Goal: Transaction & Acquisition: Subscribe to service/newsletter

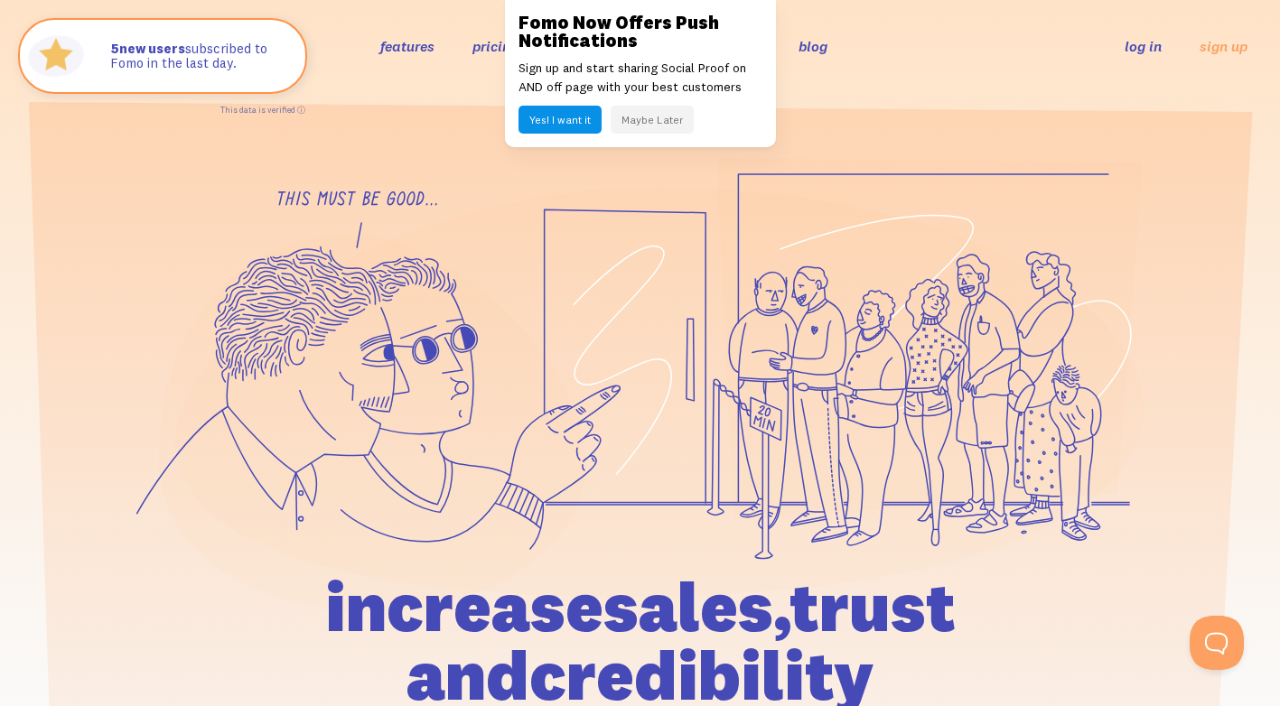
click at [939, 123] on section at bounding box center [640, 485] width 1280 height 786
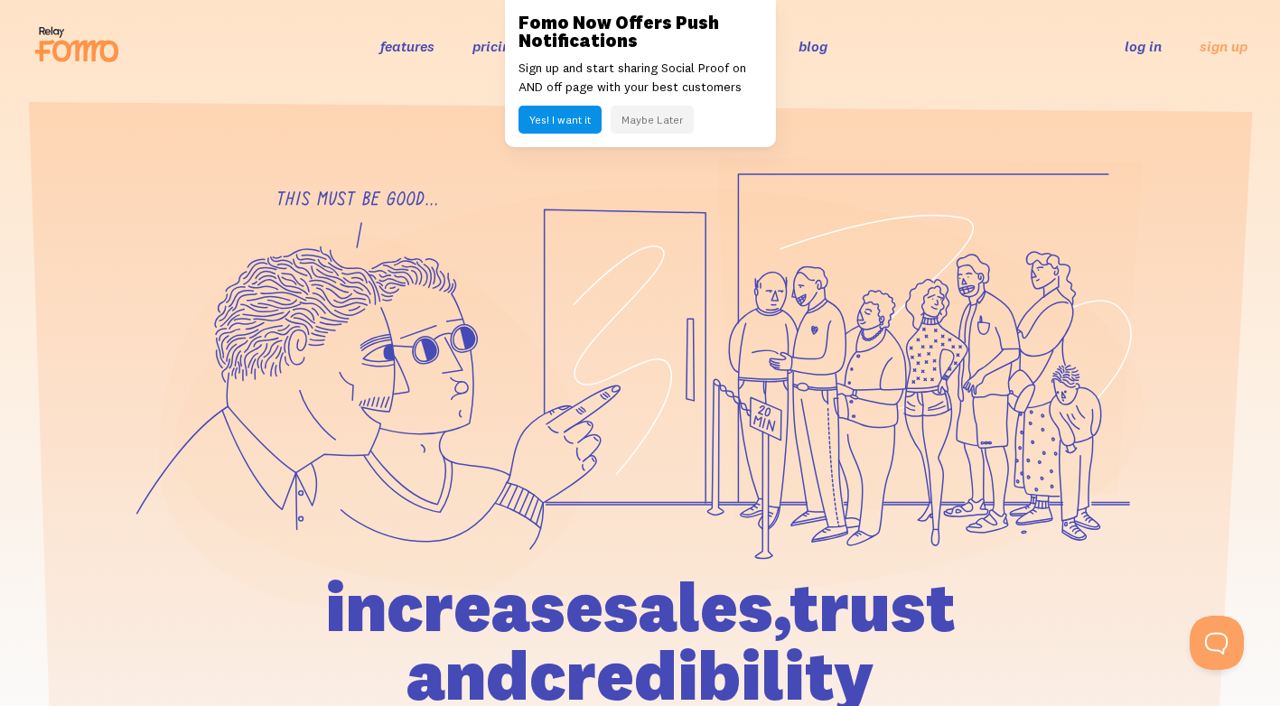
click at [907, 89] on header "features pricing 106+ integrations reviews blog log in sign up log in sign up" at bounding box center [640, 46] width 1280 height 92
click at [1139, 42] on link "log in" at bounding box center [1143, 46] width 37 height 18
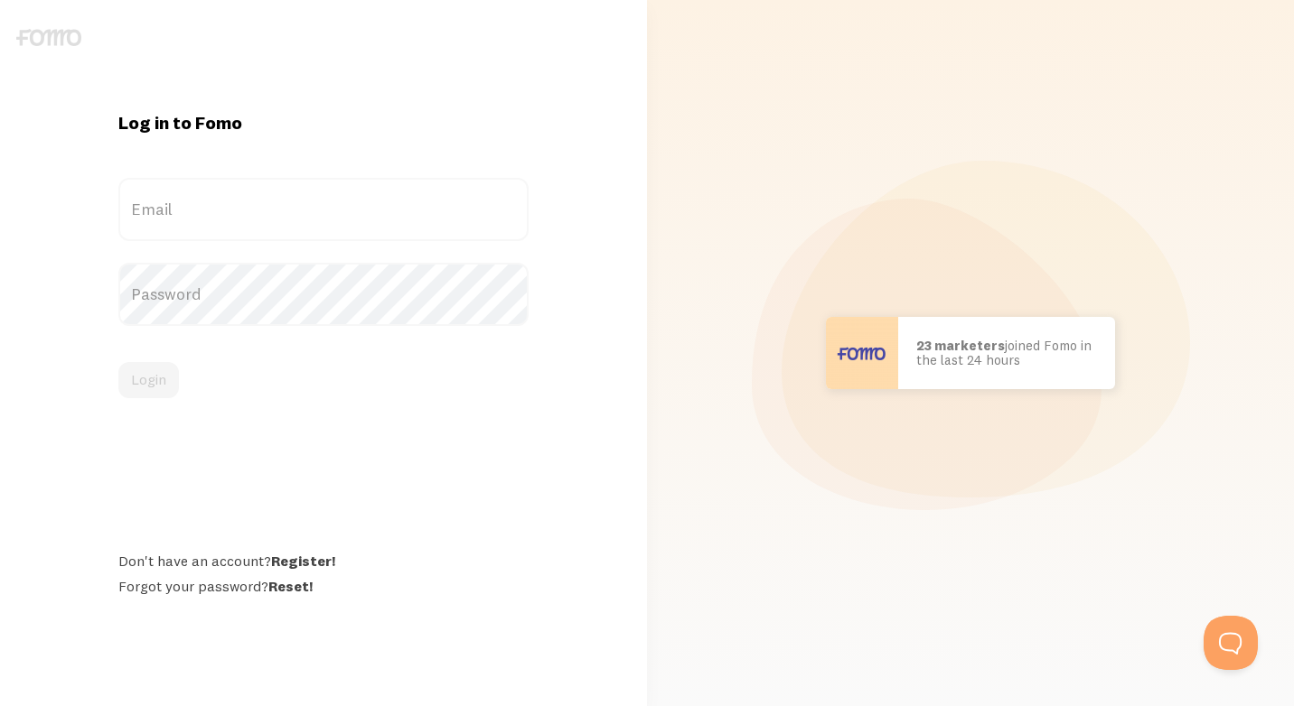
click at [201, 188] on label "Email" at bounding box center [322, 209] width 409 height 63
click at [201, 188] on input "Email" at bounding box center [322, 209] width 409 height 63
click at [199, 202] on label "Email" at bounding box center [322, 209] width 409 height 63
click at [199, 202] on input "Email" at bounding box center [322, 209] width 409 height 63
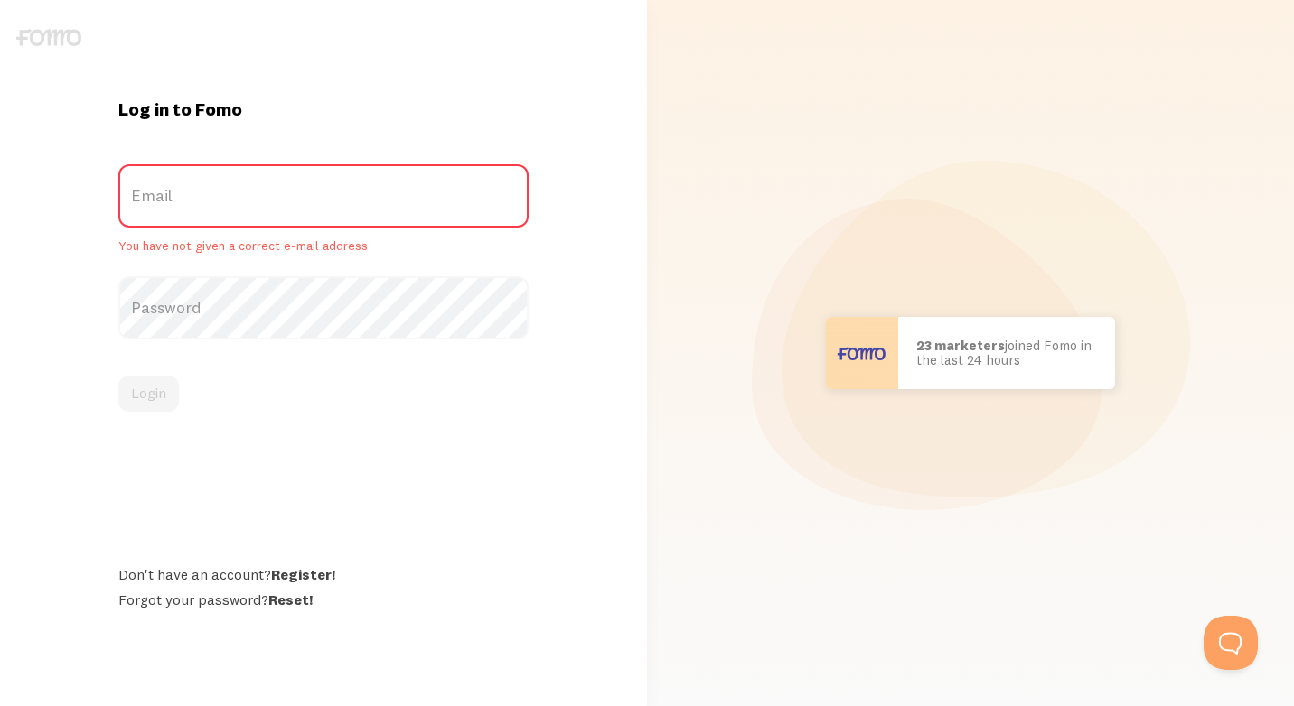
click at [206, 434] on div "Log in to Fomo Email You have not given a correct e-mail address Password Login…" at bounding box center [322, 353] width 431 height 510
click at [271, 166] on label "Email" at bounding box center [322, 195] width 409 height 63
click at [271, 166] on input "Email" at bounding box center [322, 195] width 409 height 63
click at [262, 188] on label "Email" at bounding box center [322, 195] width 409 height 63
click at [262, 188] on input "Email" at bounding box center [322, 195] width 409 height 63
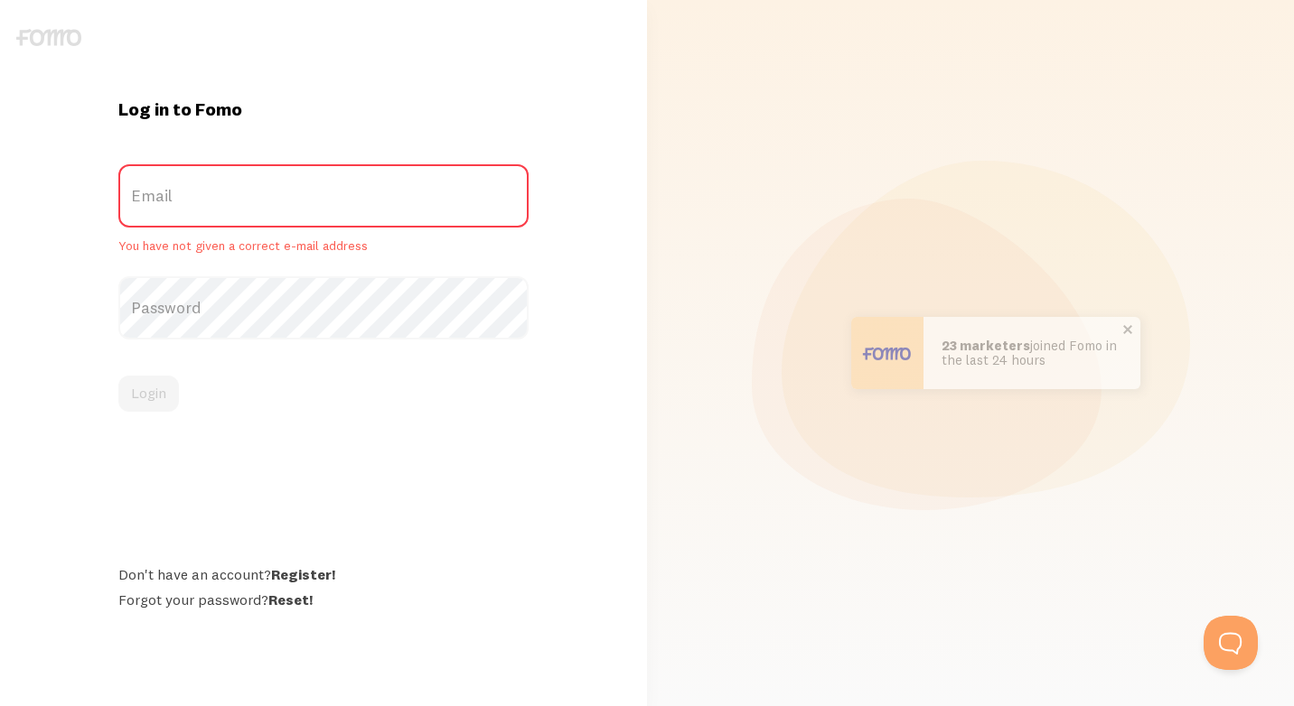
click at [900, 369] on img at bounding box center [887, 353] width 72 height 72
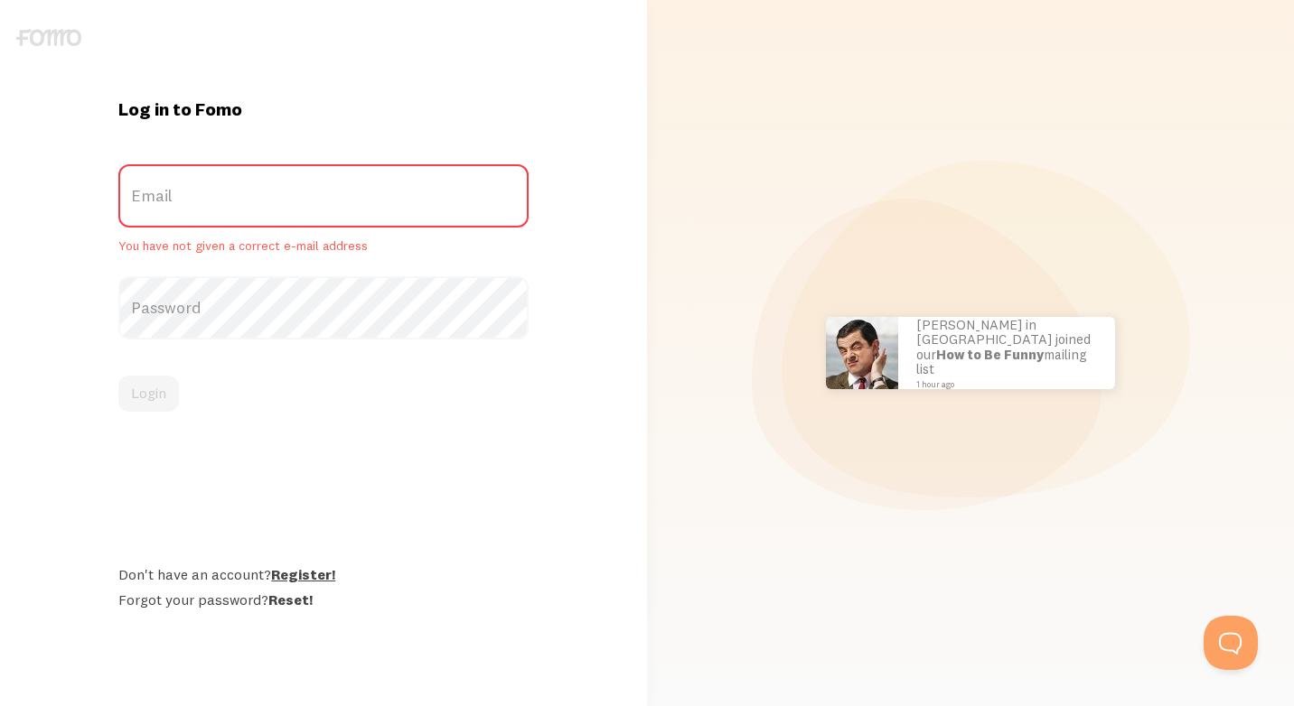
click at [303, 577] on link "Register!" at bounding box center [303, 574] width 64 height 18
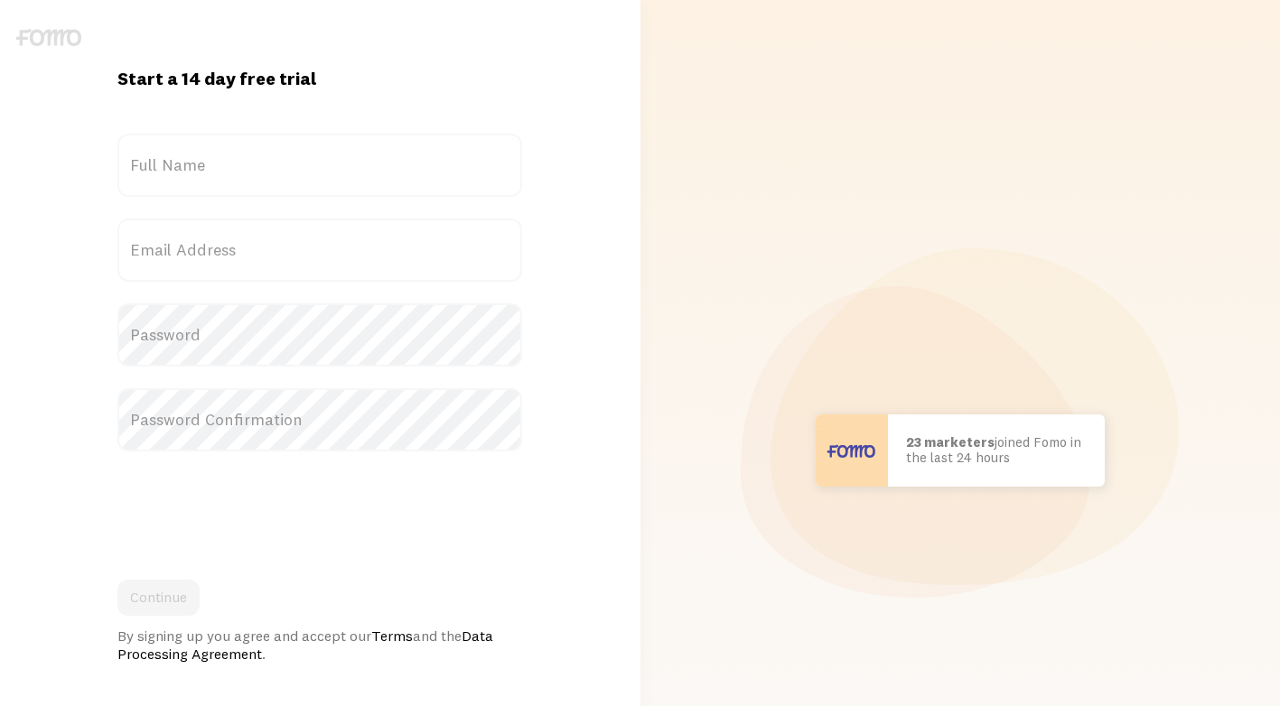
click at [306, 148] on label "Full Name" at bounding box center [319, 165] width 405 height 63
click at [306, 148] on input "Full Name" at bounding box center [319, 165] width 405 height 63
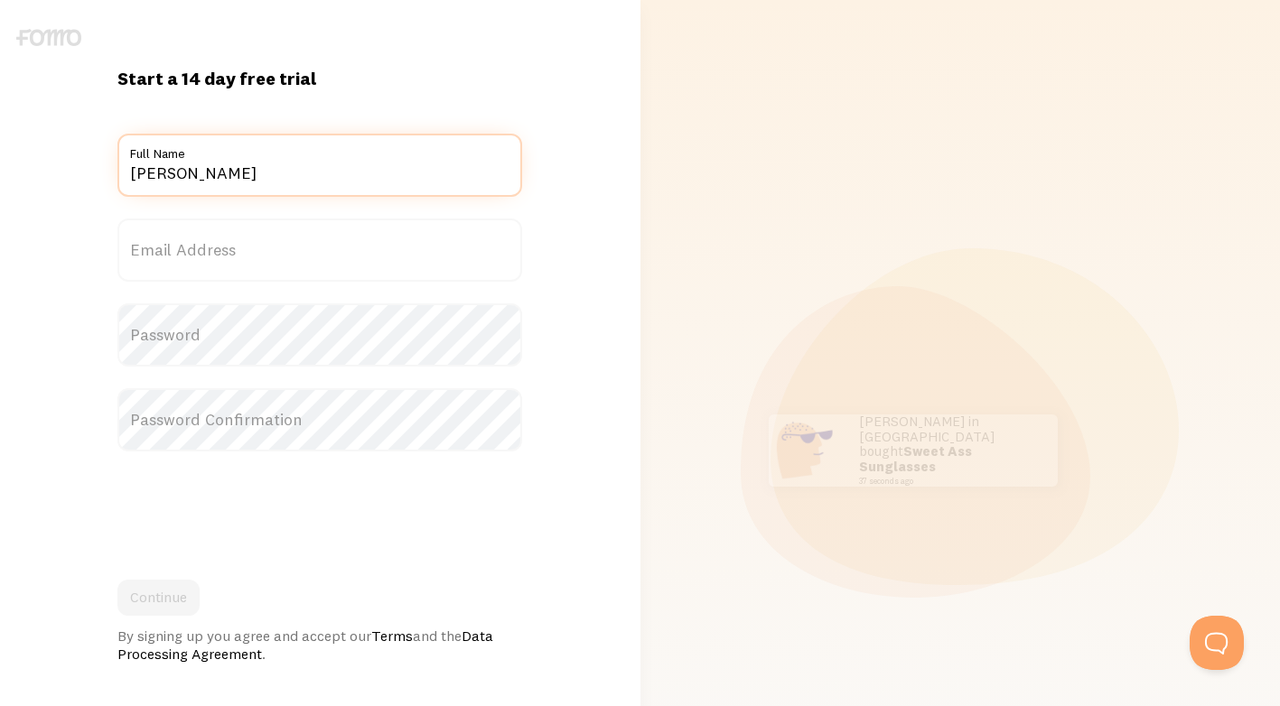
type input "Lê Văn thiệp"
click at [312, 248] on label "Email Address" at bounding box center [319, 250] width 405 height 63
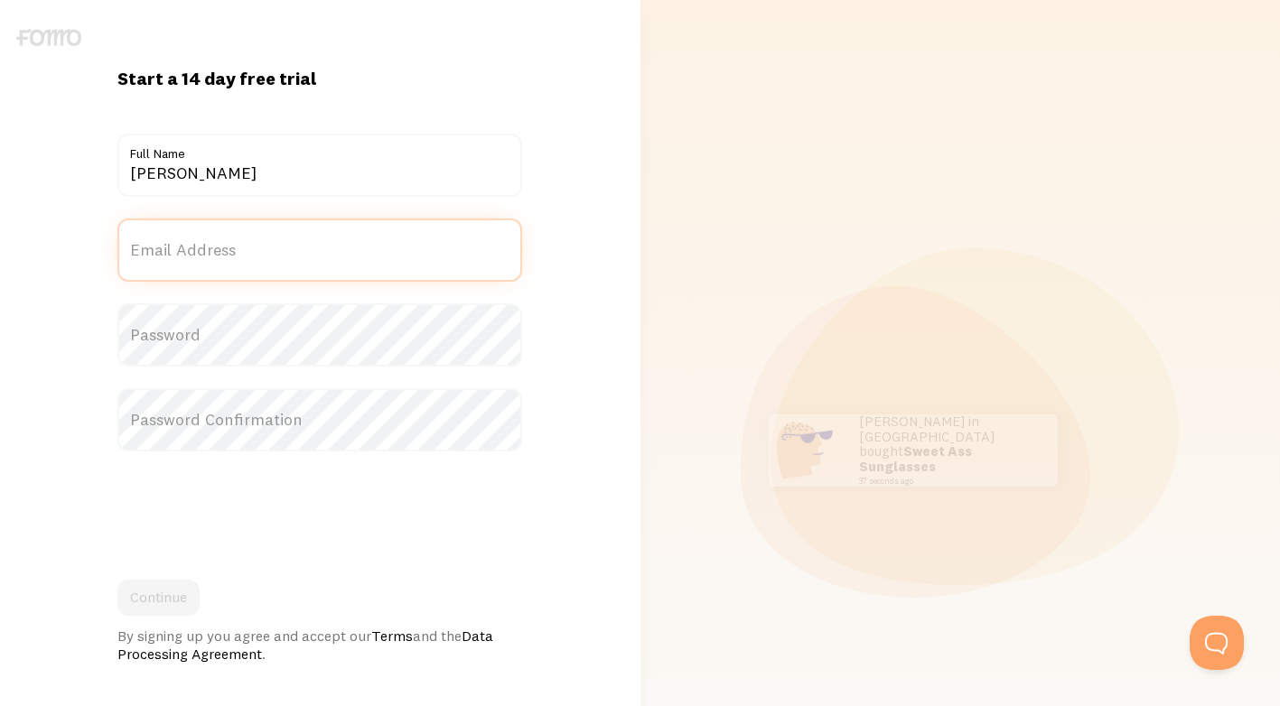
click at [312, 248] on input "Email Address" at bounding box center [319, 250] width 405 height 63
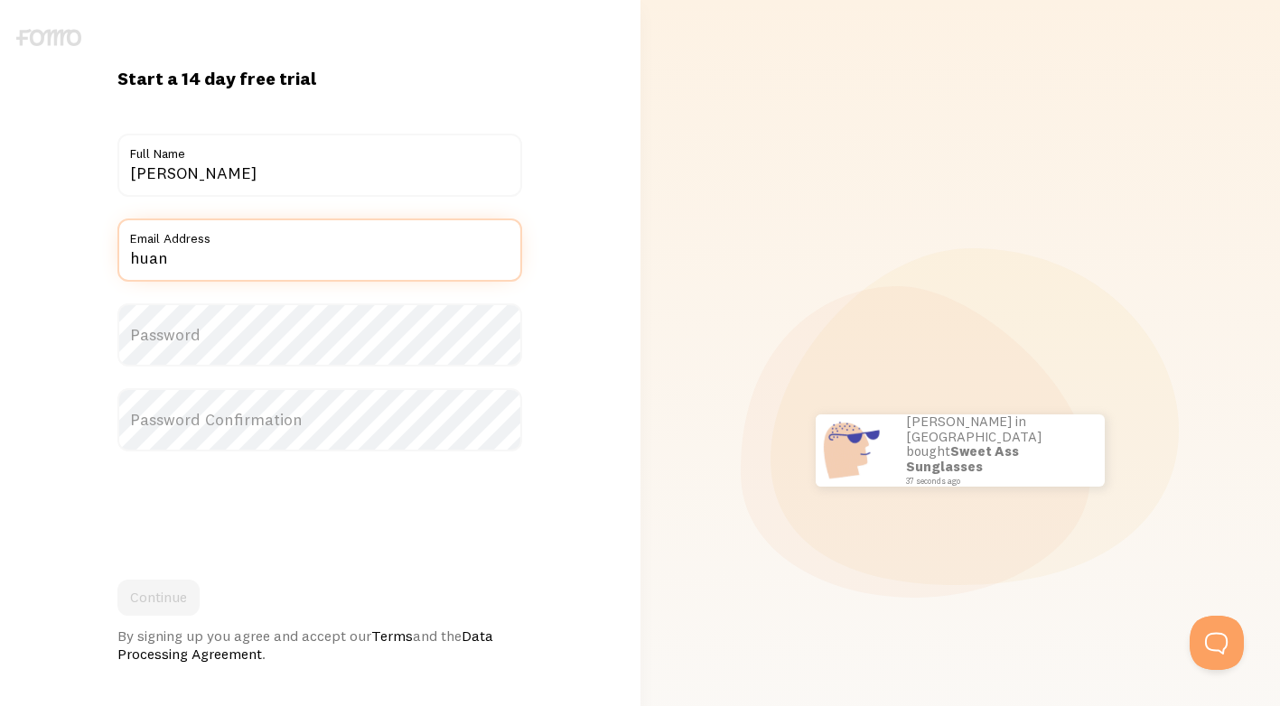
type input "huanluyenvienmkt4.0@gmail.com"
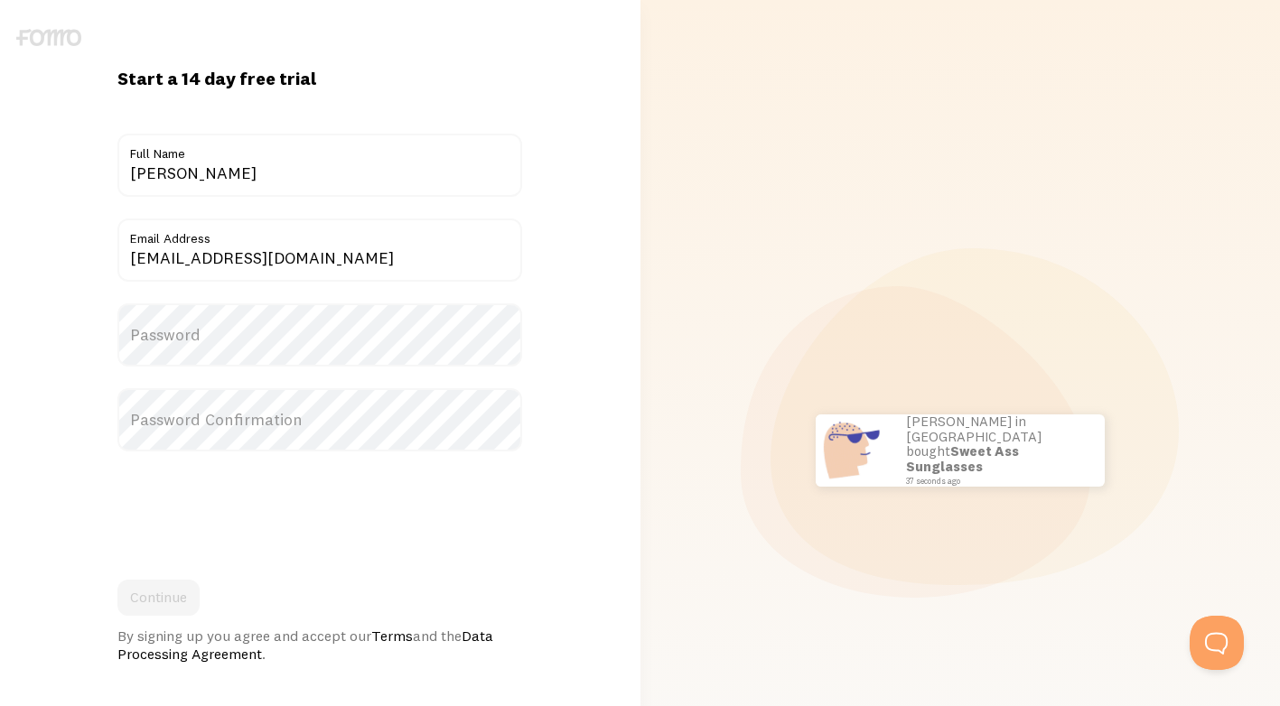
click at [299, 350] on label "Password" at bounding box center [319, 335] width 405 height 63
click at [307, 331] on label "Password" at bounding box center [319, 335] width 405 height 63
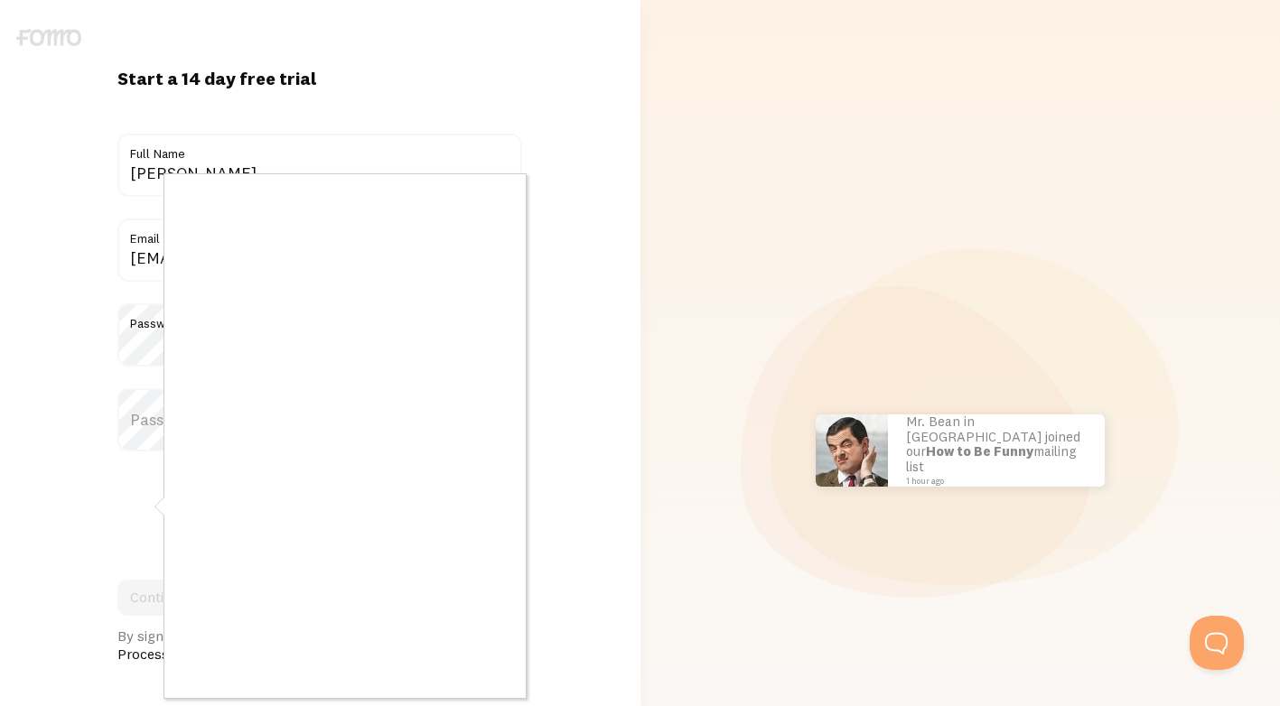
click at [144, 418] on div at bounding box center [640, 353] width 1280 height 706
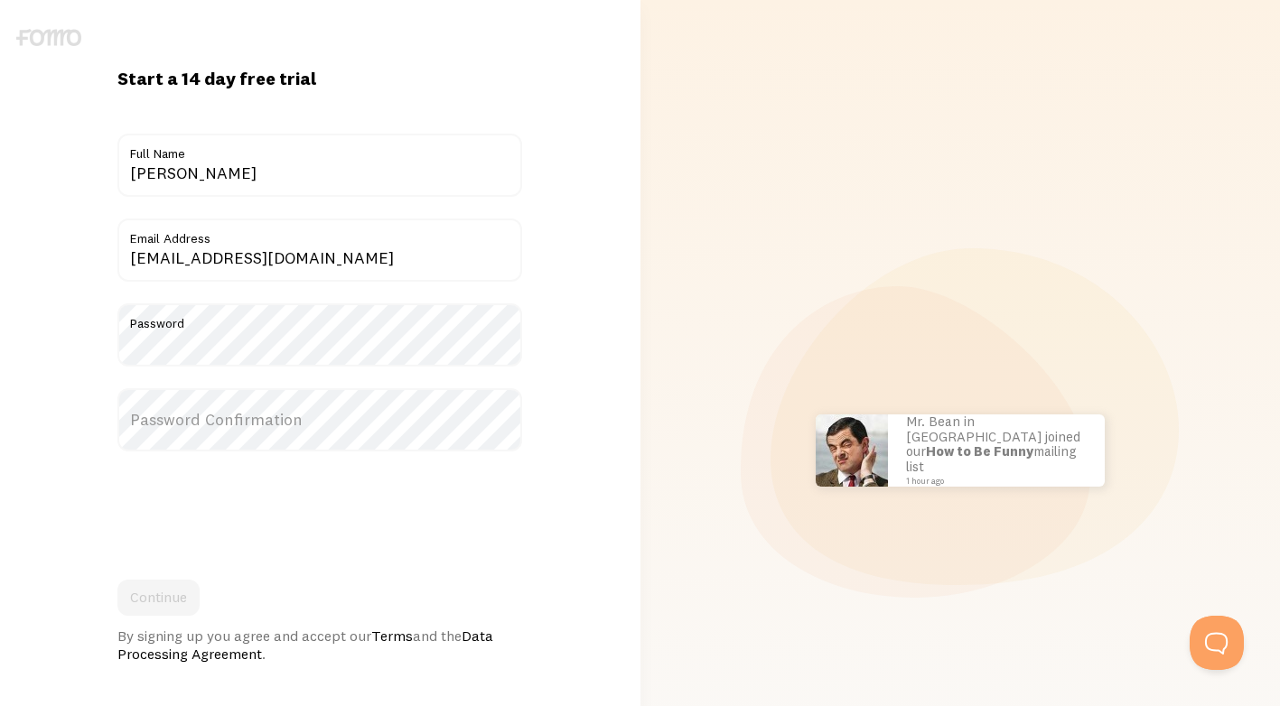
click at [215, 420] on label "Password Confirmation" at bounding box center [319, 419] width 405 height 63
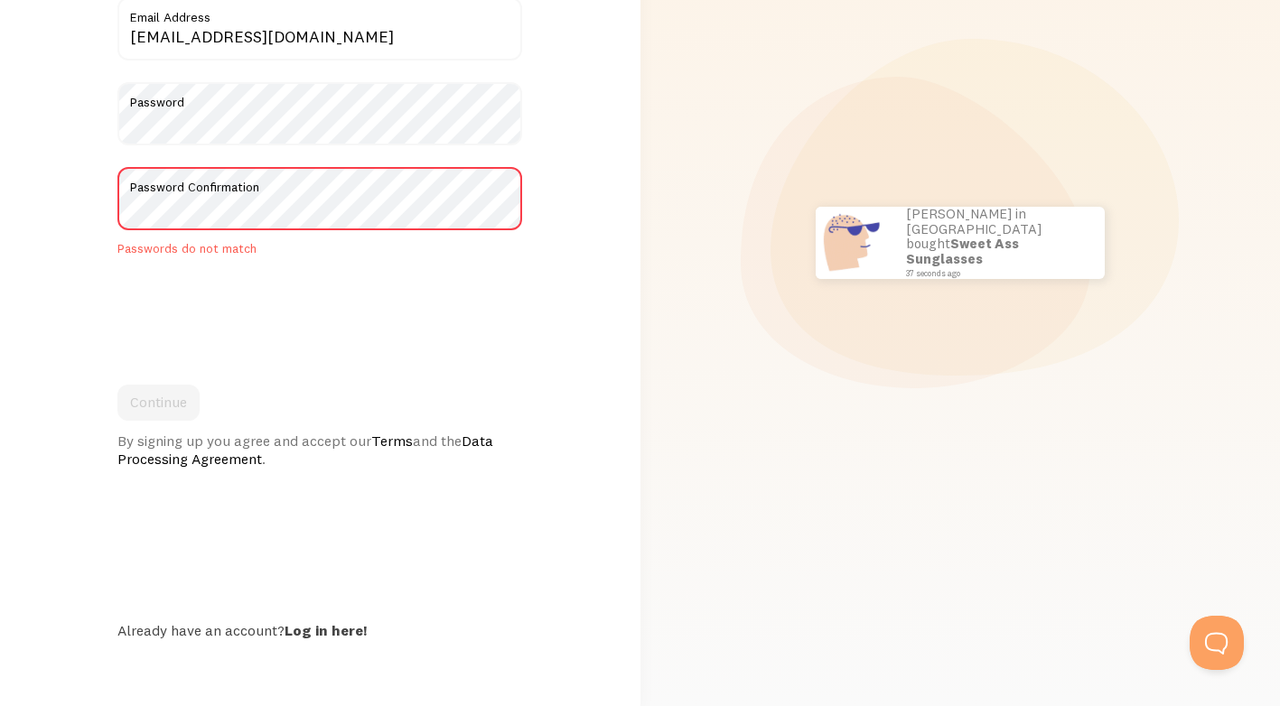
scroll to position [41, 0]
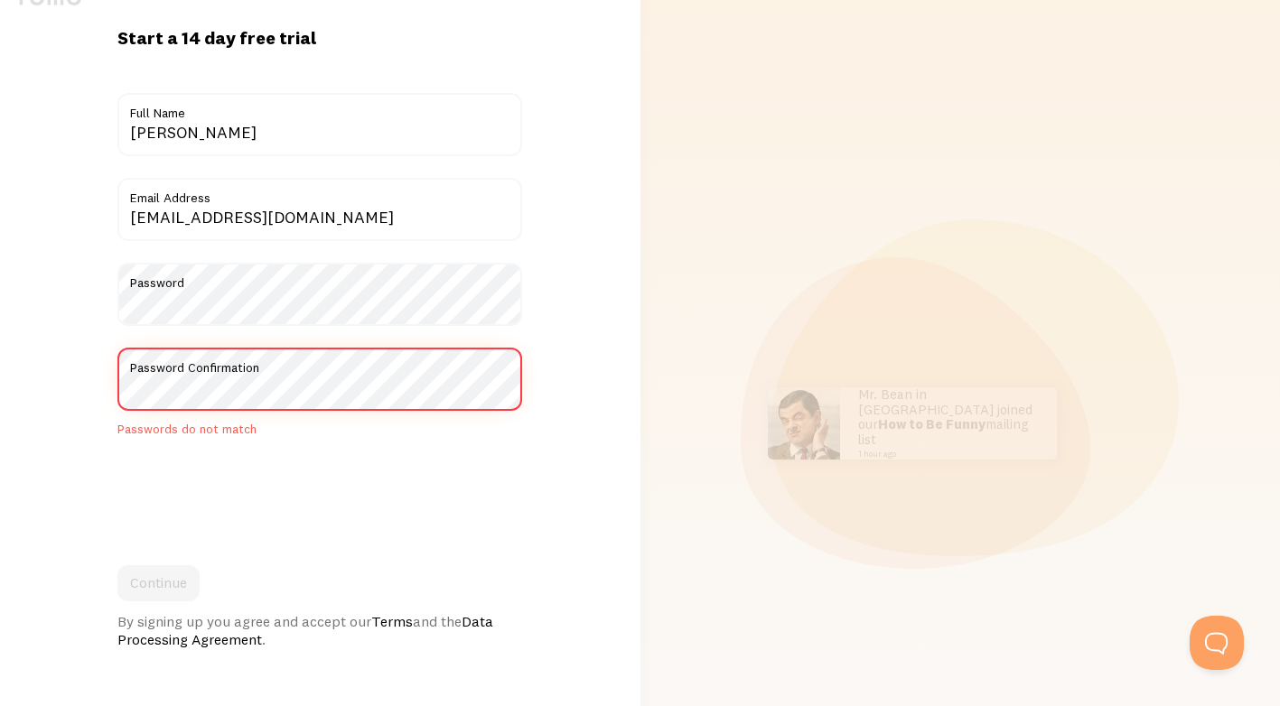
click at [104, 417] on div "Start a 14 day free trial {{ count }} people signed up today! Title Lê Văn thiệ…" at bounding box center [320, 423] width 640 height 794
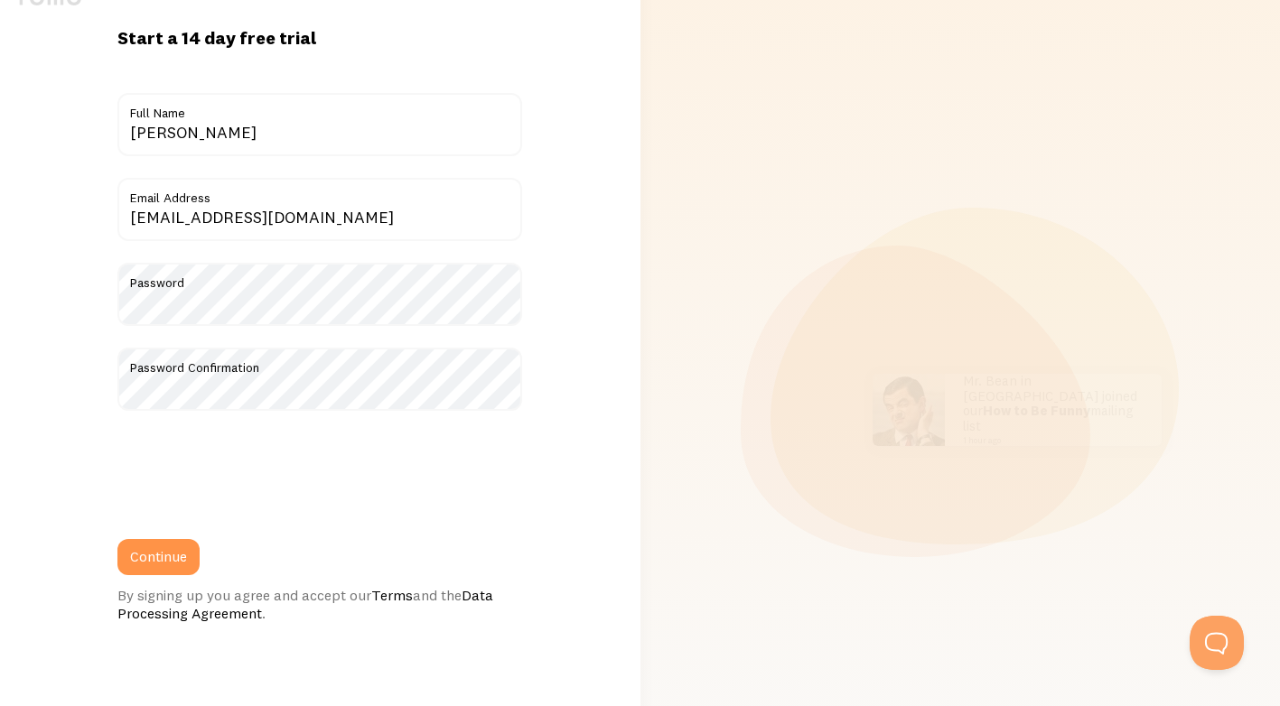
click at [173, 549] on button "Continue" at bounding box center [158, 557] width 82 height 36
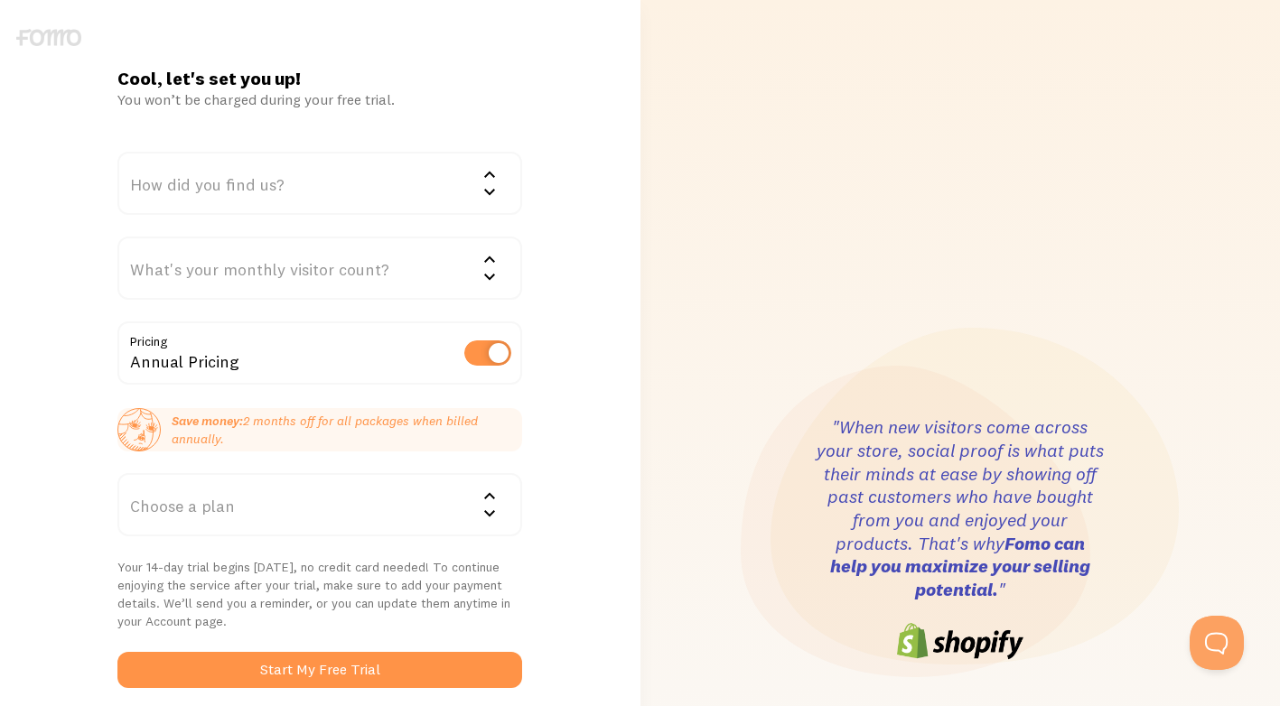
click at [341, 174] on div "How did you find us?" at bounding box center [319, 183] width 405 height 63
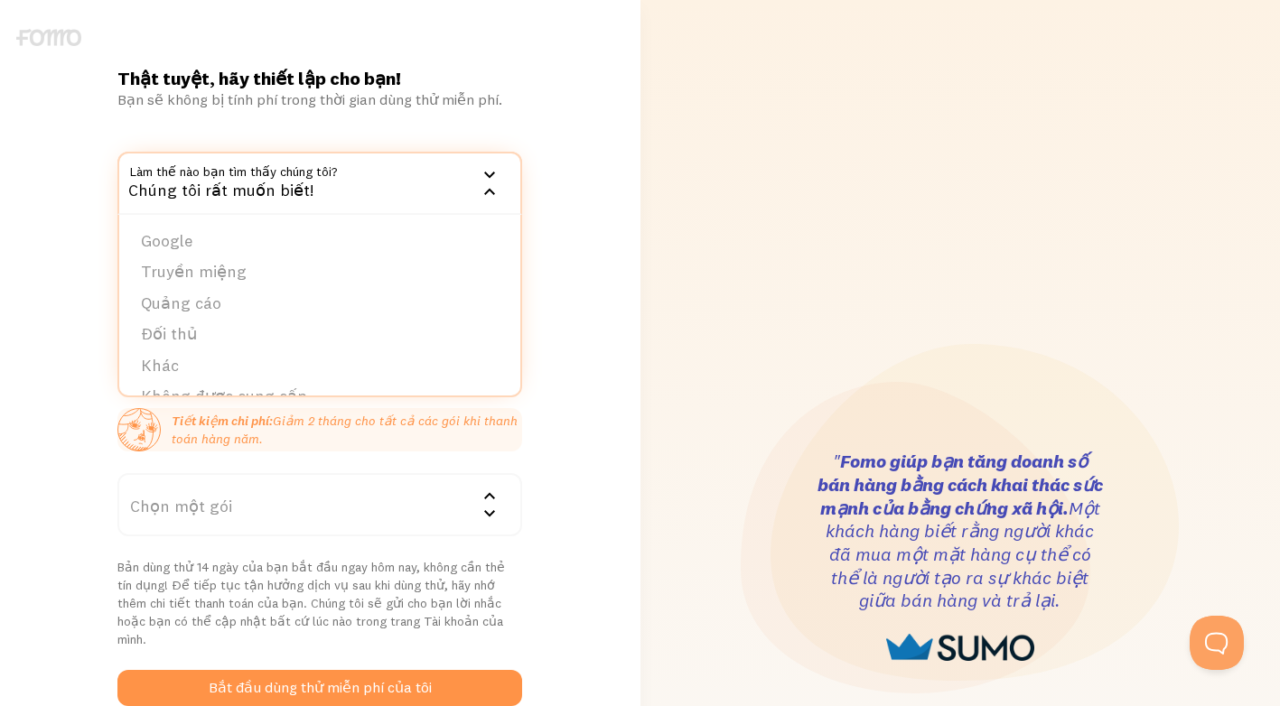
click at [606, 273] on div "Thật tuyệt, hãy thiết lập cho bạn! Bạn sẽ không bị tính phí trong thời gian dùn…" at bounding box center [320, 557] width 640 height 981
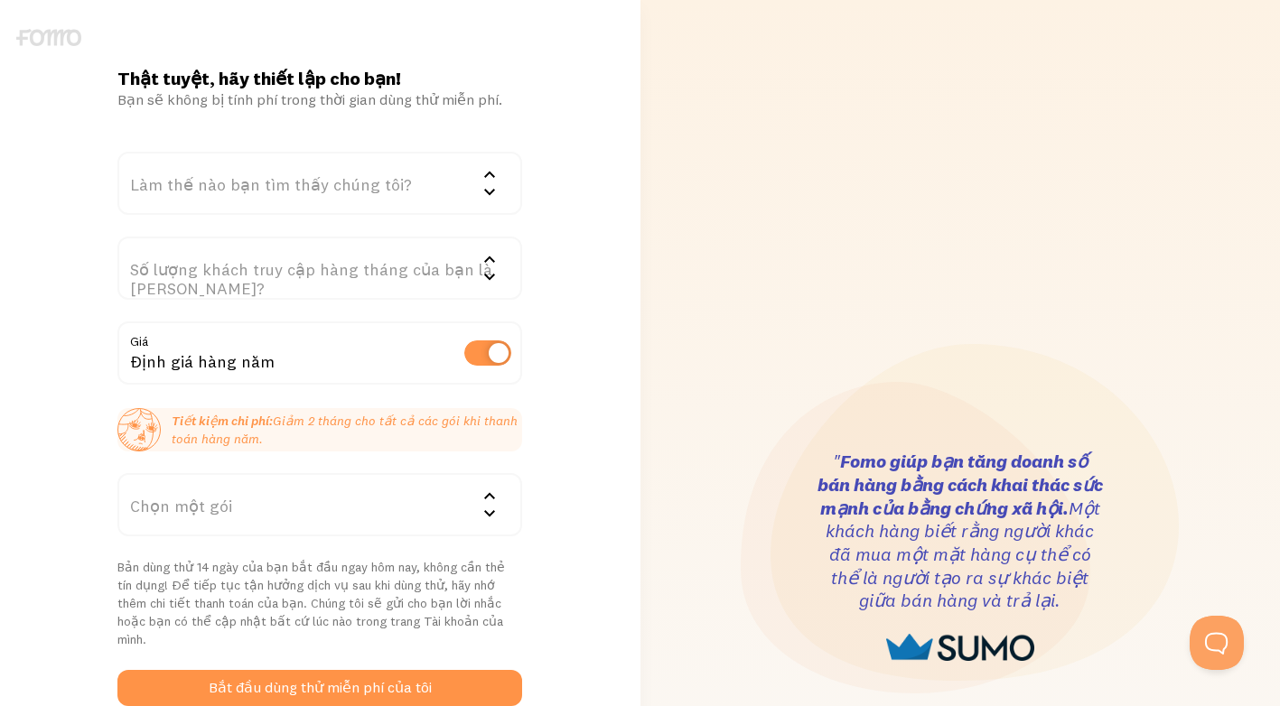
click at [361, 182] on div "Làm thế nào bạn tìm thấy chúng tôi?" at bounding box center [319, 183] width 405 height 63
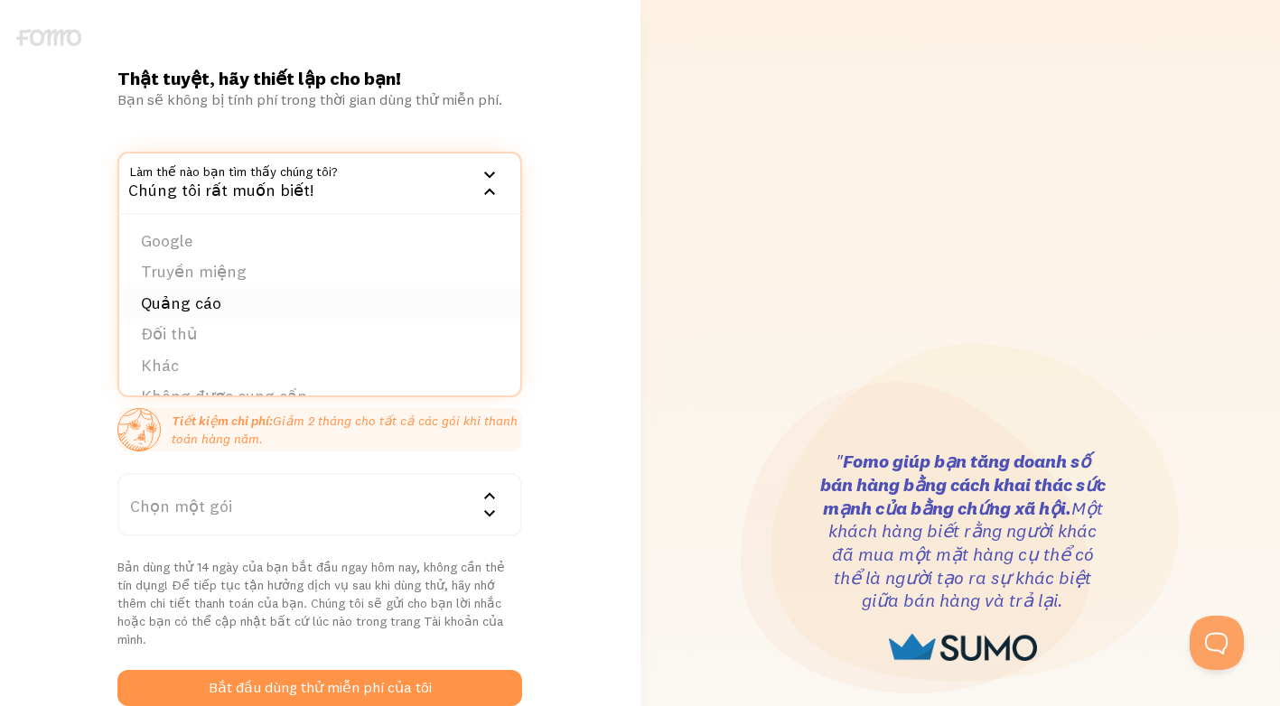
click at [224, 299] on li "Quảng cáo" at bounding box center [319, 304] width 401 height 32
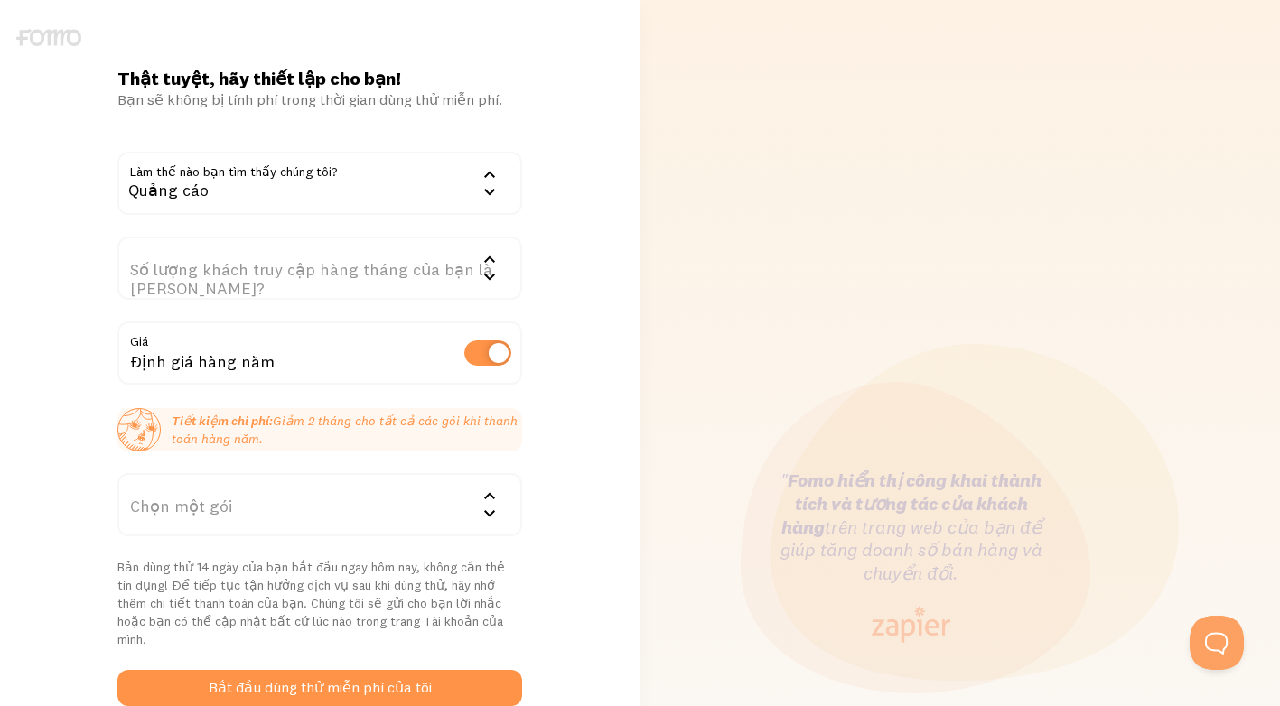
click at [408, 270] on div "Số lượng khách truy cập hàng tháng của bạn là bao nhiêu?" at bounding box center [319, 268] width 405 height 63
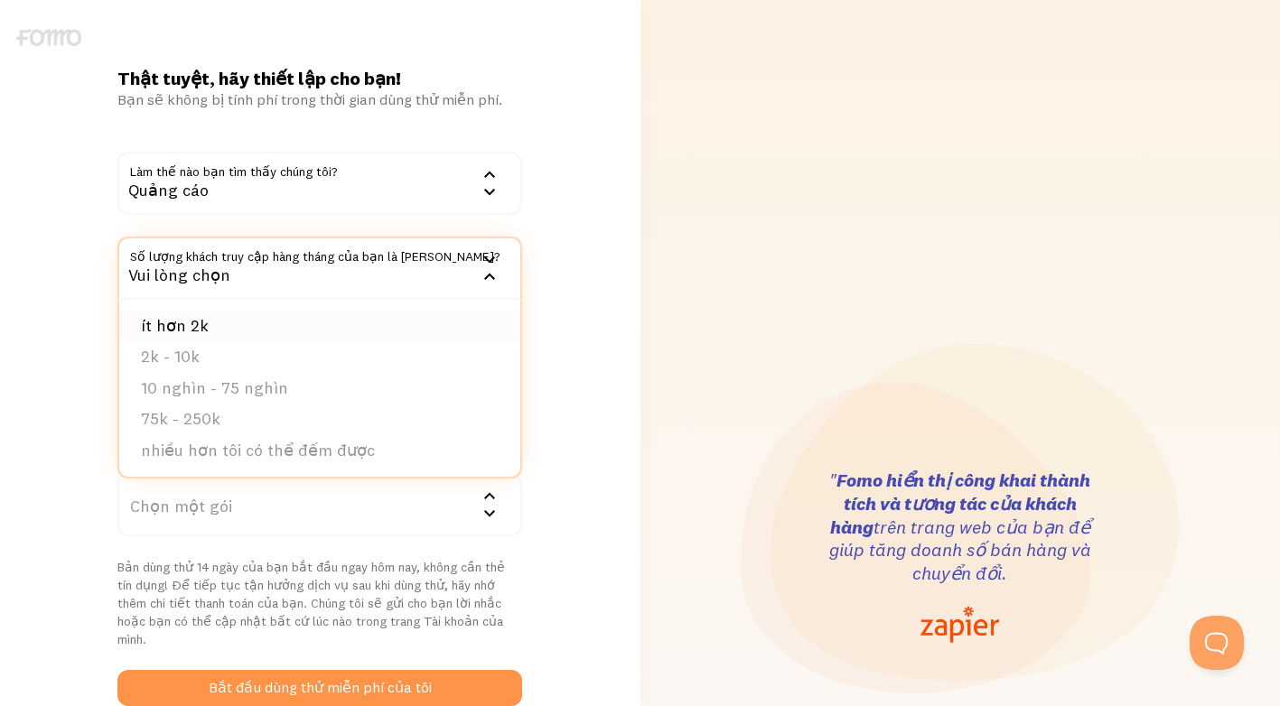
click at [204, 323] on li "ít hơn 2k" at bounding box center [319, 327] width 401 height 32
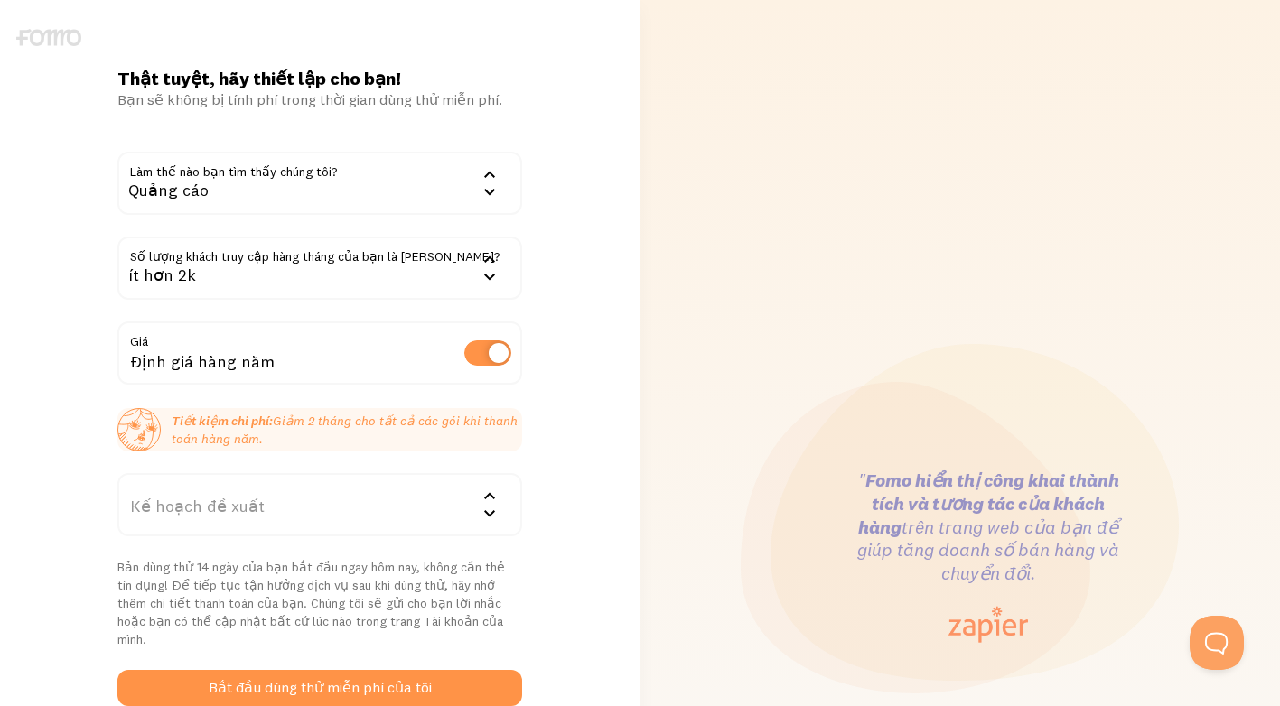
click at [266, 359] on div "Định giá hàng năm" at bounding box center [319, 355] width 405 height 66
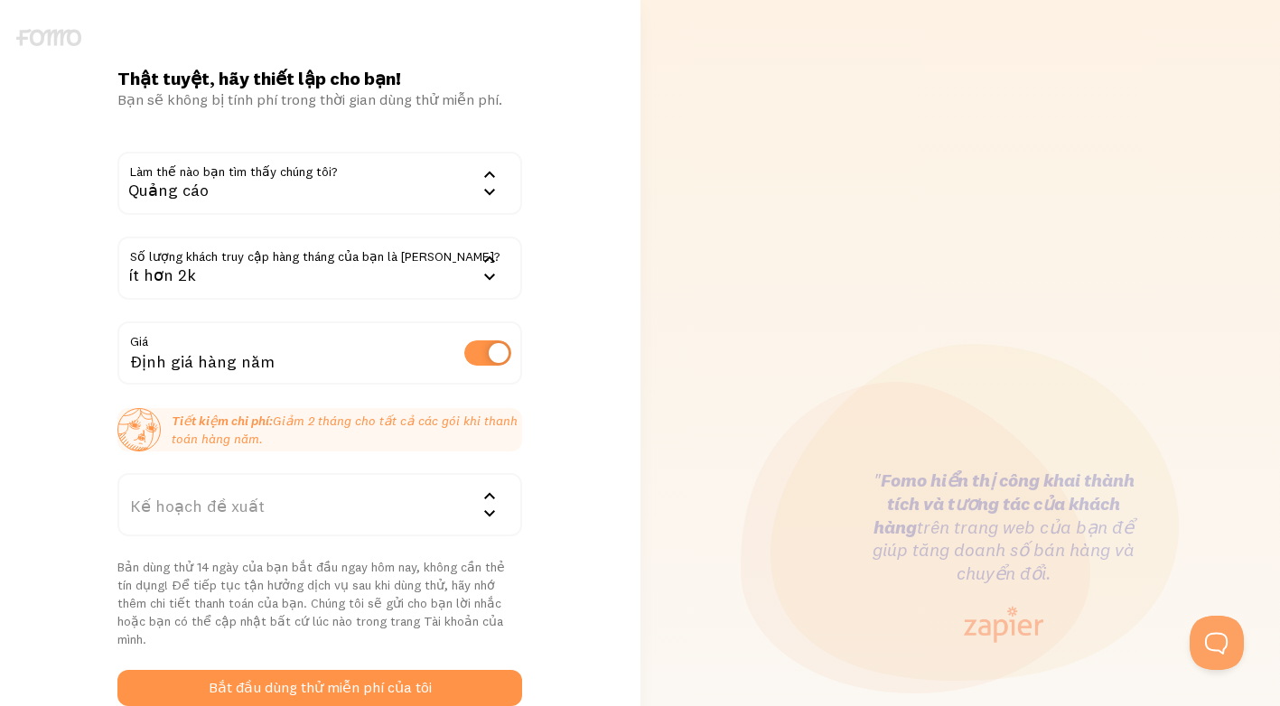
scroll to position [271, 0]
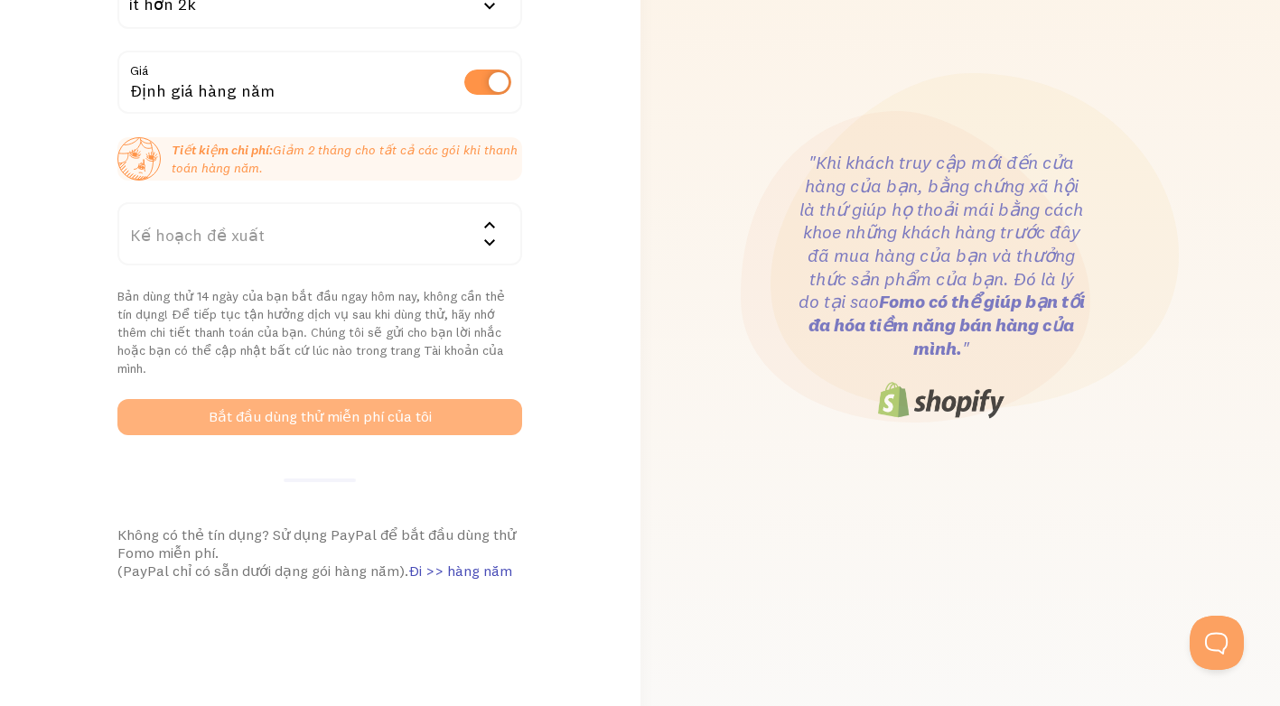
click at [341, 406] on button "Bắt đầu dùng thử miễn phí của tôi" at bounding box center [319, 417] width 405 height 36
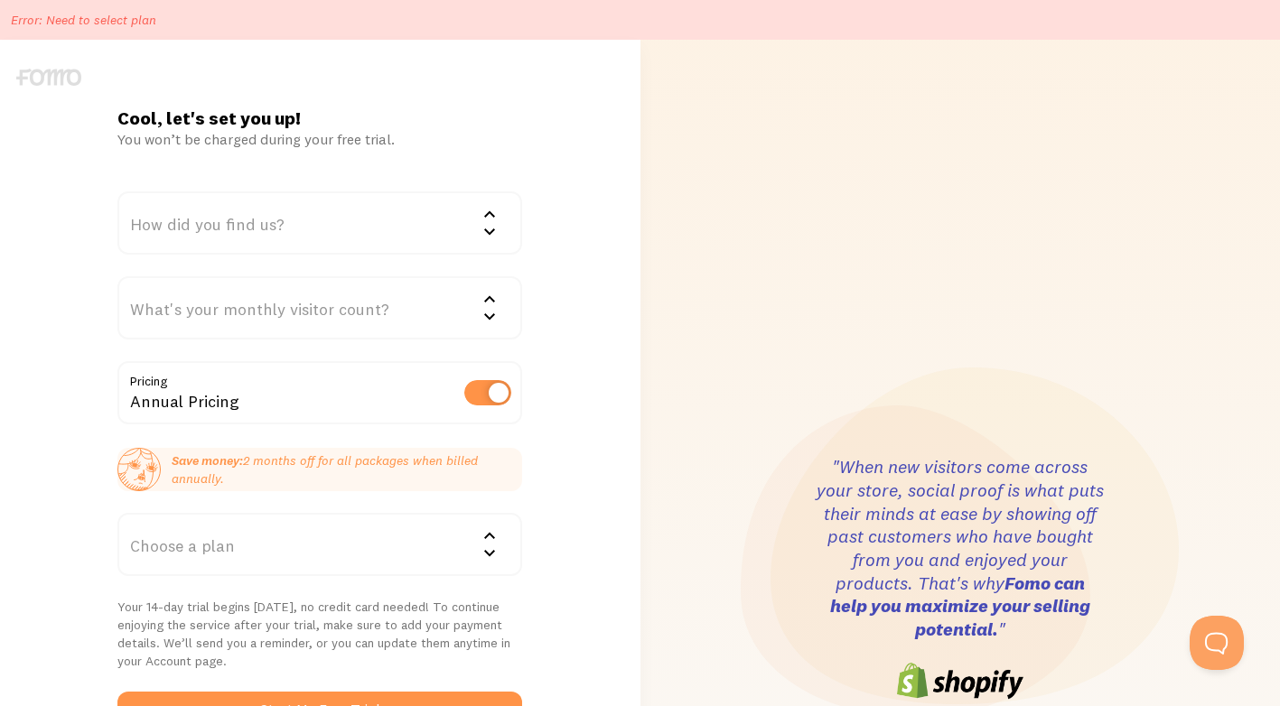
click at [285, 392] on div "Annual Pricing" at bounding box center [319, 394] width 405 height 66
click at [268, 403] on div "Annual Pricing" at bounding box center [319, 394] width 405 height 66
click at [401, 232] on div "How did you find us?" at bounding box center [319, 223] width 405 height 63
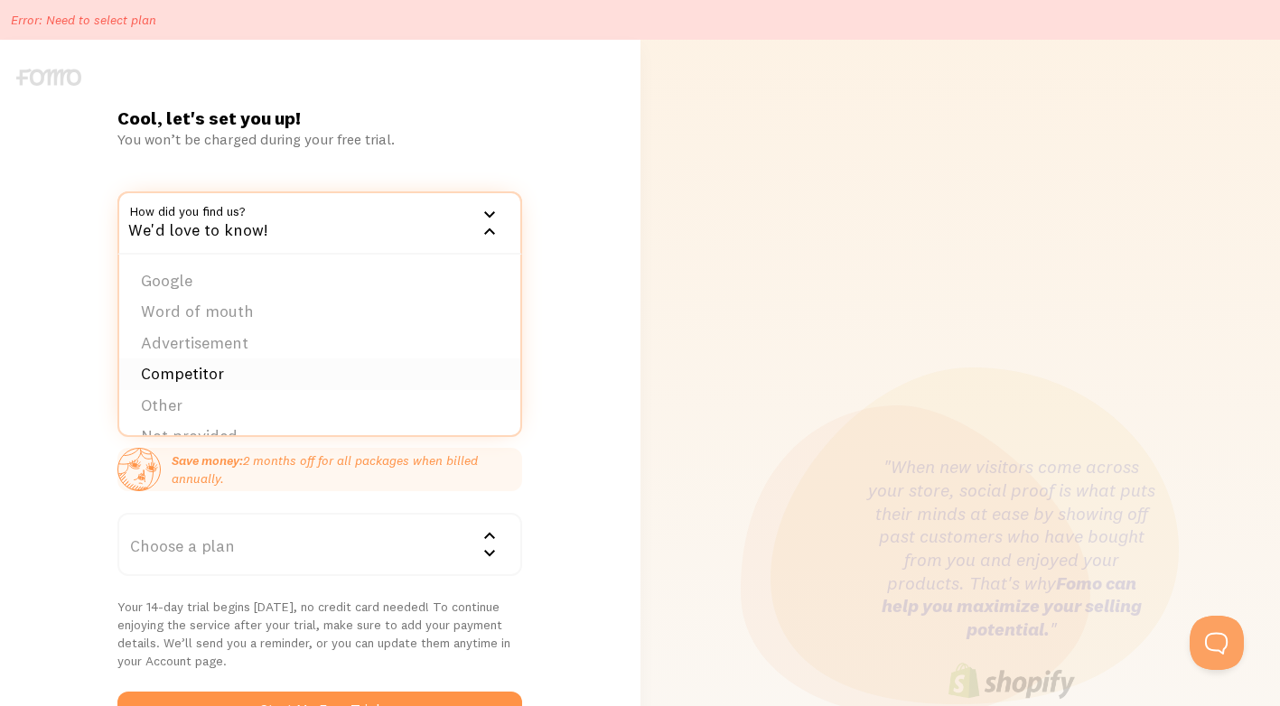
scroll to position [28, 0]
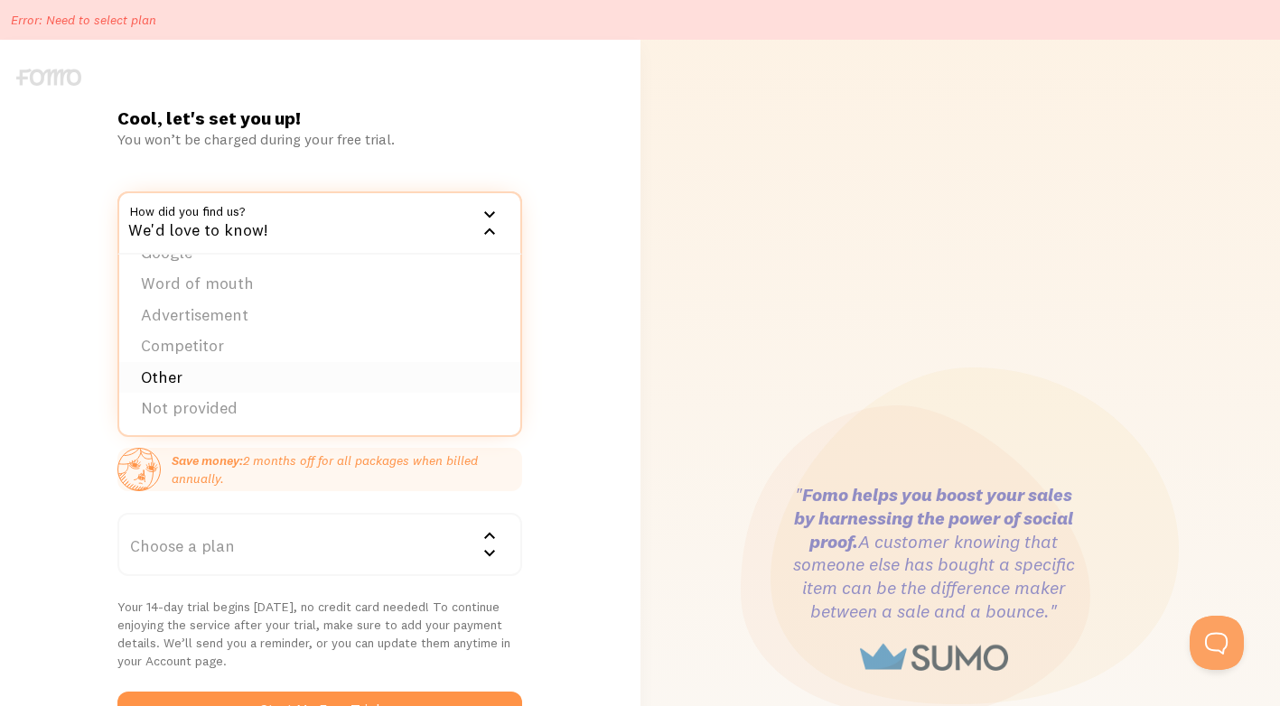
click at [189, 371] on li "Other" at bounding box center [319, 378] width 401 height 32
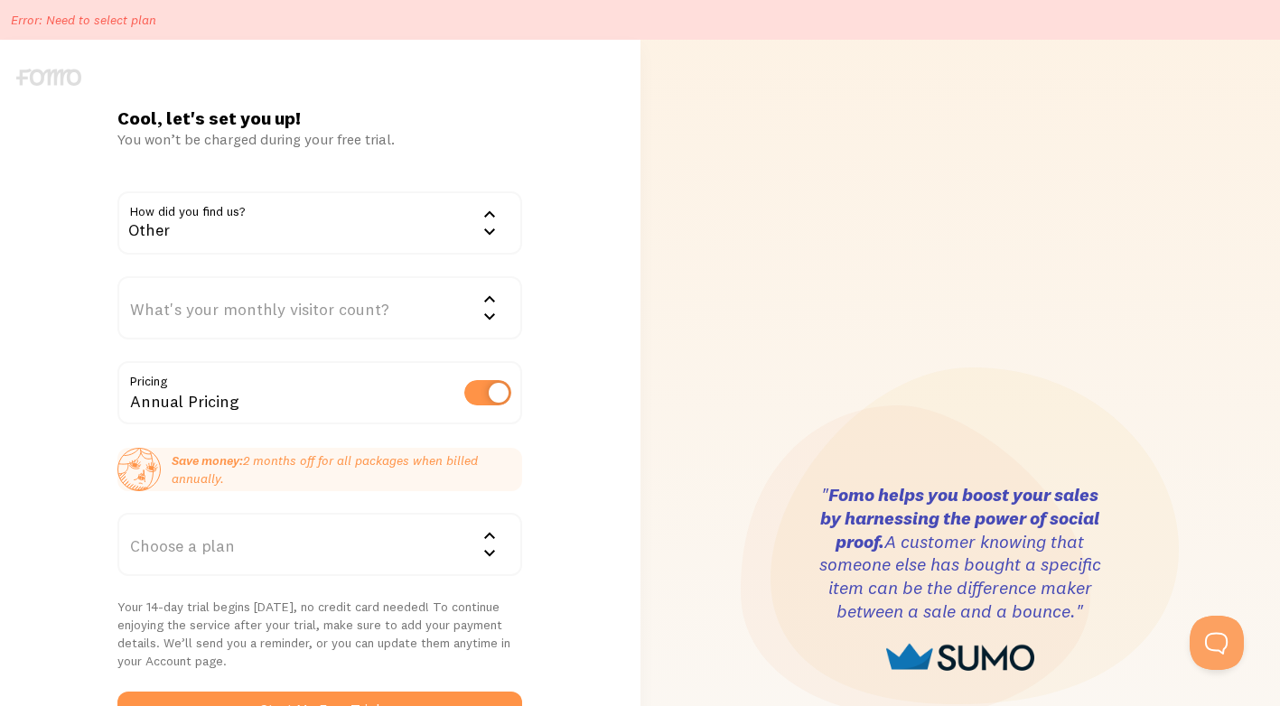
click at [311, 302] on div "What's your monthly visitor count?" at bounding box center [319, 307] width 405 height 63
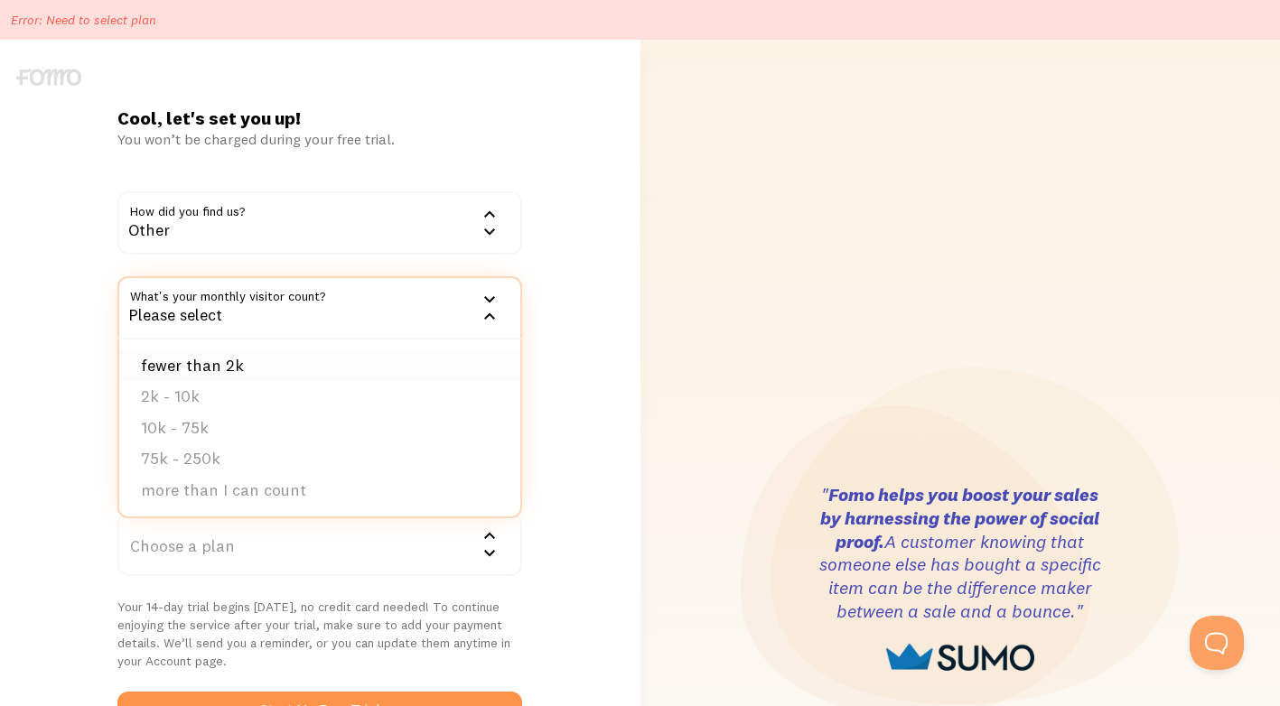
click at [255, 375] on li "fewer than 2k" at bounding box center [319, 366] width 401 height 32
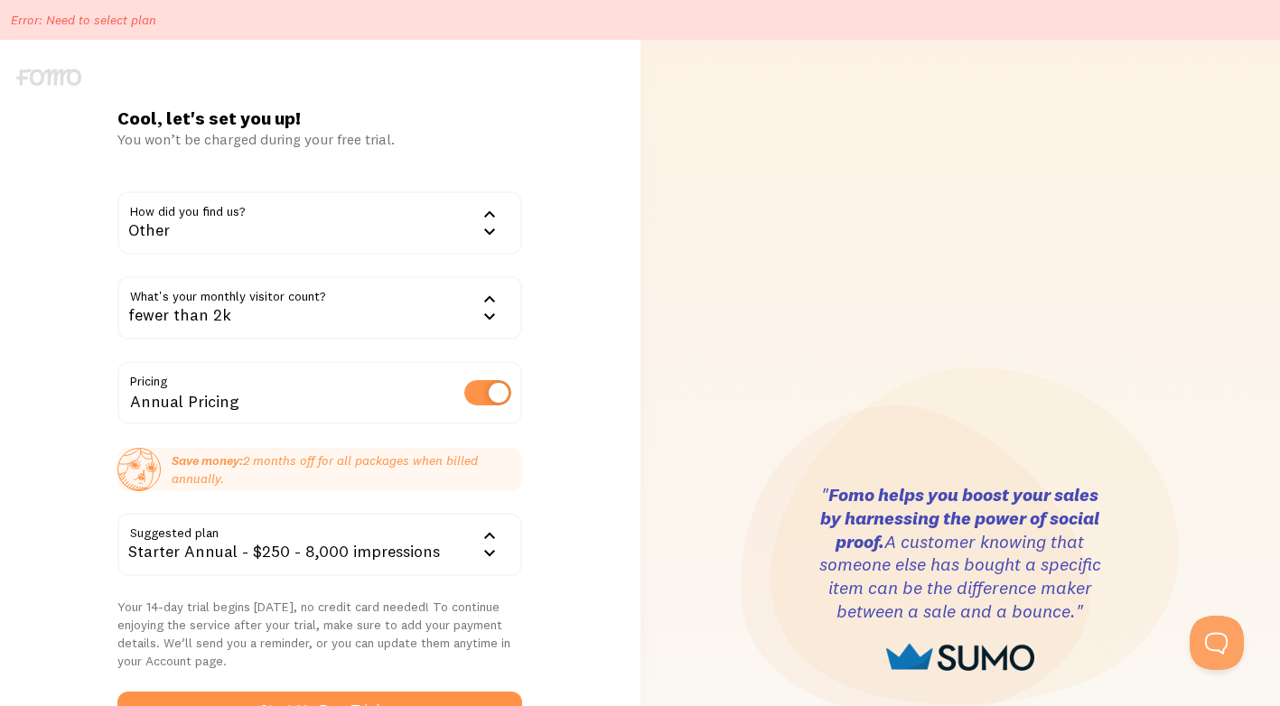
click at [621, 368] on div "Cool, let's set you up! You won’t be charged during your free trial. How did yo…" at bounding box center [320, 579] width 640 height 945
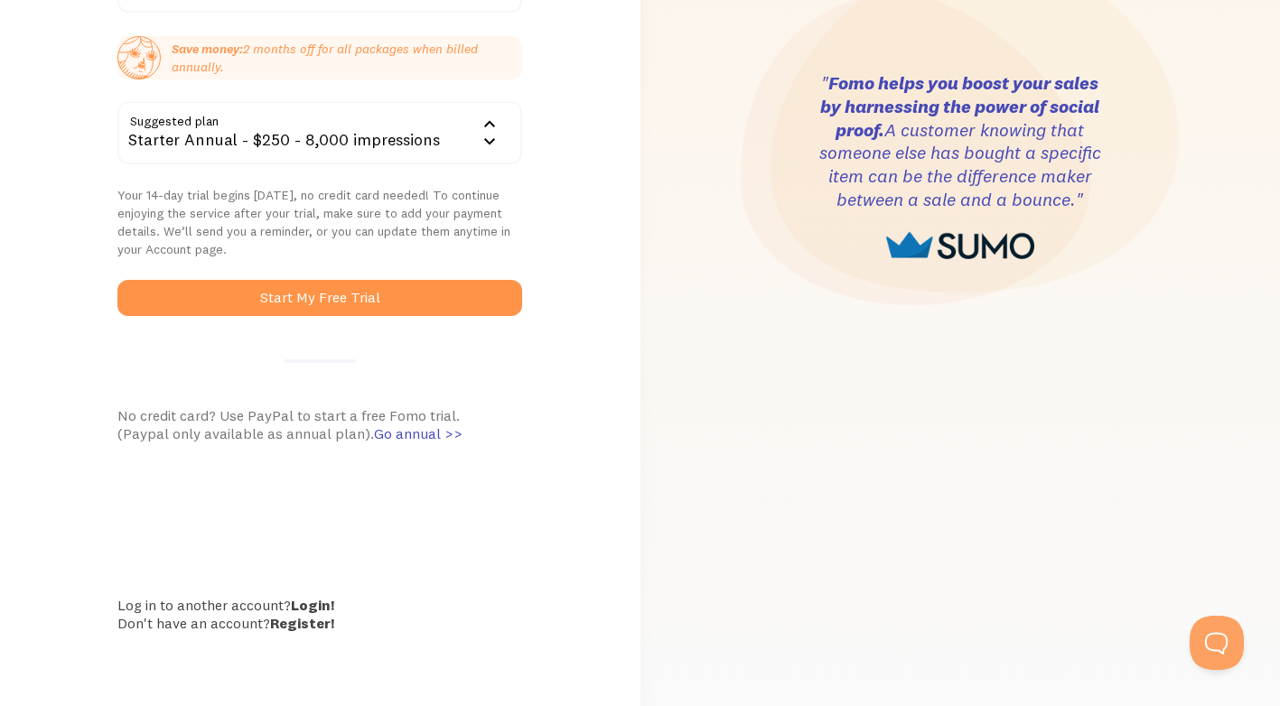
scroll to position [0, 0]
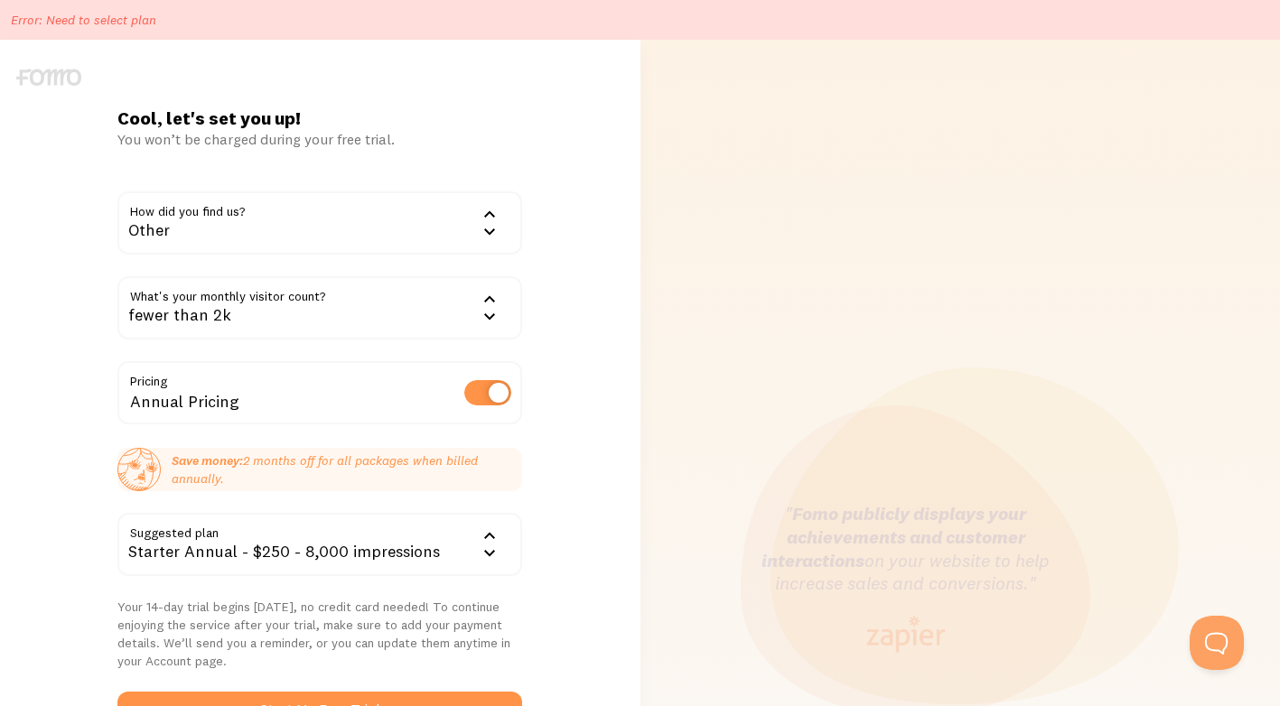
click at [436, 562] on div "Starter Annual - $250 - 8,000 impressions" at bounding box center [319, 544] width 405 height 63
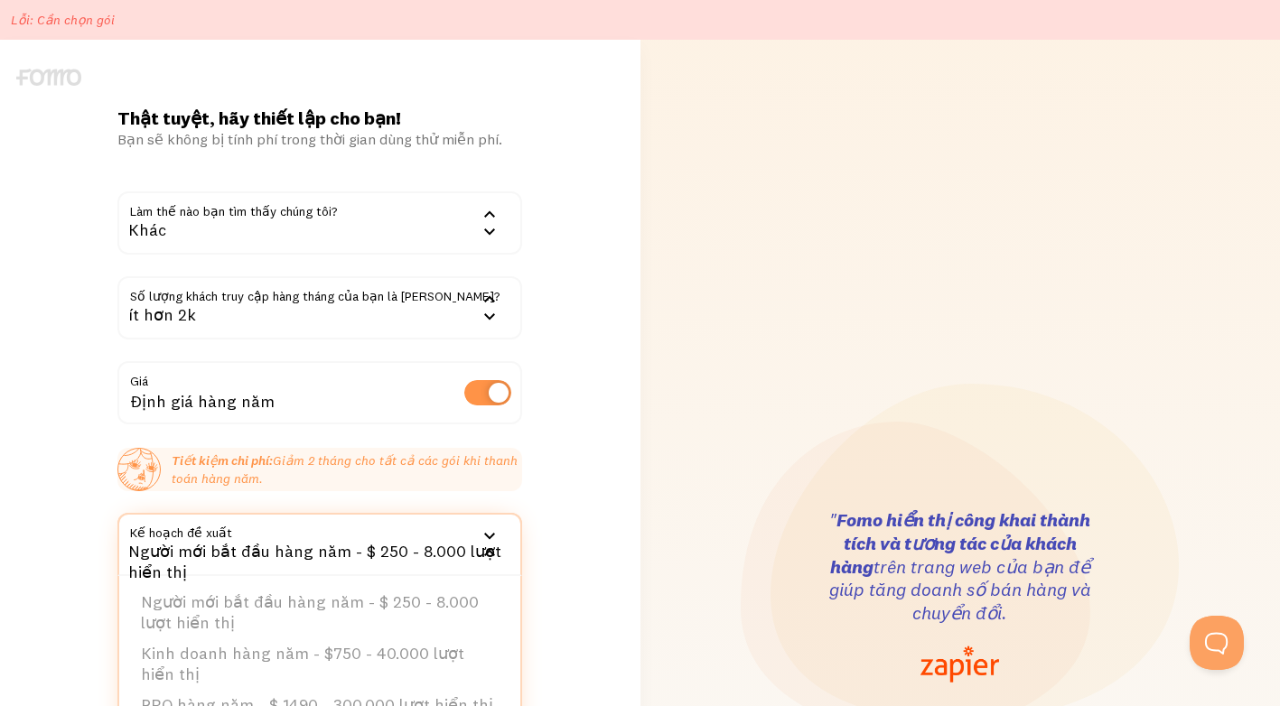
scroll to position [181, 0]
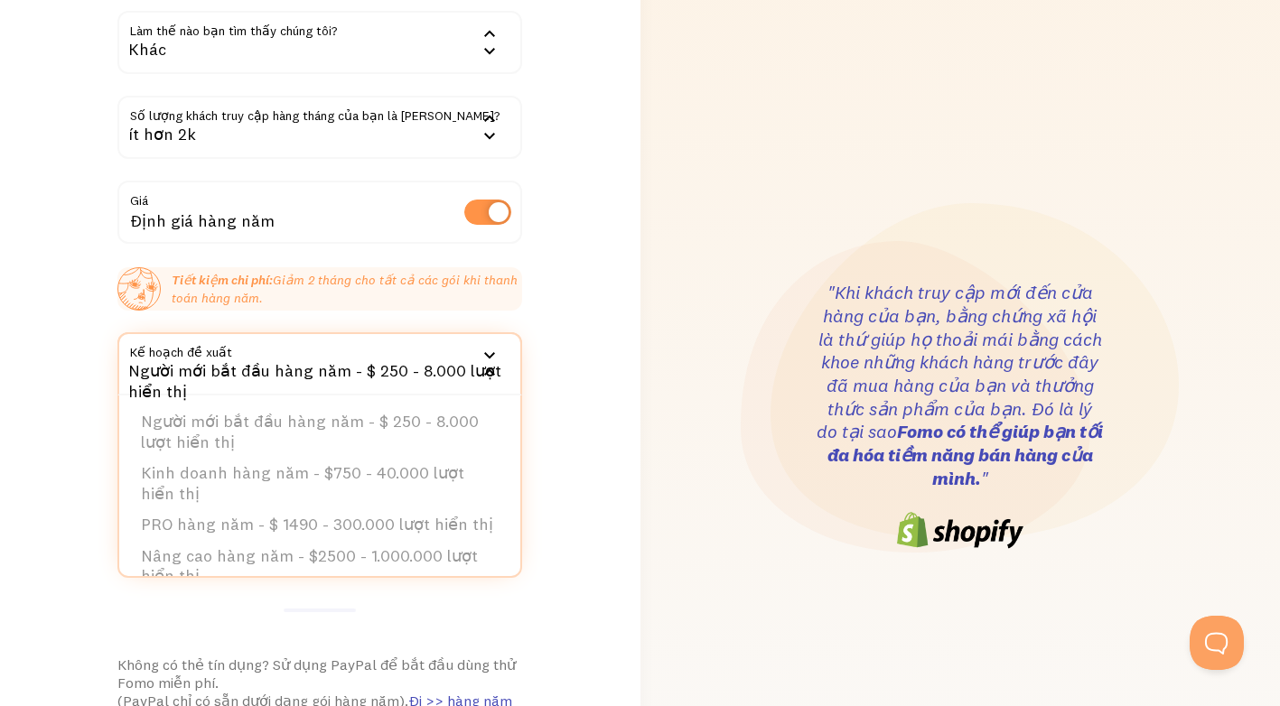
click at [647, 405] on div ""Khi khách truy cập mới đến cửa hàng của bạn, bằng chứng xã hội là thứ giúp họ …" at bounding box center [960, 416] width 640 height 1115
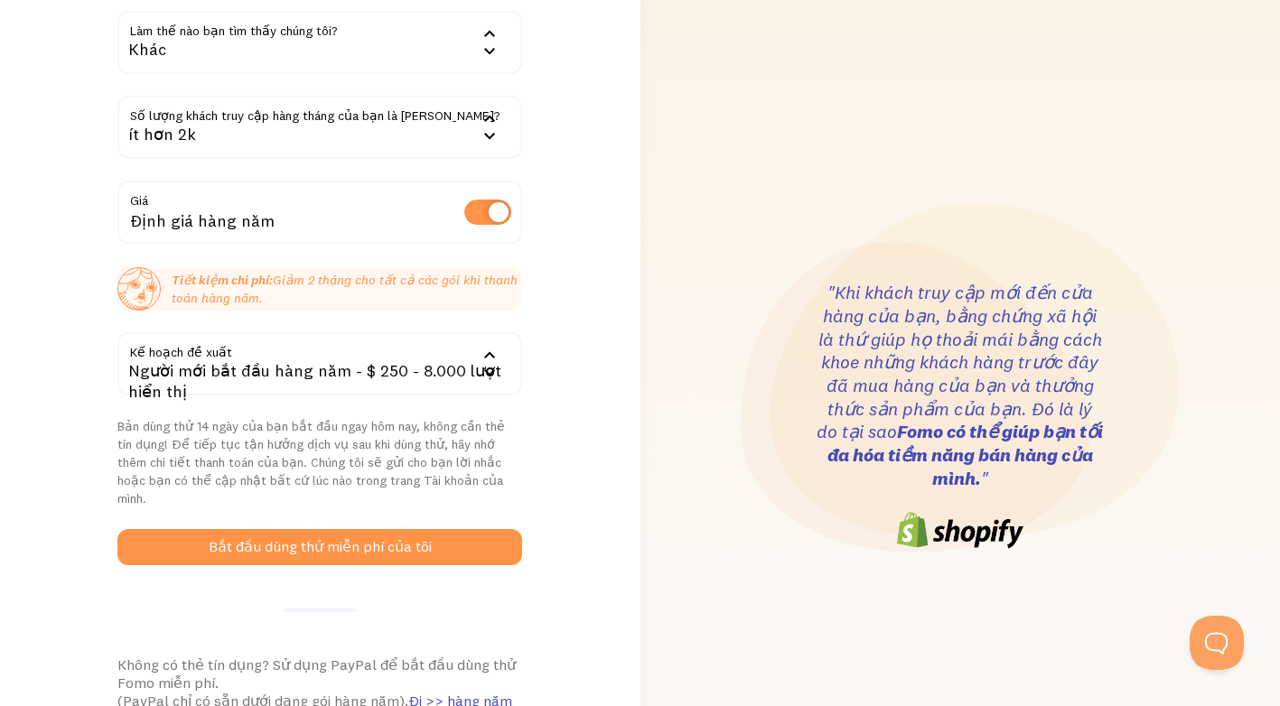
scroll to position [0, 0]
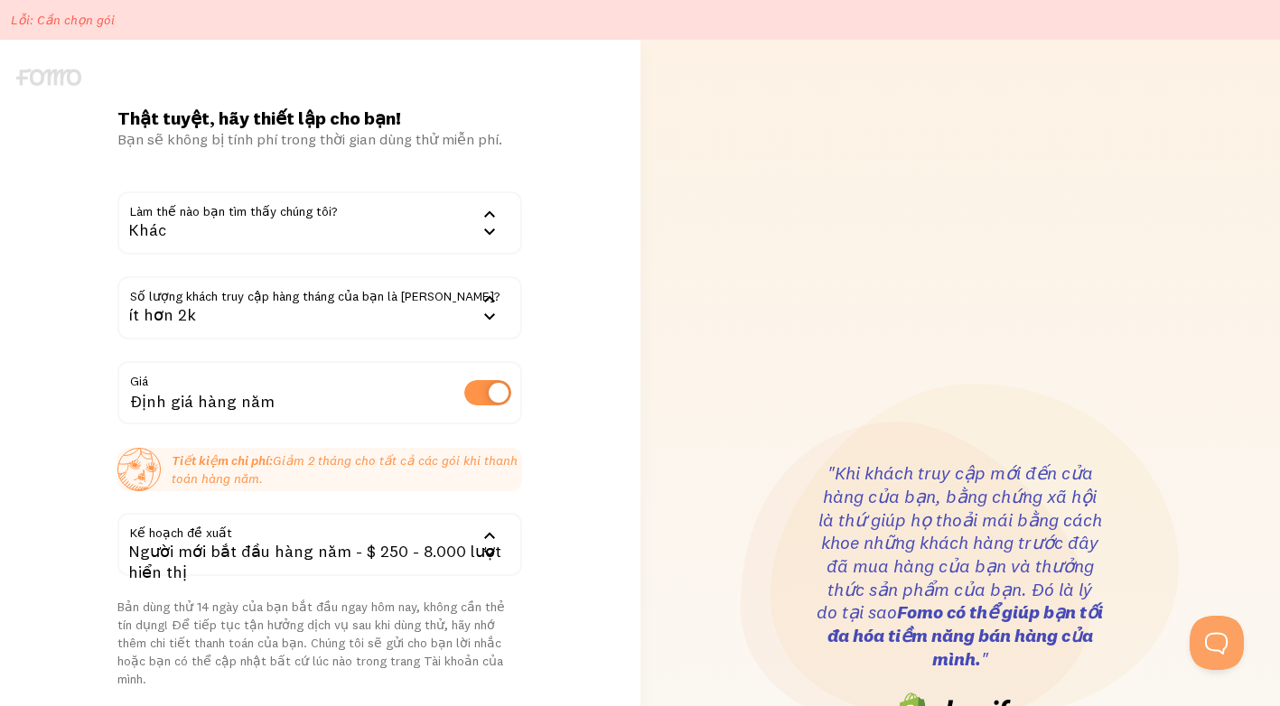
click at [69, 21] on p "Lỗi: Cần chọn gói" at bounding box center [63, 20] width 104 height 18
click at [42, 83] on img at bounding box center [48, 77] width 65 height 17
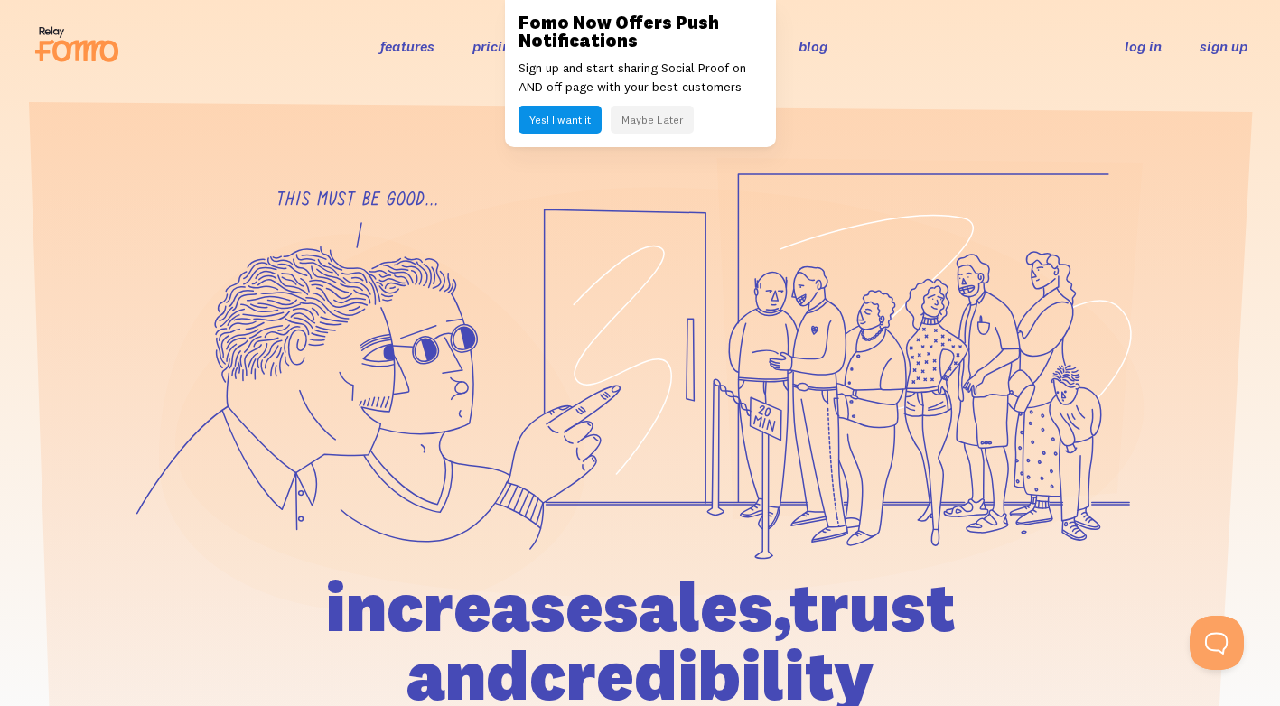
click at [1226, 45] on link "sign up" at bounding box center [1224, 46] width 48 height 19
click at [1151, 42] on link "log in" at bounding box center [1143, 46] width 37 height 18
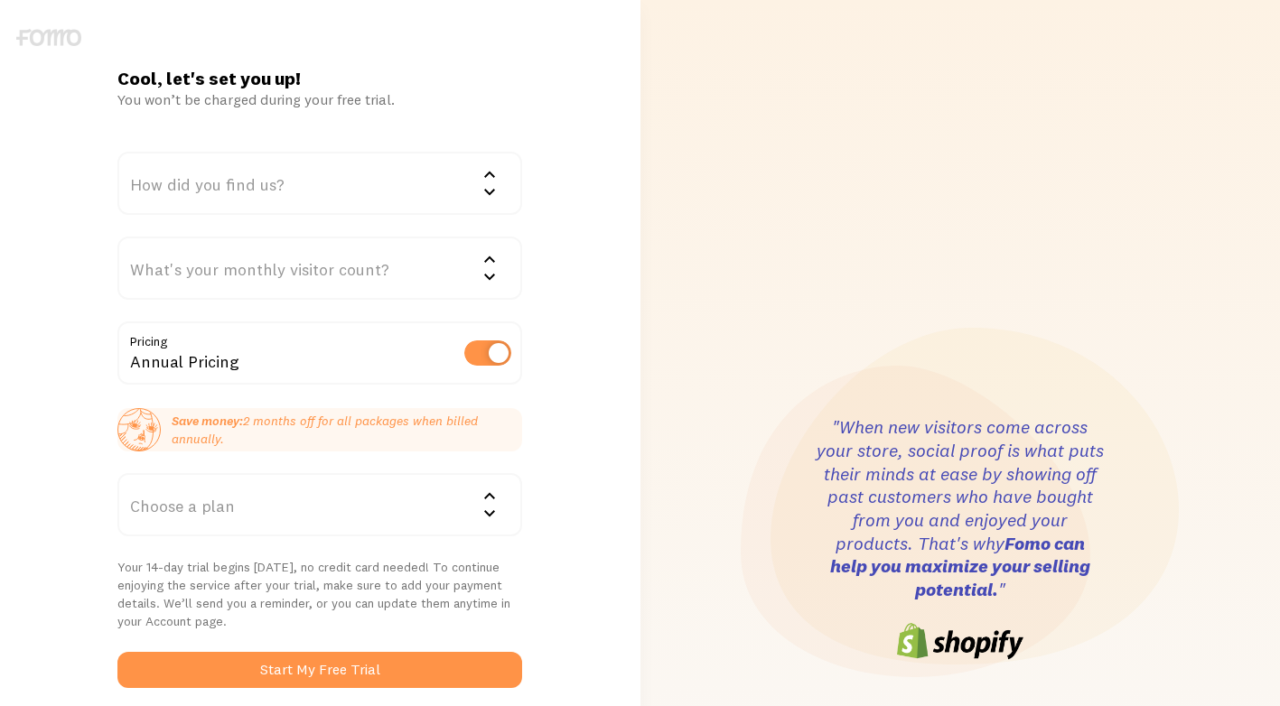
click at [257, 182] on div "How did you find us?" at bounding box center [319, 183] width 405 height 63
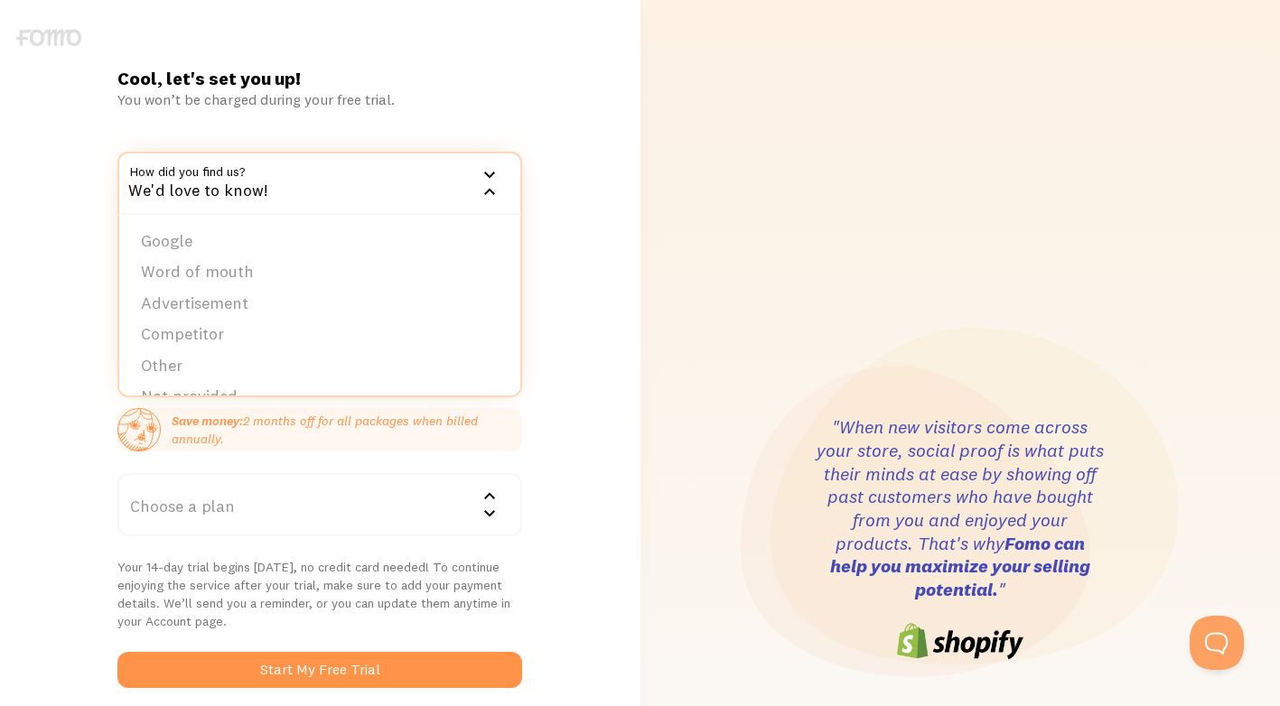
click at [645, 193] on div ""When new visitors come across your store, social proof is what puts their mind…" at bounding box center [960, 539] width 640 height 1079
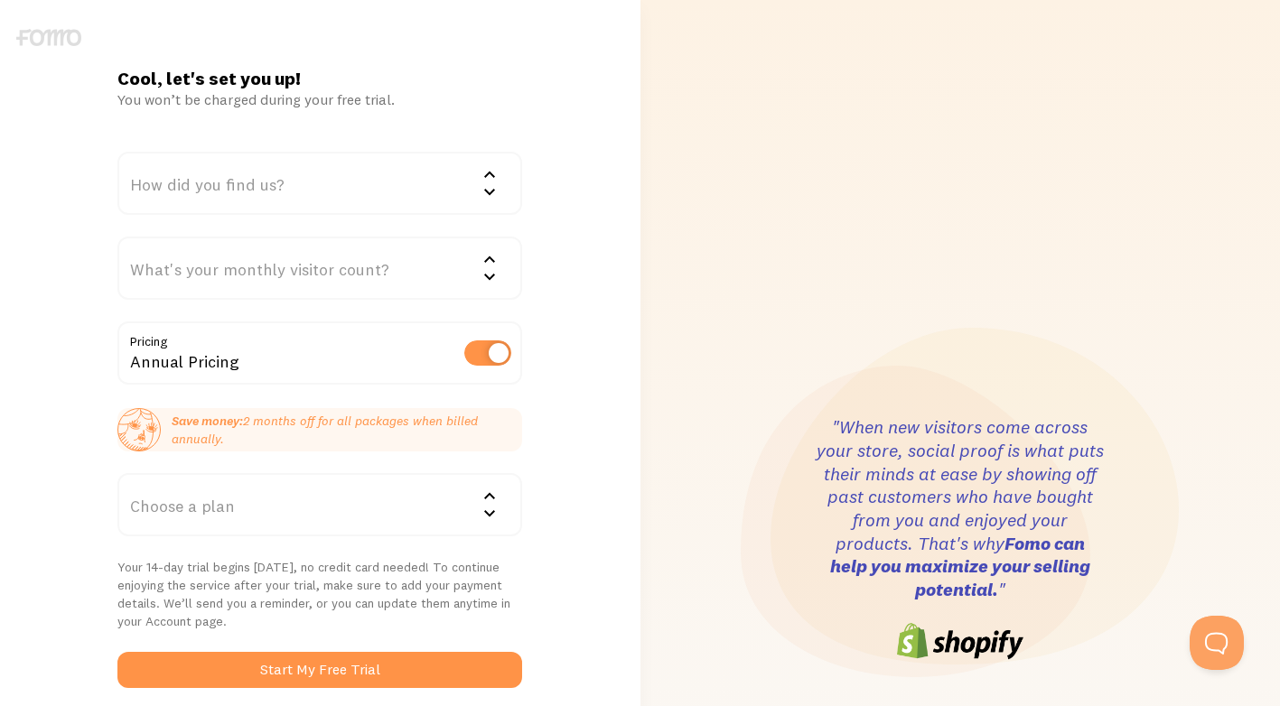
scroll to position [181, 0]
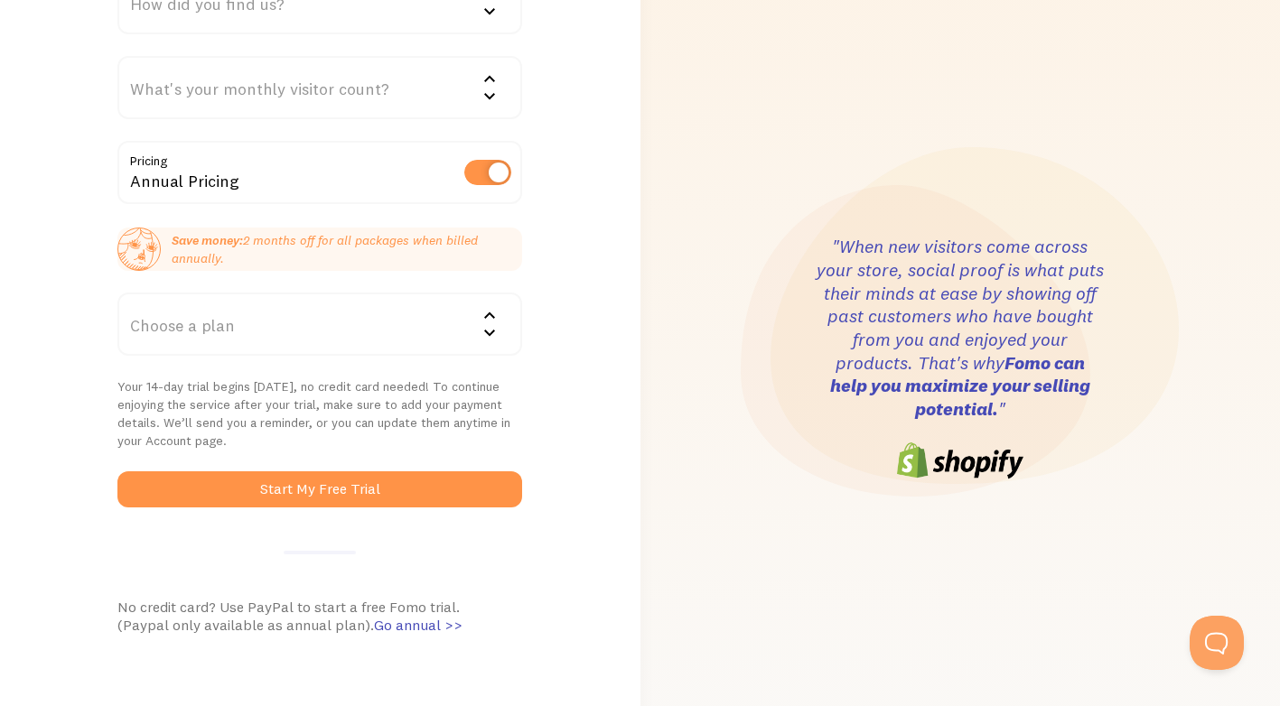
click at [466, 457] on form "How did you find us? We'd love to know! Google Word of mouth Advertisement Comp…" at bounding box center [319, 239] width 405 height 537
click at [461, 465] on form "How did you find us? We'd love to know! Google Word of mouth Advertisement Comp…" at bounding box center [319, 239] width 405 height 537
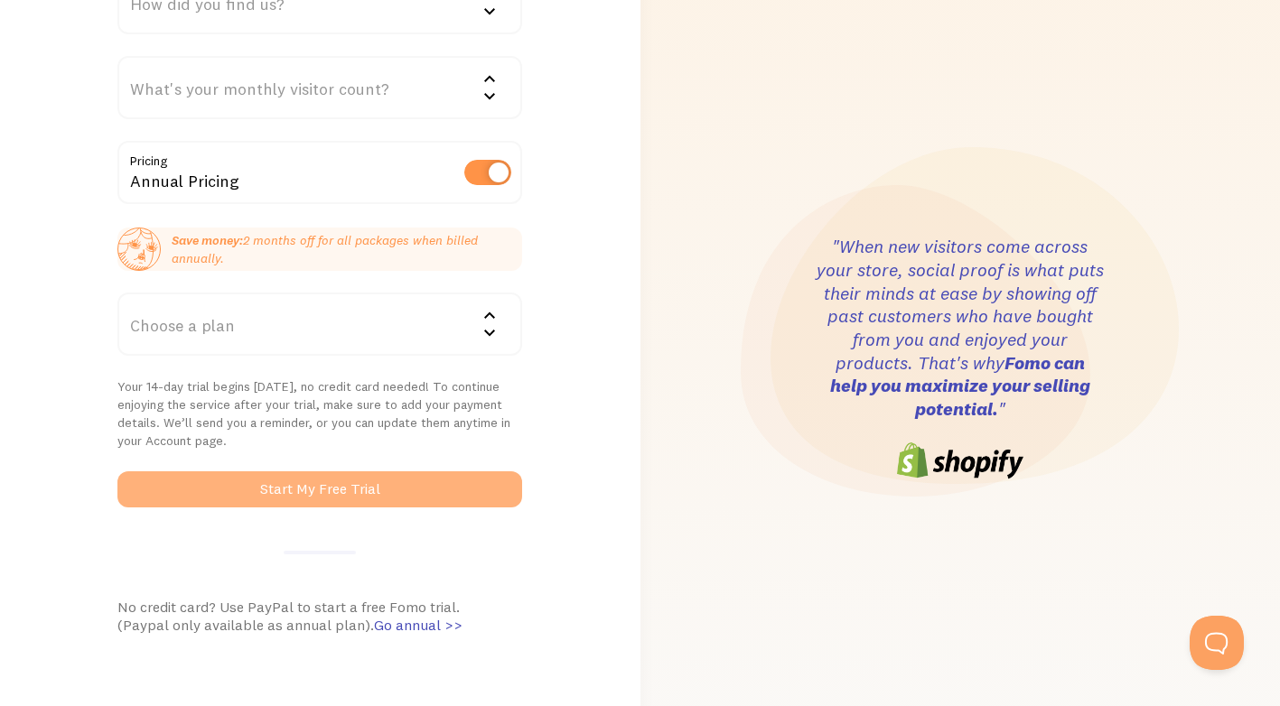
click at [462, 475] on button "Start My Free Trial" at bounding box center [319, 490] width 405 height 36
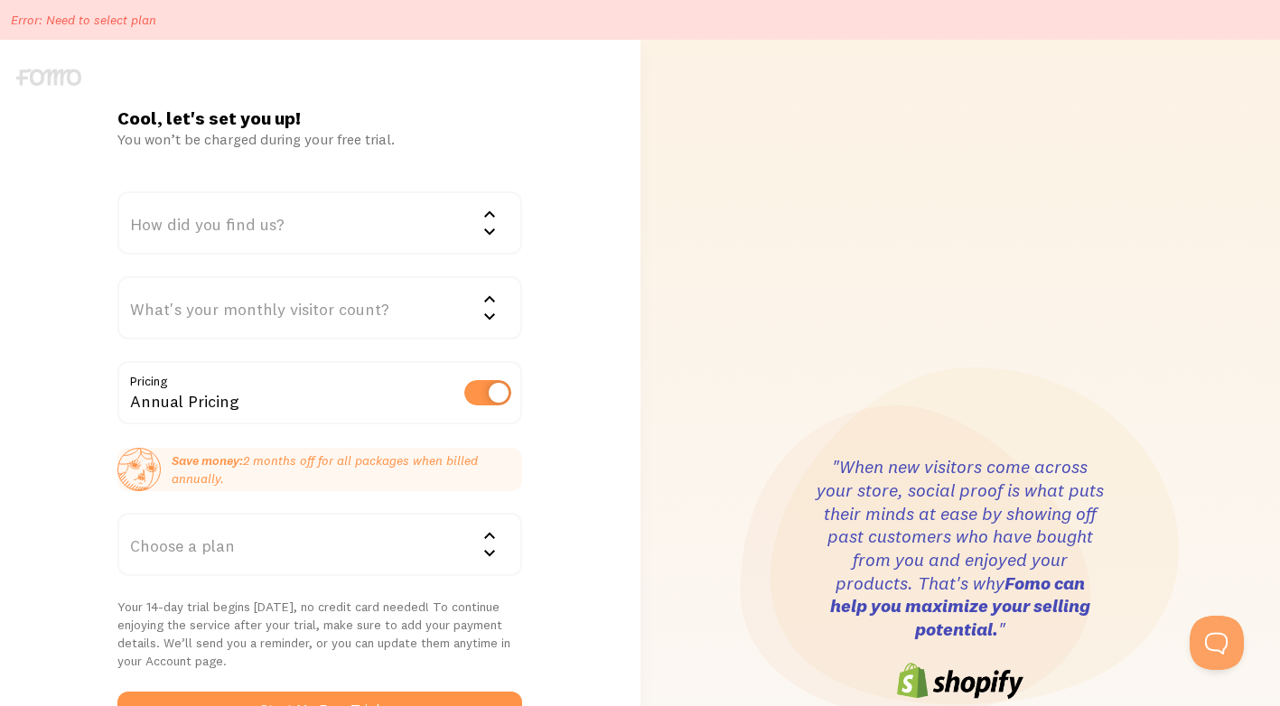
click at [323, 223] on div "How did you find us?" at bounding box center [319, 223] width 405 height 63
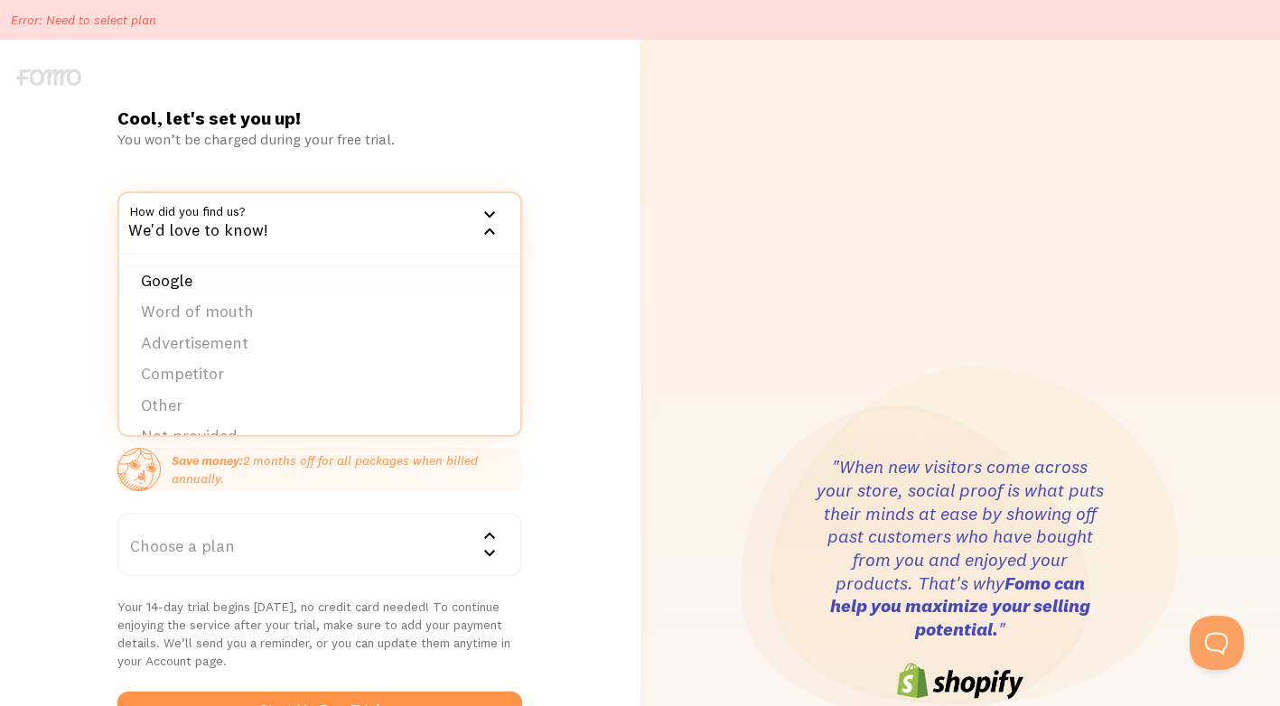
click at [291, 276] on li "Google" at bounding box center [319, 282] width 401 height 32
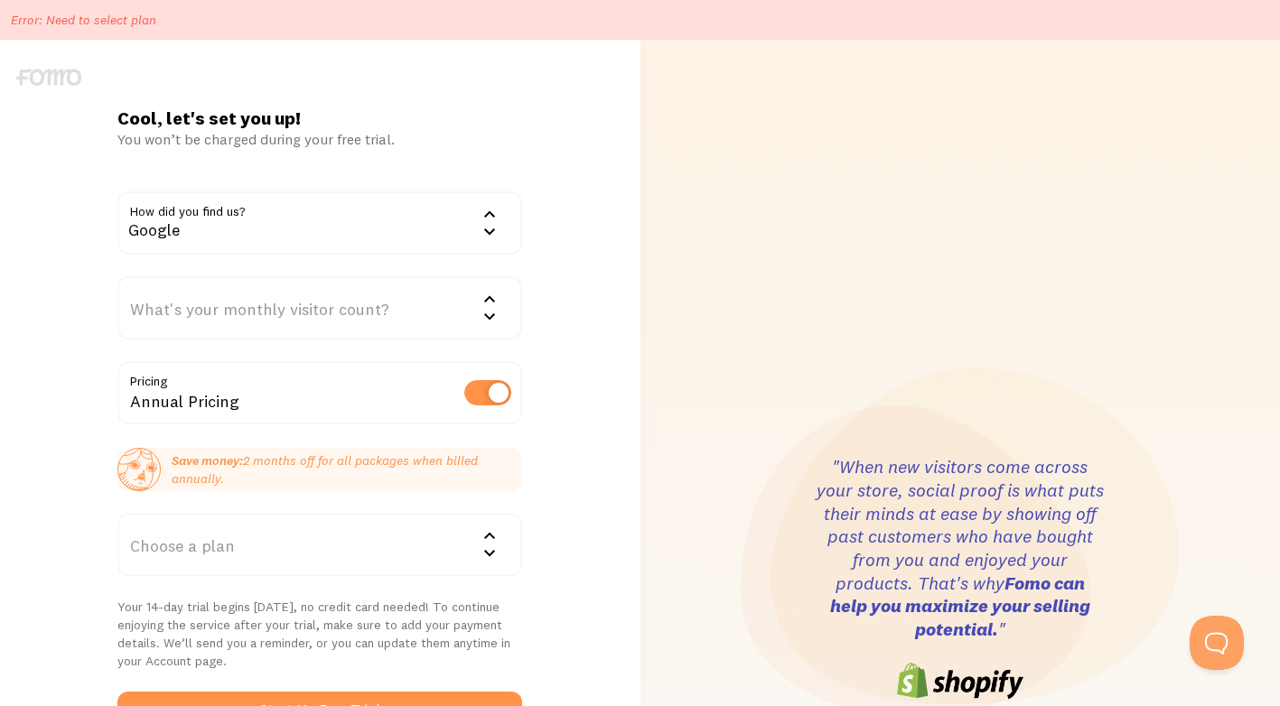
click at [313, 242] on div "Google" at bounding box center [319, 223] width 405 height 63
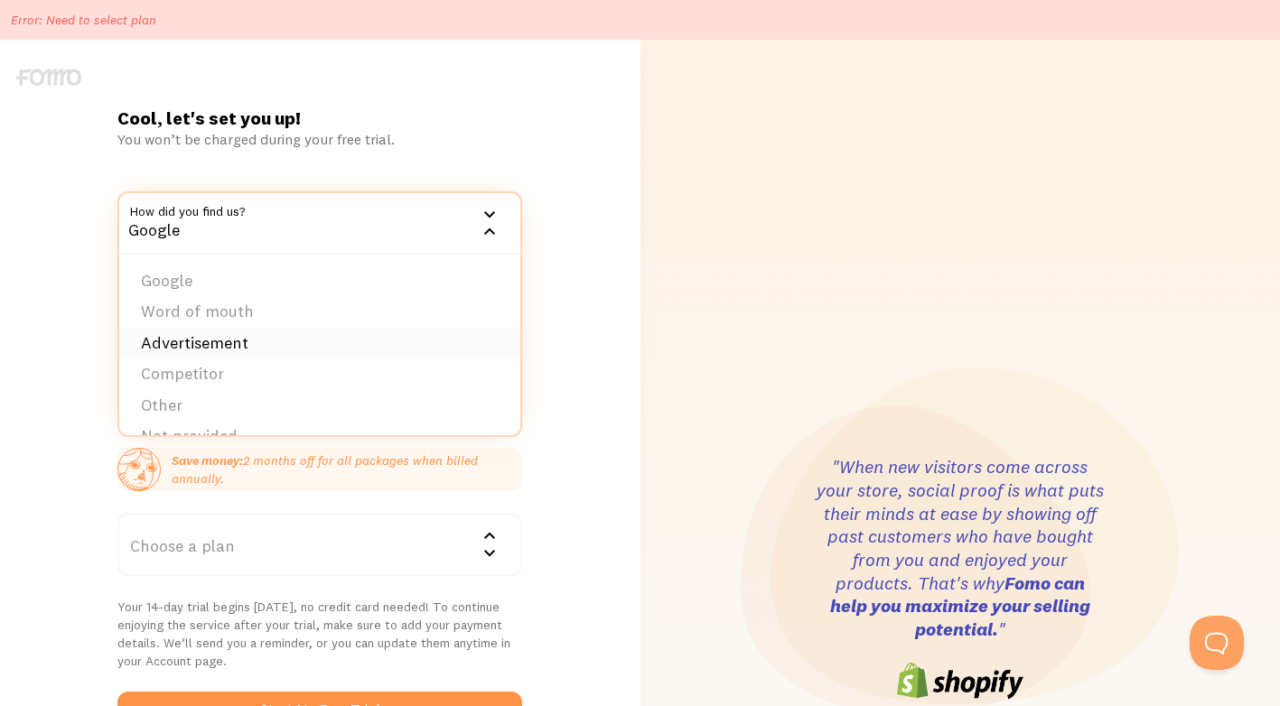
click at [273, 334] on li "Advertisement" at bounding box center [319, 344] width 401 height 32
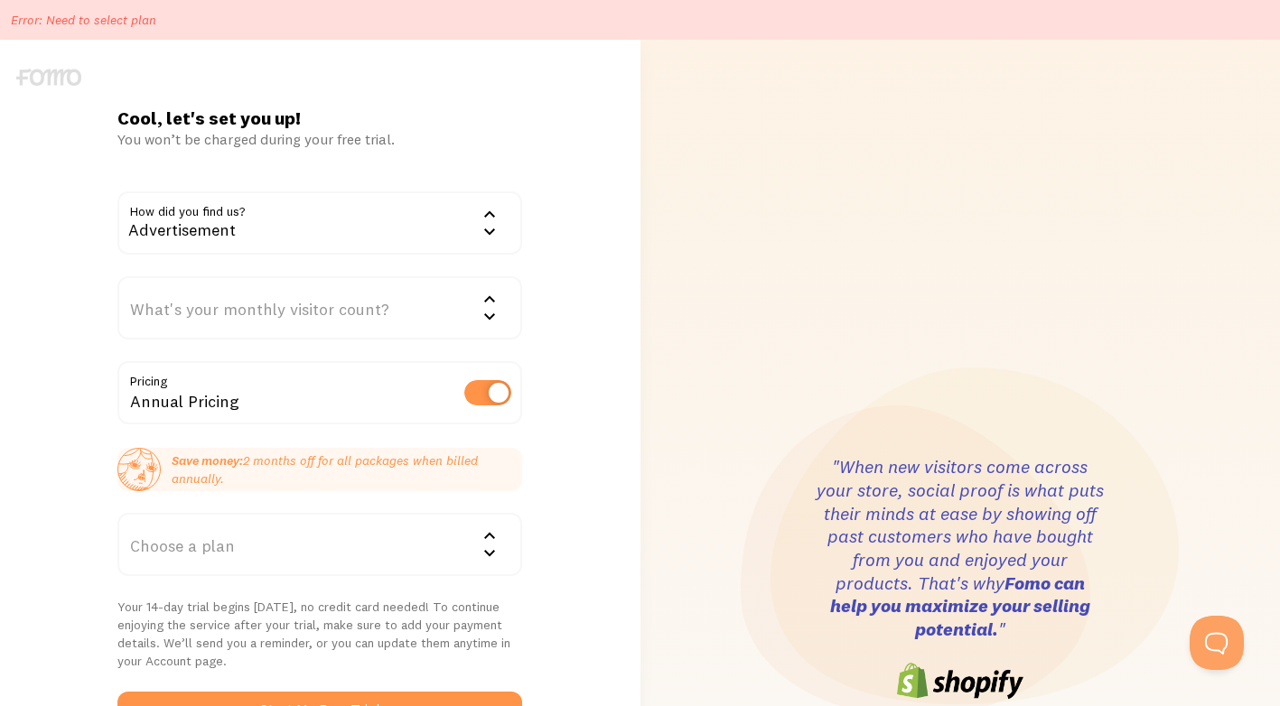
click at [286, 301] on div "What's your monthly visitor count?" at bounding box center [319, 307] width 405 height 63
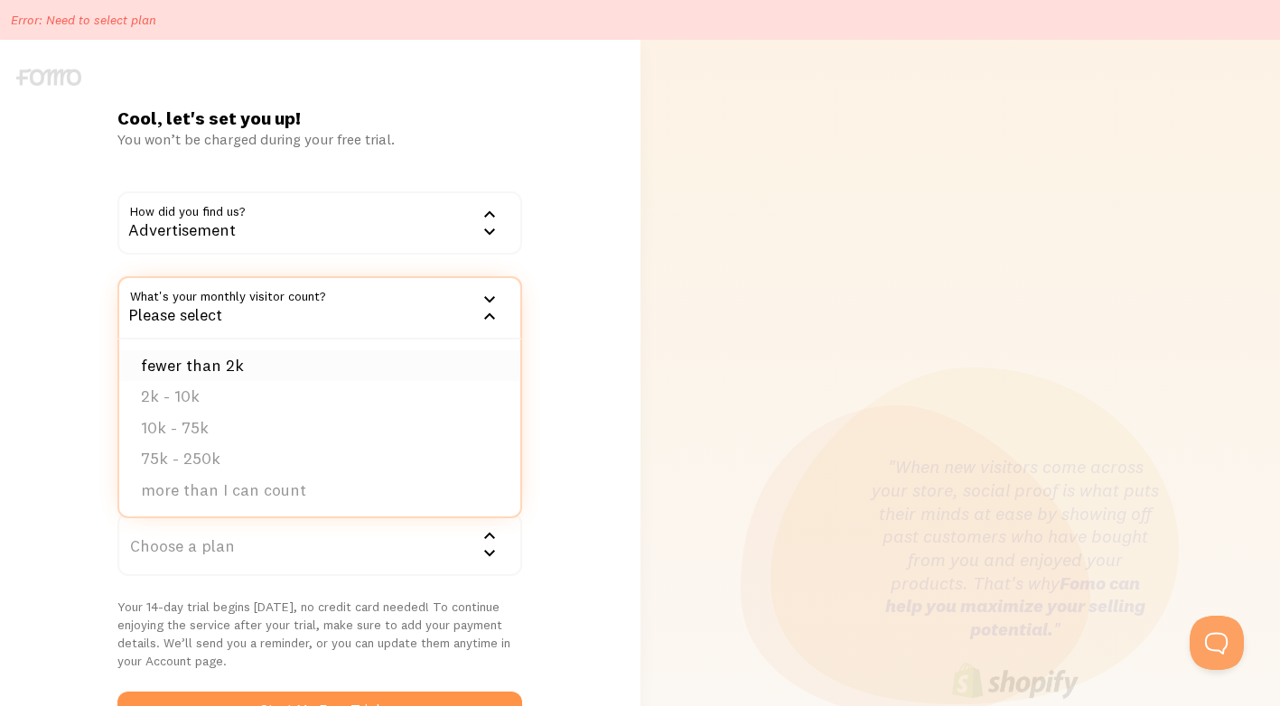
click at [329, 361] on li "fewer than 2k" at bounding box center [319, 366] width 401 height 32
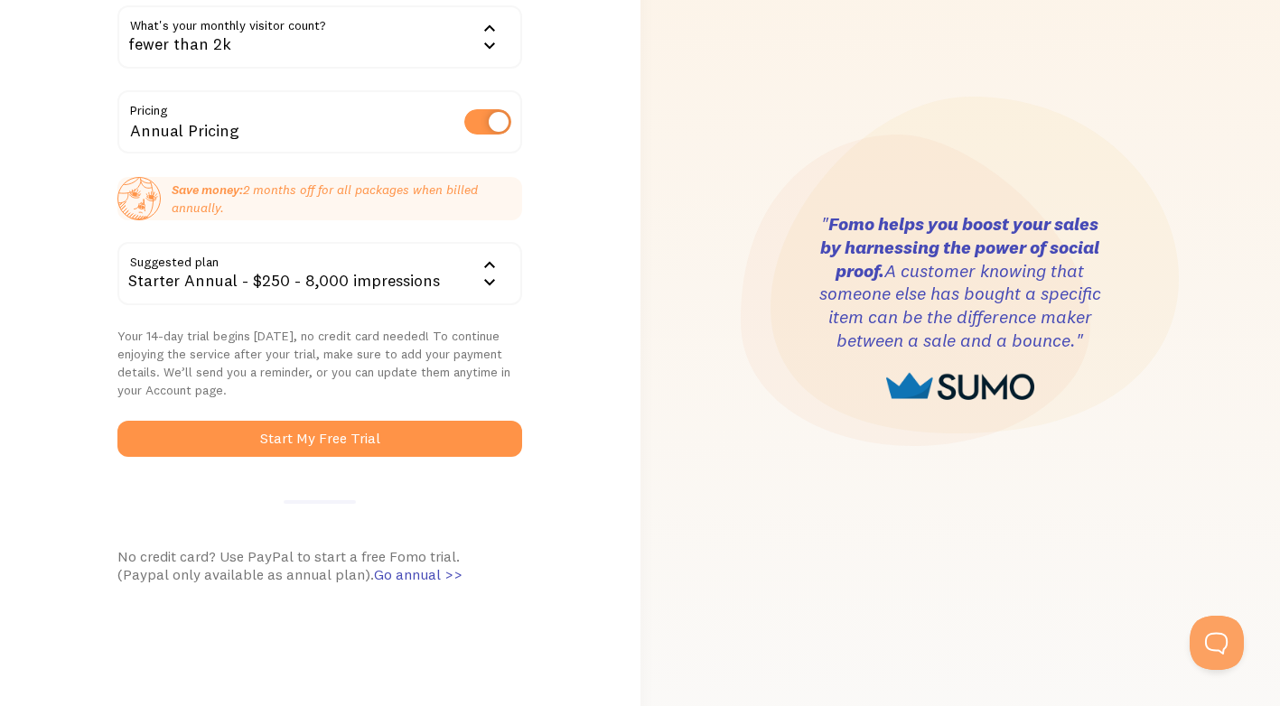
click at [290, 271] on div "Starter Annual - $250 - 8,000 impressions" at bounding box center [319, 273] width 405 height 63
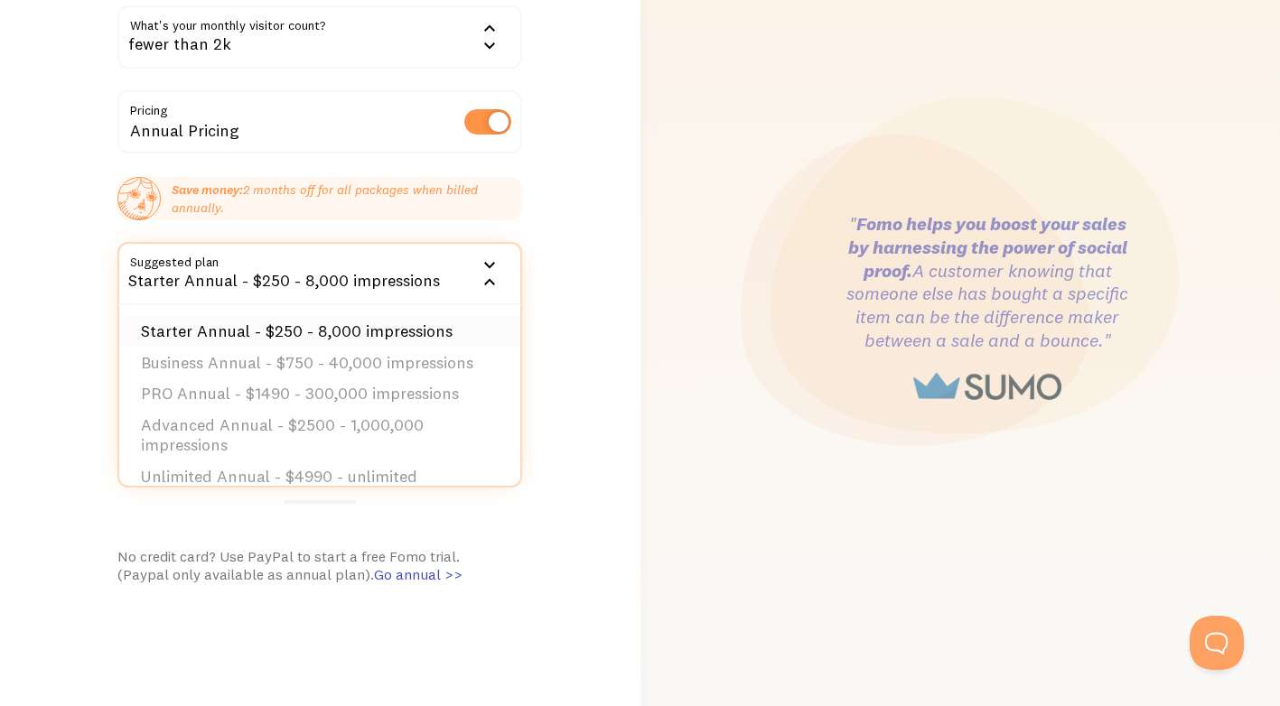
click at [434, 341] on li "Starter Annual - $250 - 8,000 impressions" at bounding box center [319, 332] width 401 height 32
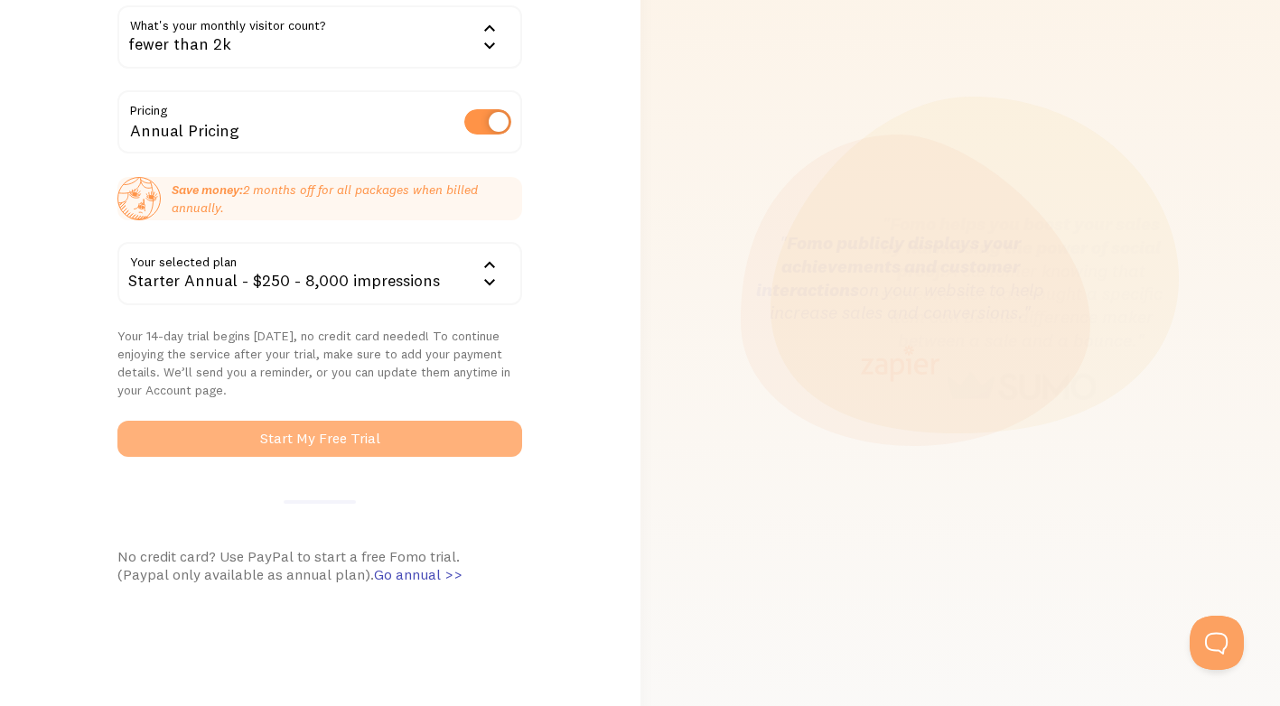
click at [389, 436] on button "Start My Free Trial" at bounding box center [319, 439] width 405 height 36
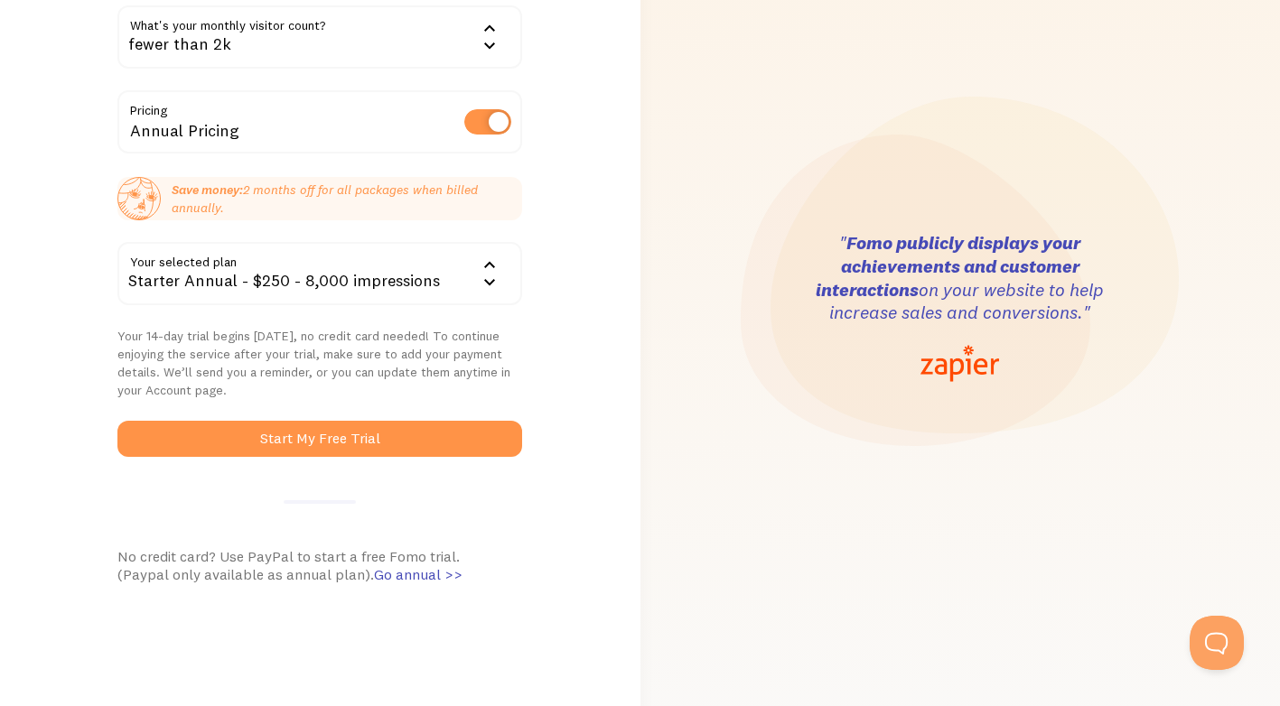
drag, startPoint x: 1115, startPoint y: 632, endPoint x: 1136, endPoint y: 643, distance: 24.2
click at [1123, 637] on div ""When new visitors come across your store, social proof is what puts their mind…" at bounding box center [960, 308] width 619 height 1079
drag, startPoint x: 1206, startPoint y: 632, endPoint x: 1190, endPoint y: 634, distance: 16.4
click at [1204, 632] on button "Open Beacon popover" at bounding box center [1213, 639] width 54 height 54
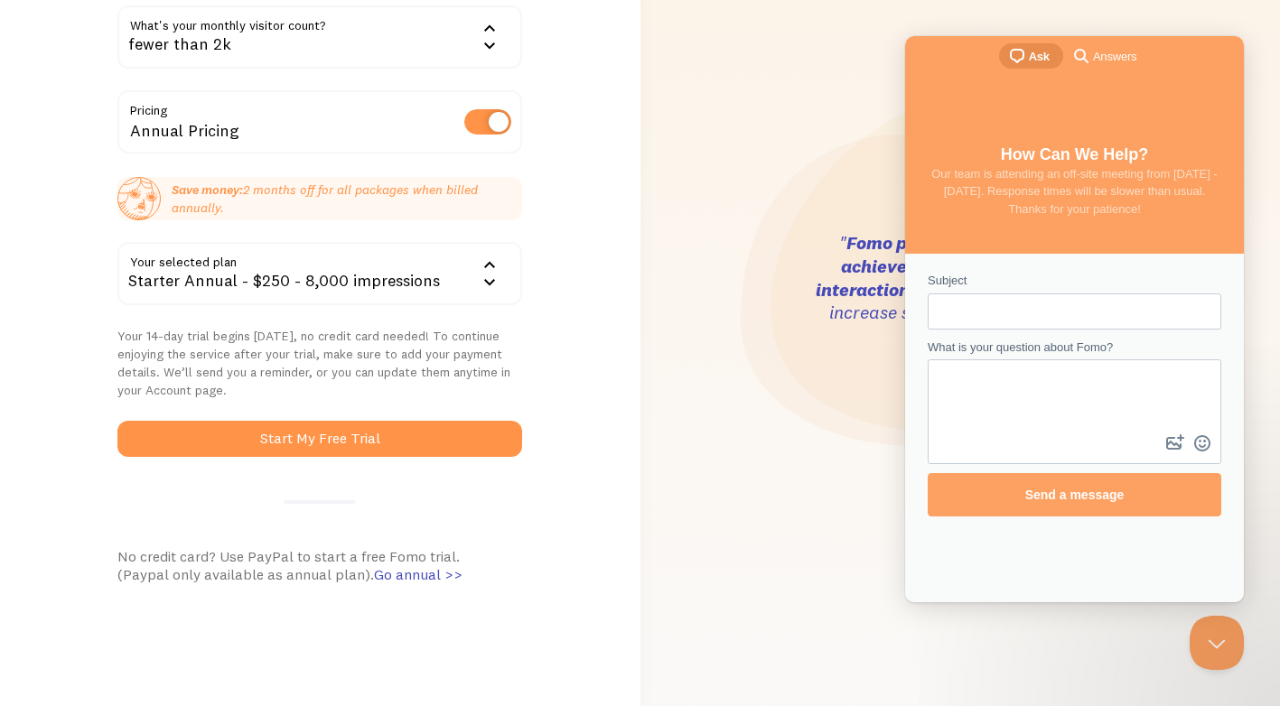
scroll to position [0, 0]
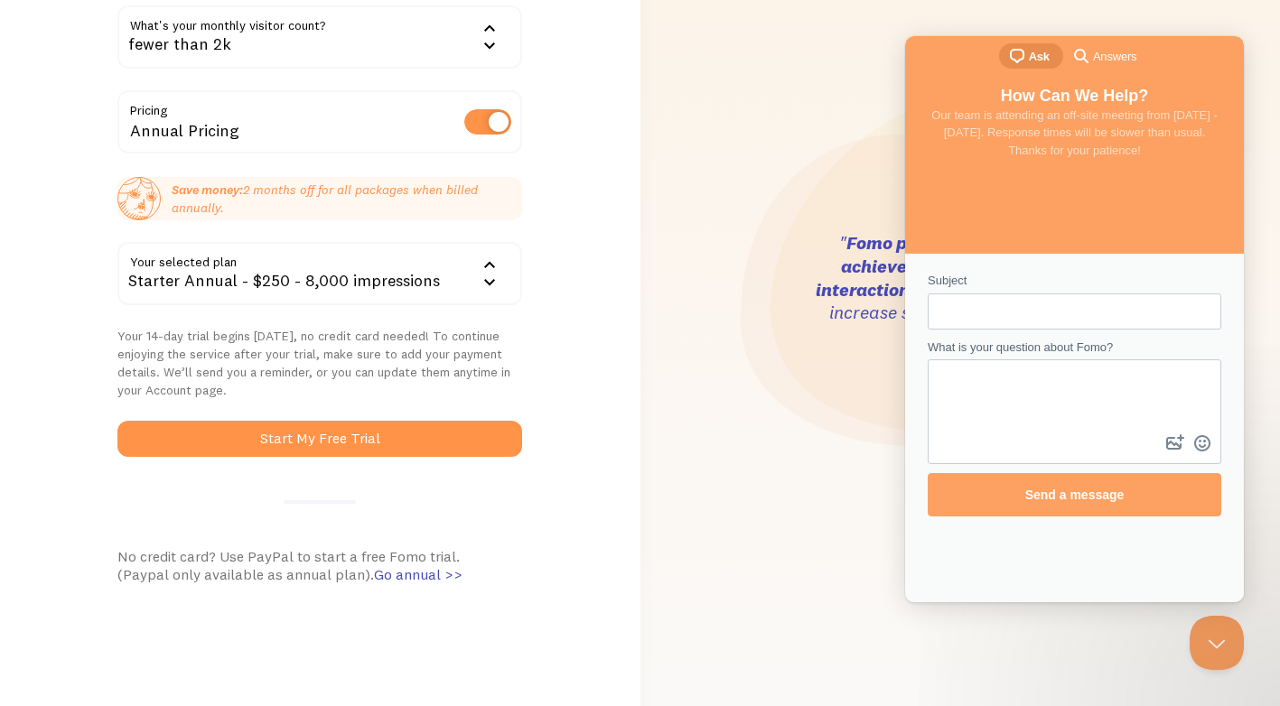
click at [958, 316] on form "Subject What is your question about Fomo? image-plus emoji cross-large Send a m…" at bounding box center [1075, 394] width 294 height 245
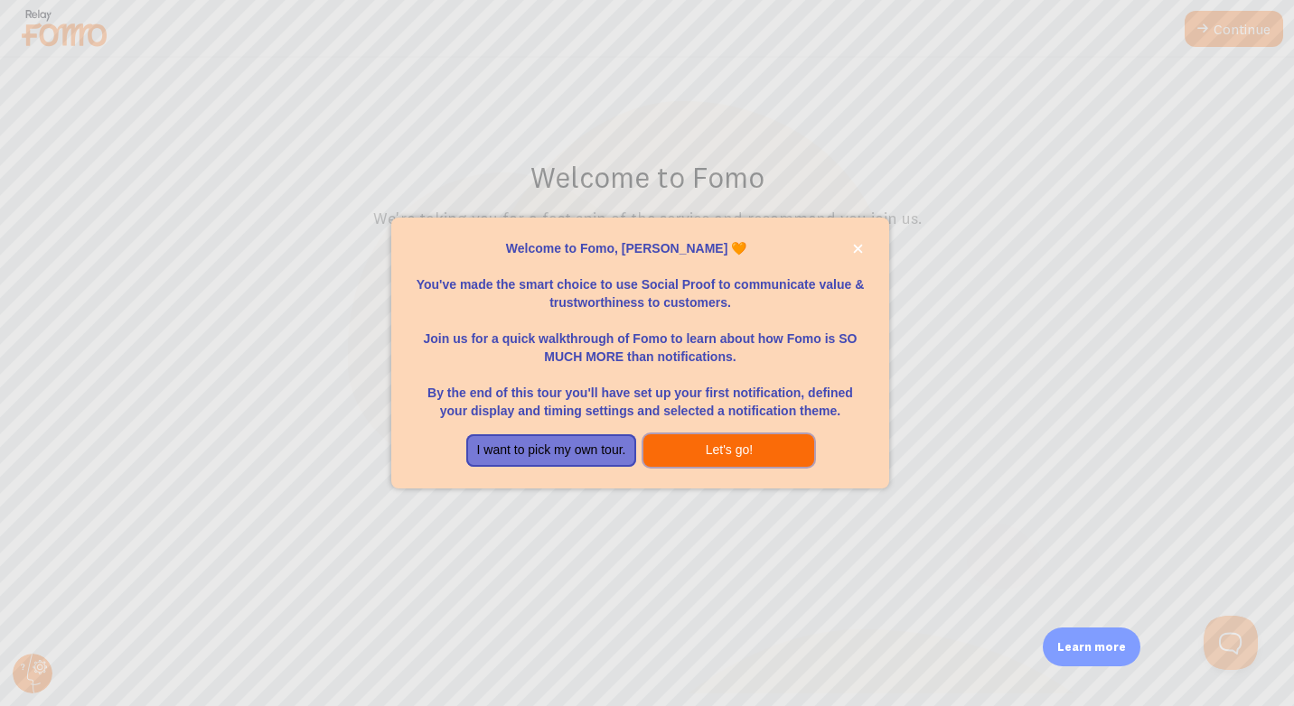
click at [740, 450] on button "Let's go!" at bounding box center [728, 450] width 171 height 33
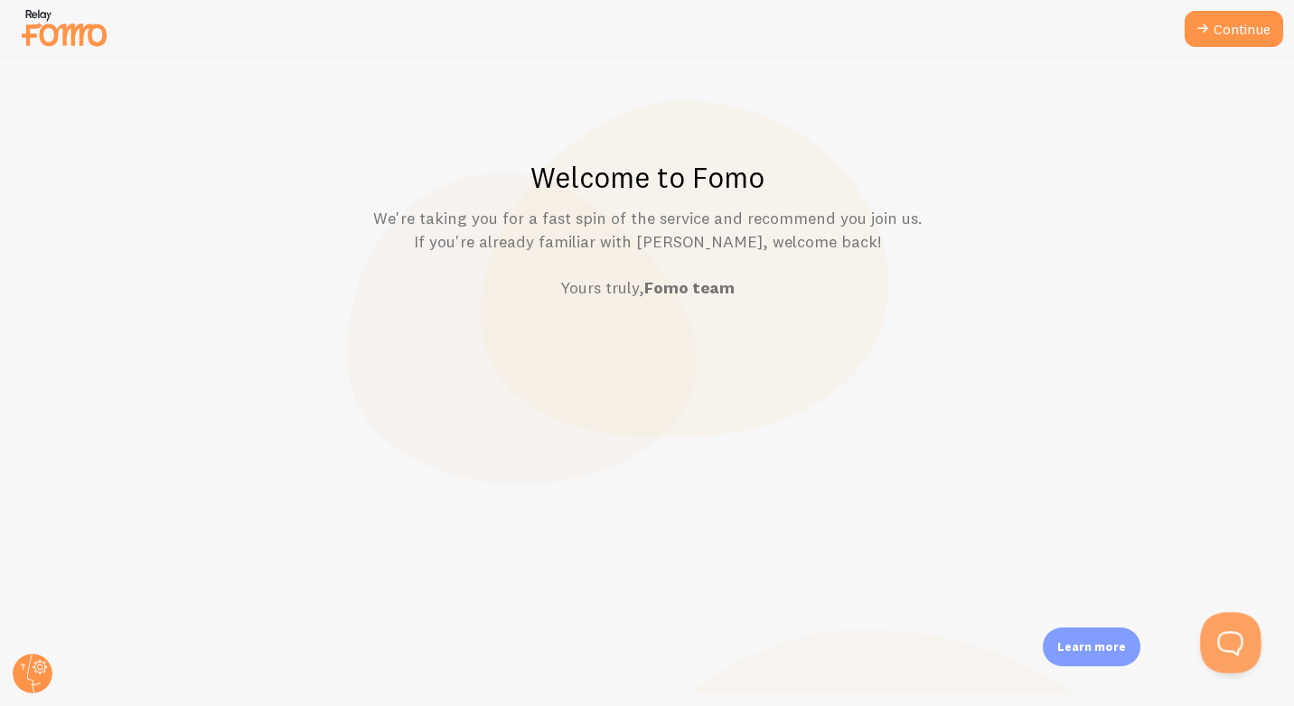
click at [1239, 656] on button "Open Beacon popover" at bounding box center [1227, 639] width 54 height 54
click at [1233, 653] on button "Open Beacon popover" at bounding box center [1227, 639] width 54 height 54
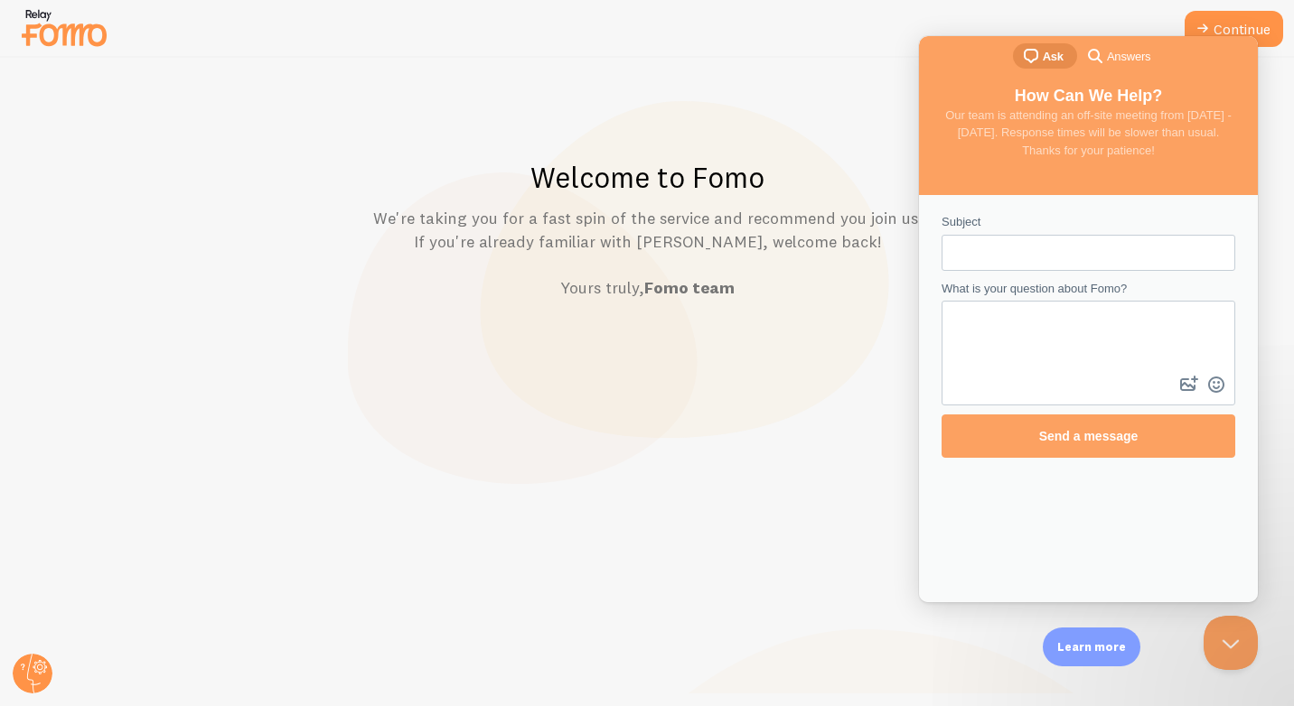
click at [1007, 319] on textarea "What is your question about Fomo?" at bounding box center [1088, 338] width 290 height 70
click at [1005, 257] on input "Subject" at bounding box center [1088, 253] width 265 height 33
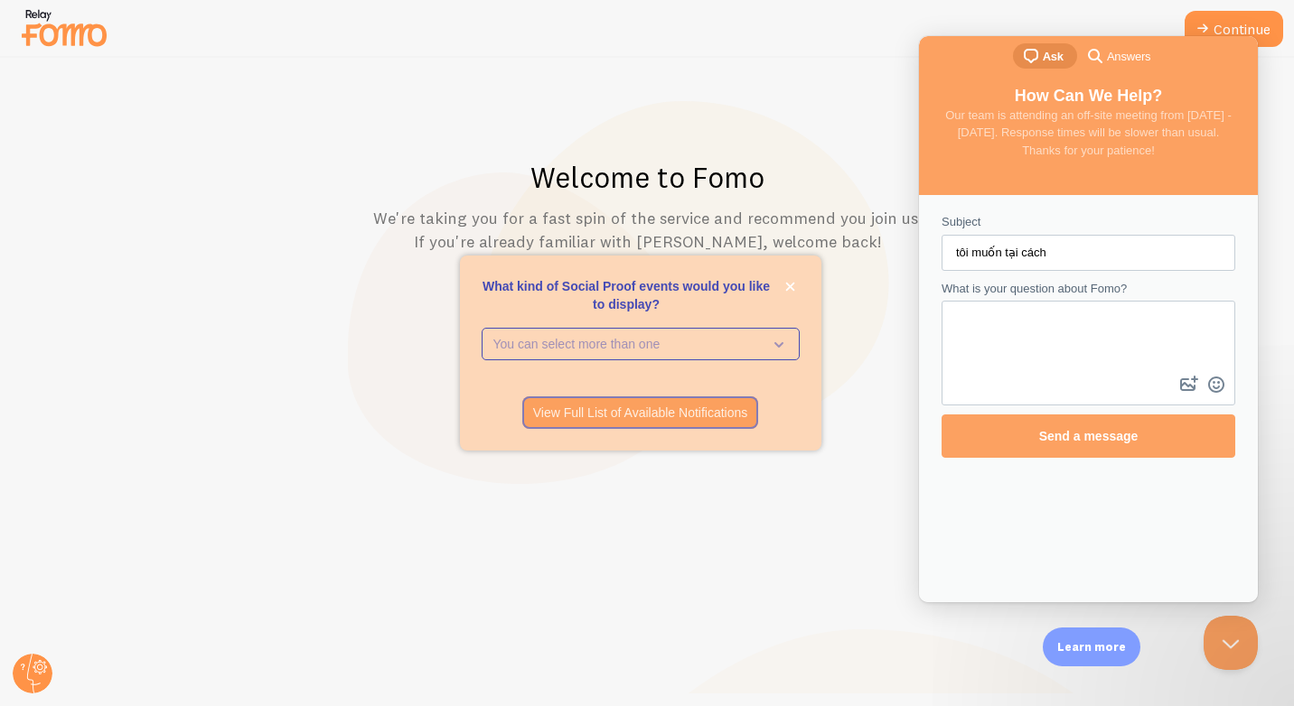
click at [1077, 258] on input "tôi muốn tại cách" at bounding box center [1088, 253] width 265 height 33
type input "tôi muốn tại các bằng chững xã hội"
click at [1067, 322] on textarea "What is your question about Fomo?" at bounding box center [1088, 338] width 290 height 70
type textarea "hướng đã tôi cách tạo bằng chứng xã hội"
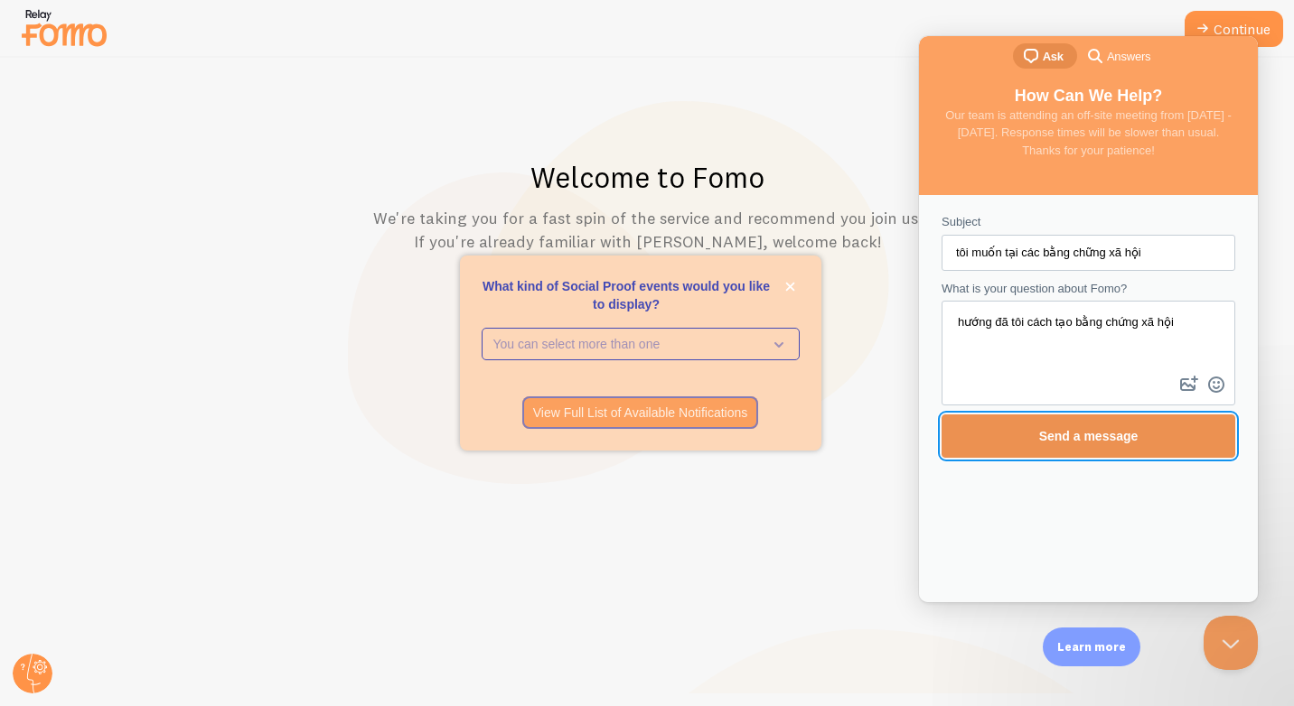
click at [1184, 438] on span "Send a message" at bounding box center [1088, 437] width 254 height 42
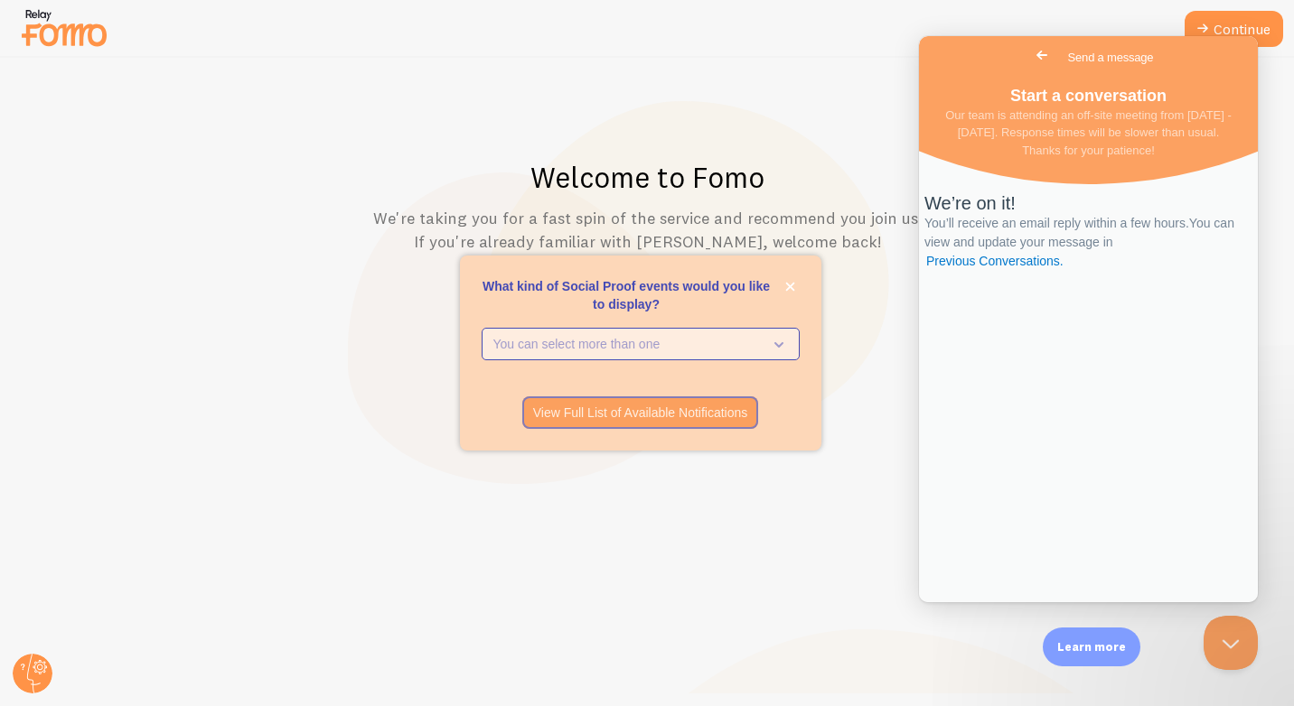
click at [713, 341] on p "You can select more than one" at bounding box center [627, 344] width 269 height 18
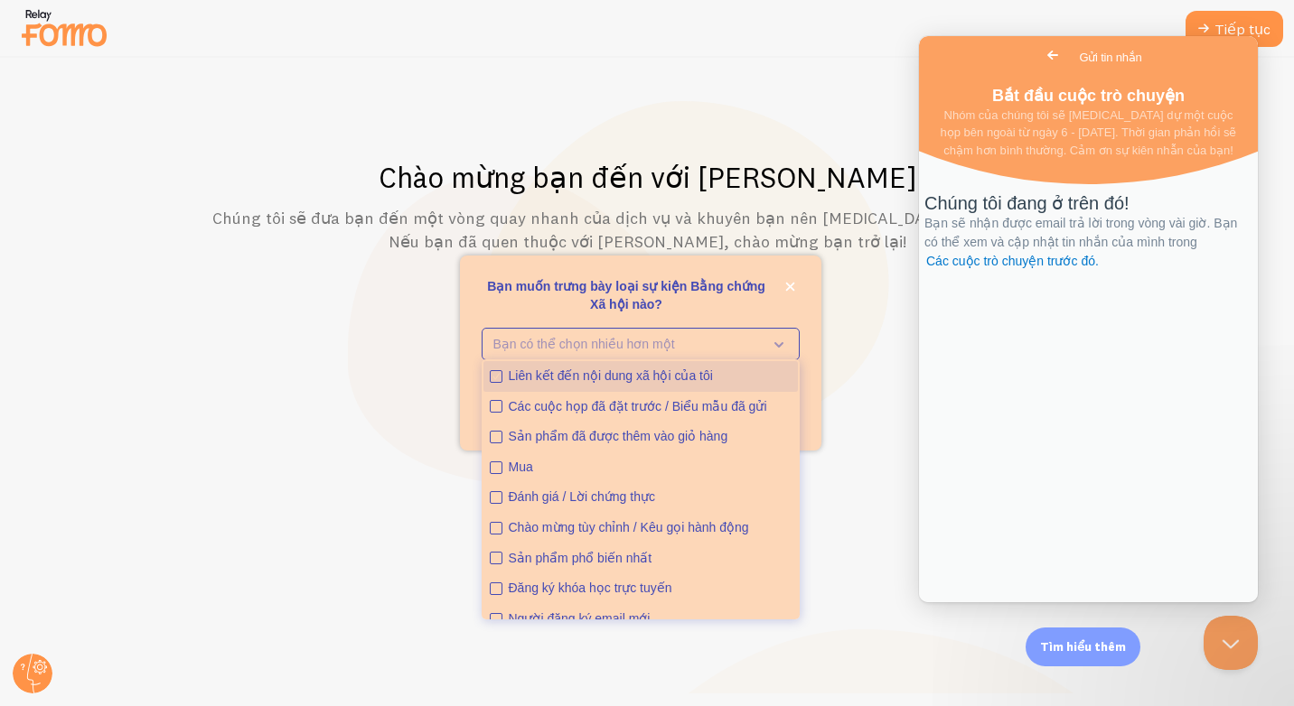
click at [668, 377] on div "Liên kết đến nội dung xã hội của tôi" at bounding box center [650, 377] width 283 height 18
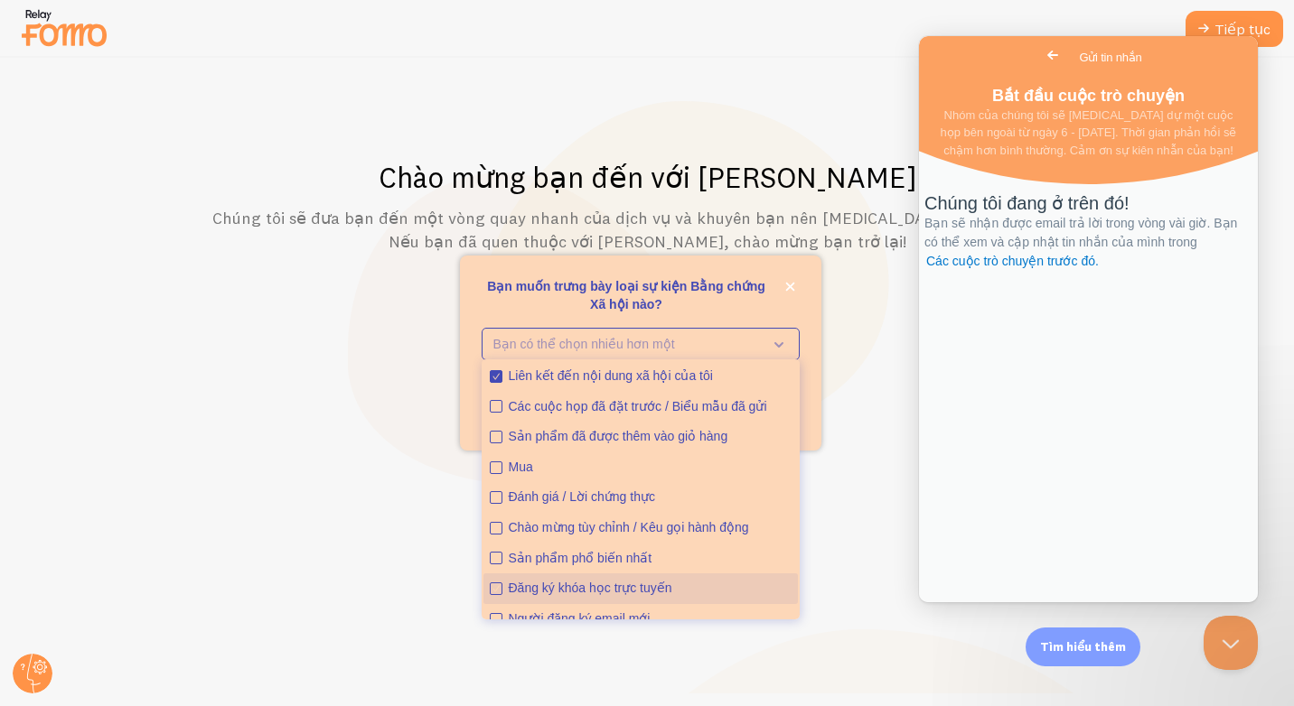
click at [622, 580] on div "Đăng ký khóa học trực tuyến" at bounding box center [650, 589] width 283 height 18
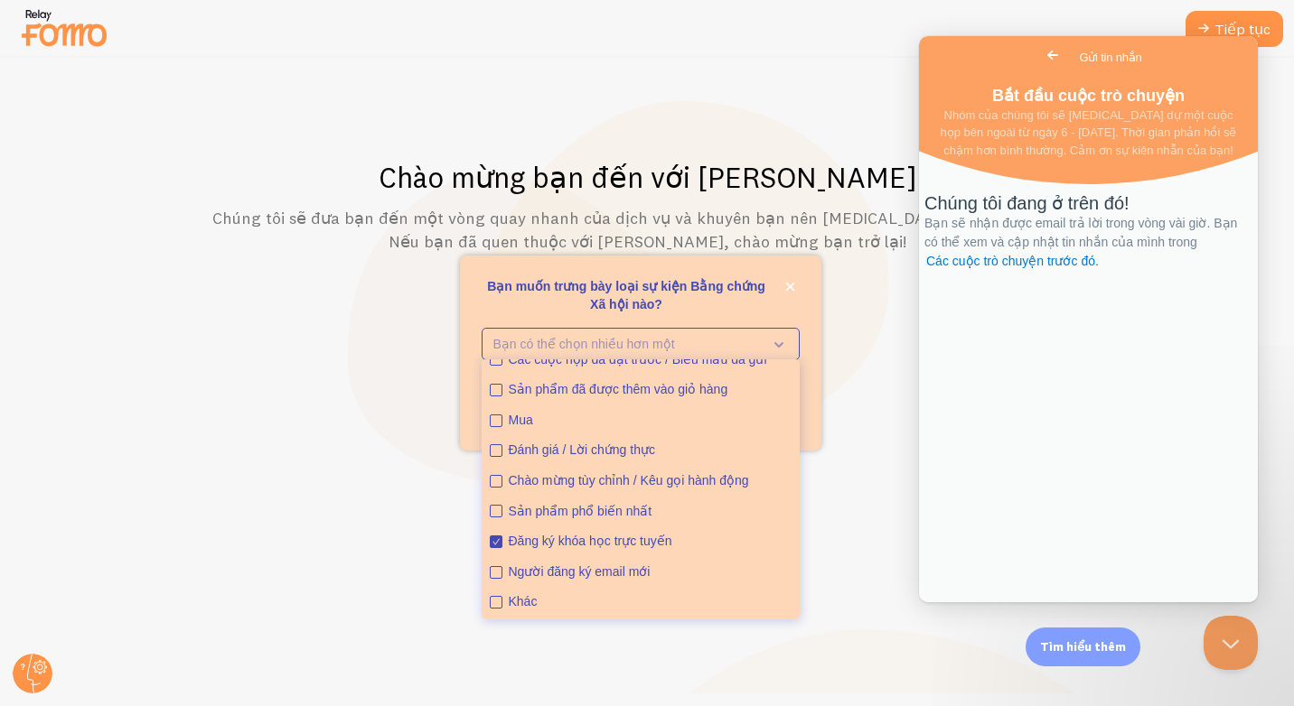
click at [837, 579] on div "Chào mừng bạn đến với [PERSON_NAME] Chúng tôi sẽ đưa bạn đến một vòng quay nhan…" at bounding box center [647, 382] width 1293 height 649
click at [522, 537] on div "Đăng ký khóa học trực tuyến" at bounding box center [650, 542] width 283 height 18
click at [588, 514] on div "Sản phẩm phổ biến nhất" at bounding box center [650, 512] width 283 height 18
drag, startPoint x: 628, startPoint y: 477, endPoint x: 670, endPoint y: 495, distance: 46.1
click at [629, 476] on div "Chào mừng tùy chỉnh / Kêu gọi hành động" at bounding box center [650, 481] width 283 height 18
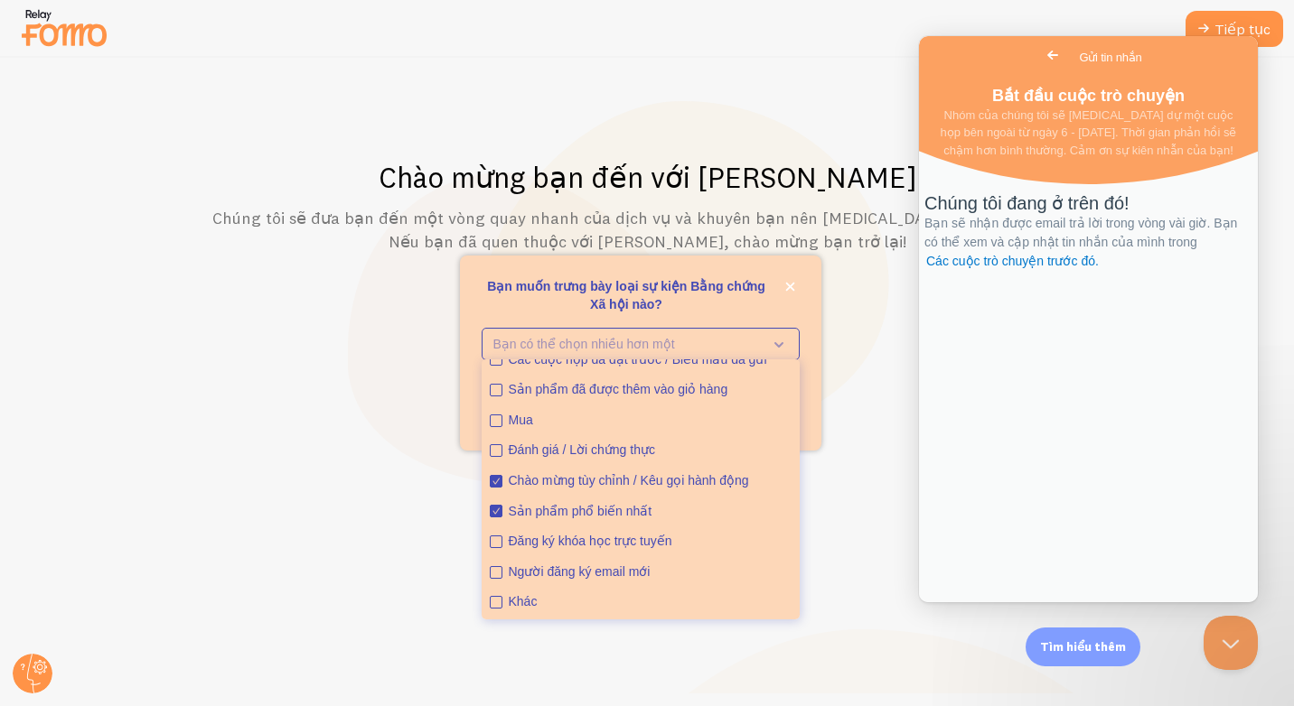
click at [867, 559] on div "Chào mừng bạn đến với [PERSON_NAME] Chúng tôi sẽ đưa bạn đến một vòng quay nhan…" at bounding box center [647, 382] width 1293 height 649
click at [1250, 23] on font "Tiếp tục" at bounding box center [1242, 28] width 56 height 11
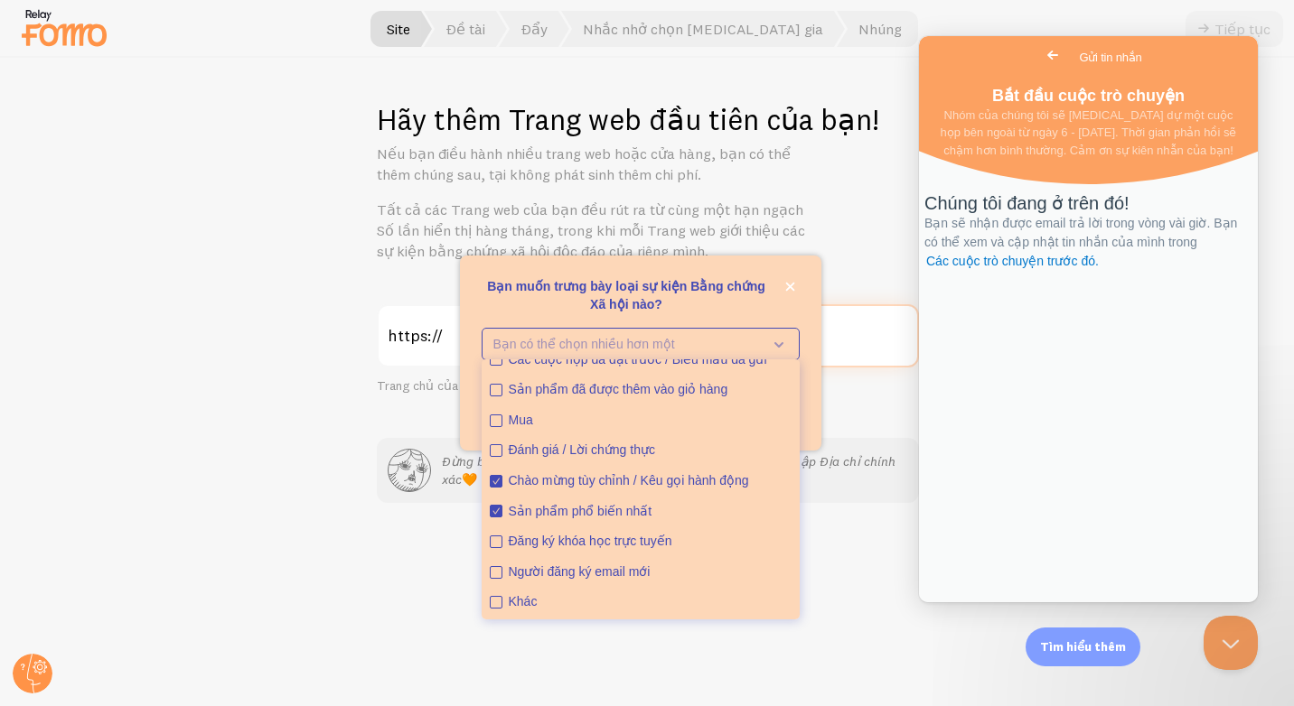
click at [836, 342] on input "Địa chỉ trang web" at bounding box center [702, 335] width 434 height 63
click at [424, 339] on div "https://" at bounding box center [431, 335] width 108 height 63
click at [789, 294] on button "đóng" at bounding box center [789, 286] width 19 height 19
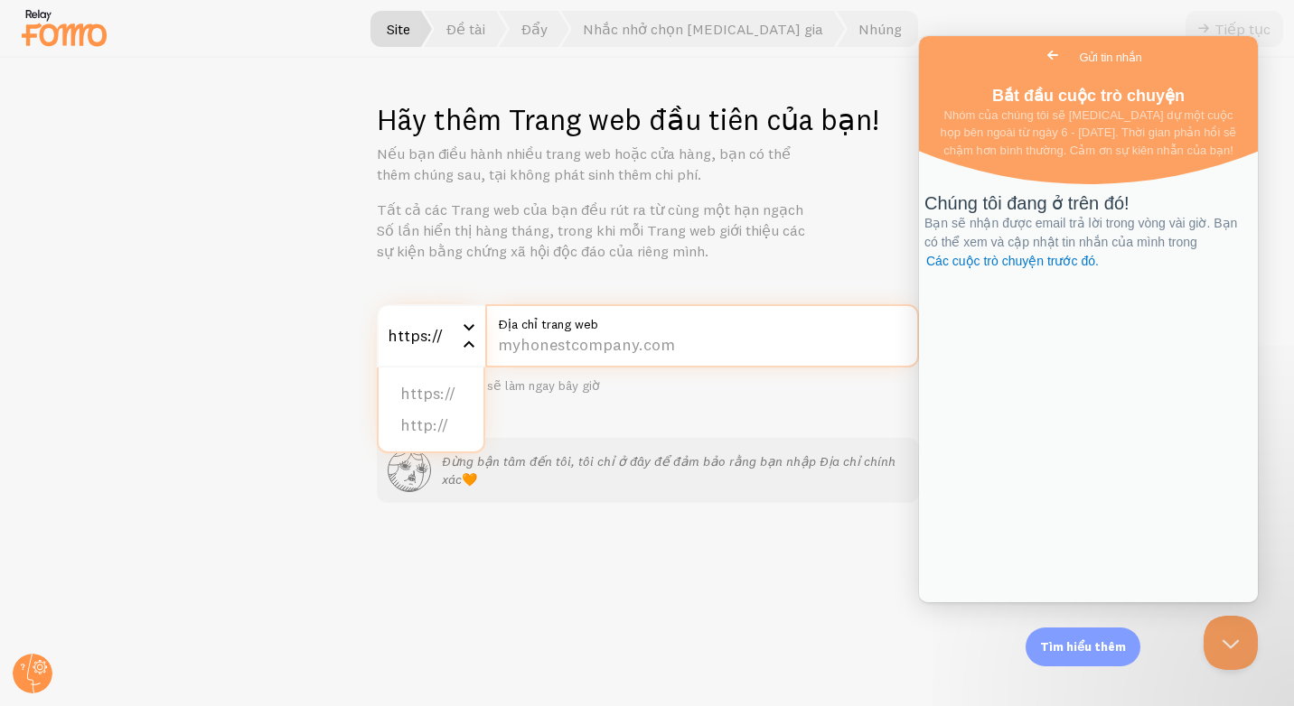
click at [693, 362] on input "Địa chỉ trang web" at bounding box center [702, 335] width 434 height 63
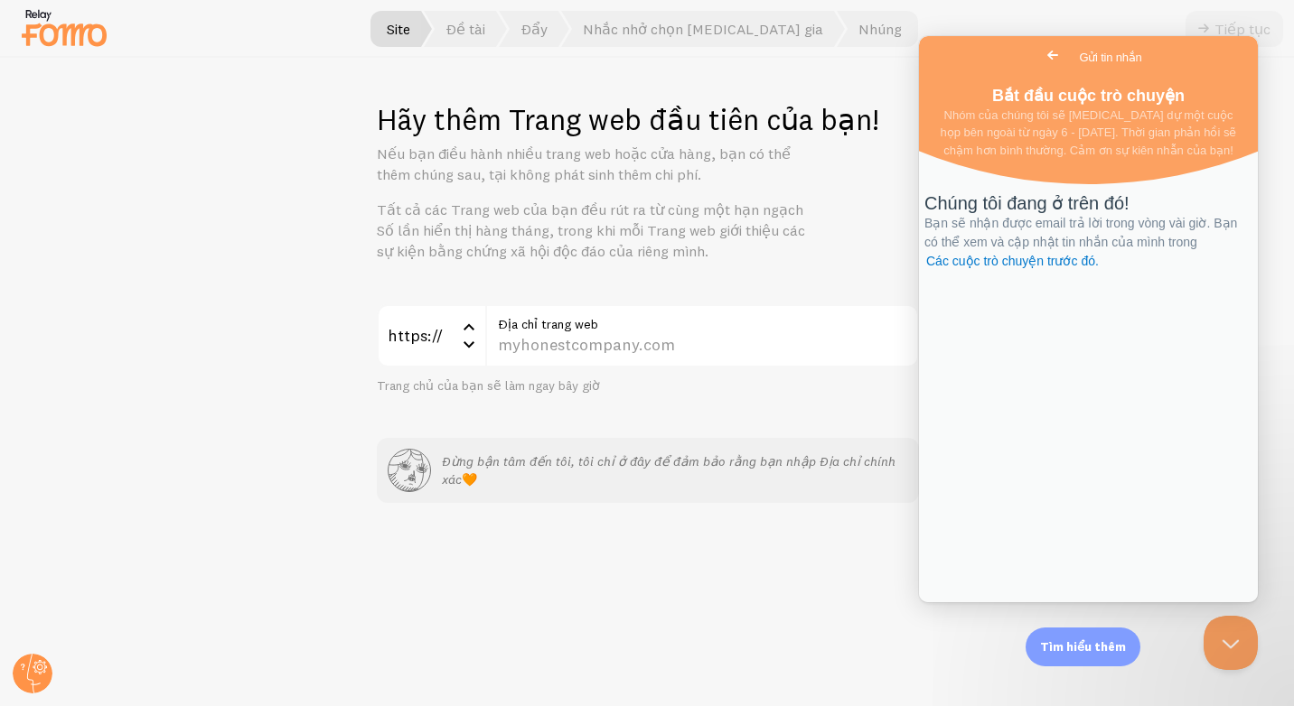
click at [939, 43] on div "Quay lại Gửi tin nhắn" at bounding box center [1088, 57] width 339 height 43
click at [1087, 271] on link "Các cuộc trò chuyện trước đó." at bounding box center [1012, 261] width 176 height 19
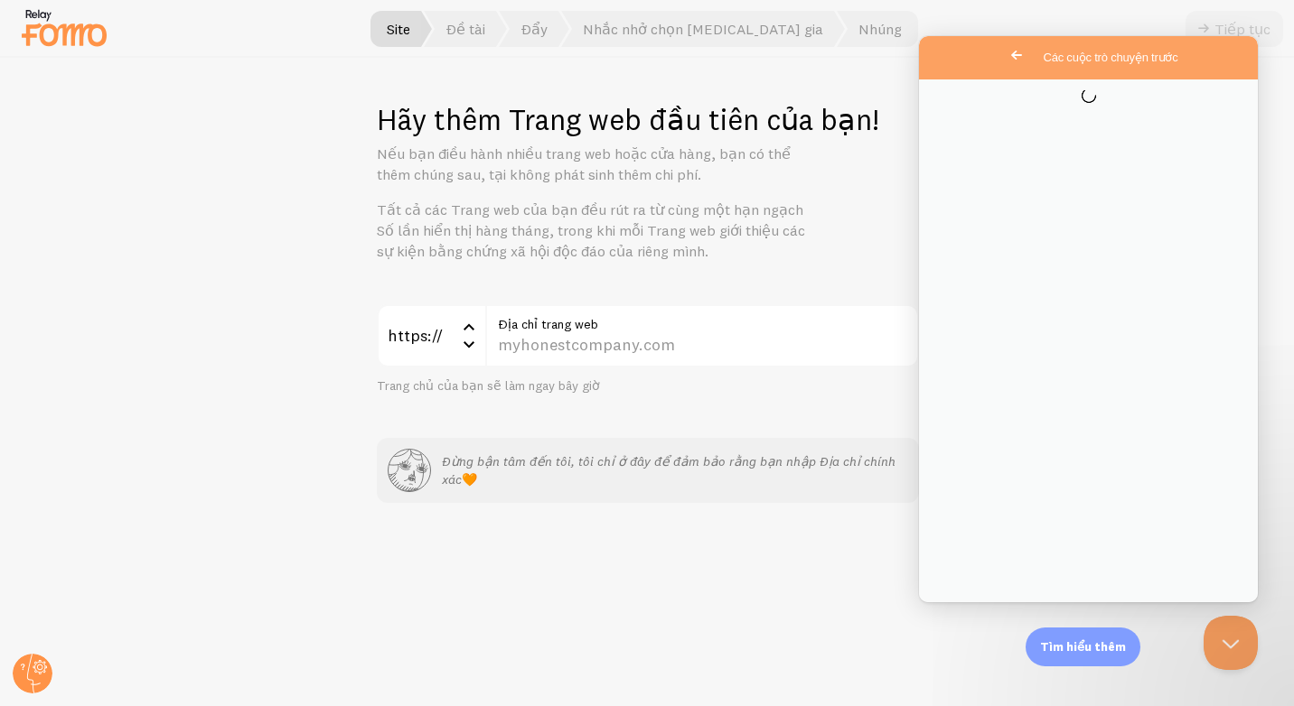
click at [691, 410] on div "https:// https:// https:// http:// Địa chỉ trang web Trang chủ của bạn sẽ làm n…" at bounding box center [648, 403] width 542 height 199
click at [566, 406] on div "https:// https:// https:// http:// Địa chỉ trang web Trang chủ của bạn sẽ làm n…" at bounding box center [648, 403] width 542 height 199
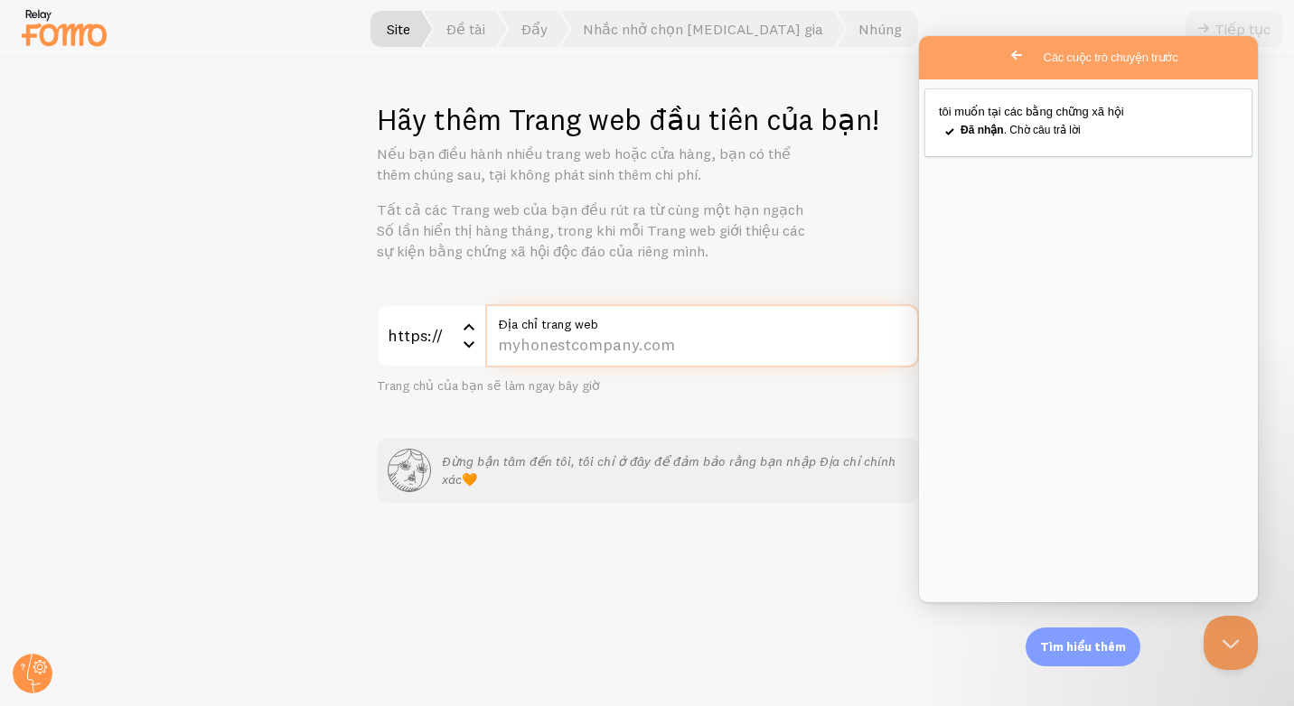
click at [635, 347] on input "Địa chỉ trang web" at bounding box center [702, 335] width 434 height 63
click at [686, 347] on input "Địa chỉ trang web" at bounding box center [702, 335] width 434 height 63
click at [628, 346] on input "Địa chỉ trang web" at bounding box center [702, 335] width 434 height 63
click at [569, 331] on label "Địa chỉ trang web" at bounding box center [702, 319] width 434 height 31
click at [569, 331] on input "Địa chỉ trang web" at bounding box center [702, 335] width 434 height 63
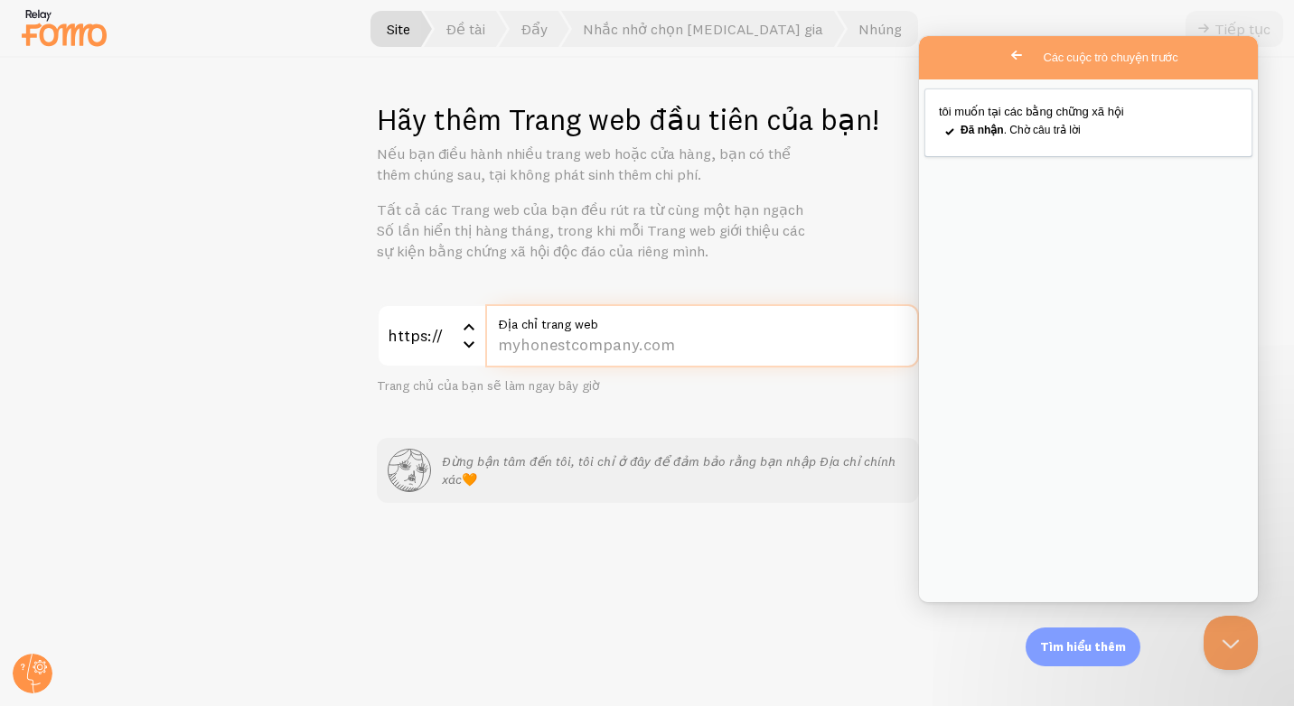
click at [556, 345] on input "Địa chỉ trang web" at bounding box center [702, 335] width 434 height 63
paste input "[DOMAIN_NAME][URL]"
type input "[DOMAIN_NAME][URL]"
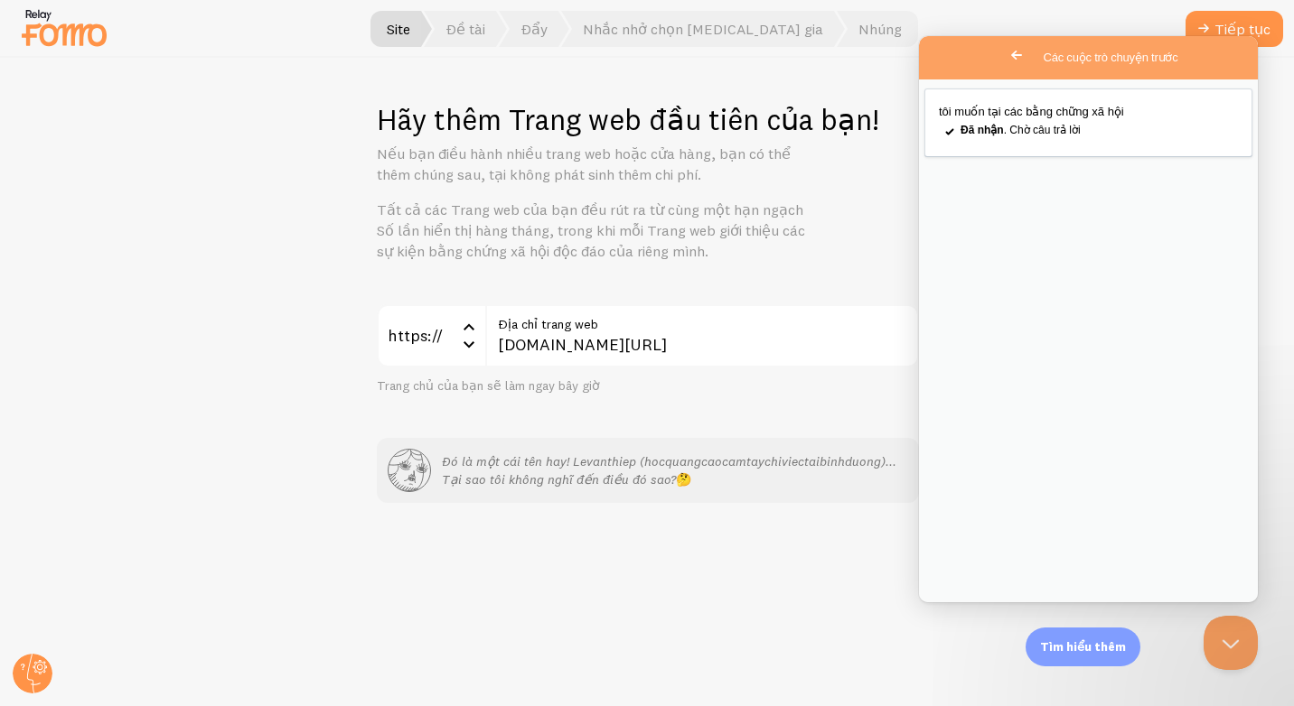
click at [796, 426] on div "https:// https:// https:// http:// [DOMAIN_NAME][URL] Địa chỉ trang web Trang c…" at bounding box center [648, 403] width 542 height 199
click at [1257, 23] on font "Tiếp tục" at bounding box center [1242, 28] width 56 height 11
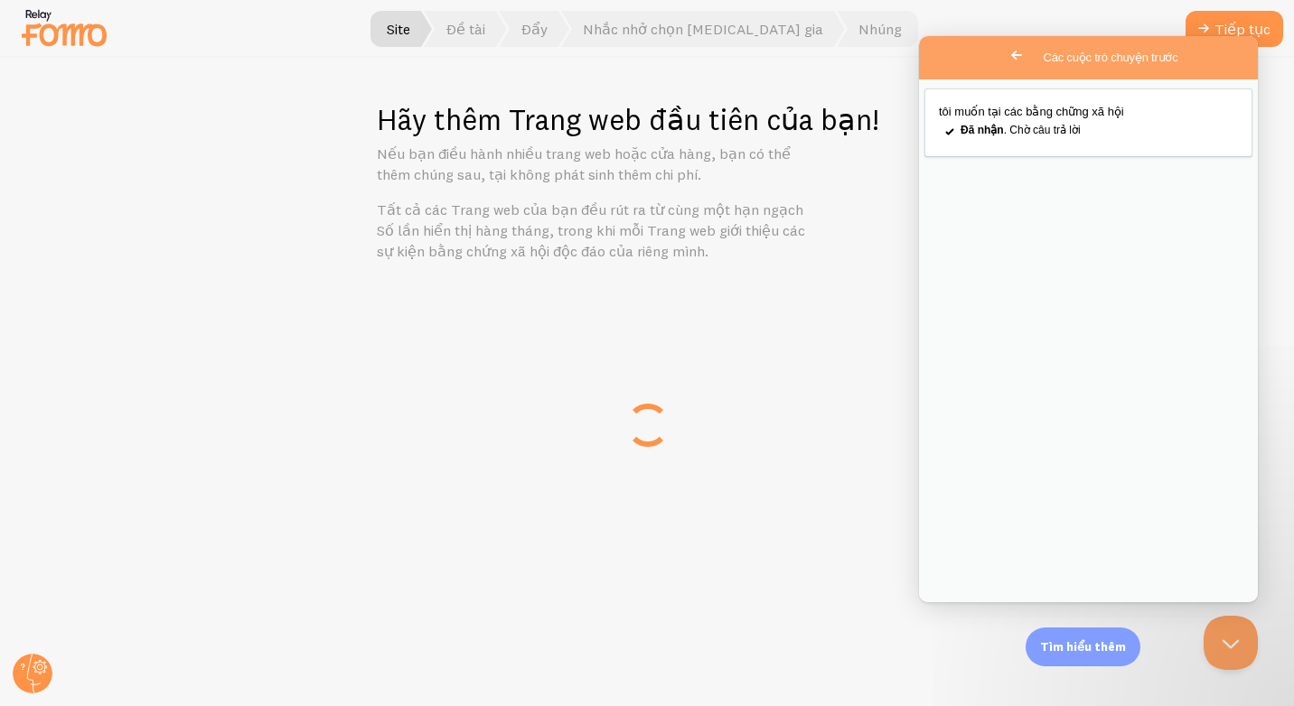
click at [1005, 49] on span "Quay lại" at bounding box center [1016, 55] width 22 height 22
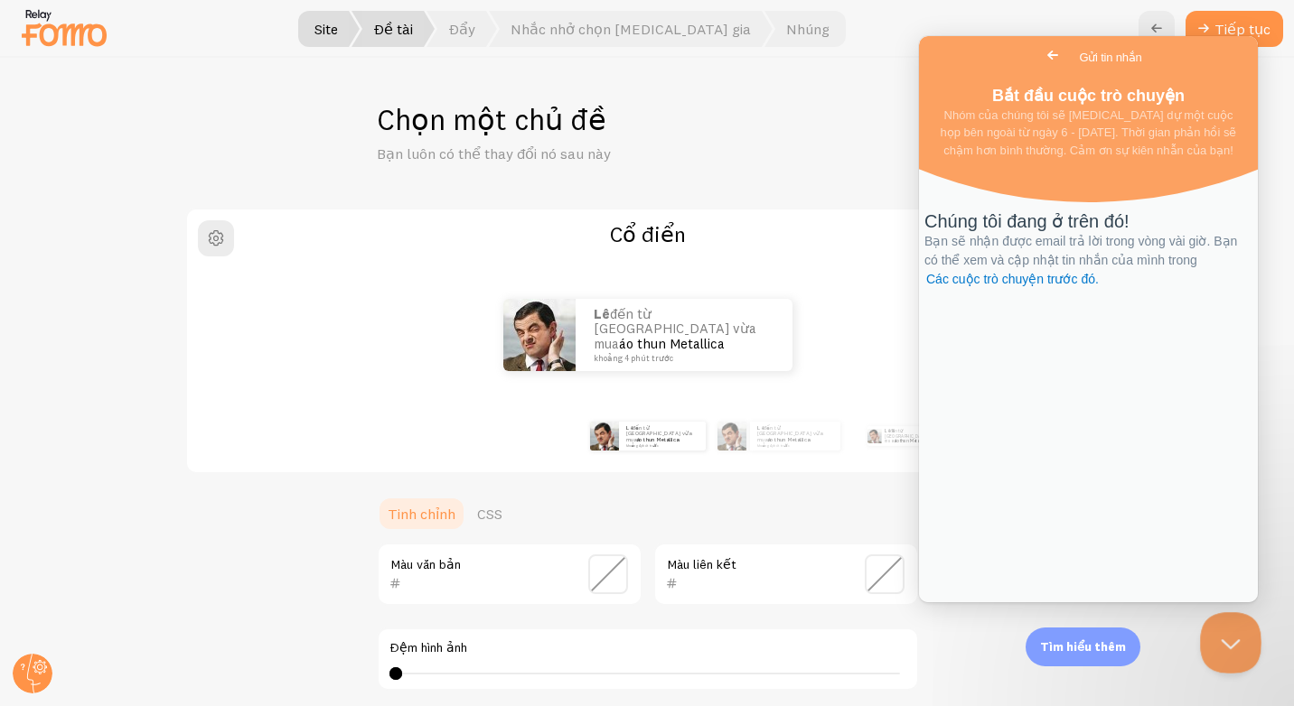
click at [1227, 637] on button "Đóng cửa sổ bật lên Beacon" at bounding box center [1227, 639] width 54 height 54
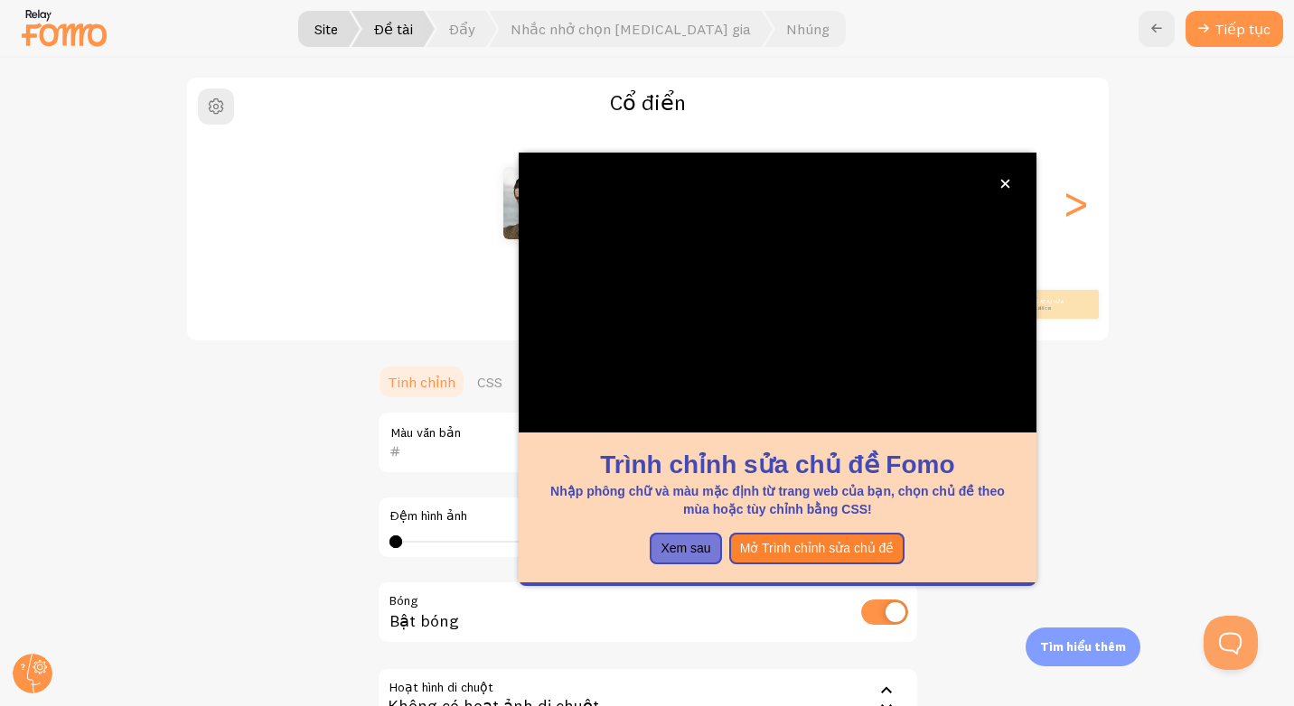
scroll to position [313, 0]
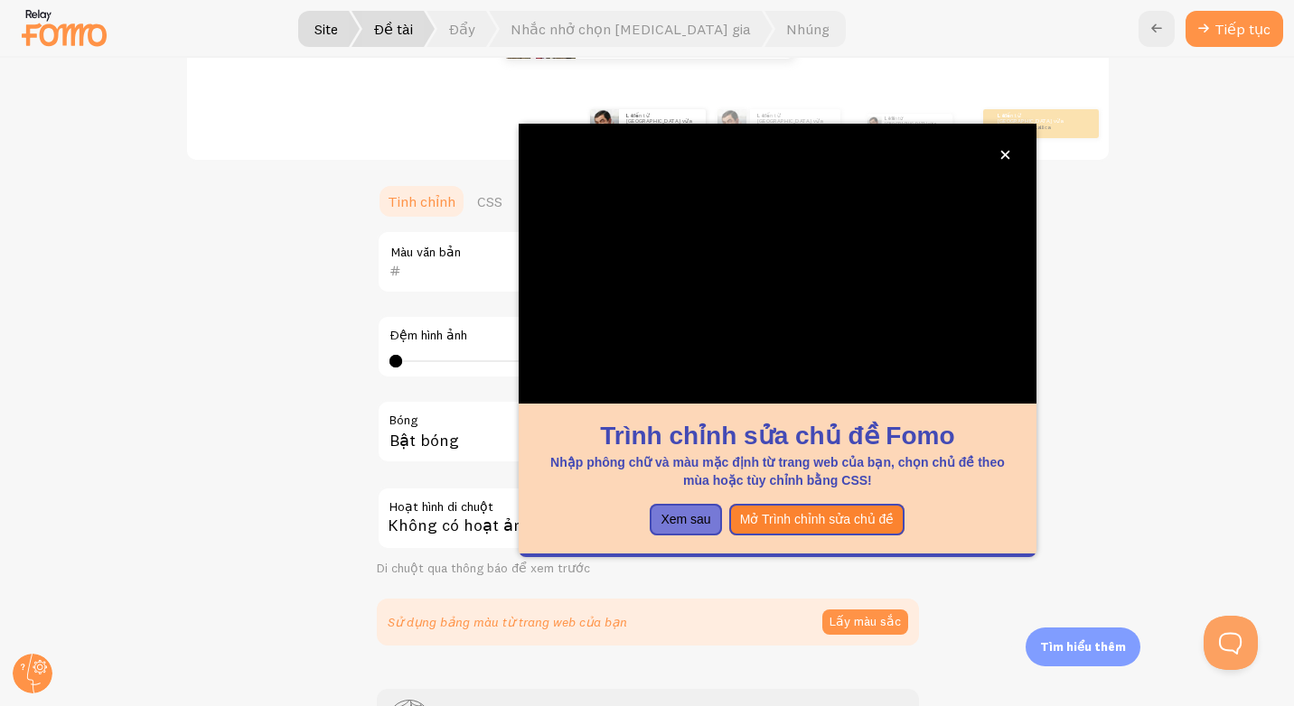
click at [304, 339] on div "Cổ điển Lê đến từ [GEOGRAPHIC_DATA] vừa mua áo thun Metallica khoảng 4 phút trư…" at bounding box center [647, 270] width 1206 height 751
drag, startPoint x: 425, startPoint y: 255, endPoint x: 467, endPoint y: 237, distance: 46.1
click at [451, 248] on div "Màu văn bản" at bounding box center [510, 261] width 266 height 63
click at [1011, 146] on button "đóng" at bounding box center [1004, 154] width 19 height 19
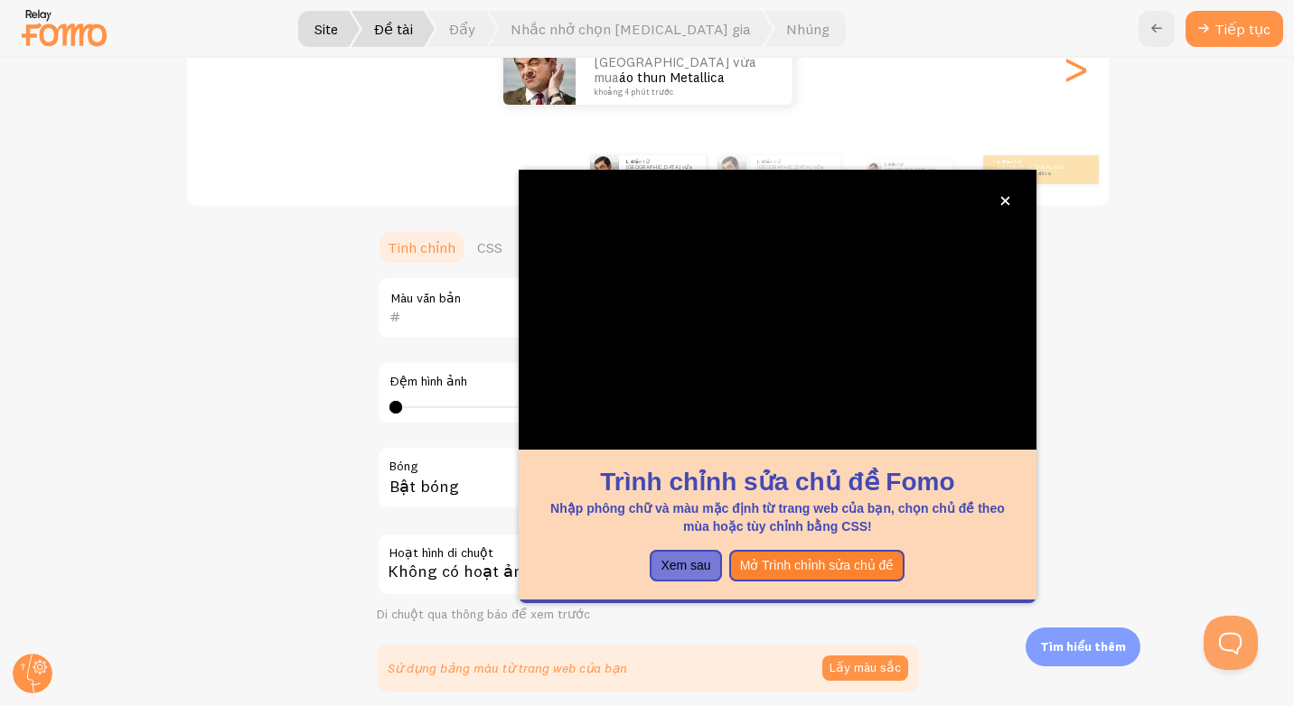
scroll to position [86, 0]
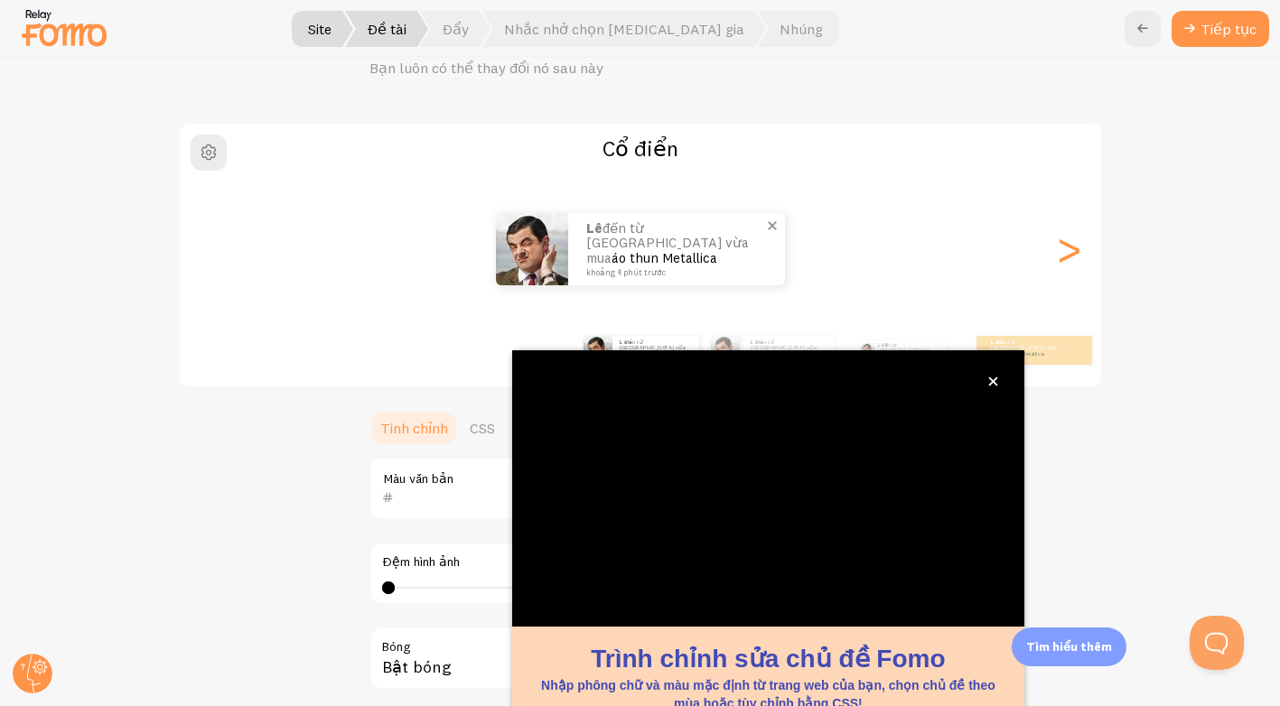
click at [220, 109] on div "Chọn một chủ đề Bạn luôn có thể thay đổi nó sau này Cổ điển Lê đến từ [GEOGRAPH…" at bounding box center [640, 382] width 1279 height 649
click at [332, 33] on font "Site" at bounding box center [319, 29] width 23 height 14
click at [200, 158] on span "button" at bounding box center [209, 153] width 22 height 22
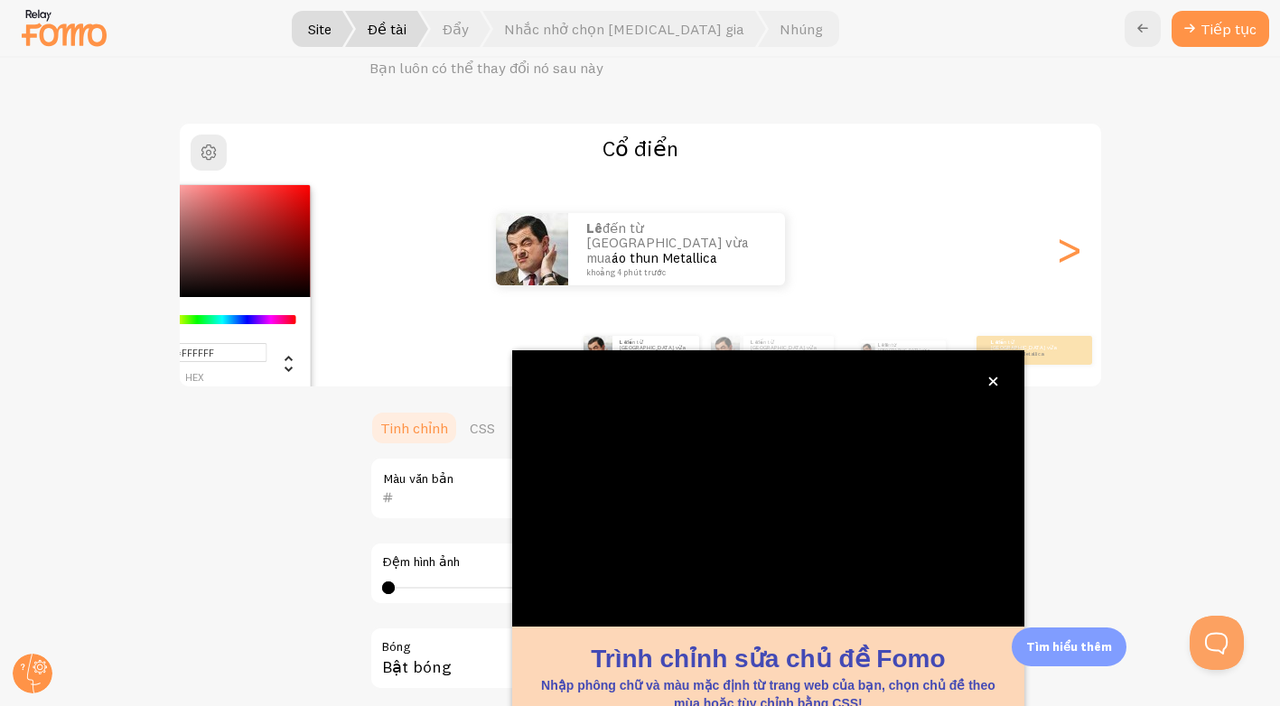
drag, startPoint x: 306, startPoint y: 121, endPoint x: 345, endPoint y: 139, distance: 42.8
click at [309, 120] on div "Chọn một chủ đề Bạn luôn có thể thay đổi nó sau này #FFFFFF Hex 255 r 255 g 255…" at bounding box center [640, 382] width 1279 height 649
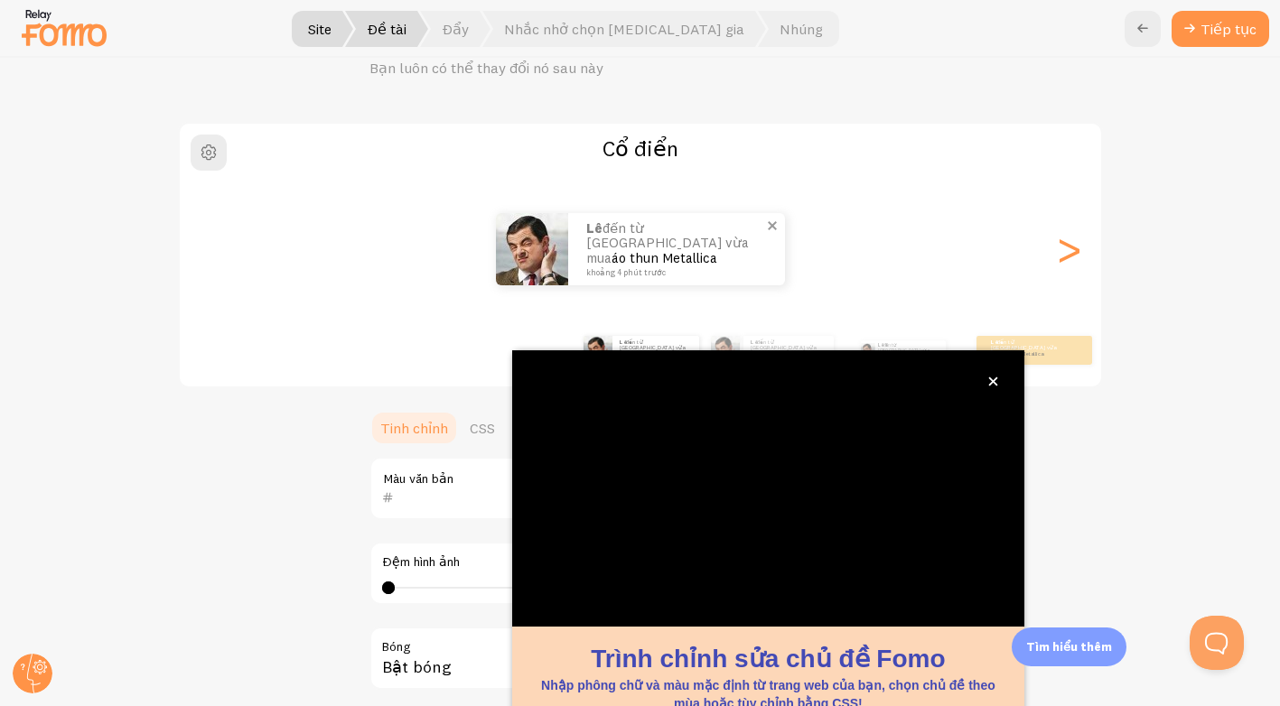
click at [603, 276] on div "Lê đến từ [GEOGRAPHIC_DATA] vừa mua áo thun Metallica khoảng 4 phút trước" at bounding box center [676, 249] width 217 height 72
click at [1067, 264] on div ">" at bounding box center [1069, 249] width 22 height 130
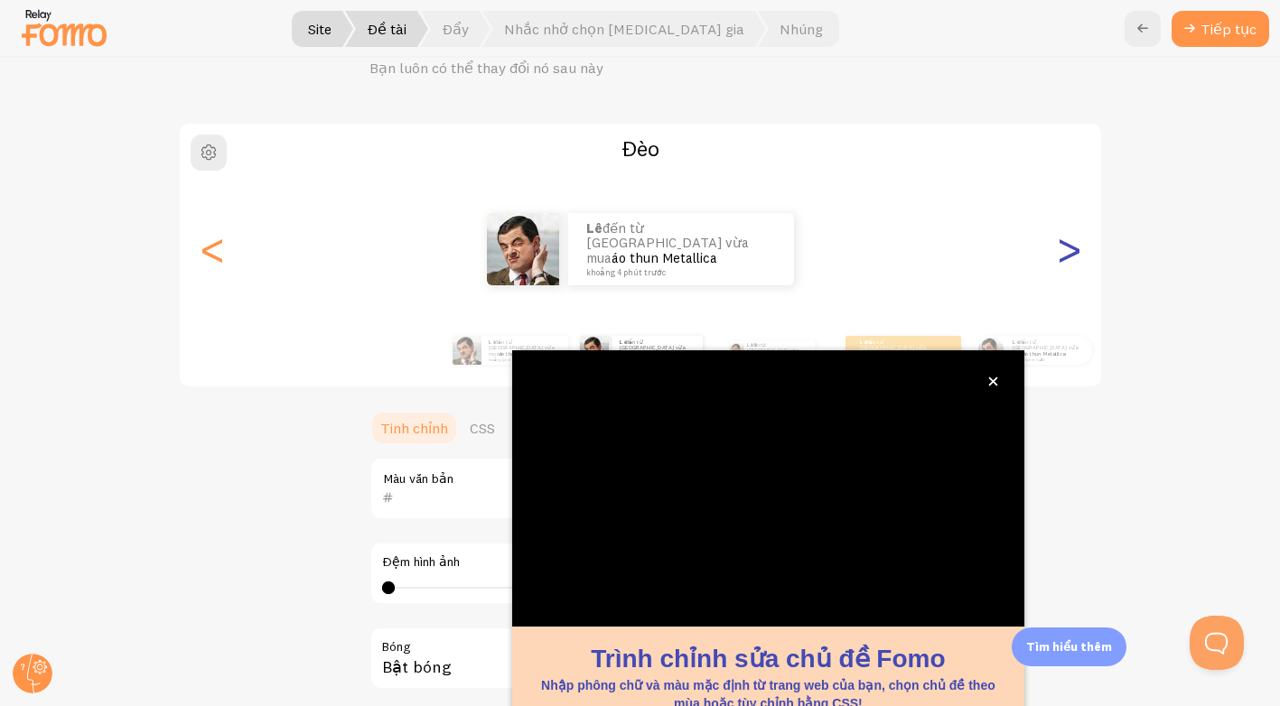
click at [1058, 241] on div ">" at bounding box center [1069, 249] width 22 height 130
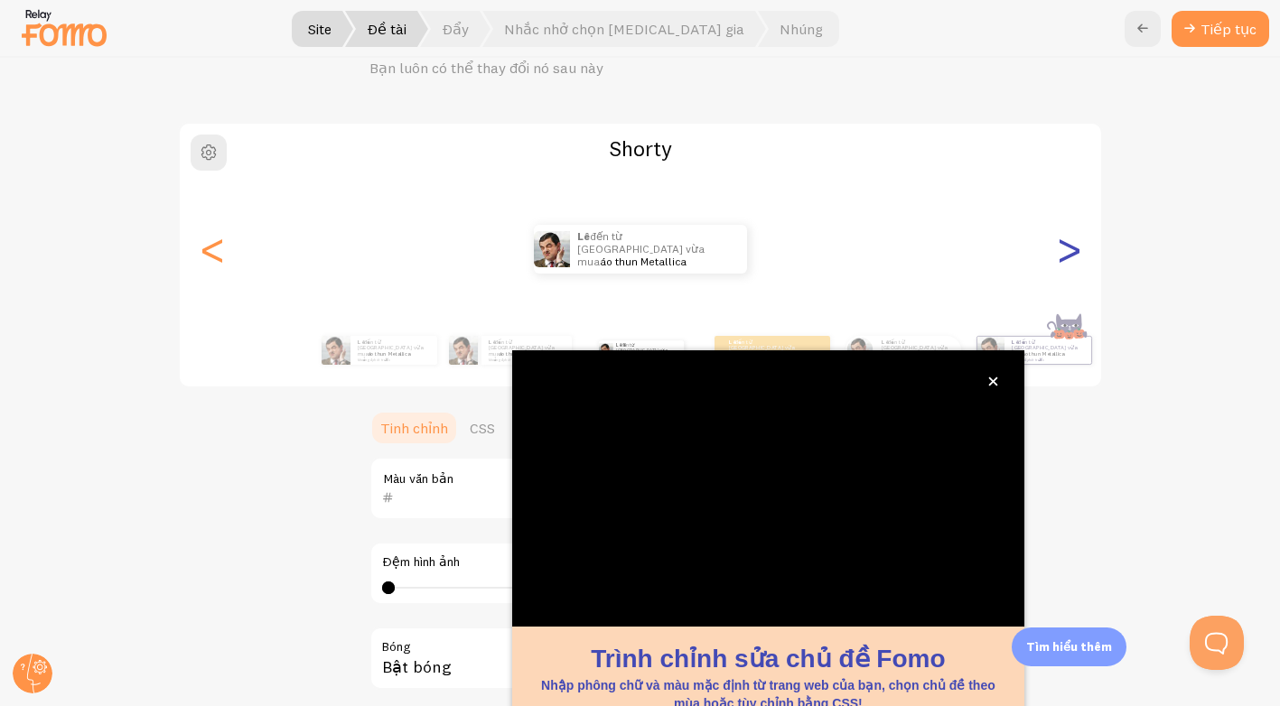
click at [1067, 257] on div ">" at bounding box center [1069, 249] width 22 height 130
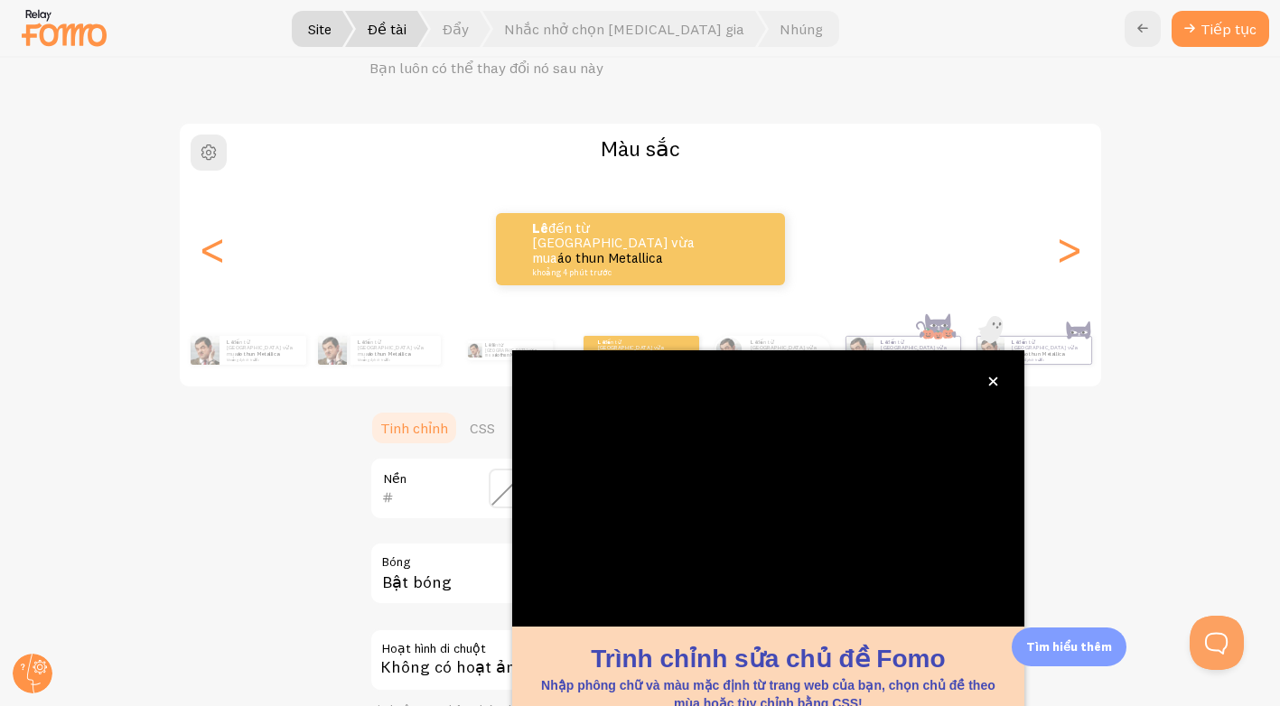
click at [1040, 255] on div "Lê đến từ [GEOGRAPHIC_DATA] vừa mua áo thun Metallica khoảng 4 phút trước" at bounding box center [640, 249] width 921 height 72
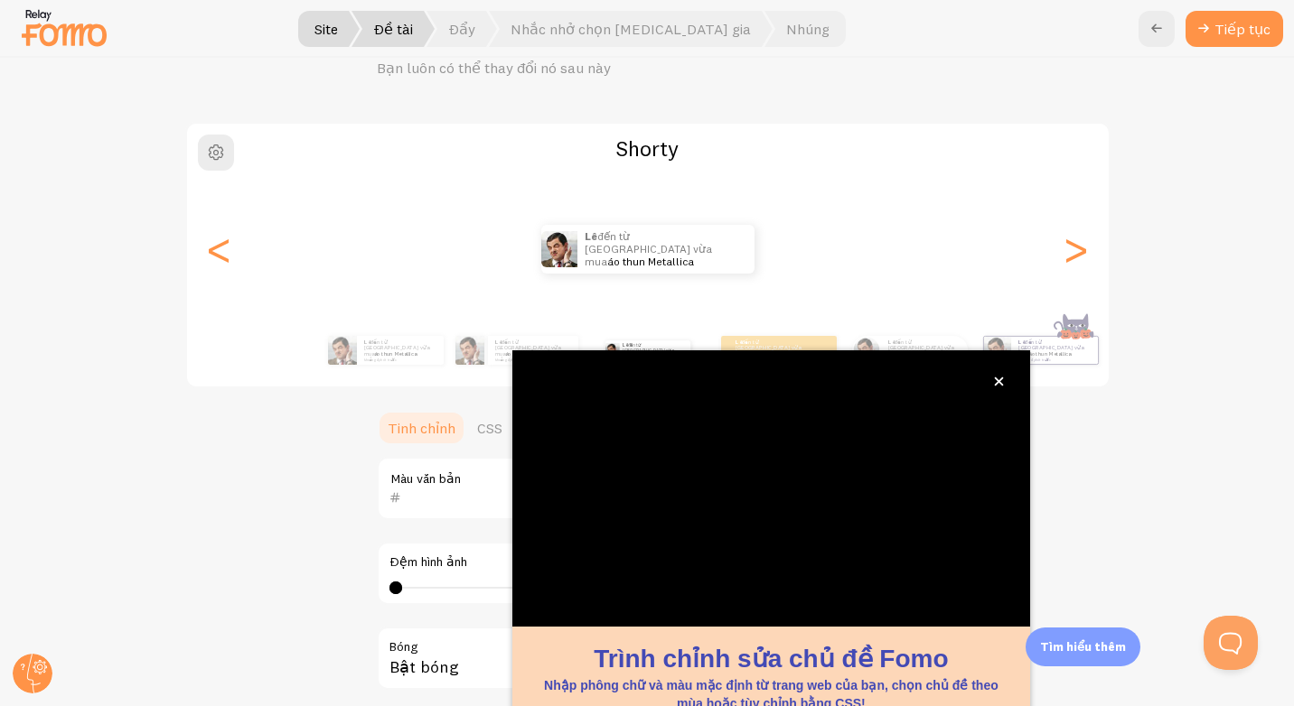
scroll to position [176, 0]
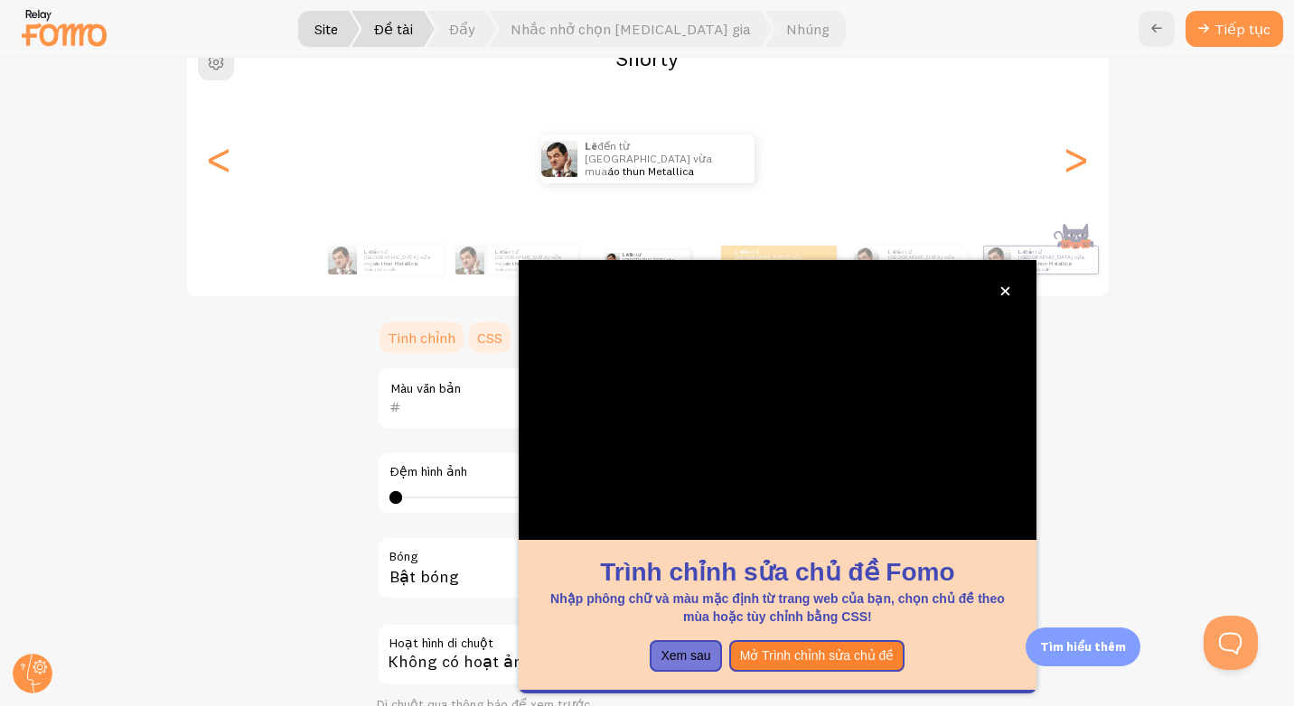
click at [473, 332] on link "CSS" at bounding box center [489, 338] width 47 height 36
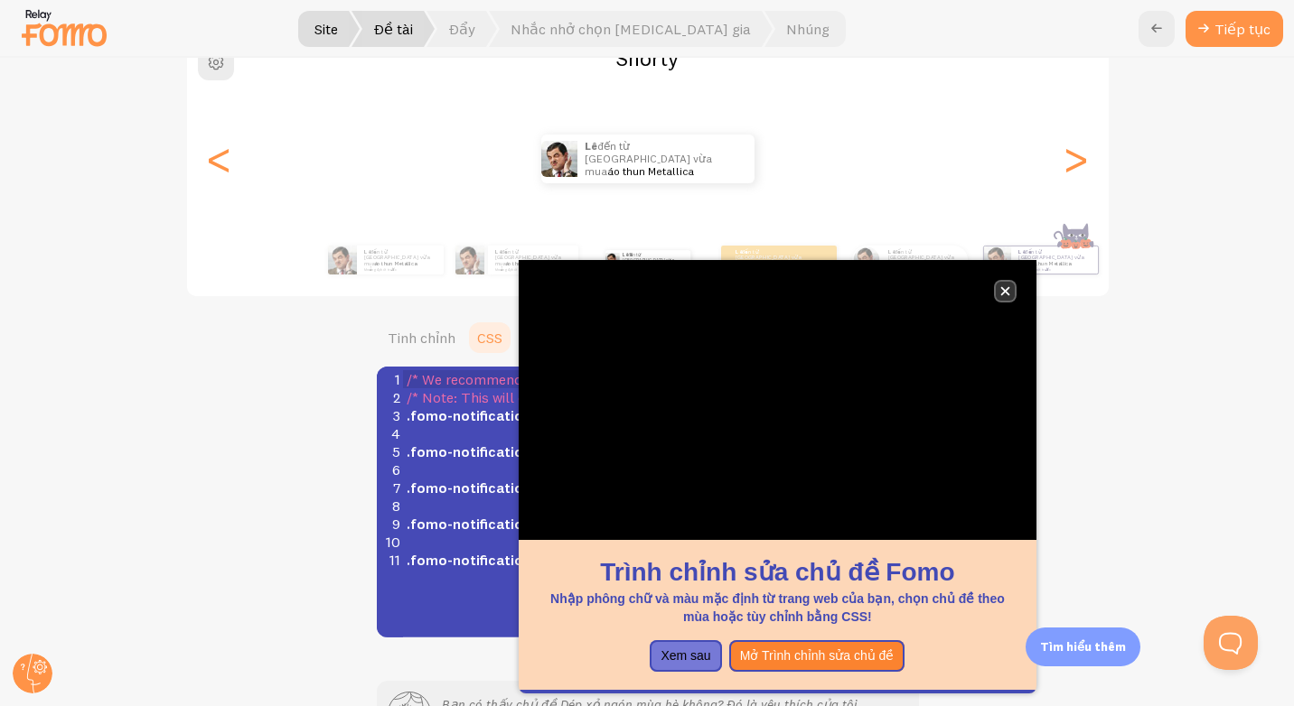
click at [1005, 292] on icon "đóng" at bounding box center [1004, 291] width 9 height 9
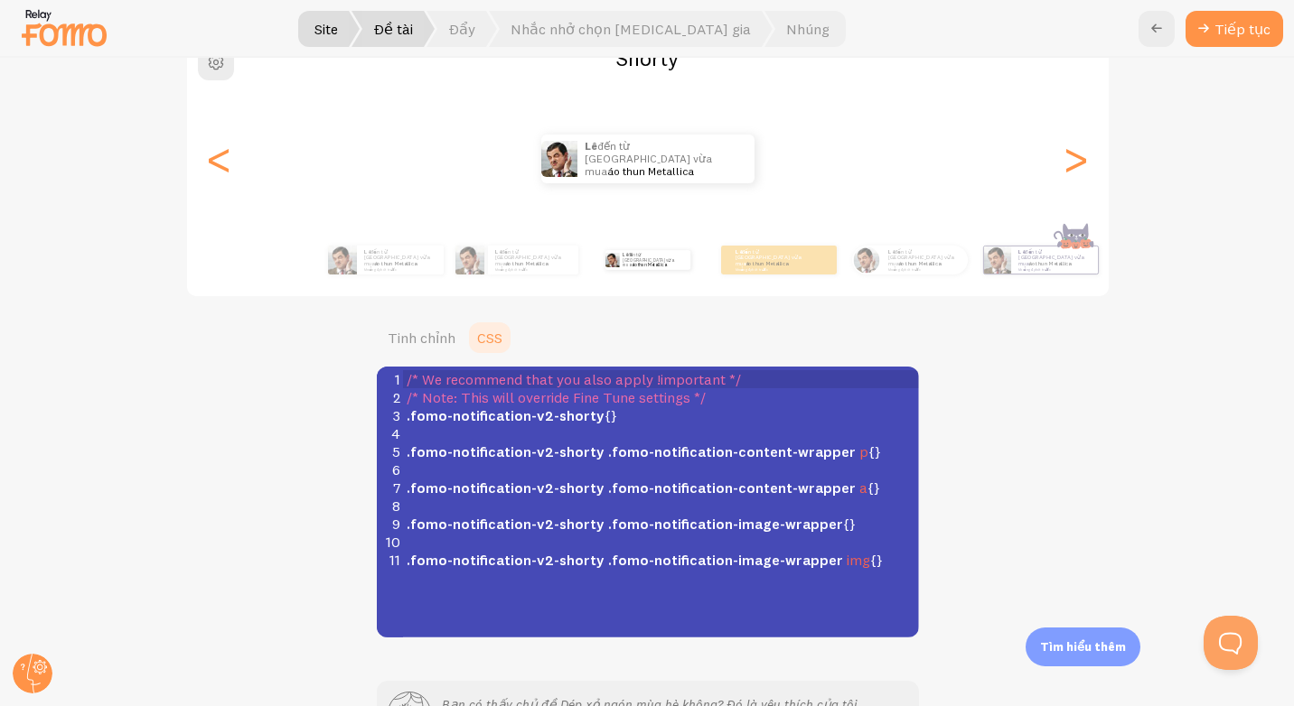
click at [649, 397] on span "/* Note: This will override Fine Tune settings */" at bounding box center [555, 397] width 299 height 18
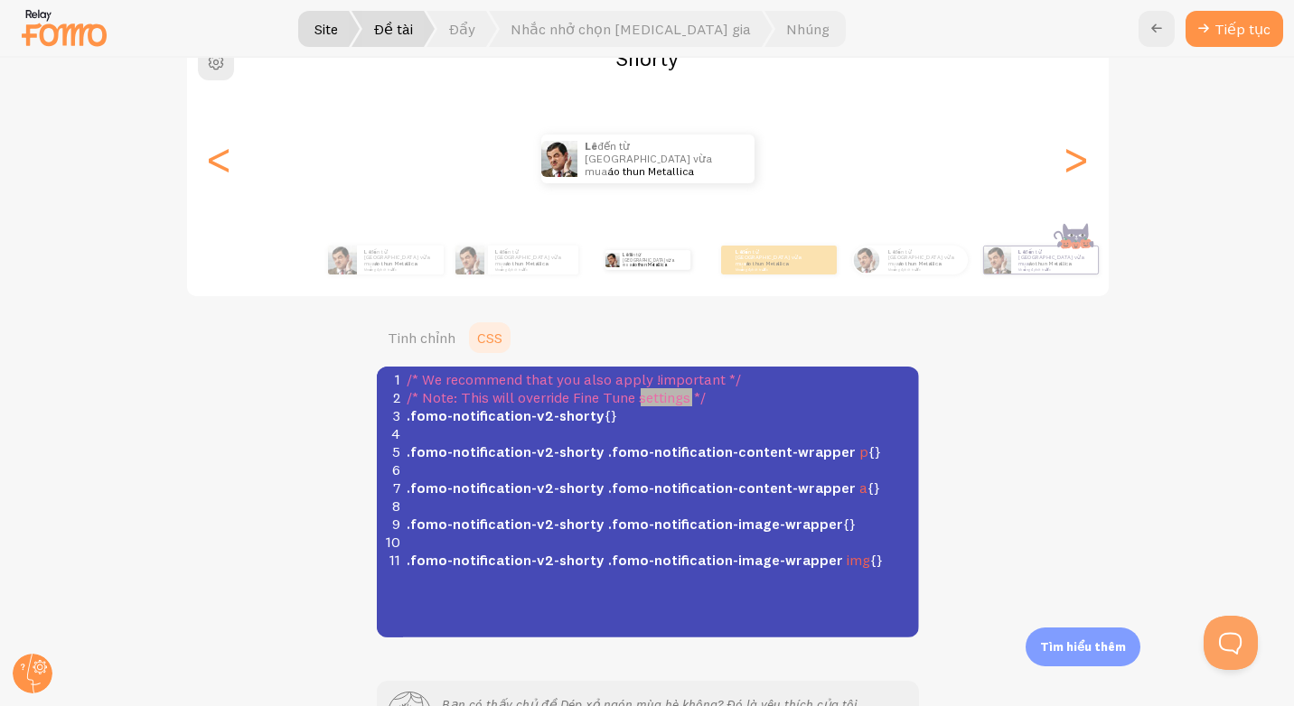
type textarea "settings"
click at [398, 332] on link "Tinh chỉnh" at bounding box center [421, 338] width 89 height 36
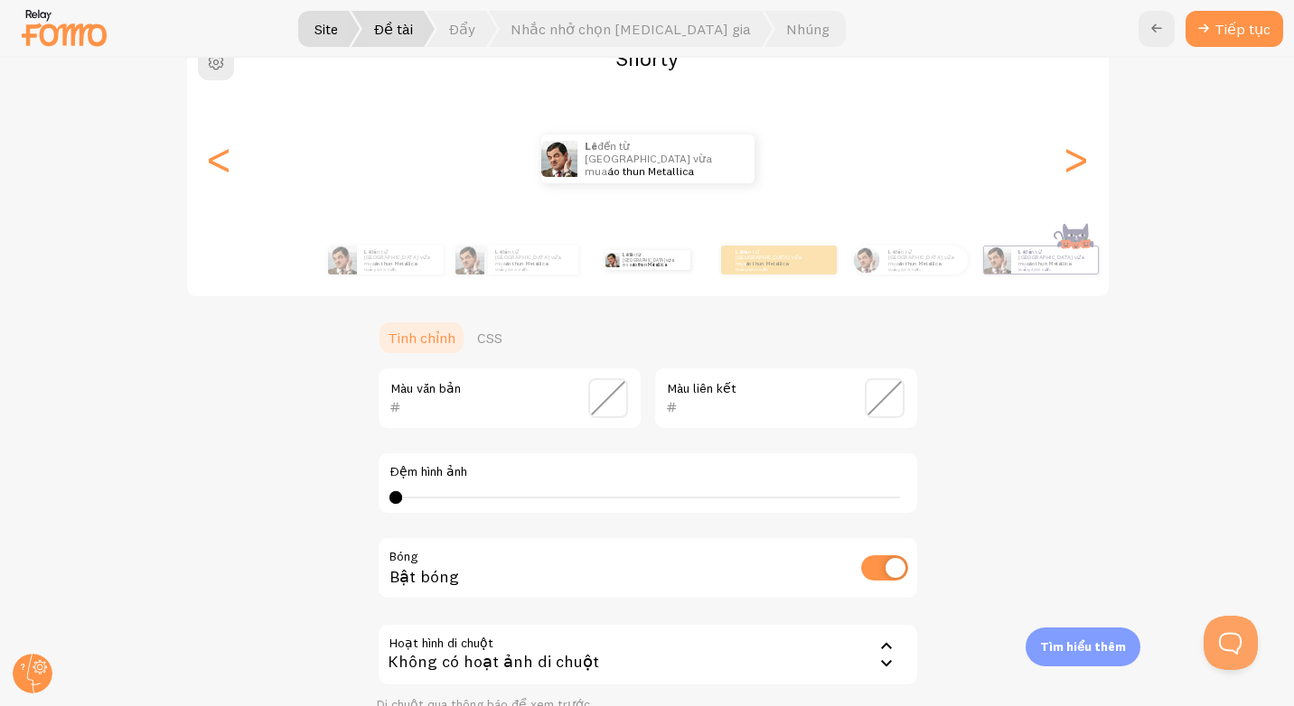
scroll to position [86, 0]
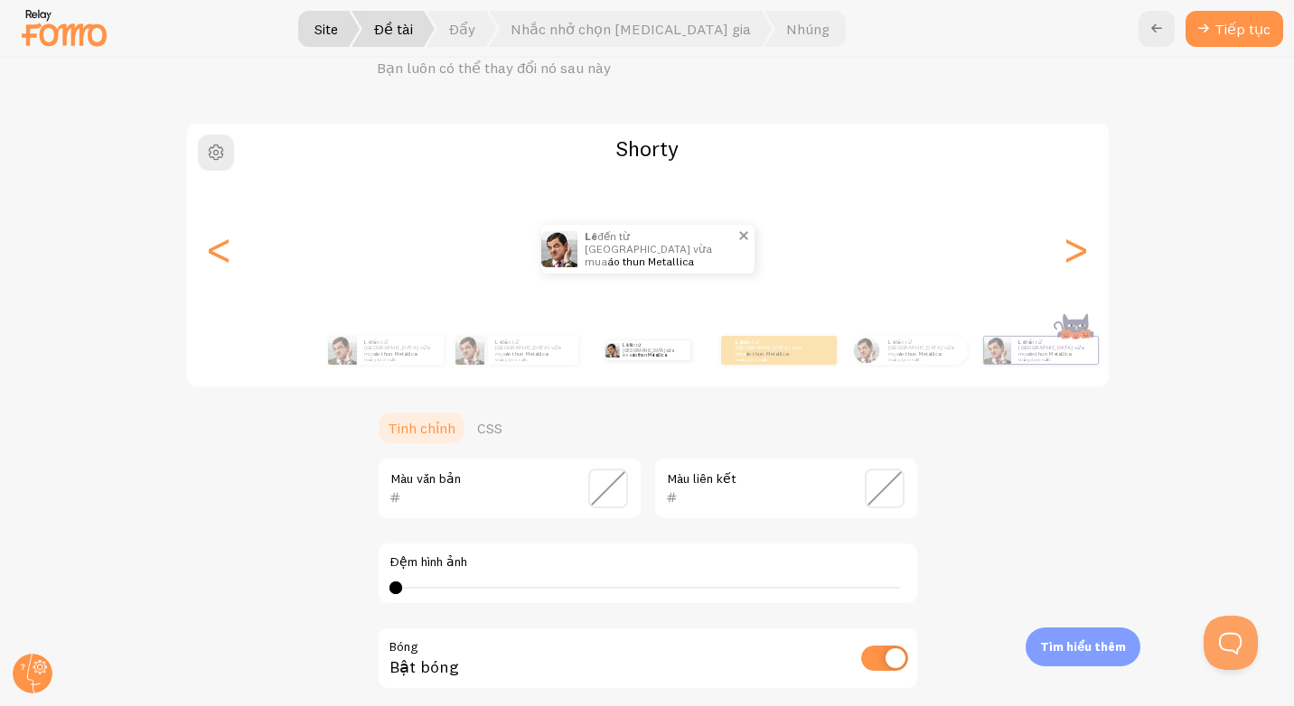
click at [556, 266] on img at bounding box center [559, 249] width 36 height 36
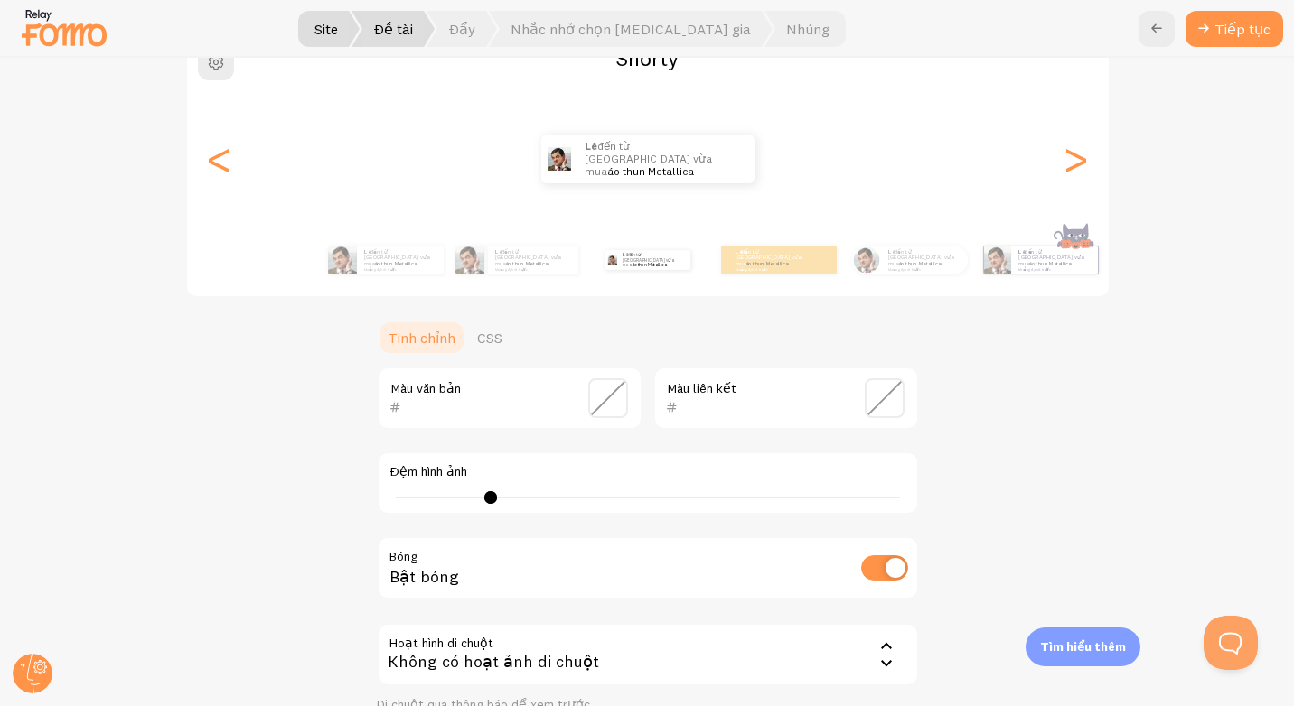
drag, startPoint x: 396, startPoint y: 493, endPoint x: 476, endPoint y: 501, distance: 80.8
click at [476, 501] on div "7" at bounding box center [647, 498] width 517 height 14
type input "0"
drag, startPoint x: 477, startPoint y: 501, endPoint x: 341, endPoint y: 505, distance: 136.4
click at [341, 505] on div "Shorty Lê đến từ [GEOGRAPHIC_DATA] vừa mua áo thun Metallica khoảng 4 phút trướ…" at bounding box center [647, 407] width 1206 height 751
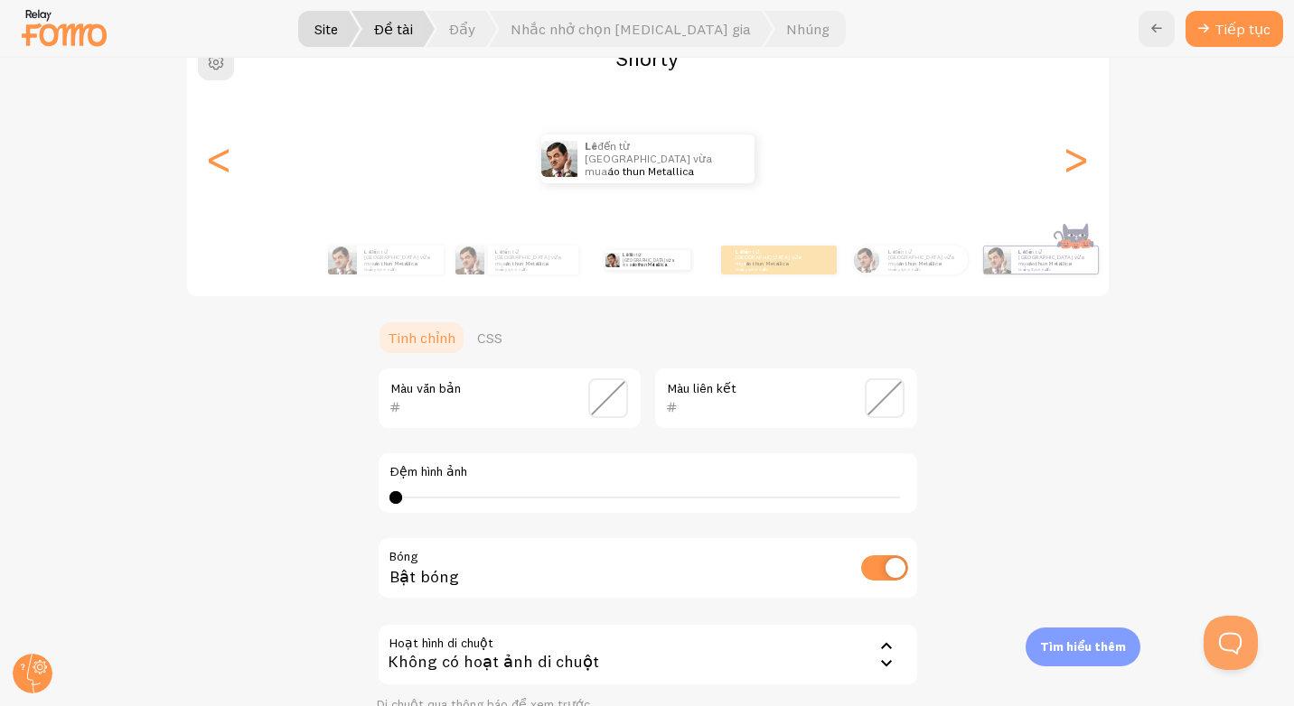
click at [878, 400] on span at bounding box center [884, 398] width 40 height 40
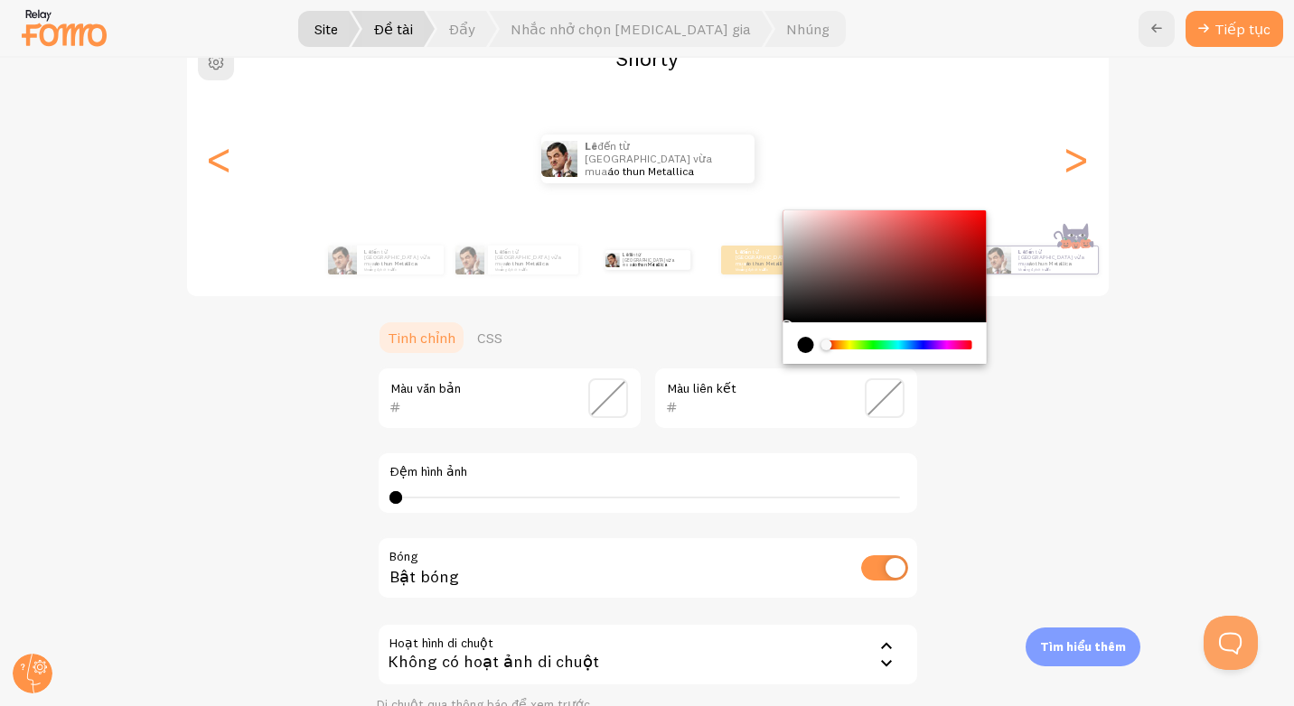
click at [967, 221] on div "Bộ chọn màu Chrome" at bounding box center [883, 266] width 203 height 112
click at [969, 213] on div "Bộ chọn màu Chrome" at bounding box center [883, 266] width 203 height 112
click at [1001, 383] on div "Shorty Lê đến từ [GEOGRAPHIC_DATA] vừa mua áo thun Metallica khoảng 4 phút trướ…" at bounding box center [647, 407] width 1206 height 751
type input "F90C0C"
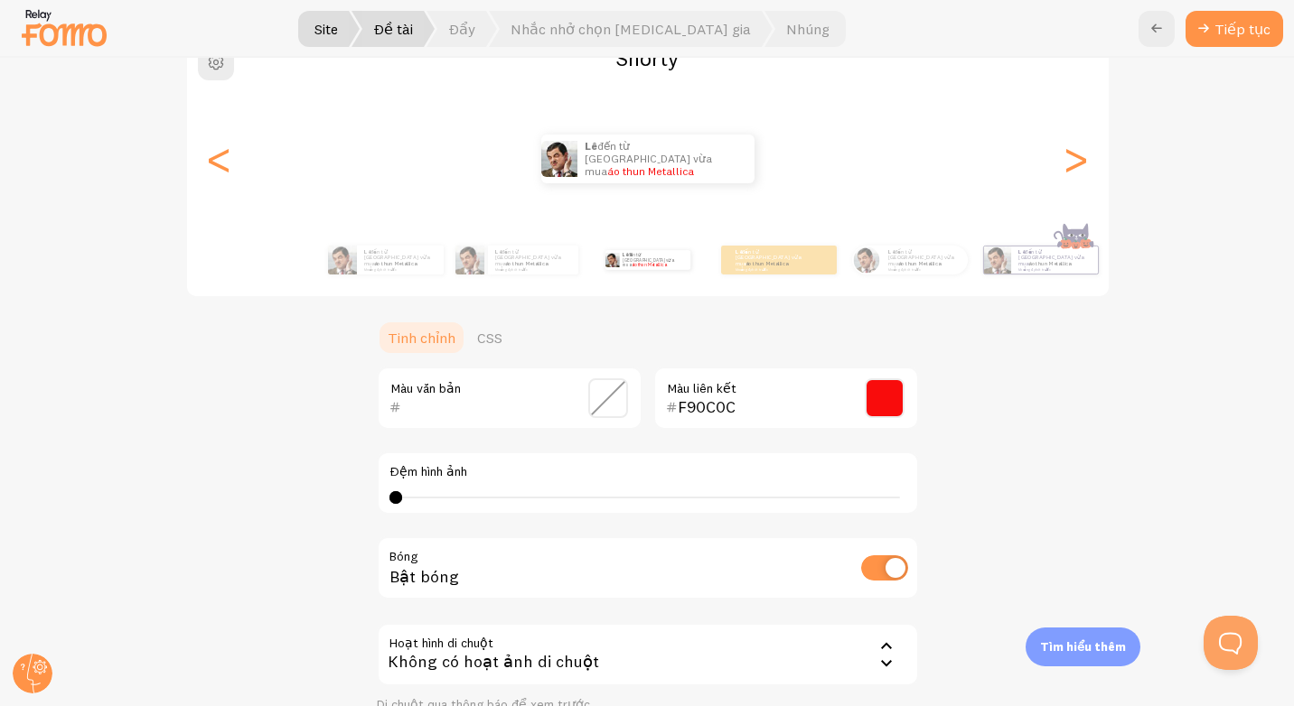
scroll to position [357, 0]
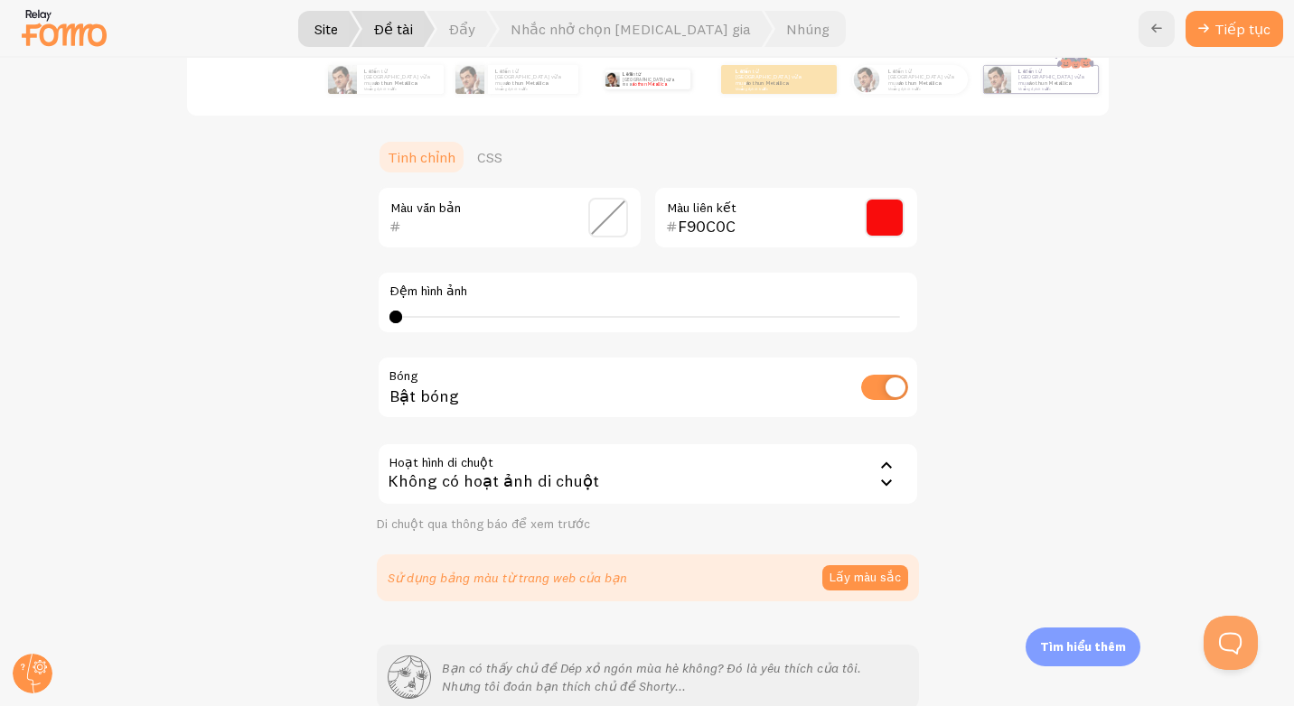
click at [556, 472] on div "Không có hoạt ảnh di chuột" at bounding box center [648, 474] width 542 height 63
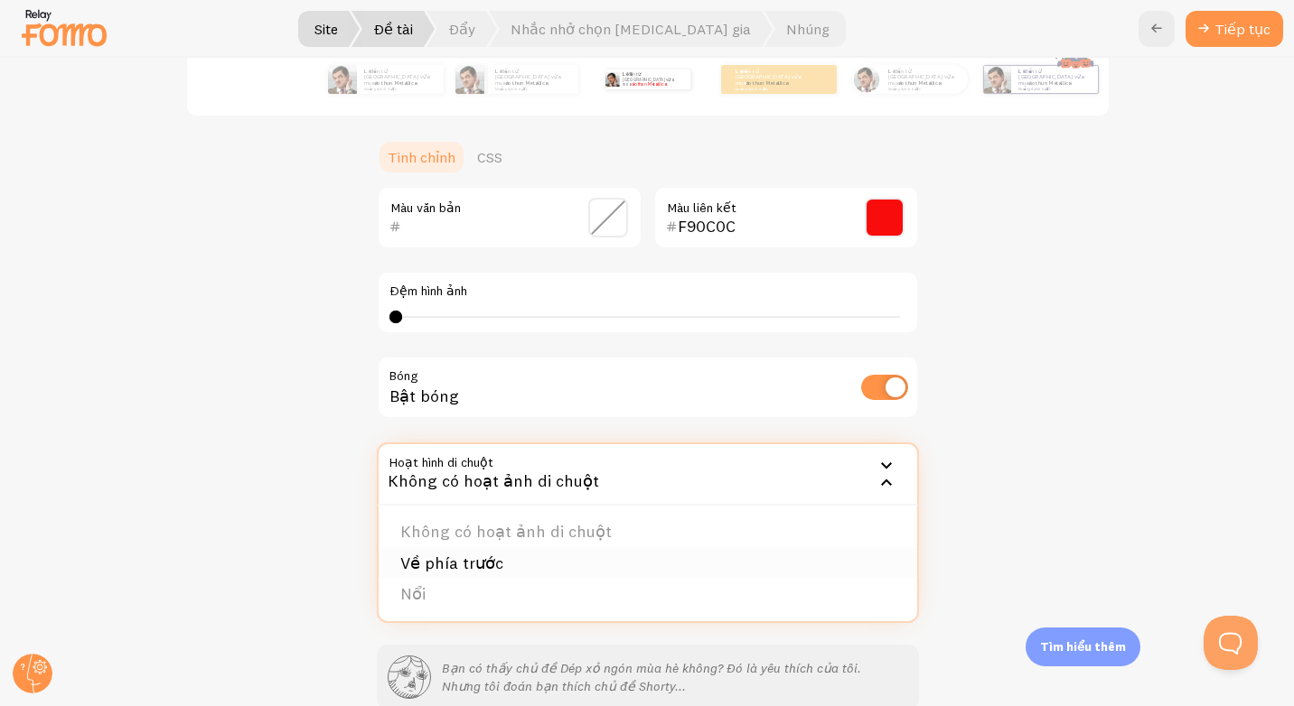
click at [472, 570] on font "Về phía trước" at bounding box center [451, 563] width 103 height 21
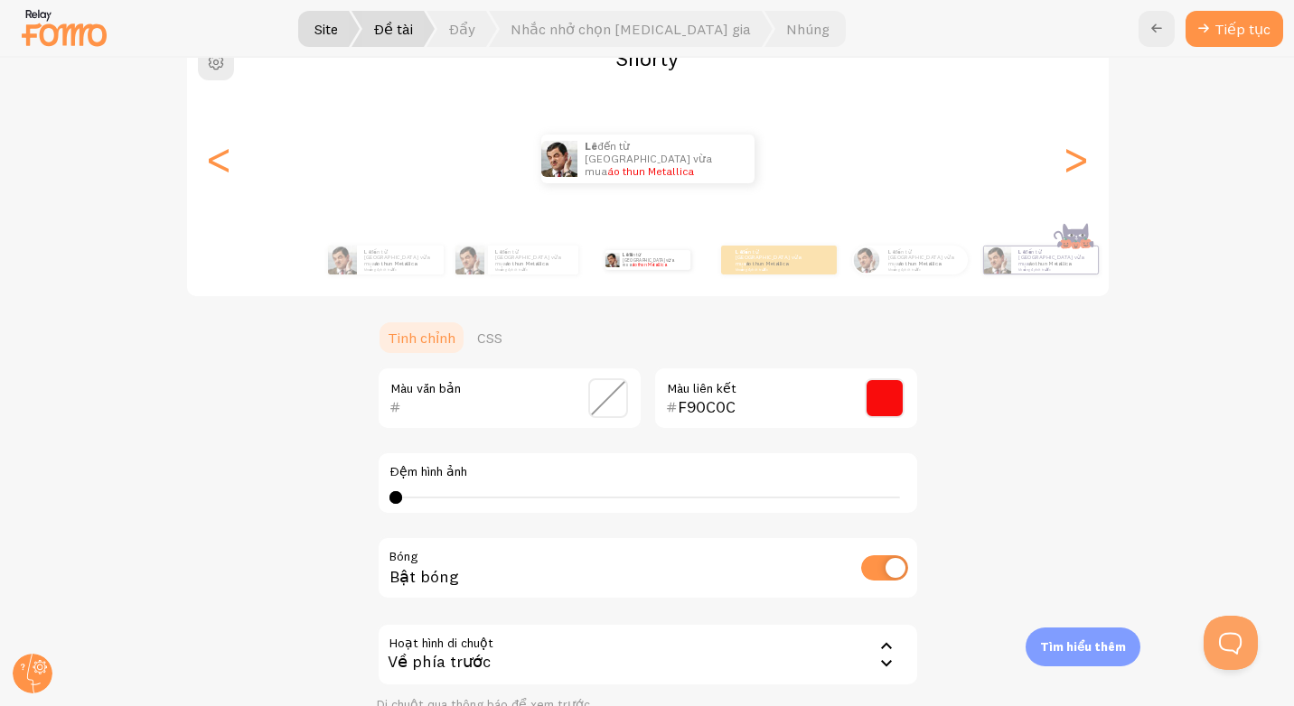
scroll to position [447, 0]
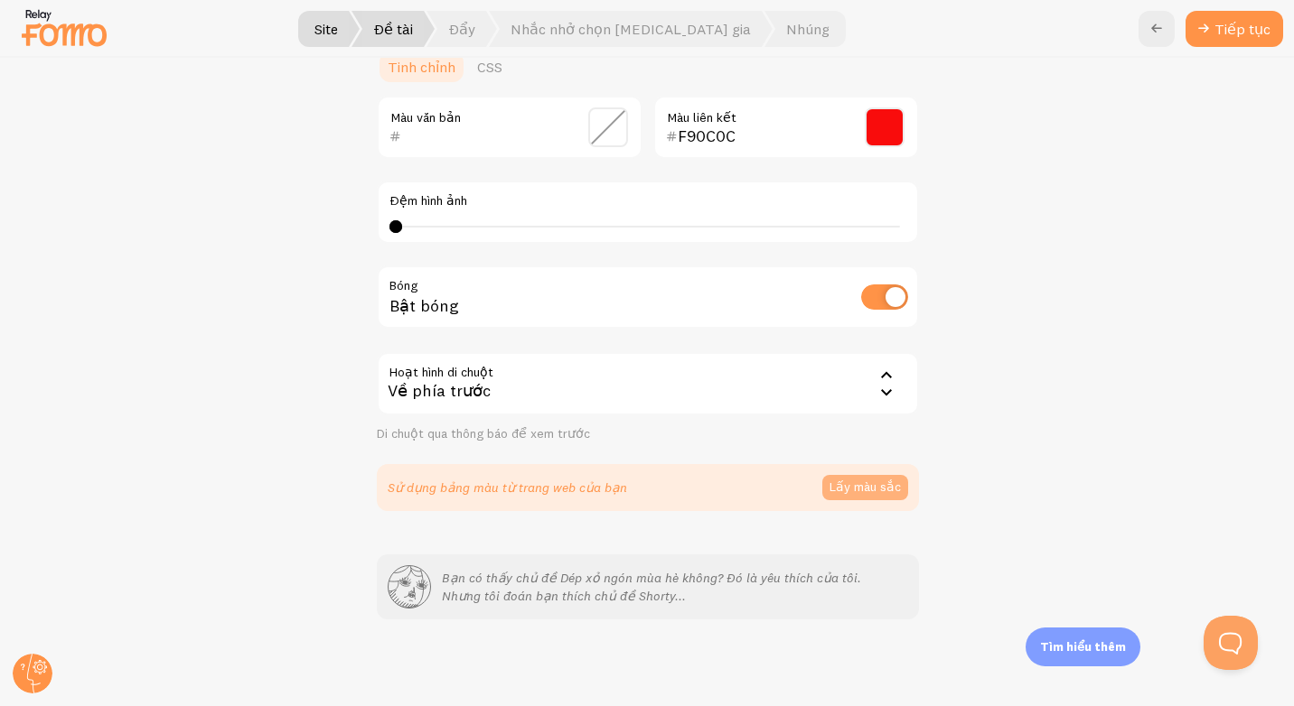
click at [842, 491] on font "Lấy màu sắc" at bounding box center [864, 487] width 71 height 13
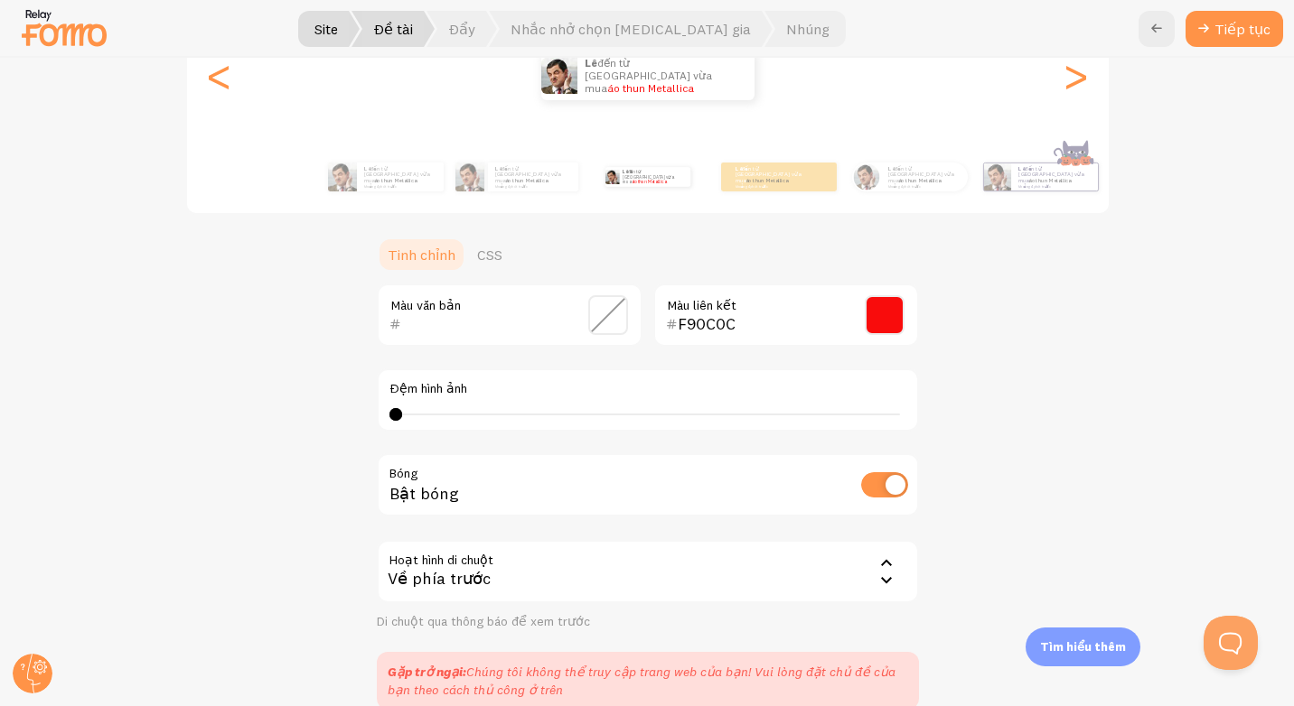
scroll to position [169, 0]
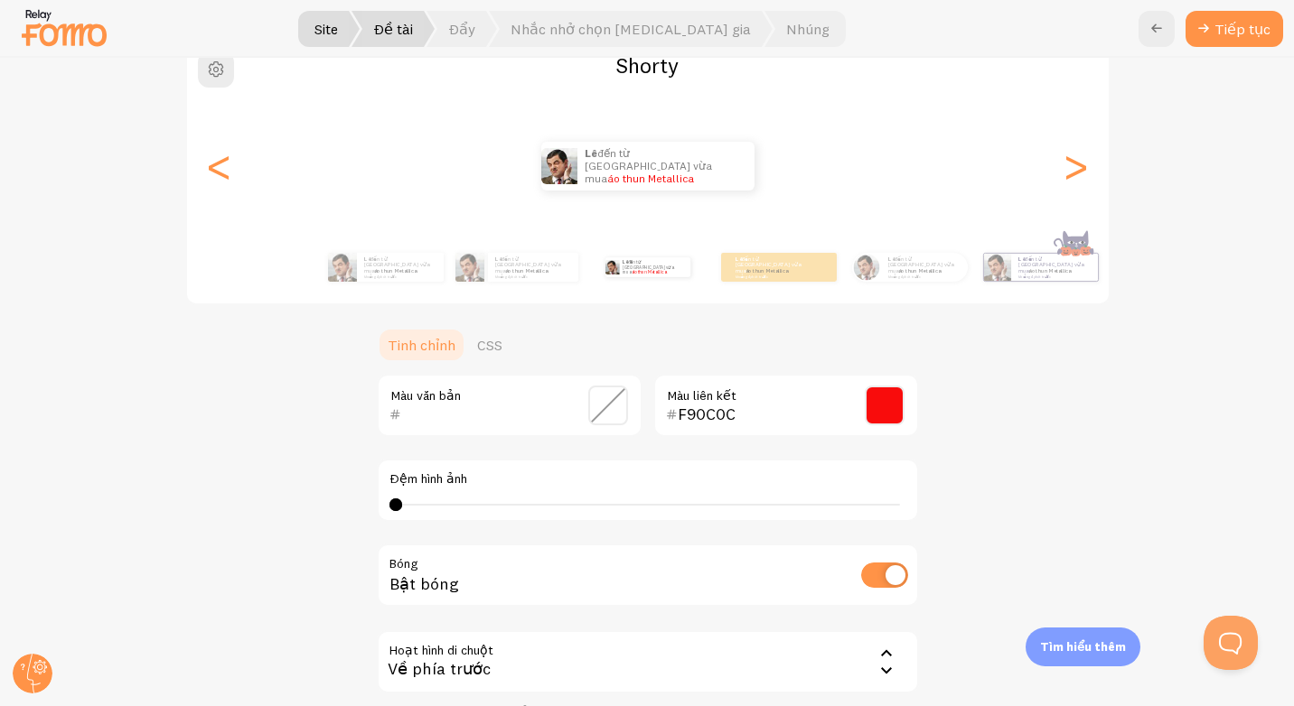
click at [491, 397] on div "Màu văn bản" at bounding box center [510, 405] width 266 height 63
click at [425, 402] on div "Màu văn bản" at bounding box center [510, 405] width 266 height 63
click at [616, 416] on span at bounding box center [608, 406] width 40 height 40
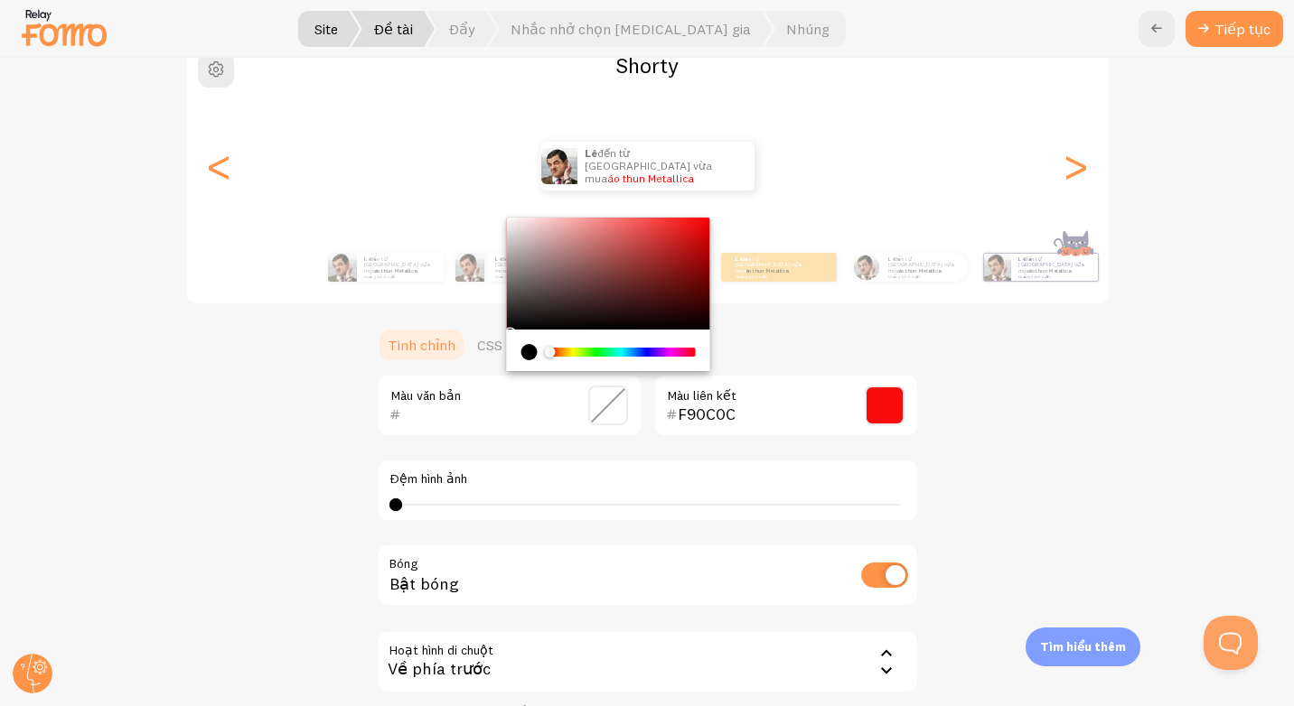
click at [696, 238] on div "Bộ chọn màu Chrome" at bounding box center [607, 274] width 203 height 112
click at [519, 308] on div "Bộ chọn màu Chrome" at bounding box center [607, 274] width 203 height 112
click at [506, 319] on div "Bộ chọn màu Chrome" at bounding box center [607, 274] width 203 height 112
type input "191818"
drag, startPoint x: 533, startPoint y: 327, endPoint x: 509, endPoint y: 319, distance: 24.9
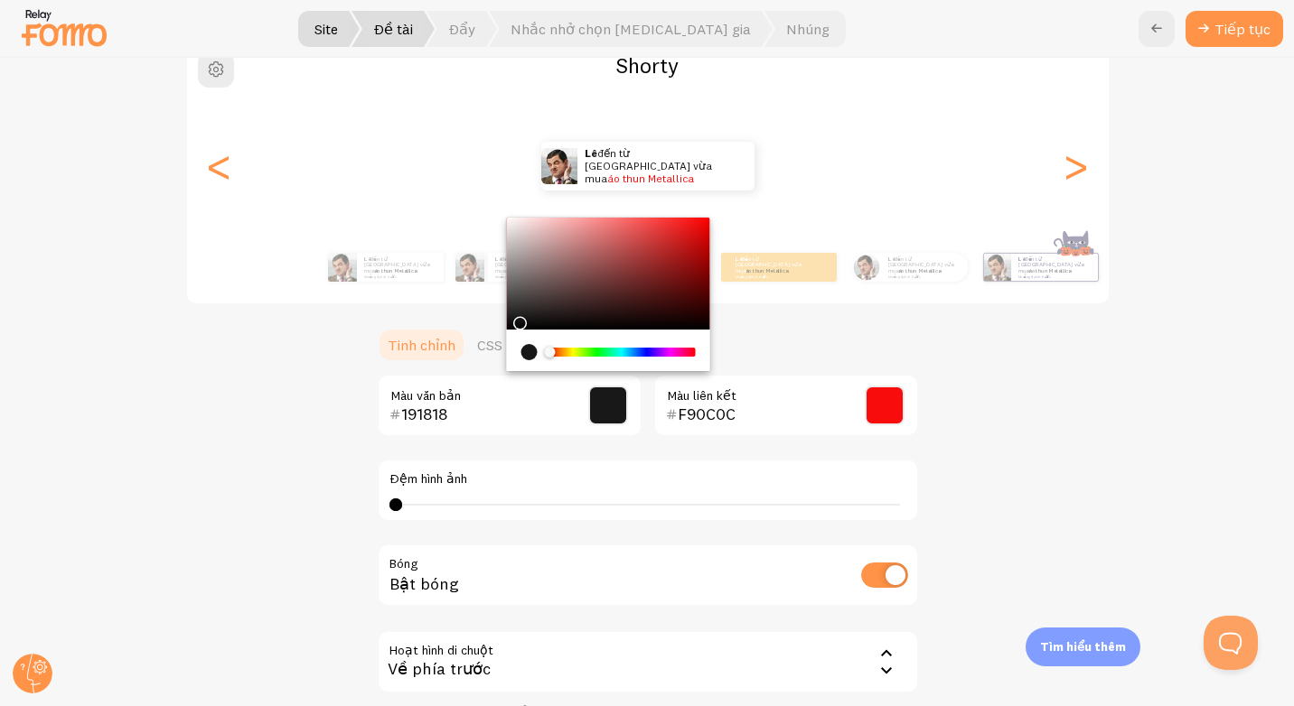
click at [509, 319] on div "Bộ chọn màu Chrome" at bounding box center [607, 274] width 203 height 112
click at [819, 351] on ul "Tinh chỉnh CSS" at bounding box center [648, 345] width 542 height 36
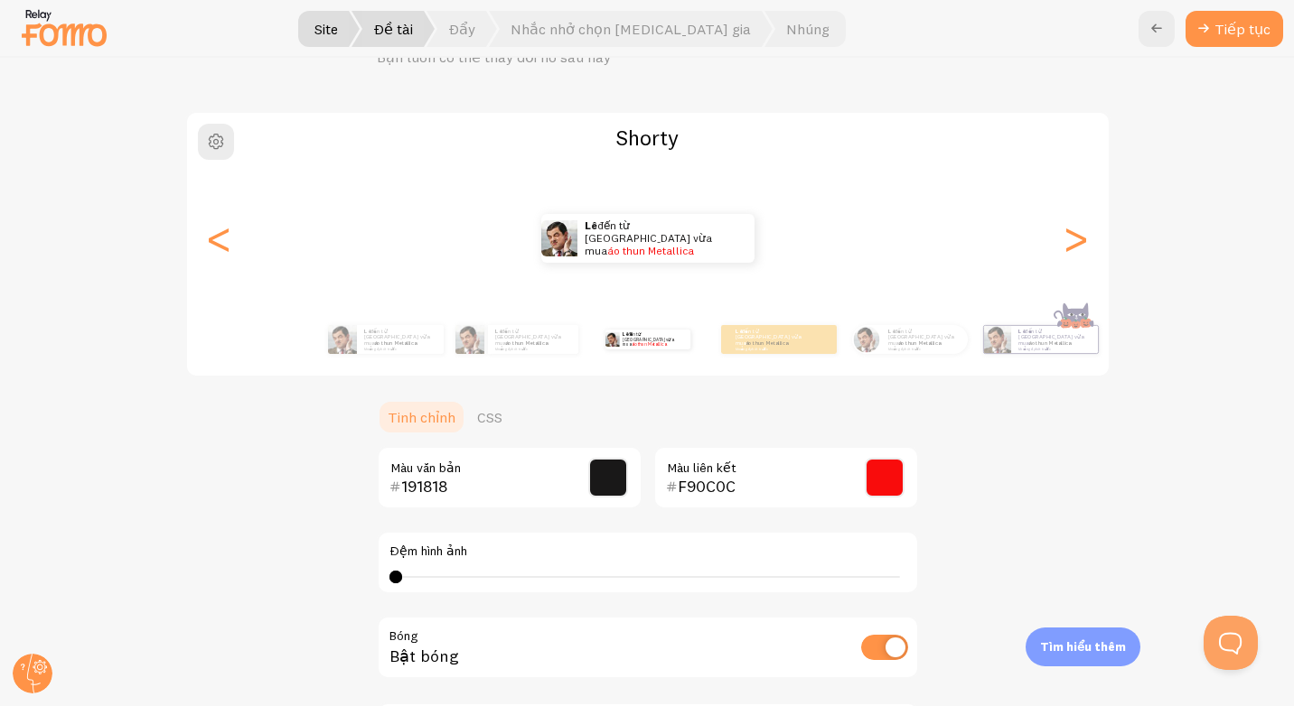
scroll to position [0, 0]
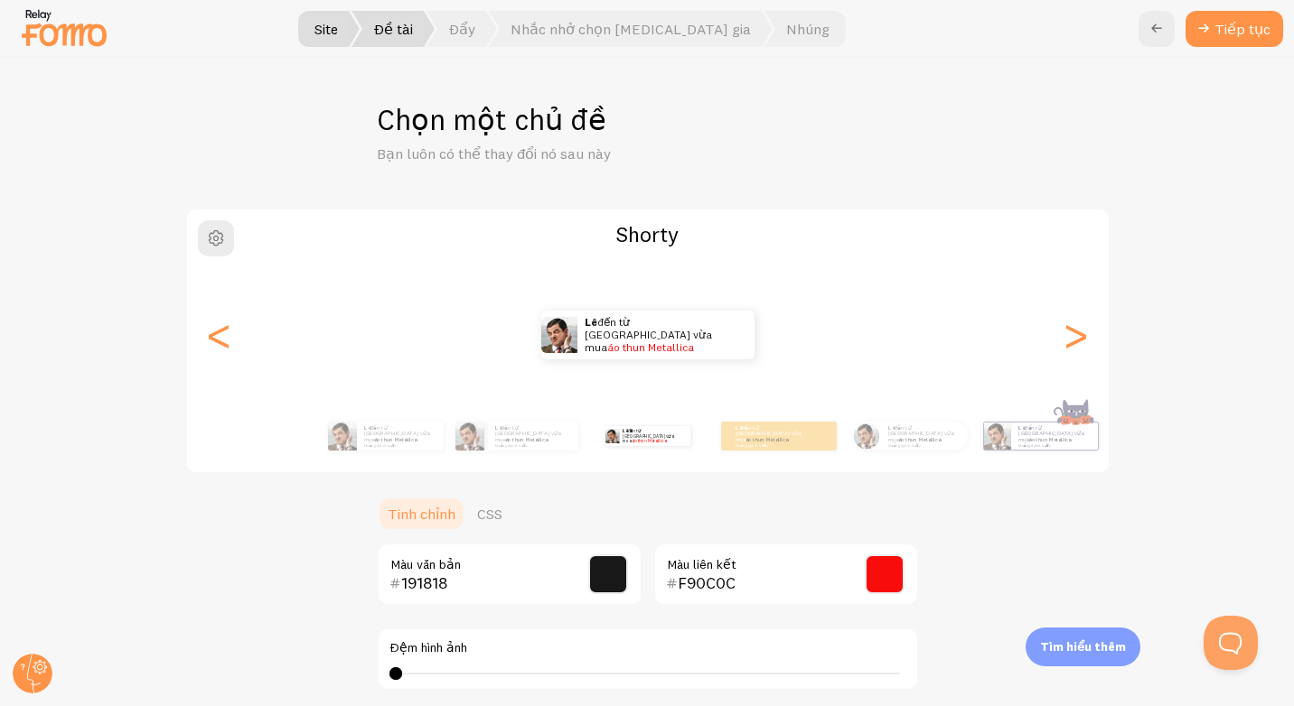
click at [632, 247] on h2 "Shorty" at bounding box center [647, 234] width 921 height 28
click at [1232, 30] on font "Tiếp tục" at bounding box center [1242, 28] width 56 height 11
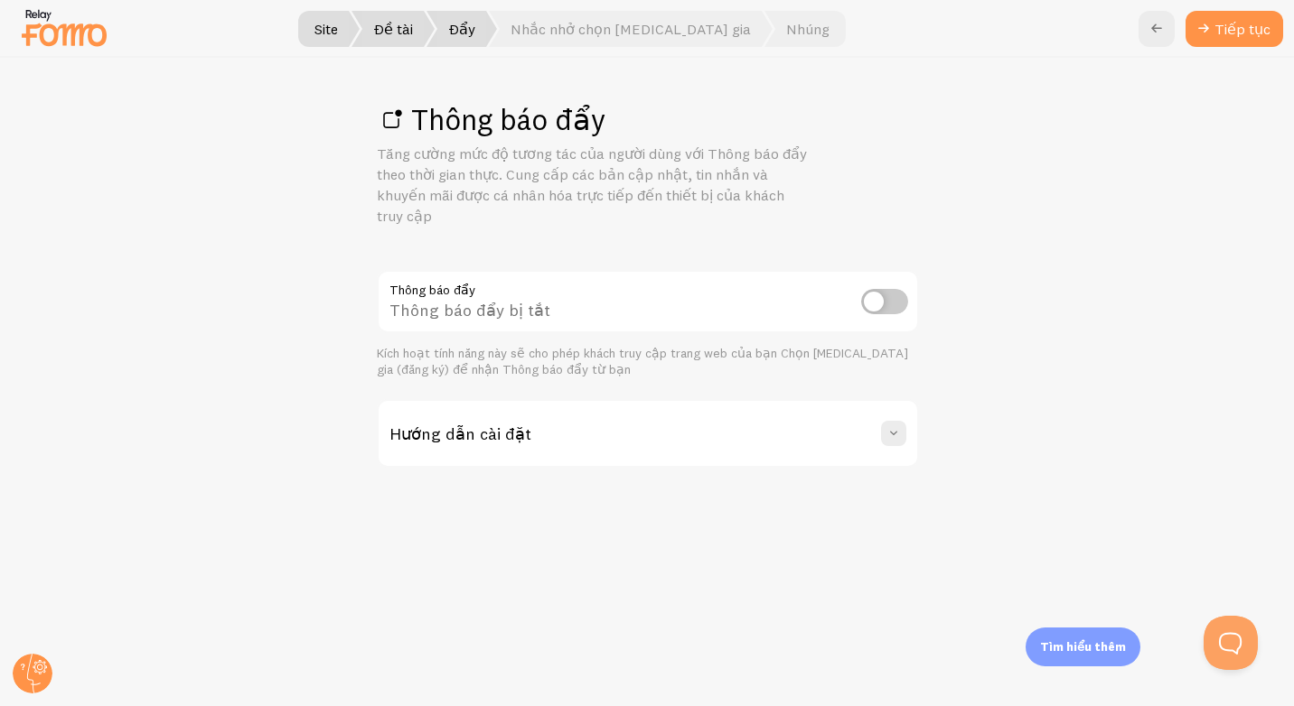
click at [876, 304] on input "checkbox" at bounding box center [884, 301] width 47 height 25
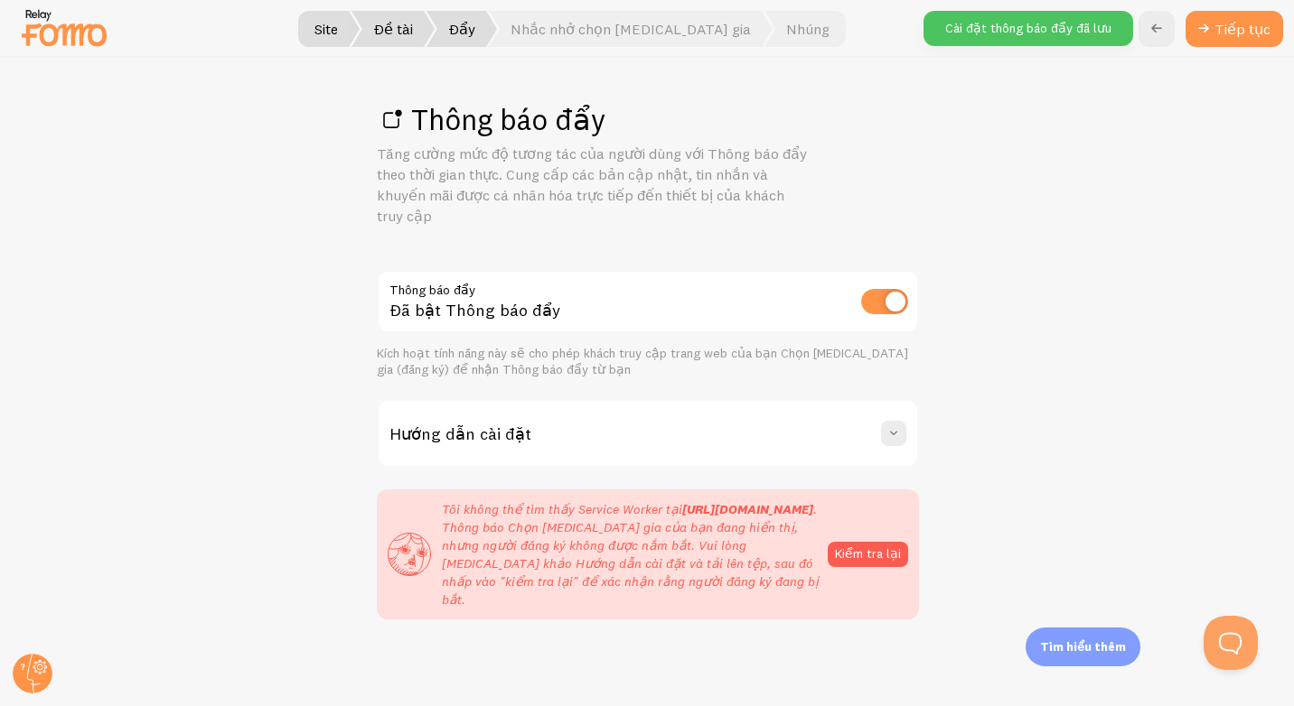
scroll to position [18, 0]
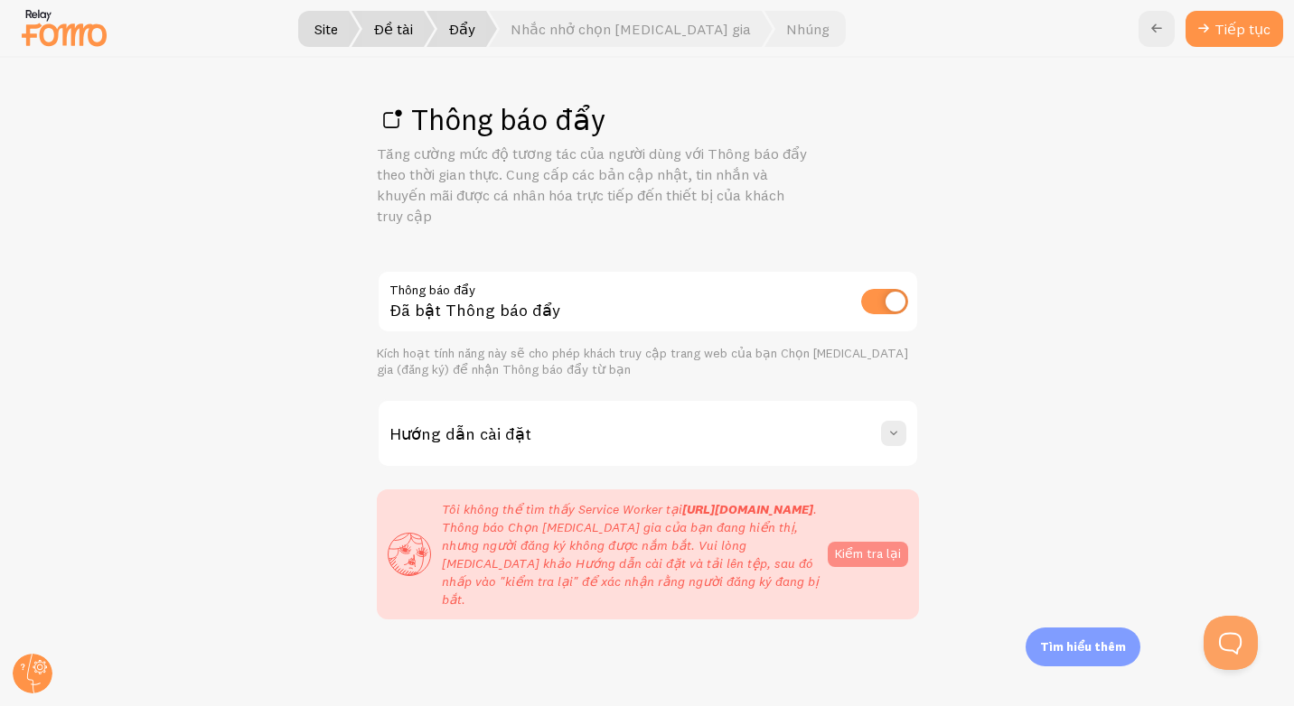
click at [887, 546] on button "Kiểm tra lại" at bounding box center [867, 554] width 80 height 25
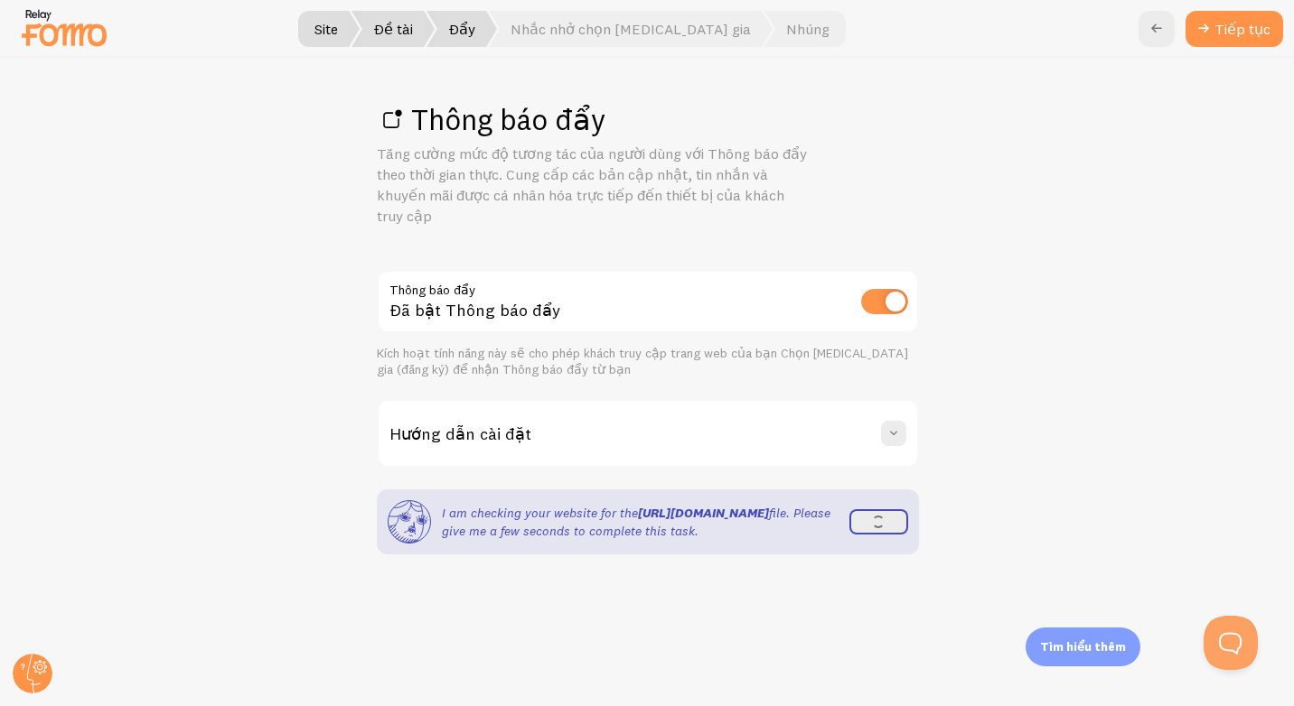
scroll to position [0, 0]
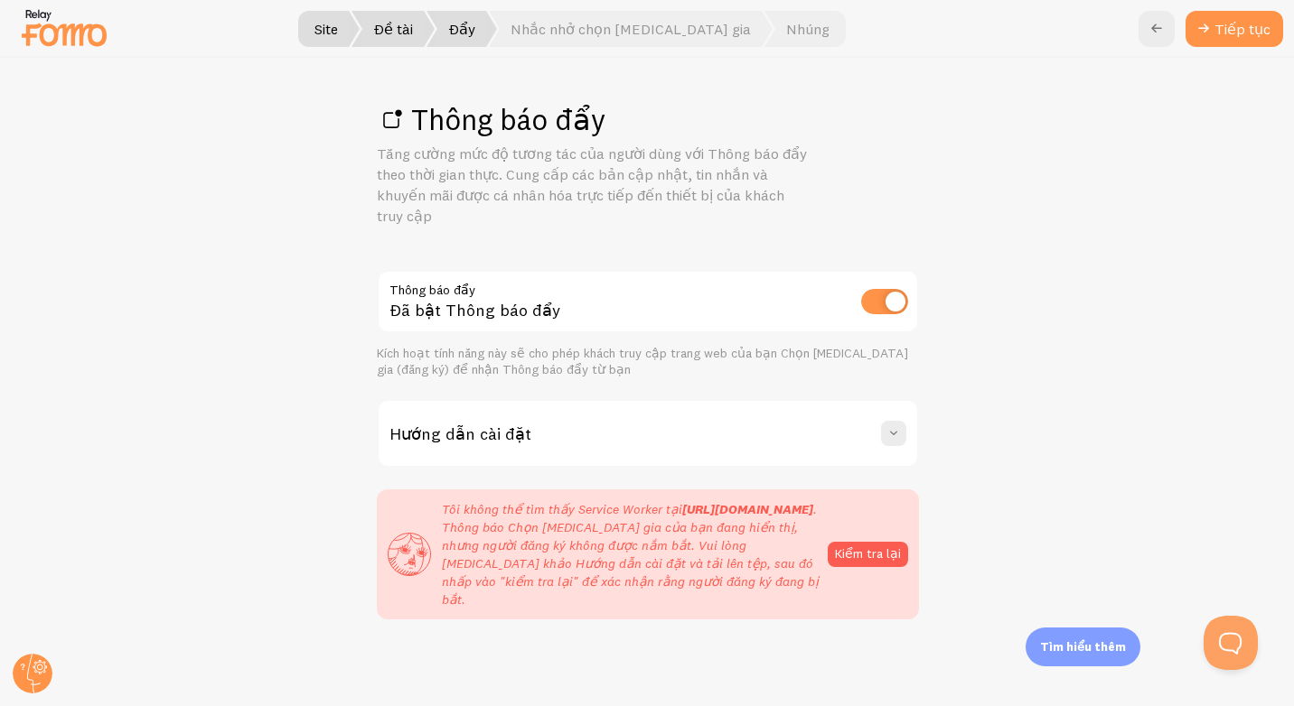
click at [892, 304] on input "checkbox" at bounding box center [884, 301] width 47 height 25
checkbox input "false"
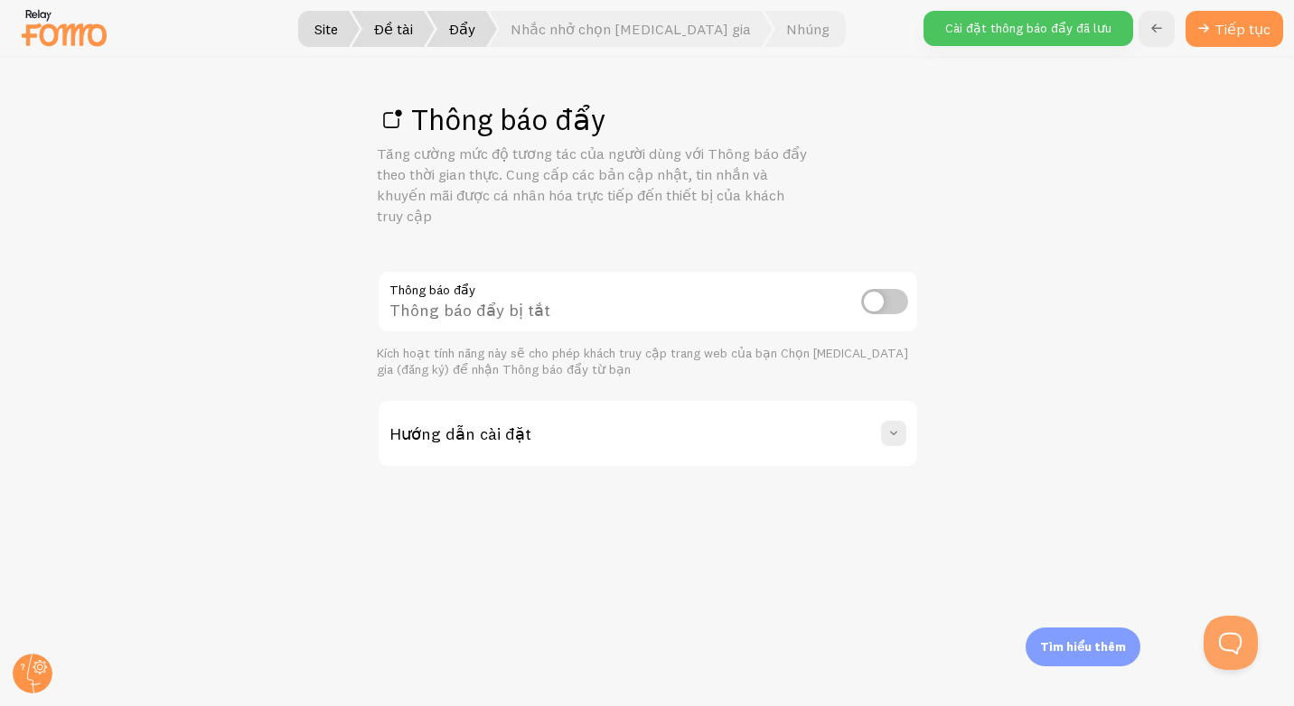
drag, startPoint x: 947, startPoint y: 248, endPoint x: 929, endPoint y: 268, distance: 26.9
click at [948, 248] on div "Thông báo đẩy Tăng cường mức độ tương tác của người dùng với Thông báo đẩy theo…" at bounding box center [647, 382] width 1293 height 649
click at [482, 437] on h3 "Hướng dẫn cài đặt" at bounding box center [460, 434] width 142 height 21
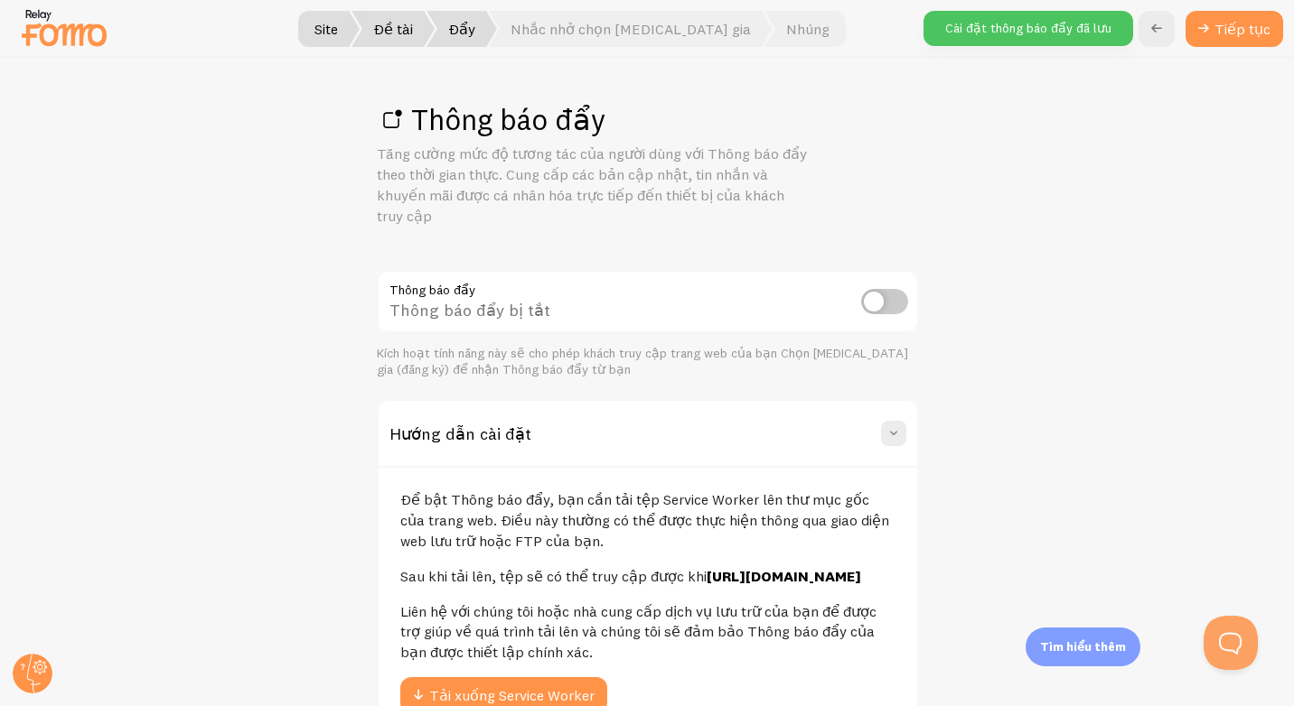
scroll to position [137, 0]
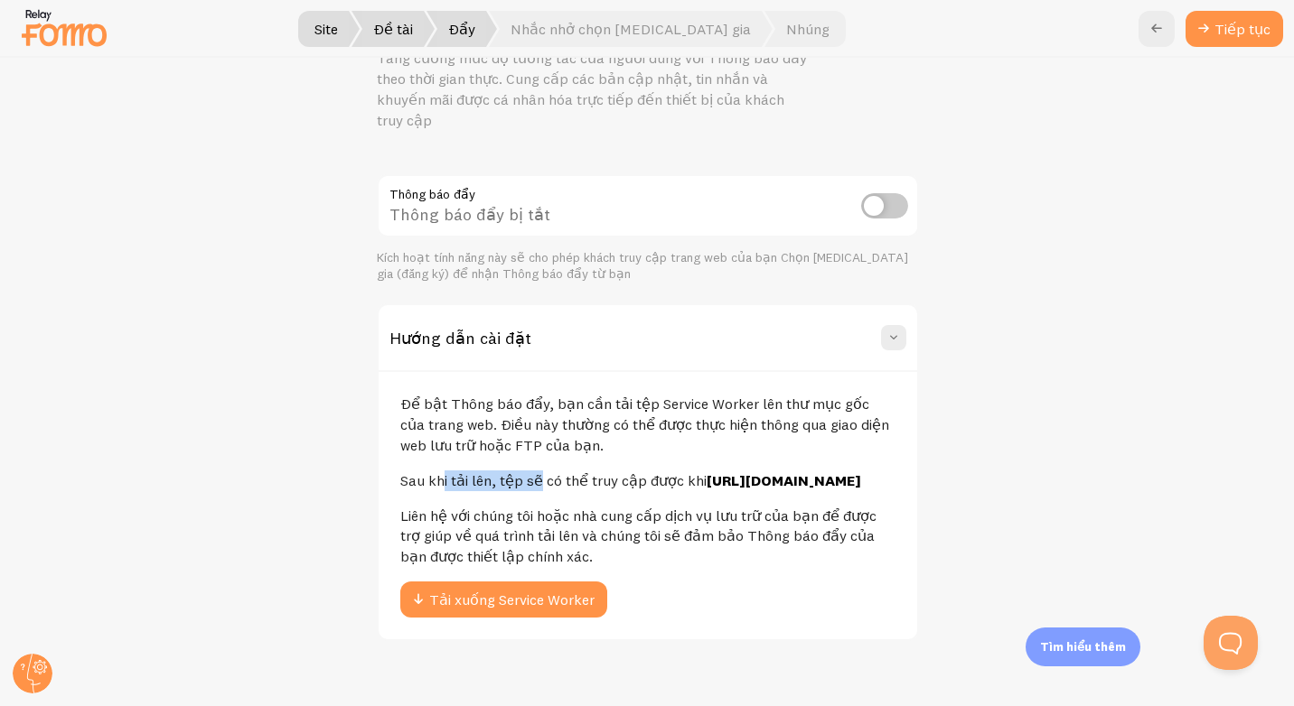
drag, startPoint x: 425, startPoint y: 435, endPoint x: 522, endPoint y: 441, distance: 97.7
click at [522, 471] on p "Sau khi tải lên, tệp sẽ có thể truy cập được khi [URL][DOMAIN_NAME]" at bounding box center [647, 481] width 495 height 21
drag, startPoint x: 522, startPoint y: 441, endPoint x: 703, endPoint y: 442, distance: 180.7
click at [717, 471] on p "Sau khi tải lên, tệp sẽ có thể truy cập được khi [URL][DOMAIN_NAME]" at bounding box center [647, 481] width 495 height 21
drag, startPoint x: 567, startPoint y: 554, endPoint x: 399, endPoint y: 551, distance: 168.0
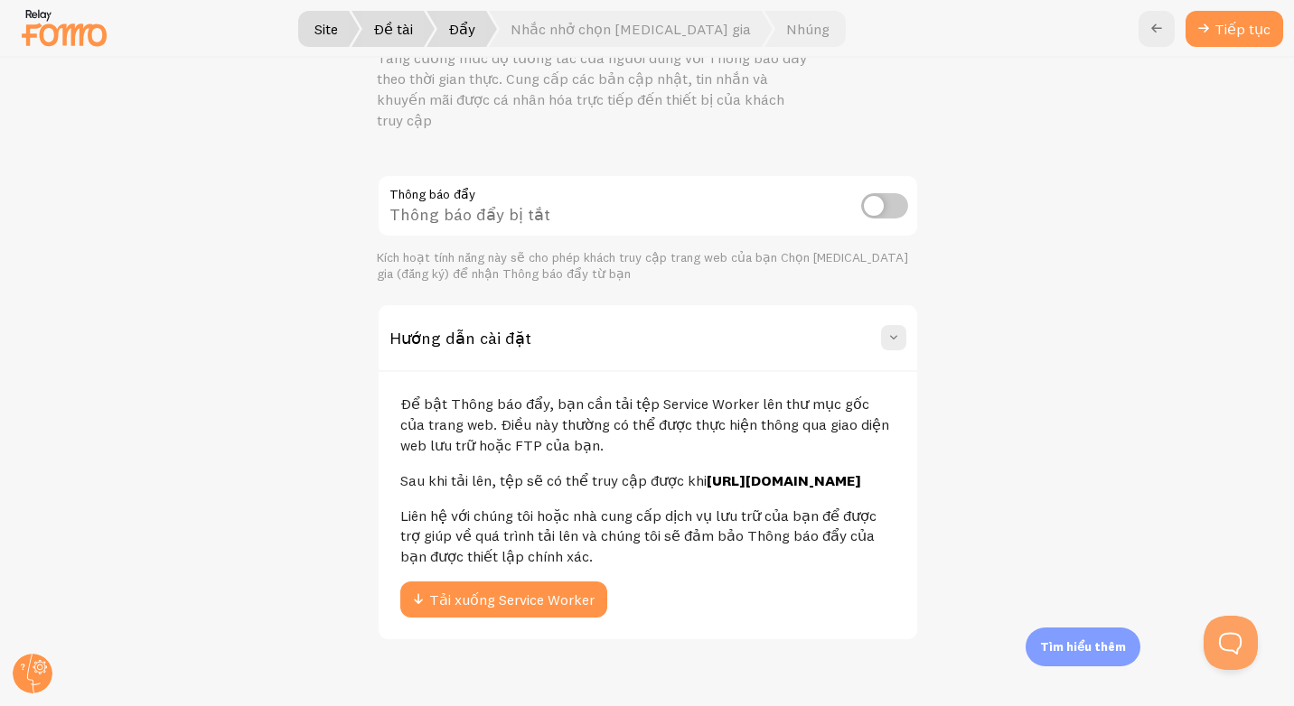
click at [400, 551] on p "Liên hệ với chúng tôi hoặc nhà cung cấp dịch vụ lưu trữ của bạn để được trợ giú…" at bounding box center [647, 537] width 495 height 62
drag, startPoint x: 399, startPoint y: 551, endPoint x: 615, endPoint y: 560, distance: 216.1
click at [614, 560] on p "Liên hệ với chúng tôi hoặc nhà cung cấp dịch vụ lưu trữ của bạn để được trợ giú…" at bounding box center [647, 537] width 495 height 62
click at [512, 407] on p "Để bật Thông báo đẩy, bạn cần tải tệp Service Worker lên thư mục gốc của trang …" at bounding box center [647, 425] width 495 height 62
click at [789, 394] on p "Để bật Thông báo đẩy, bạn cần tải tệp Service Worker lên thư mục gốc của trang …" at bounding box center [647, 425] width 495 height 62
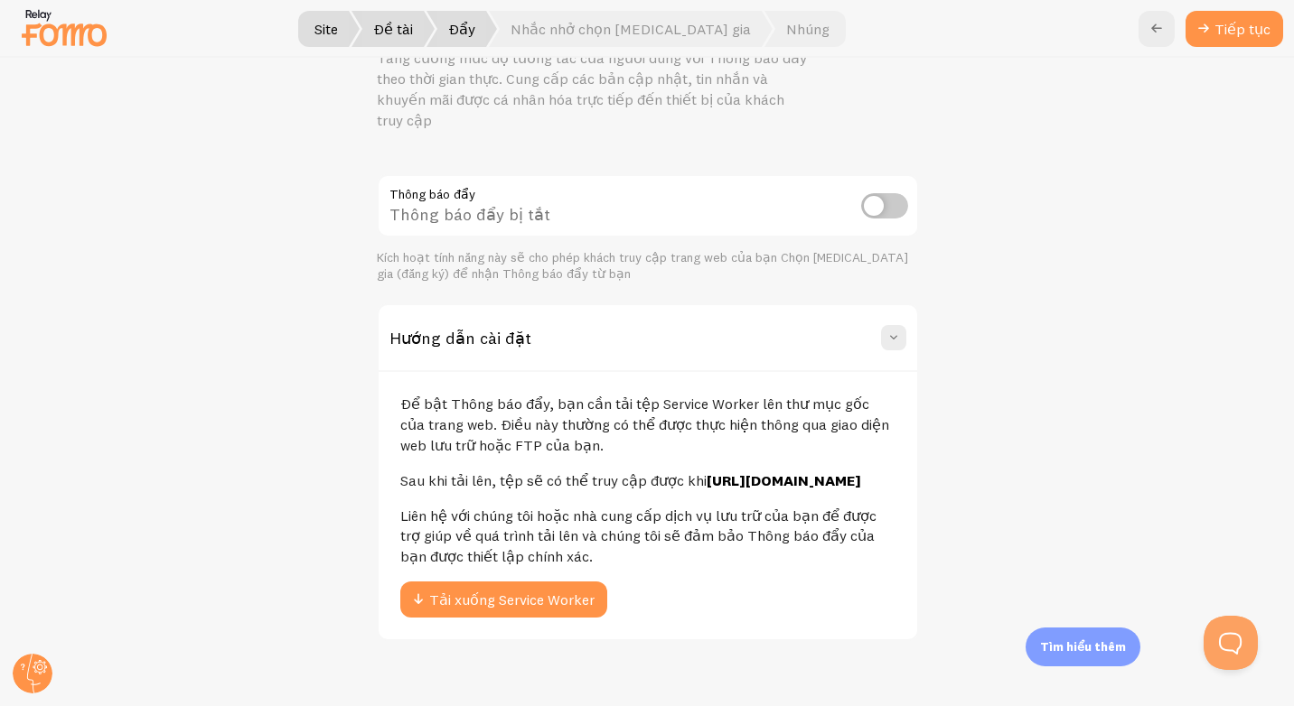
click at [720, 394] on p "Để bật Thông báo đẩy, bạn cần tải tệp Service Worker lên thư mục gốc của trang …" at bounding box center [647, 425] width 495 height 62
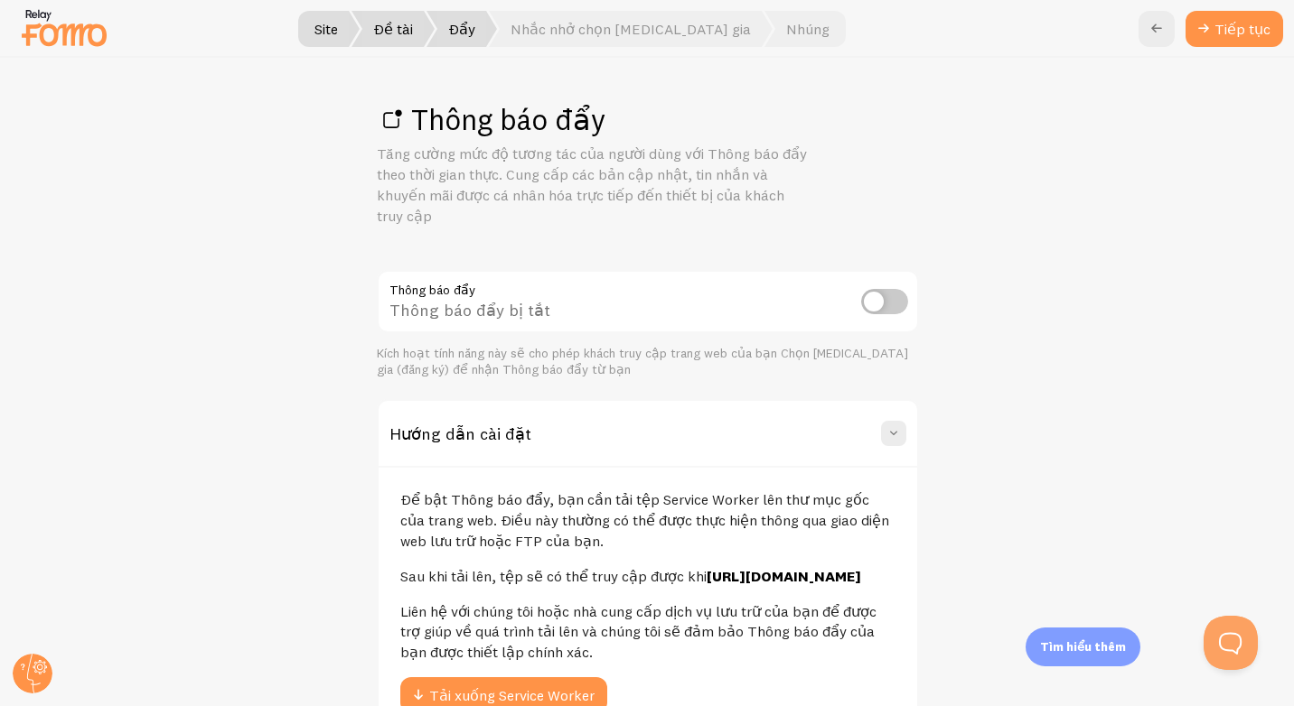
click at [434, 127] on font "Thông báo đẩy" at bounding box center [508, 119] width 194 height 37
click at [442, 5] on div at bounding box center [647, 29] width 1294 height 58
click at [413, 34] on font "Đề tài" at bounding box center [393, 29] width 40 height 14
click at [497, 25] on span "Đẩy" at bounding box center [461, 29] width 70 height 36
click at [603, 48] on div at bounding box center [647, 29] width 1294 height 58
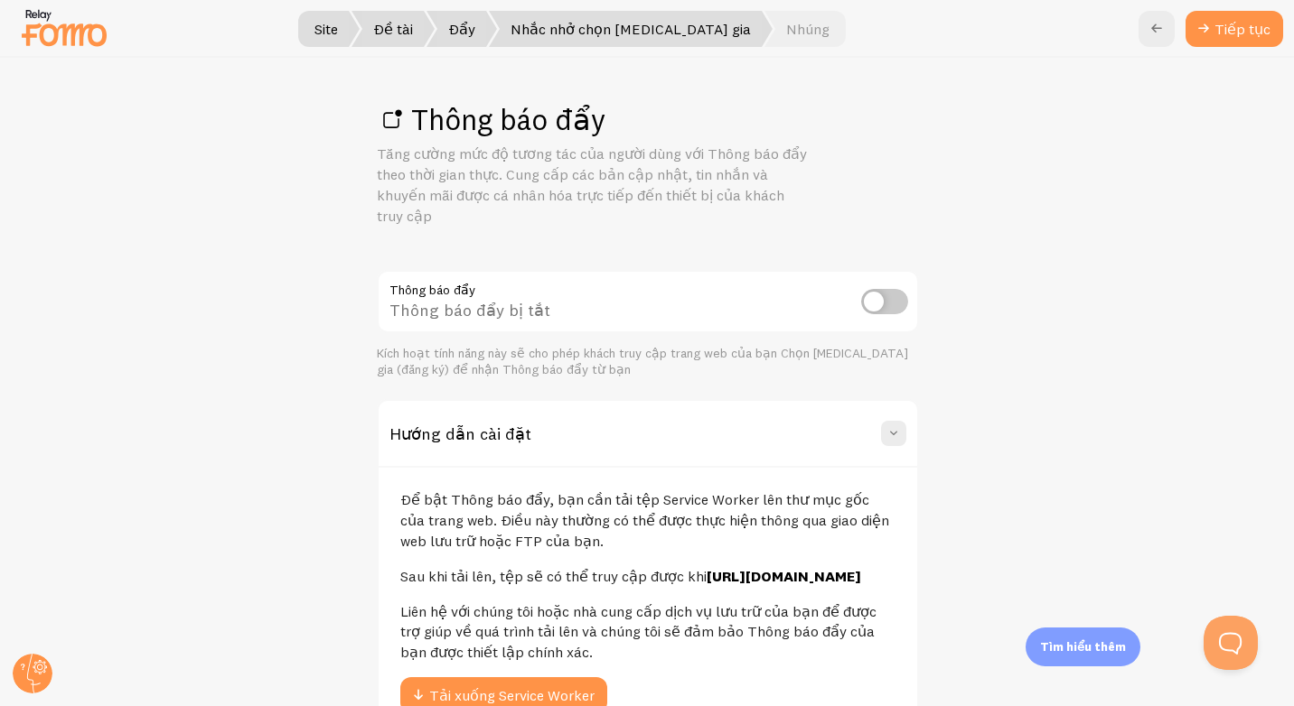
click at [624, 24] on font "Nhắc nhở chọn [MEDICAL_DATA] gia" at bounding box center [630, 29] width 240 height 14
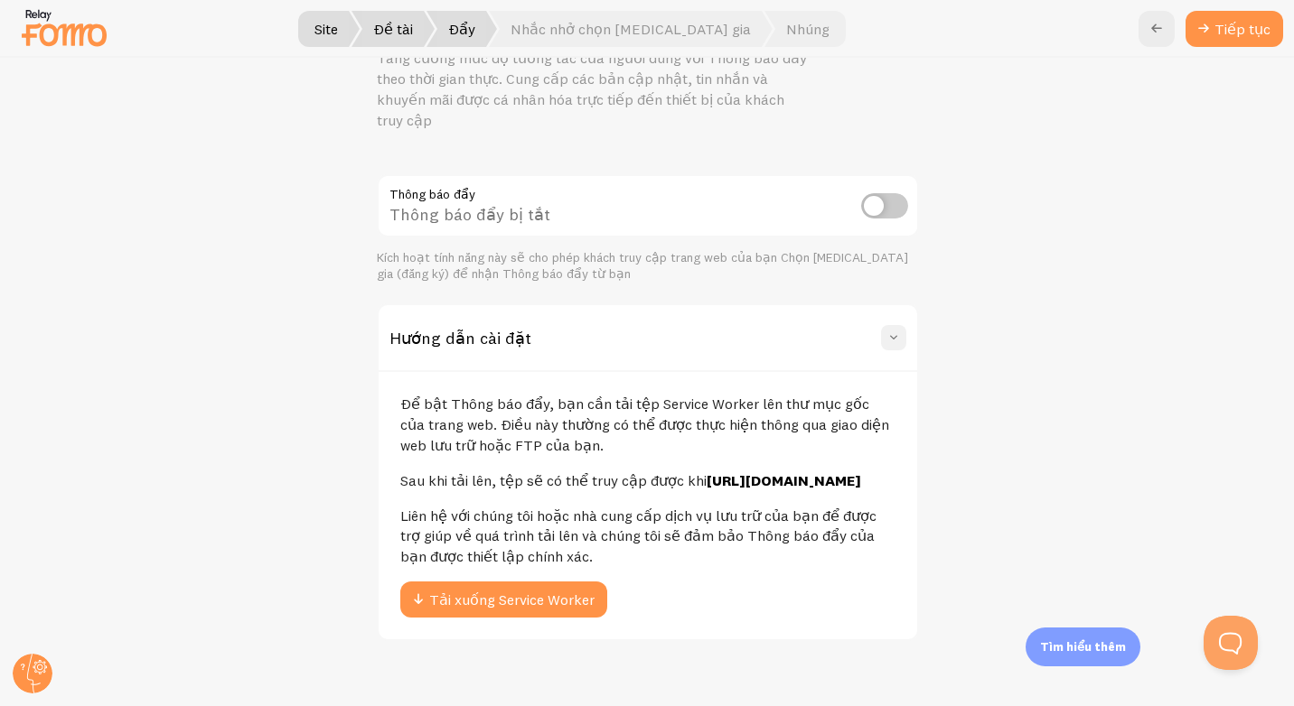
click at [884, 329] on span at bounding box center [893, 338] width 18 height 18
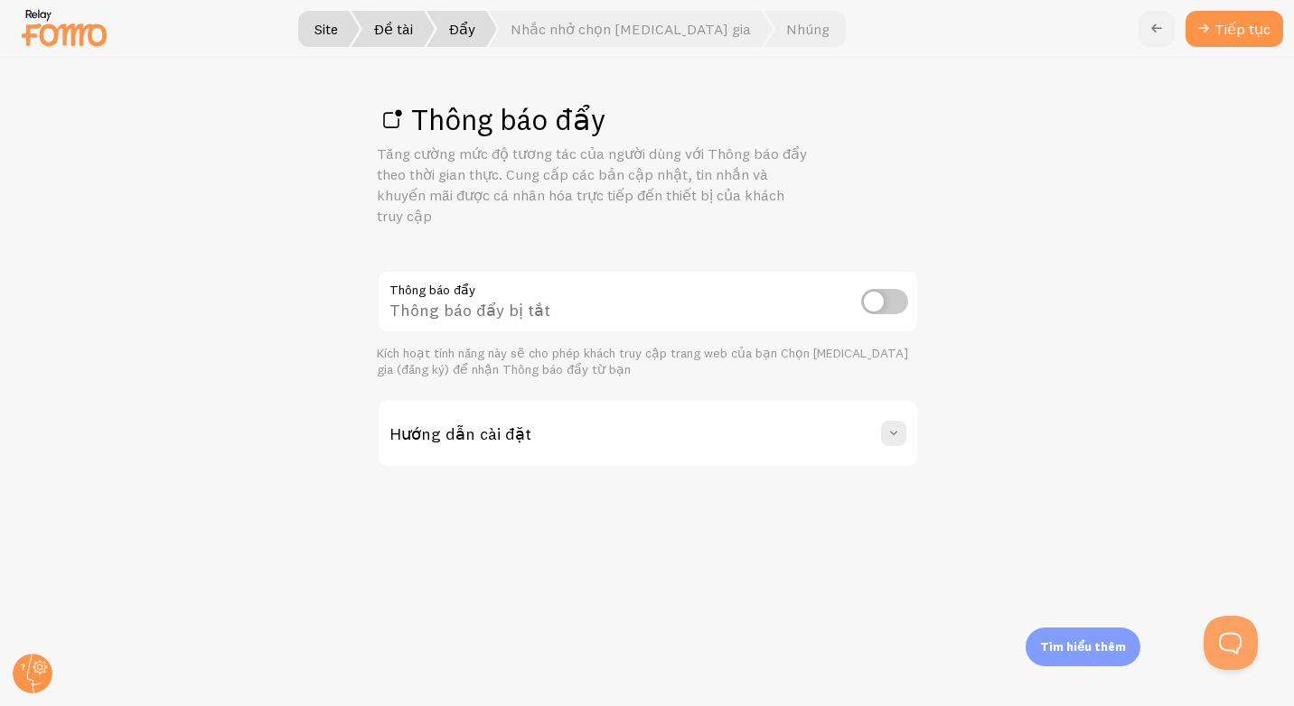
click at [1156, 22] on icon at bounding box center [1156, 29] width 22 height 22
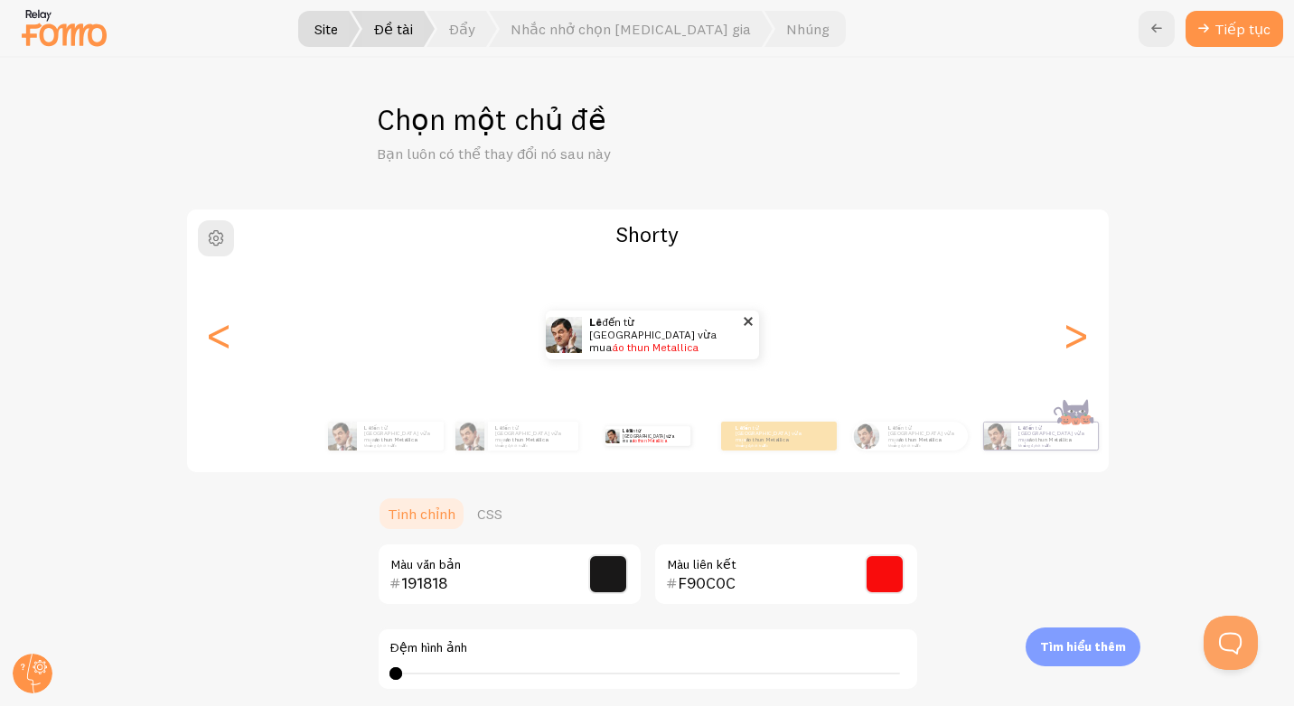
click at [568, 350] on img at bounding box center [564, 335] width 36 height 36
click at [567, 350] on img at bounding box center [564, 335] width 36 height 36
click at [569, 348] on img at bounding box center [564, 335] width 36 height 36
click at [1077, 425] on div "Lê đến từ [GEOGRAPHIC_DATA] vừa mua áo thun Metallica khoảng 4 phút trước" at bounding box center [1054, 436] width 87 height 27
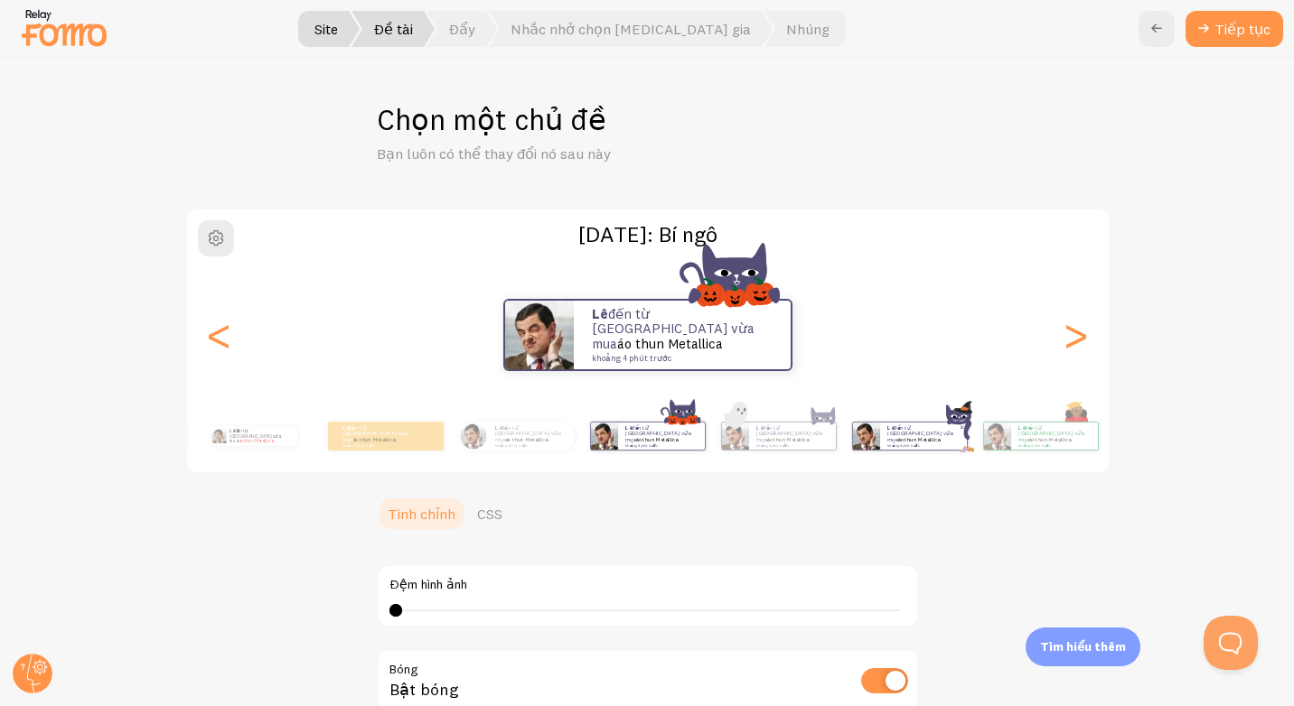
click at [866, 433] on img at bounding box center [866, 436] width 27 height 27
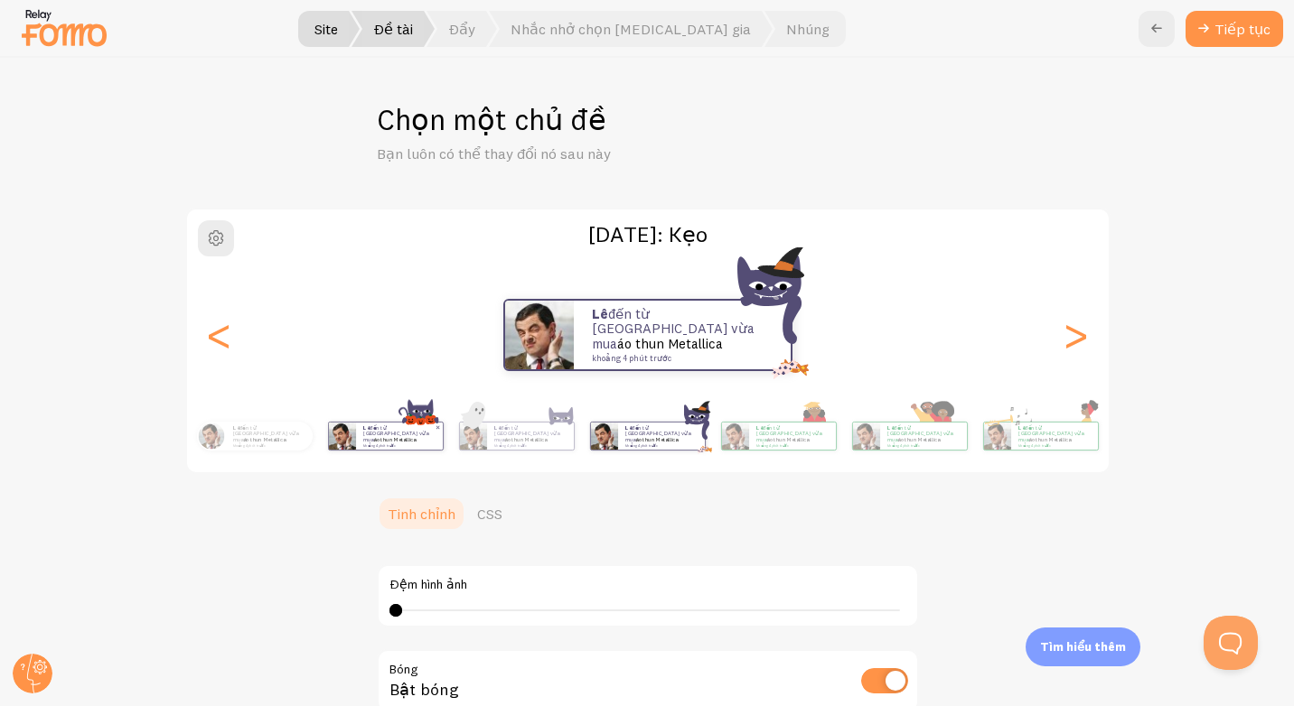
click at [356, 449] on div "Lê đến từ [GEOGRAPHIC_DATA] vừa mua áo thun Metallica khoảng 4 phút trước" at bounding box center [399, 436] width 87 height 27
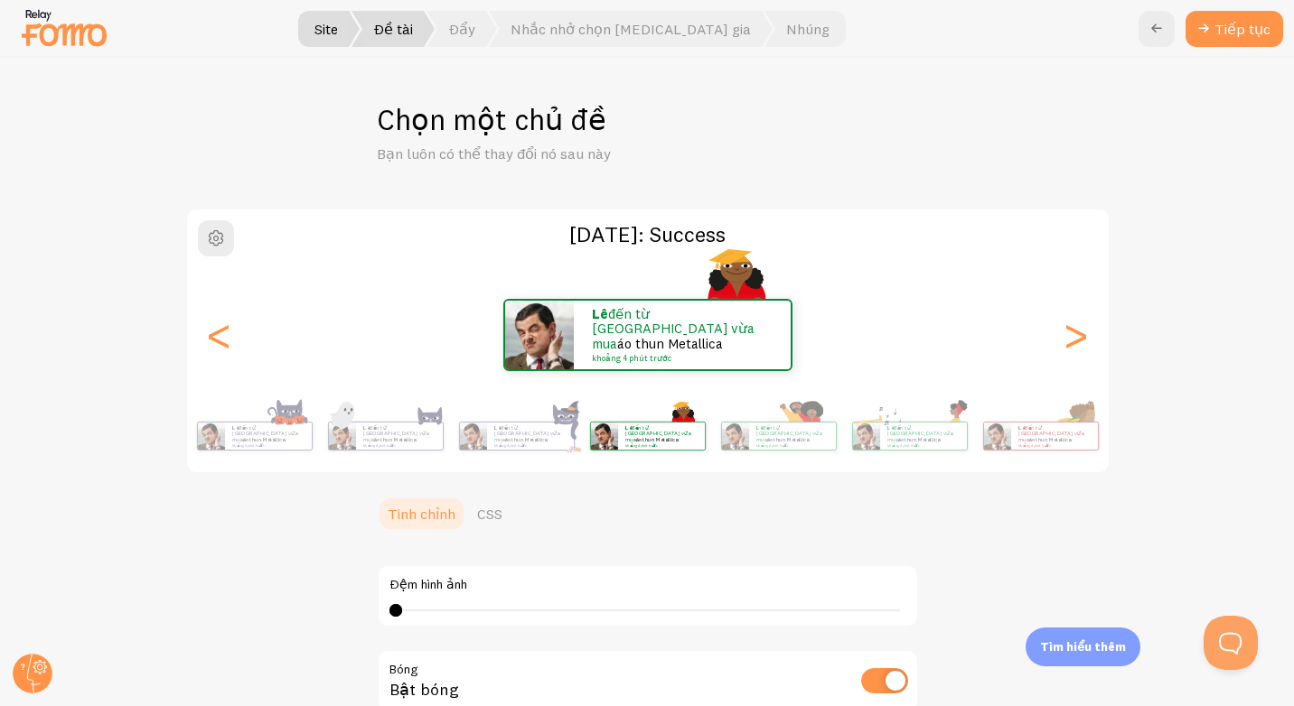
click at [248, 453] on div "Lê đến từ [GEOGRAPHIC_DATA] vừa mua áo thun Metallica khoảng 4 phút trước Lê đế…" at bounding box center [60, 436] width 1037 height 51
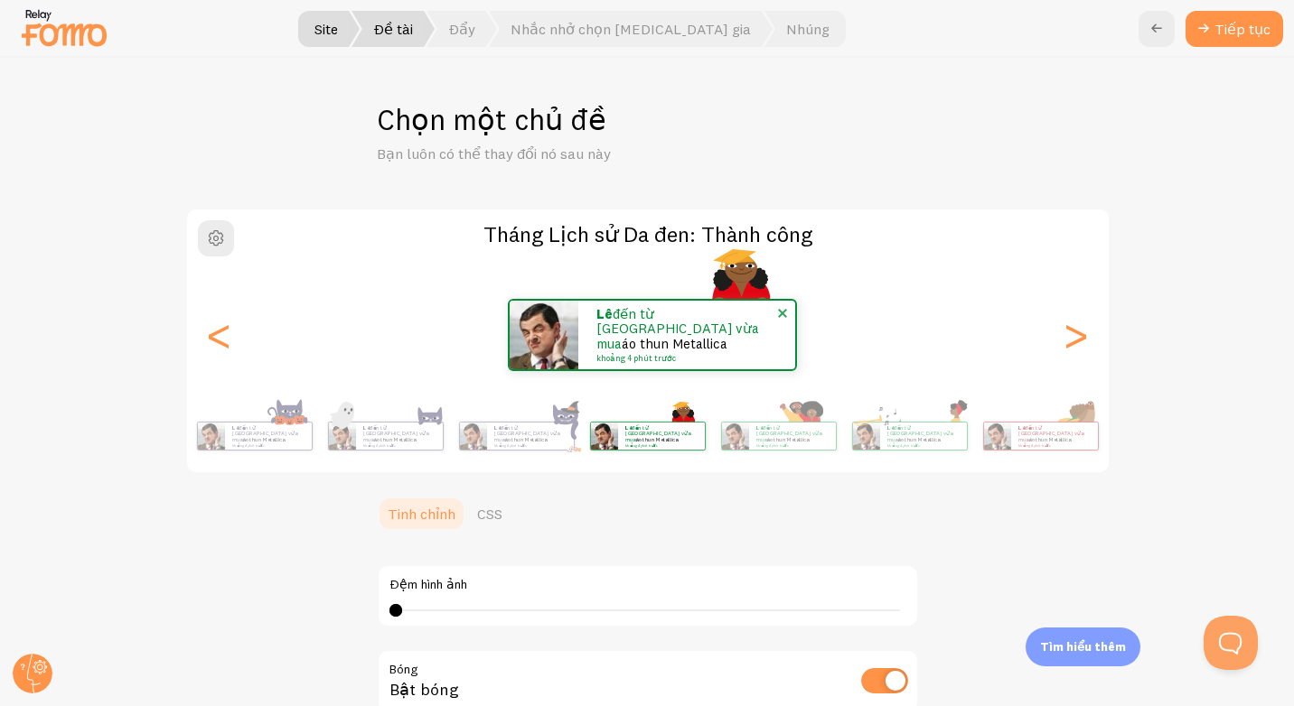
click at [537, 342] on img at bounding box center [543, 335] width 69 height 69
click at [209, 241] on span "button" at bounding box center [216, 239] width 22 height 22
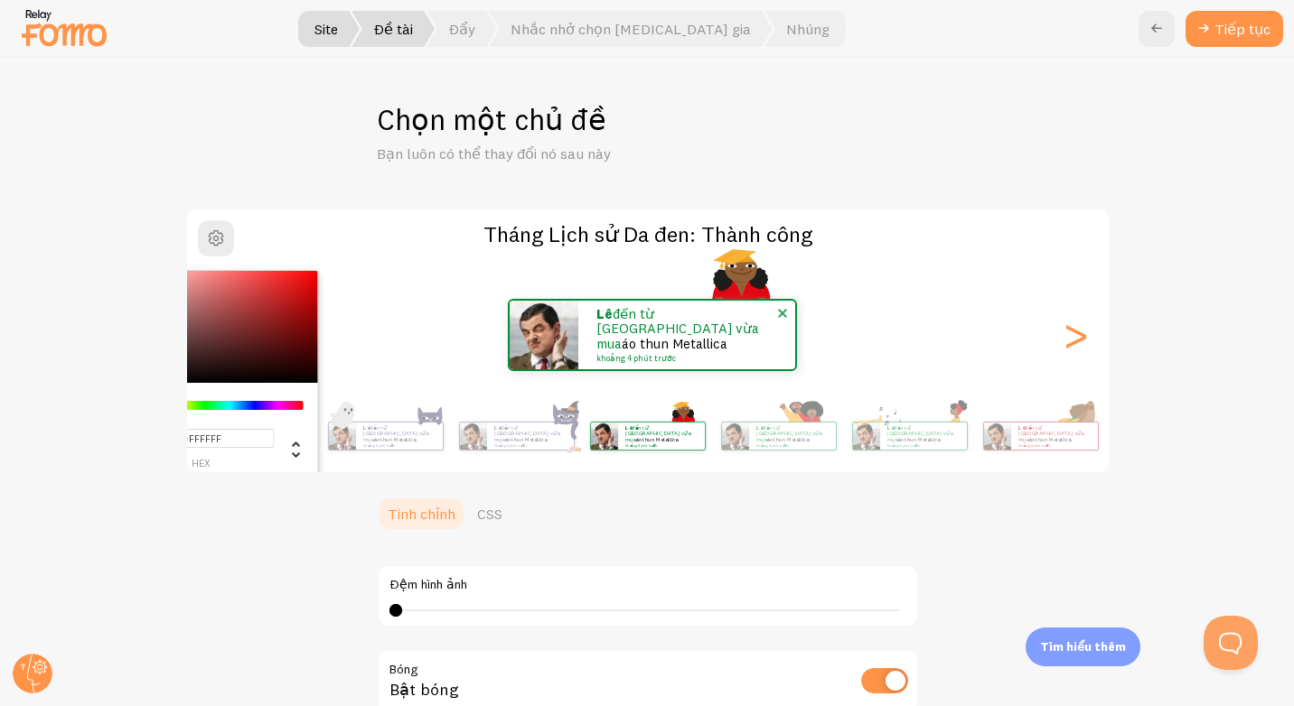
click at [547, 339] on img at bounding box center [543, 335] width 69 height 69
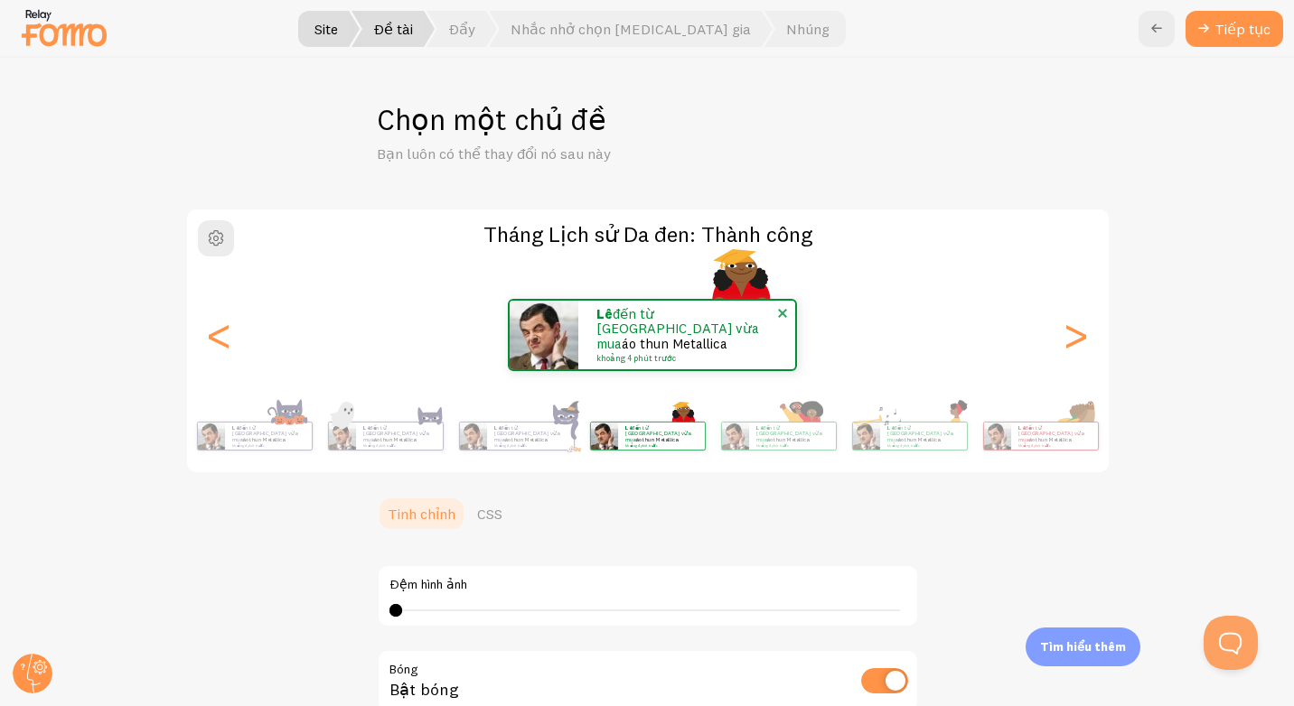
click at [547, 339] on img at bounding box center [543, 335] width 69 height 69
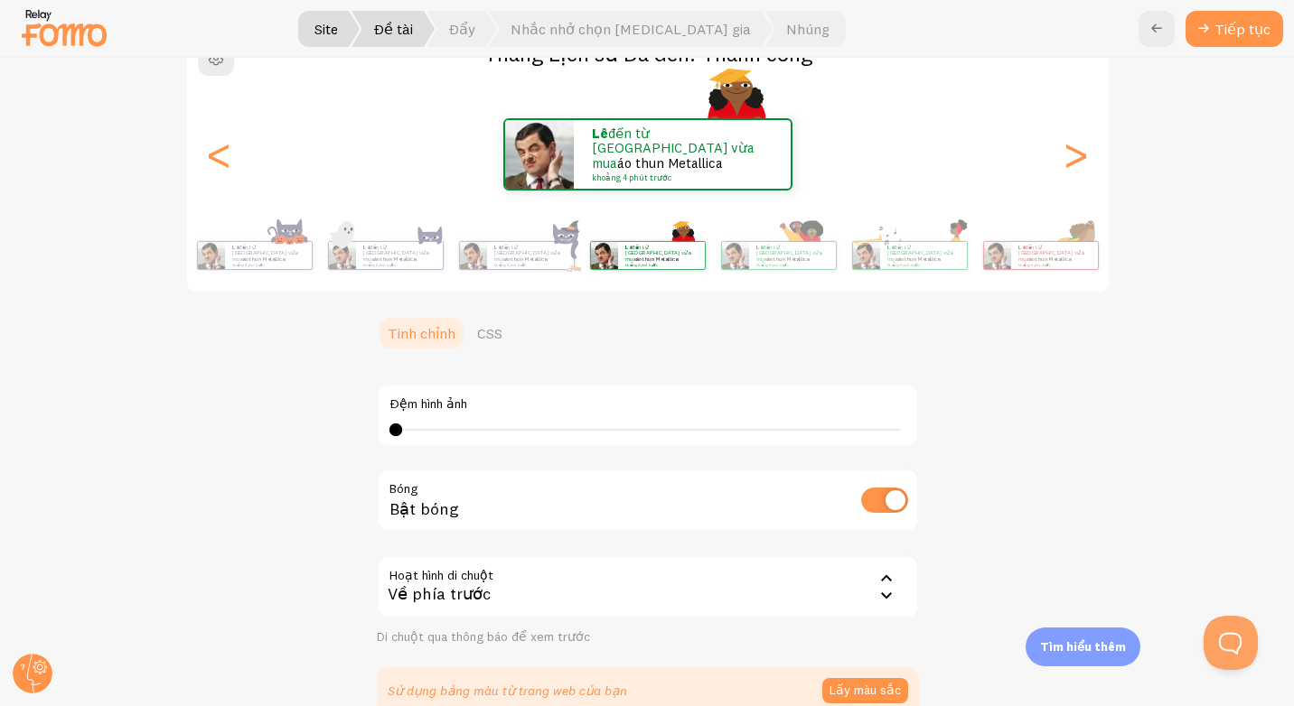
scroll to position [384, 0]
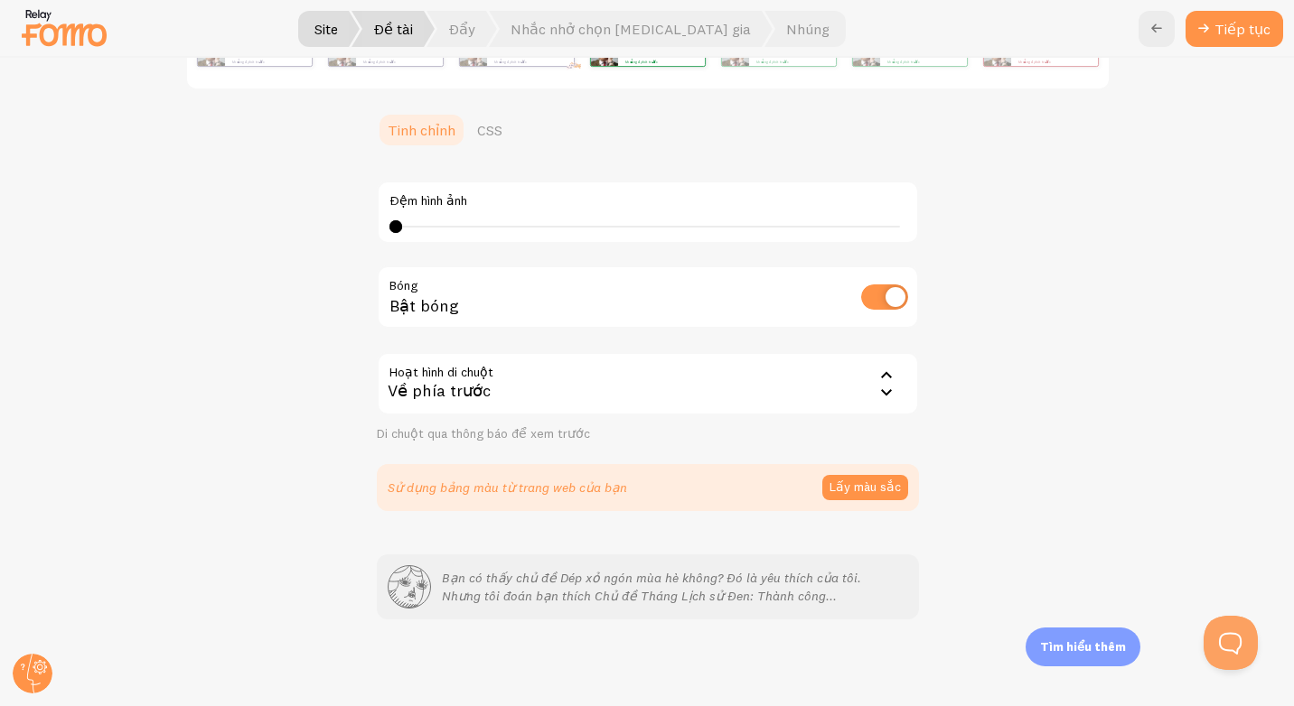
drag, startPoint x: 392, startPoint y: 588, endPoint x: 401, endPoint y: 590, distance: 9.2
click at [393, 588] on icon at bounding box center [409, 587] width 42 height 42
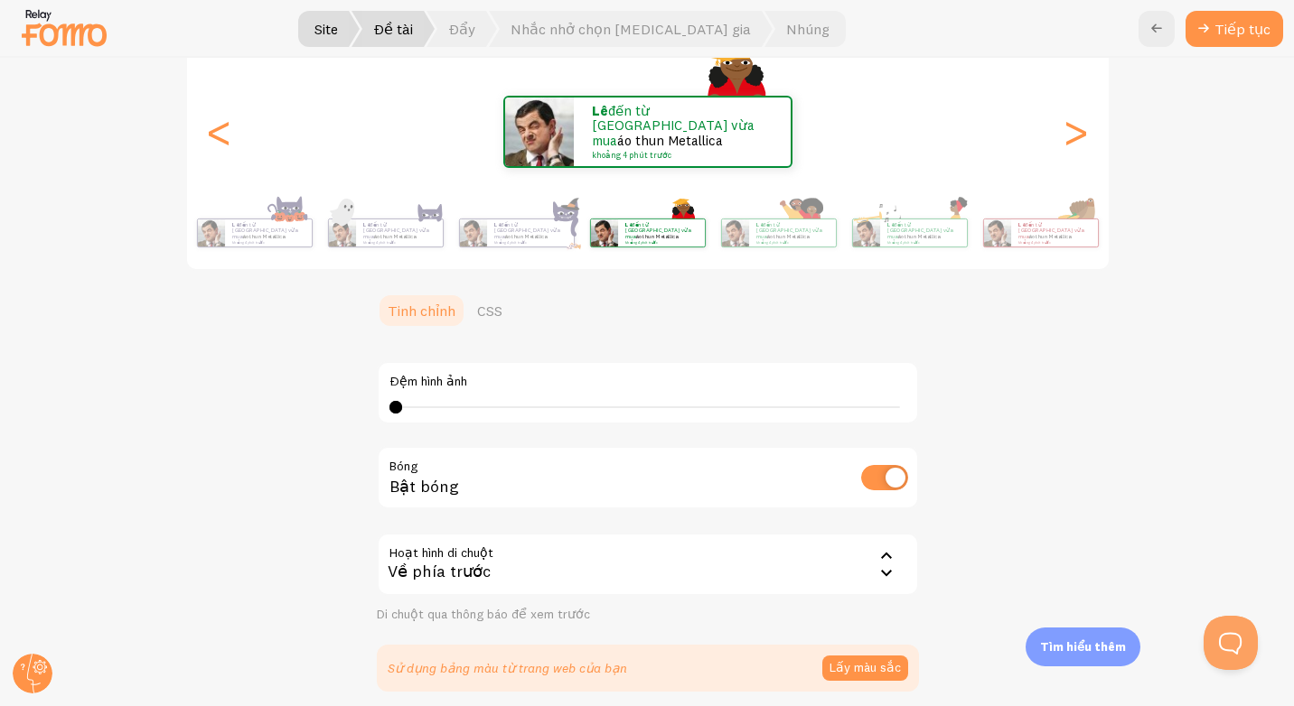
scroll to position [113, 0]
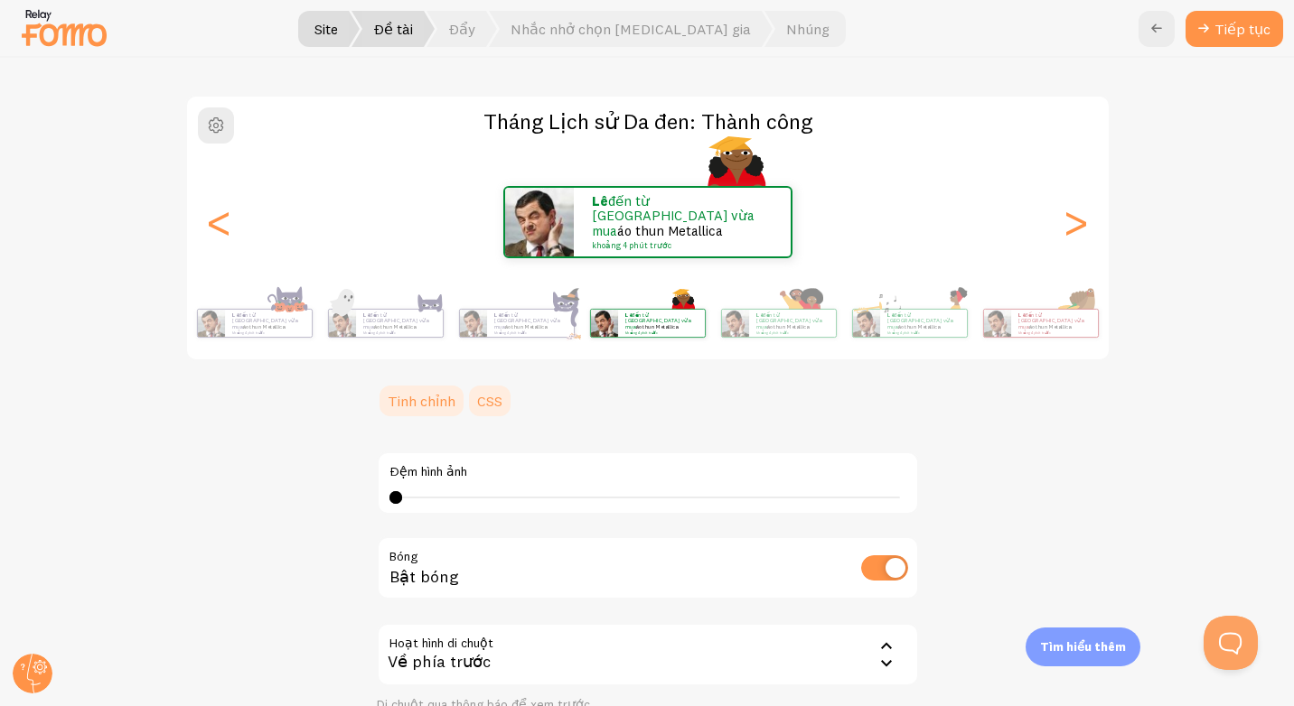
click at [486, 402] on link "CSS" at bounding box center [489, 401] width 47 height 36
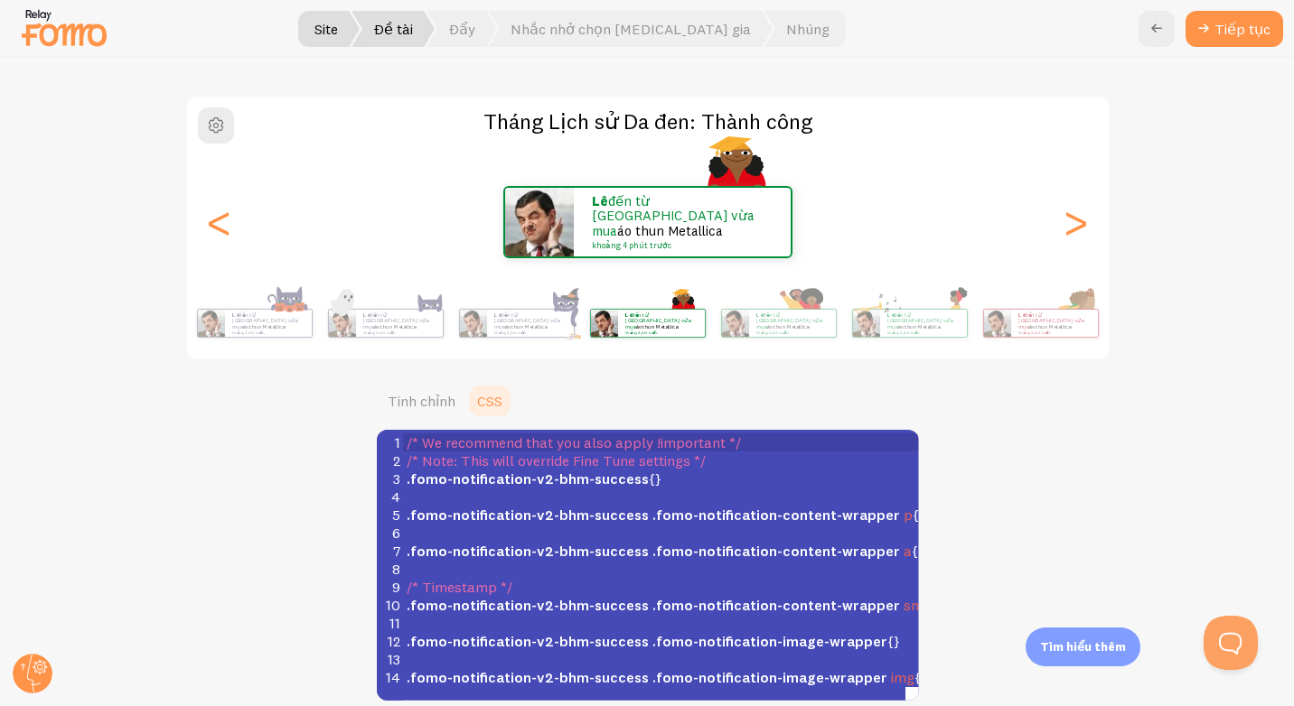
scroll to position [3, 0]
click at [613, 465] on span "/* Note: This will override Fine Tune settings */" at bounding box center [555, 461] width 299 height 18
click at [506, 477] on span ".fomo-notification-v2-bhm-success" at bounding box center [527, 479] width 242 height 18
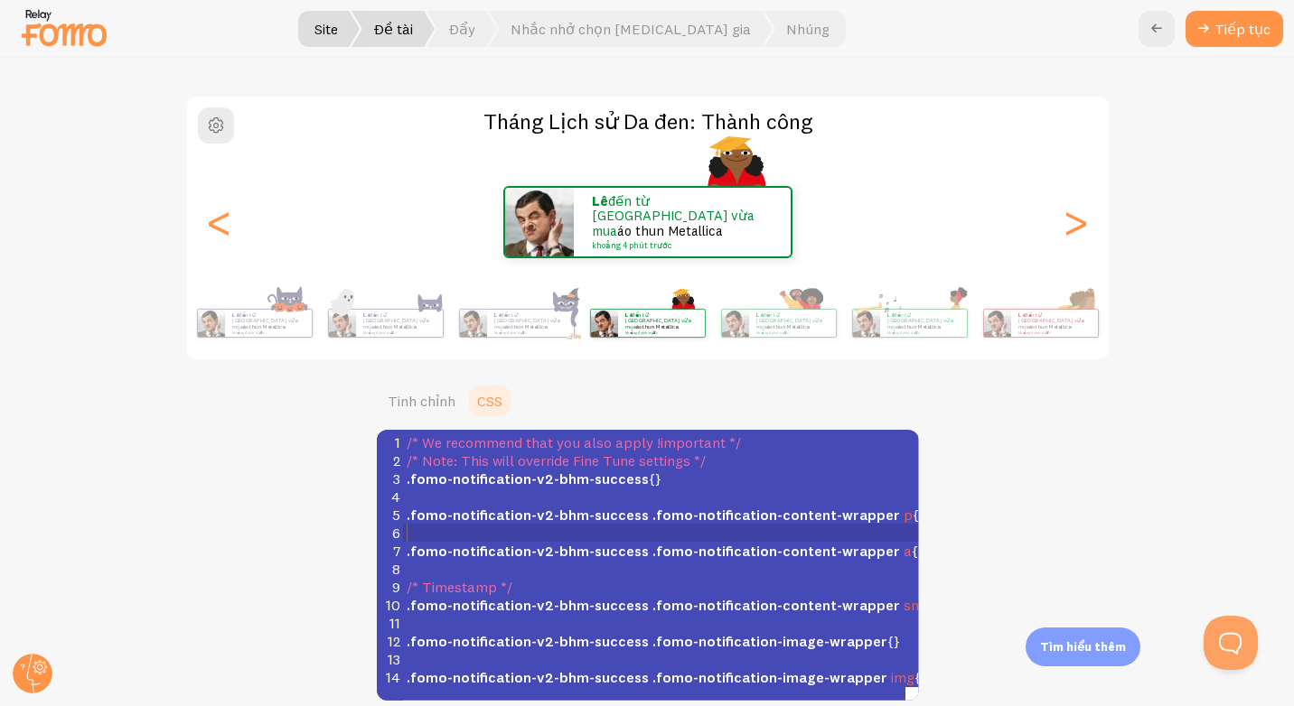
drag, startPoint x: 727, startPoint y: 528, endPoint x: 771, endPoint y: 538, distance: 45.4
click at [728, 528] on pre "​" at bounding box center [667, 533] width 528 height 18
click at [847, 519] on span ".fomo-notification-content-wrapper" at bounding box center [776, 515] width 248 height 18
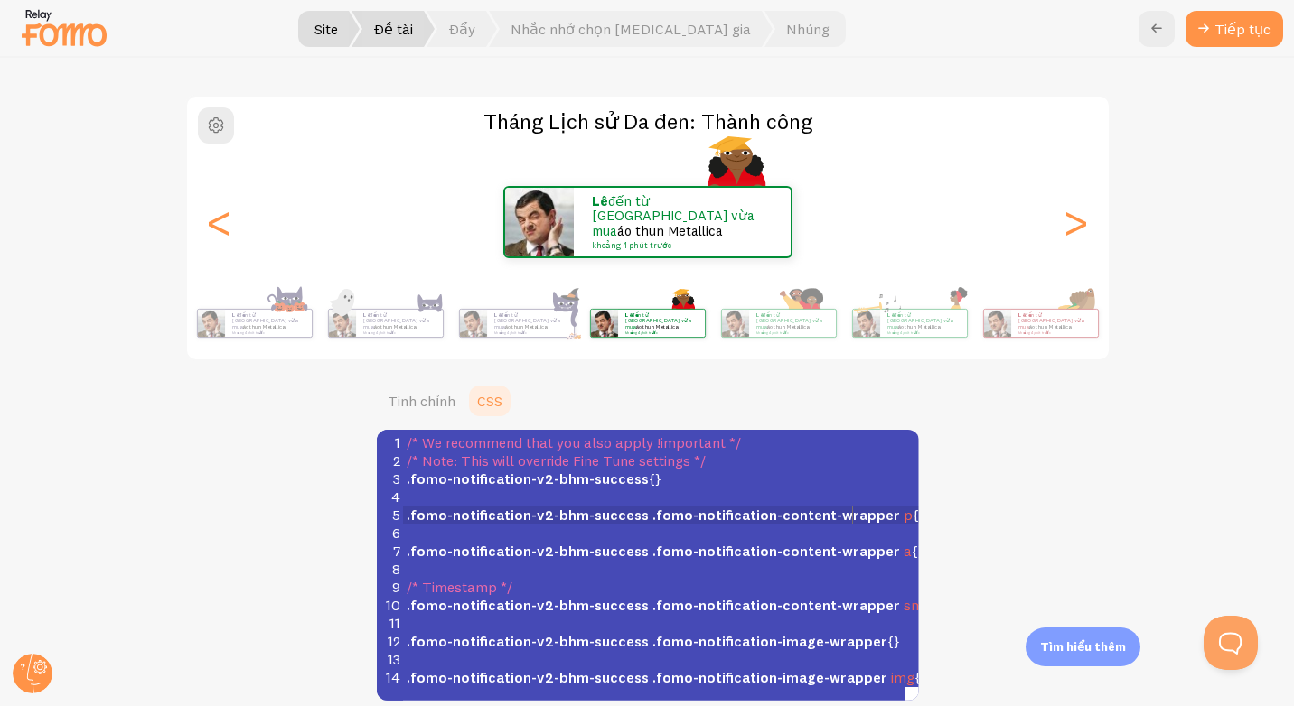
click at [829, 510] on span ".fomo-notification-content-wrapper" at bounding box center [776, 515] width 248 height 18
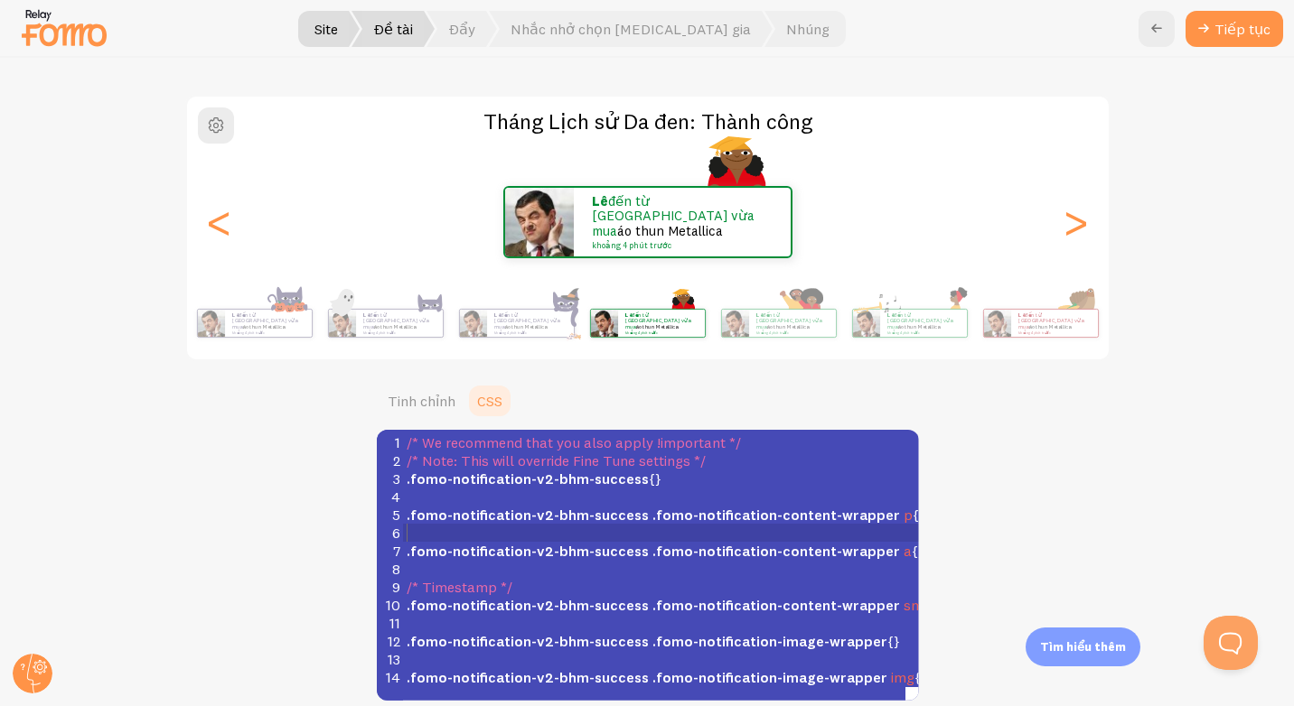
click at [621, 526] on pre "​" at bounding box center [667, 533] width 528 height 18
click at [572, 480] on span ".fomo-notification-v2-bhm-success" at bounding box center [527, 479] width 242 height 18
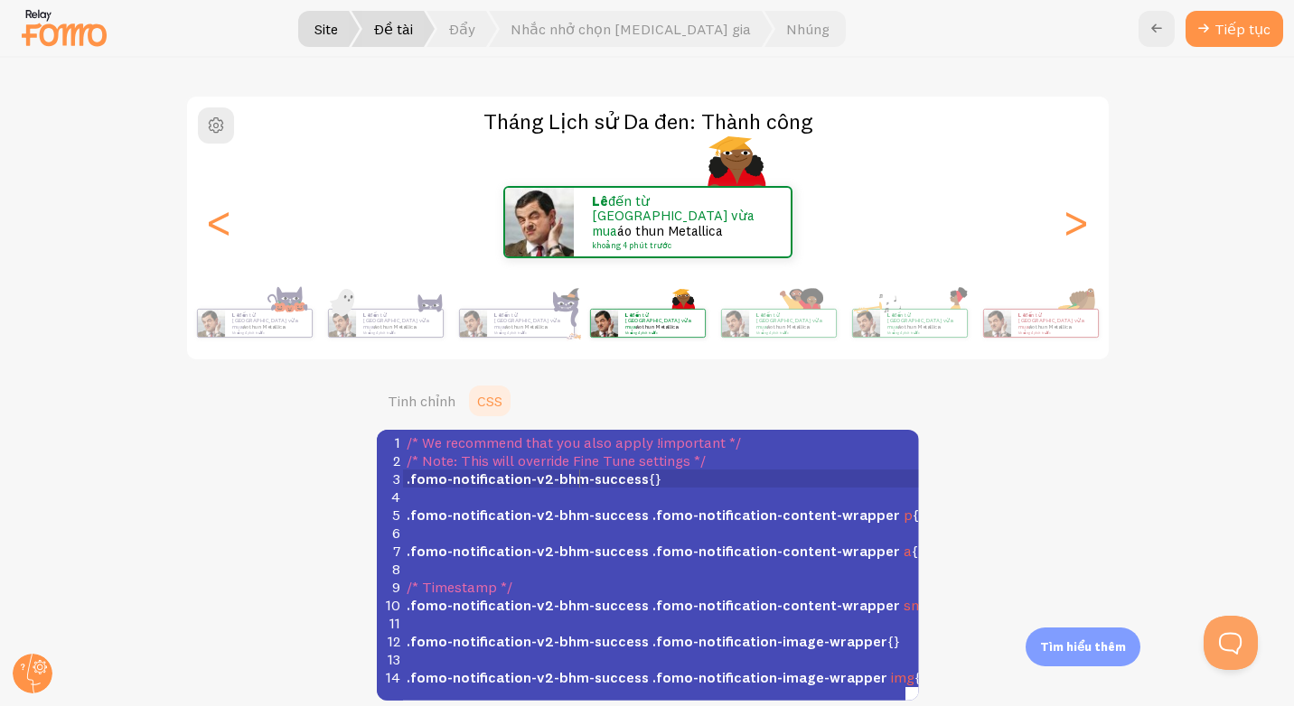
scroll to position [294, 0]
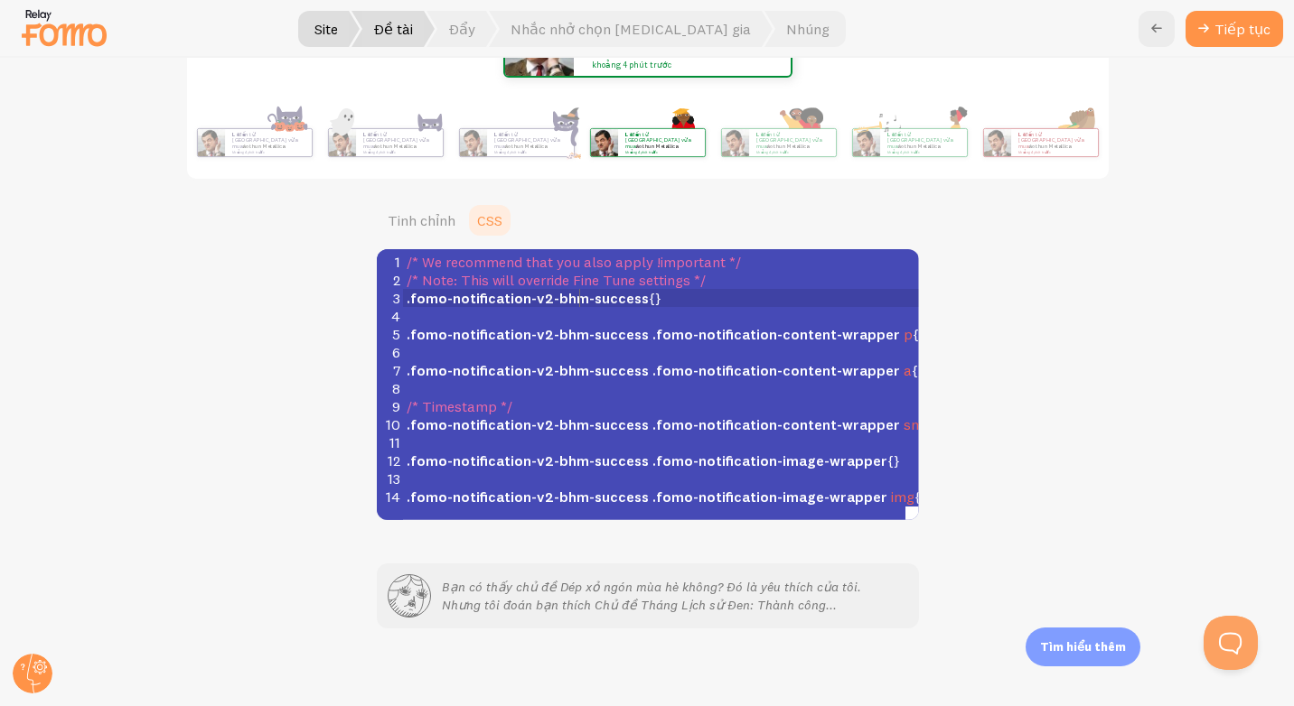
click at [481, 405] on span "/* Timestamp */" at bounding box center [459, 406] width 106 height 18
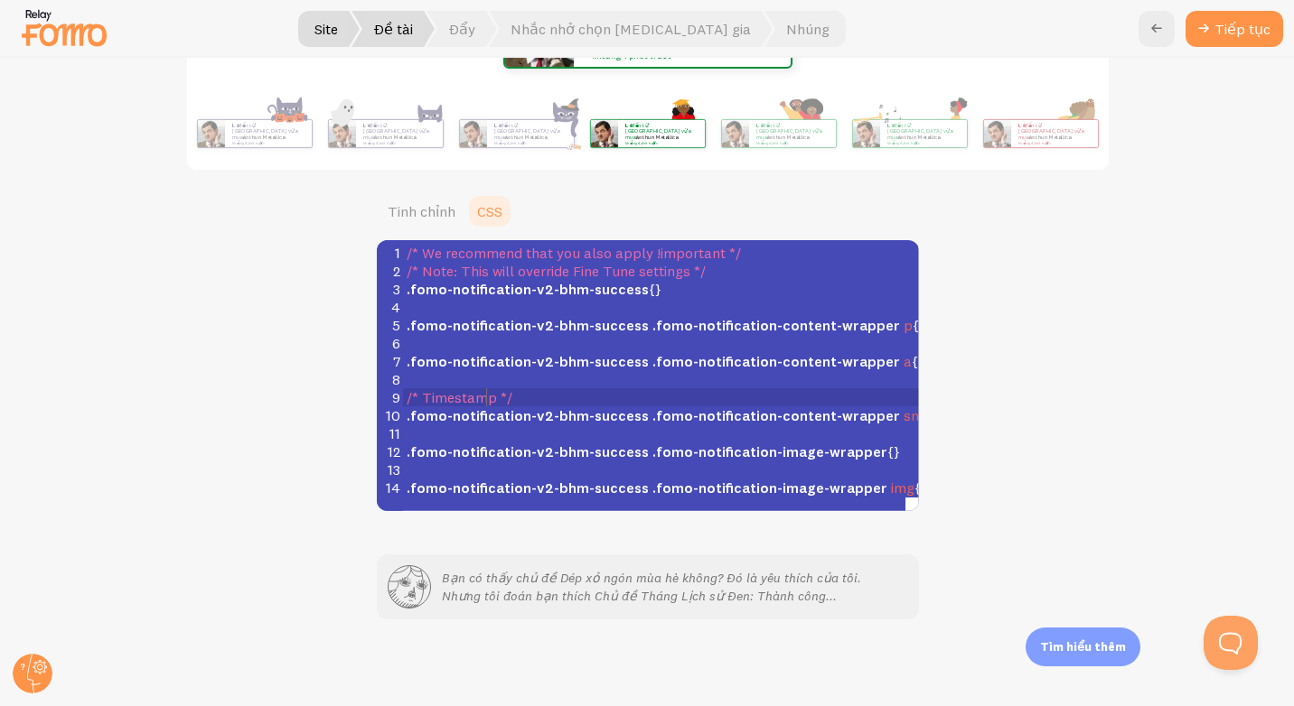
scroll to position [32, 0]
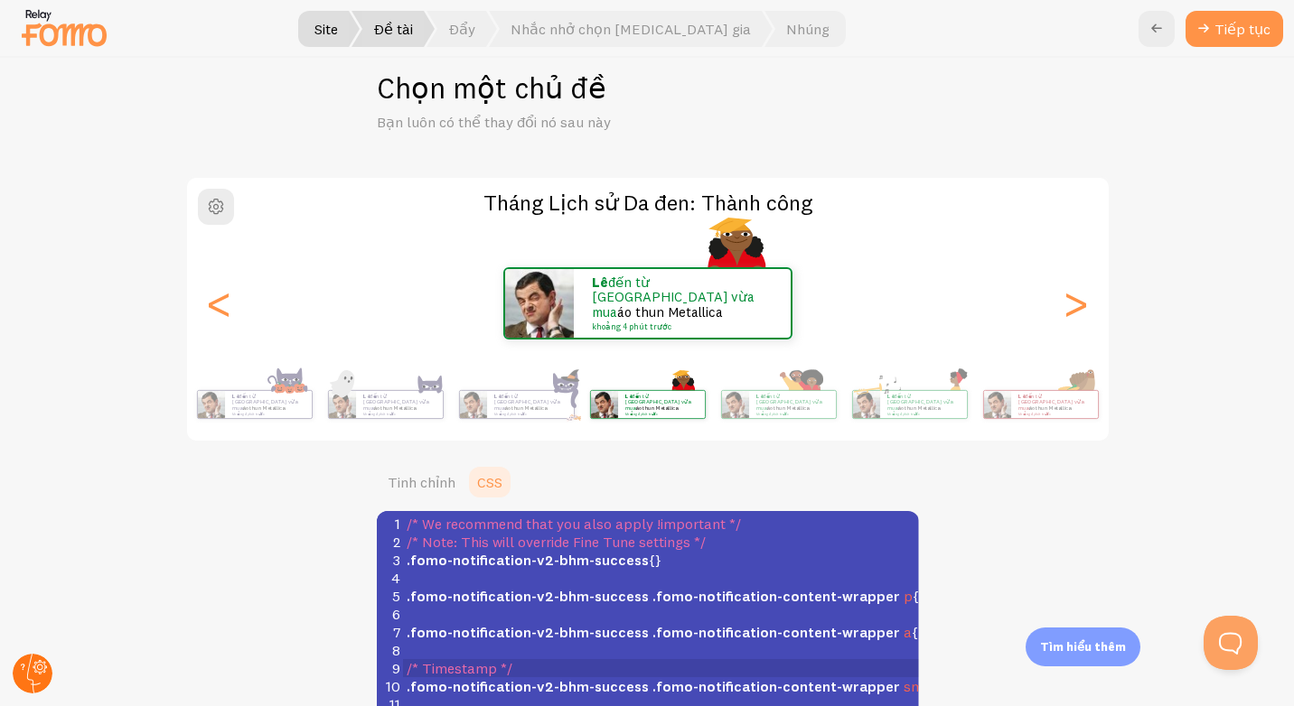
click at [28, 664] on circle at bounding box center [33, 674] width 40 height 40
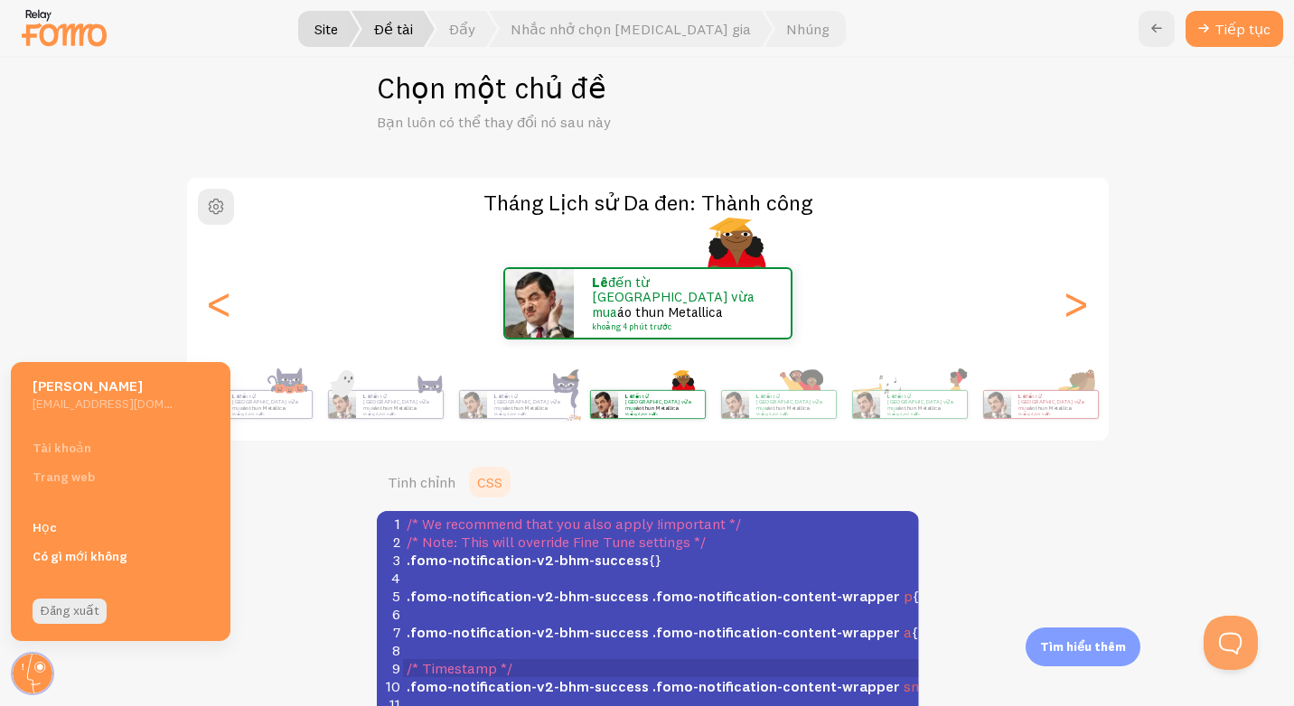
click at [277, 472] on div "Tháng Lịch sử Da đen: Thành công Lê đến từ [GEOGRAPHIC_DATA] vừa mua áo thun Me…" at bounding box center [647, 479] width 1206 height 606
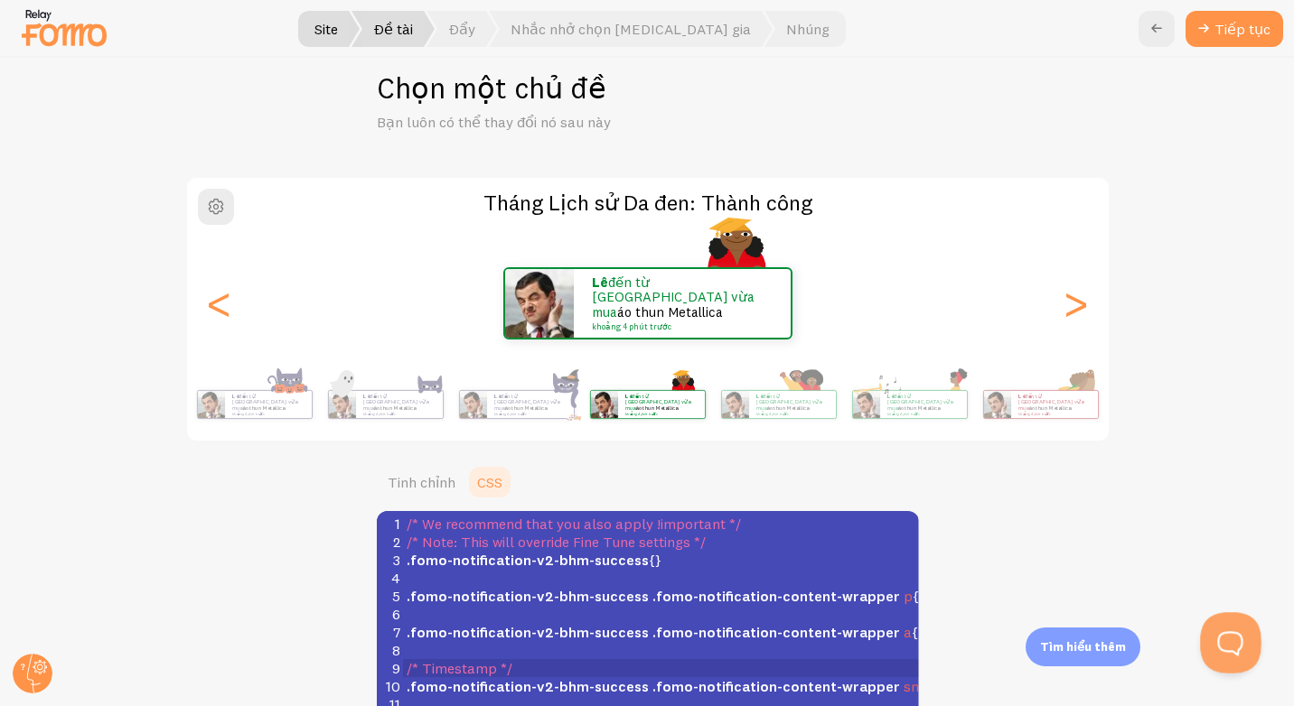
click at [1219, 643] on button "Mở cửa sổ bật lên Beacon" at bounding box center [1227, 639] width 54 height 54
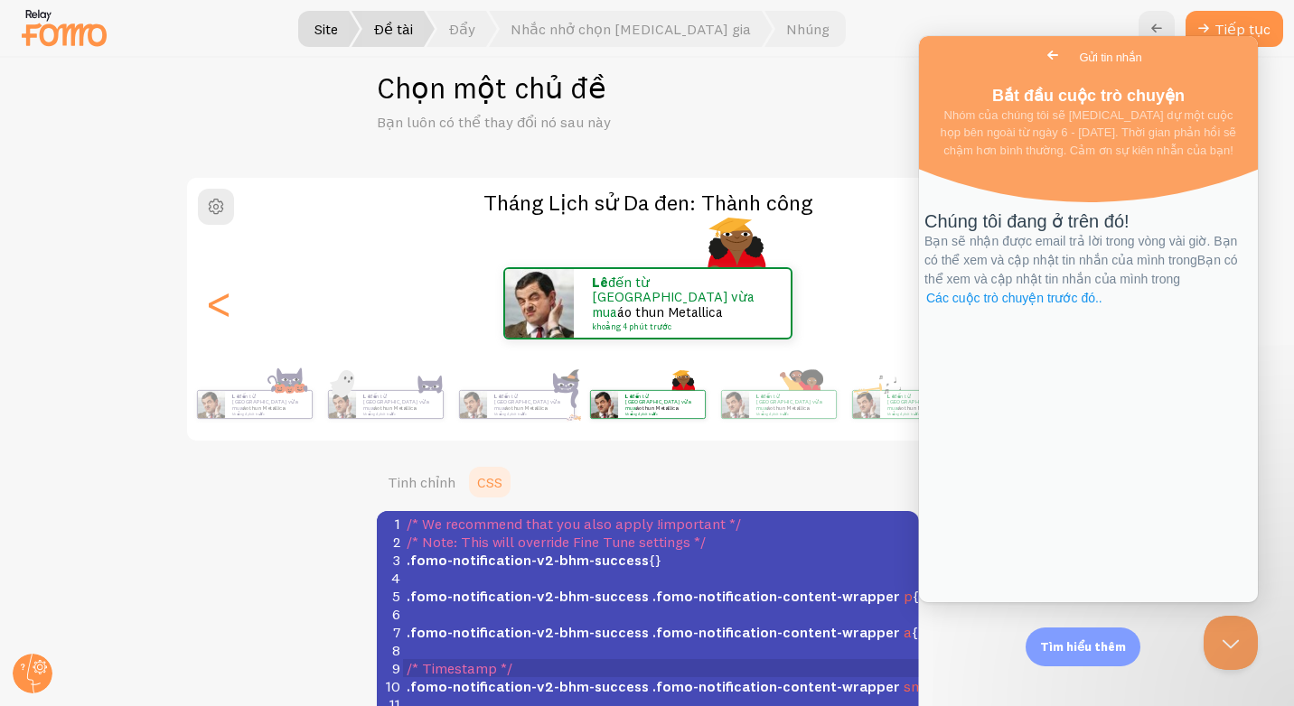
click at [1074, 305] on font "Các cuộc trò chuyện trước đó." at bounding box center [1012, 298] width 173 height 14
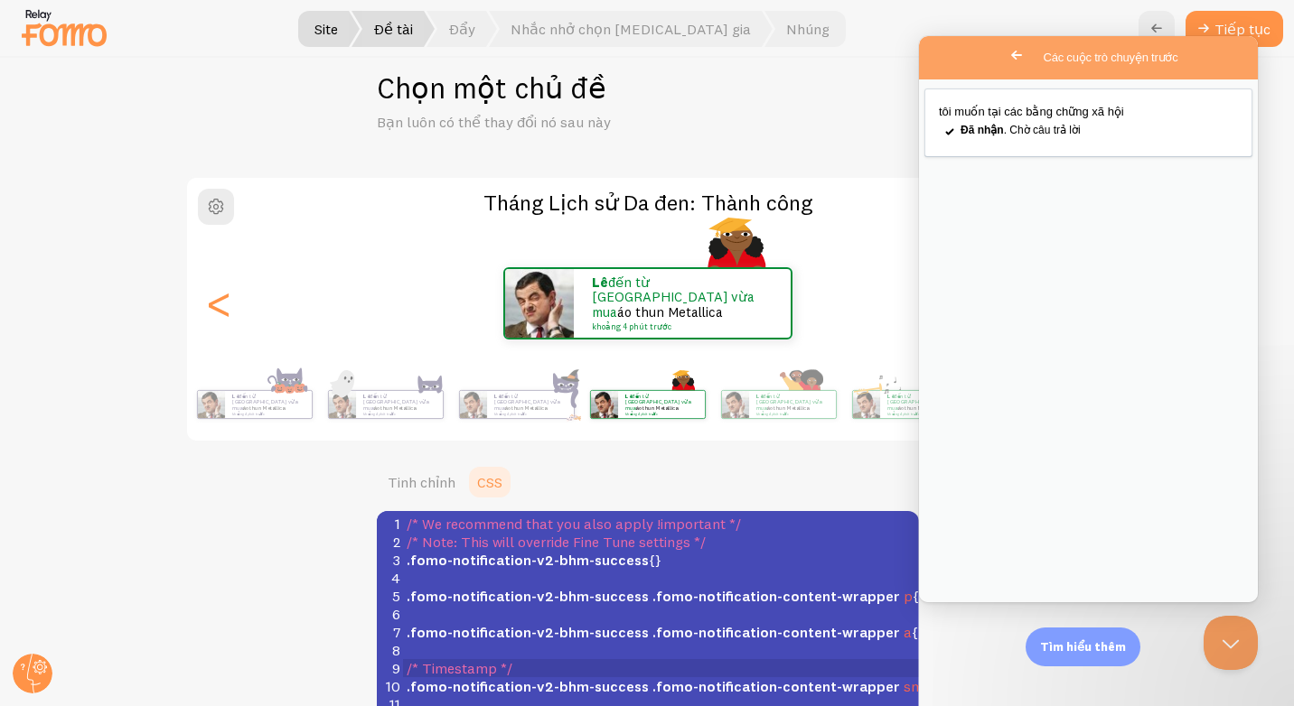
click at [855, 123] on div "Chọn một chủ đề Bạn luôn có thể thay đổi nó sau này" at bounding box center [648, 101] width 542 height 63
click at [1005, 51] on span "Quay lại" at bounding box center [1016, 55] width 22 height 22
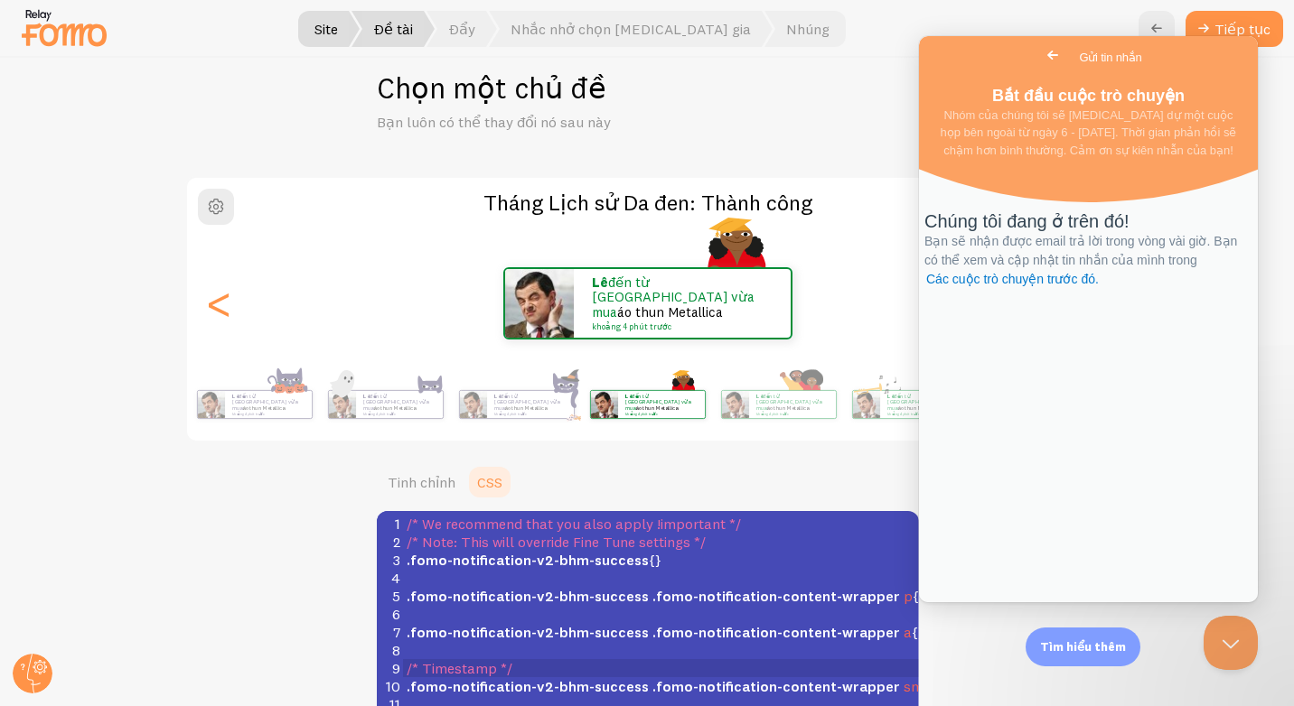
click at [808, 120] on div "Chọn một chủ đề Bạn luôn có thể thay đổi nó sau này" at bounding box center [648, 101] width 542 height 63
click at [621, 294] on font "Lê đến từ [GEOGRAPHIC_DATA] vừa mua áo thun Metallica" at bounding box center [677, 297] width 163 height 47
click at [621, 332] on div "Lê đến từ [GEOGRAPHIC_DATA] vừa mua áo thun Metallica khoảng 4 phút trước" at bounding box center [686, 303] width 217 height 69
click at [421, 474] on link "Tinh chỉnh" at bounding box center [421, 482] width 89 height 36
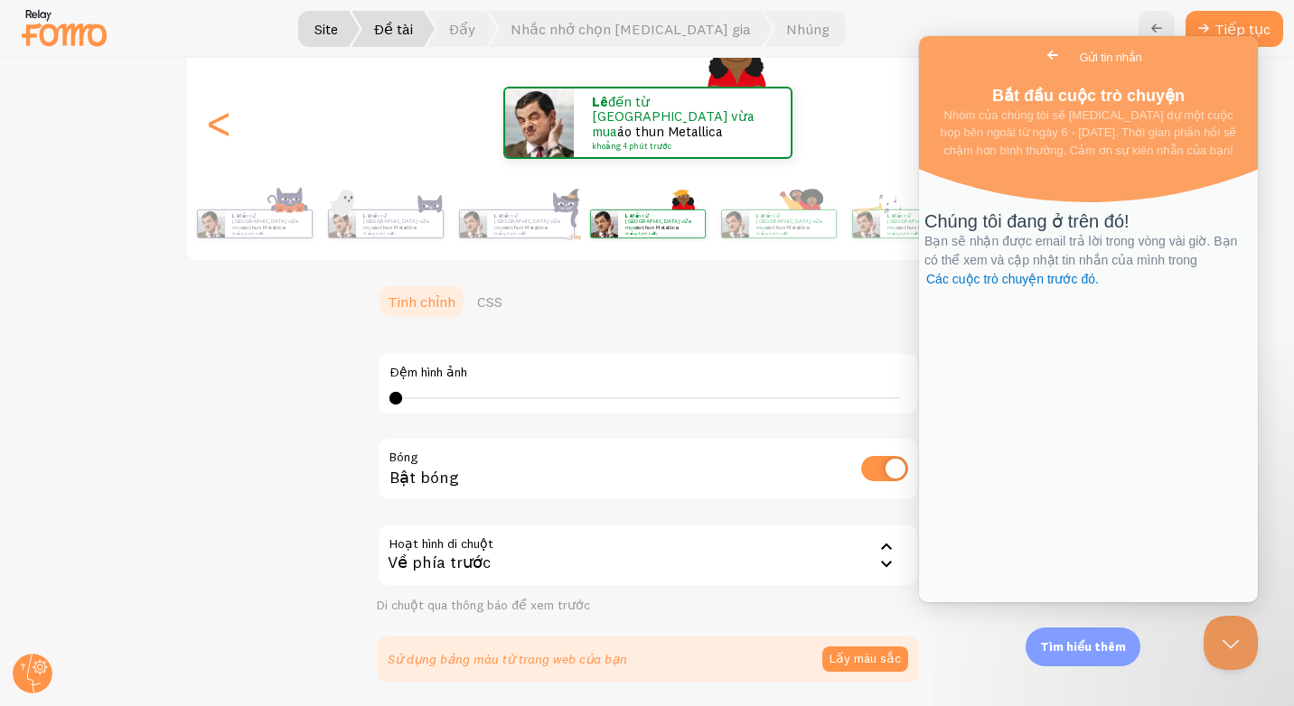
scroll to position [384, 0]
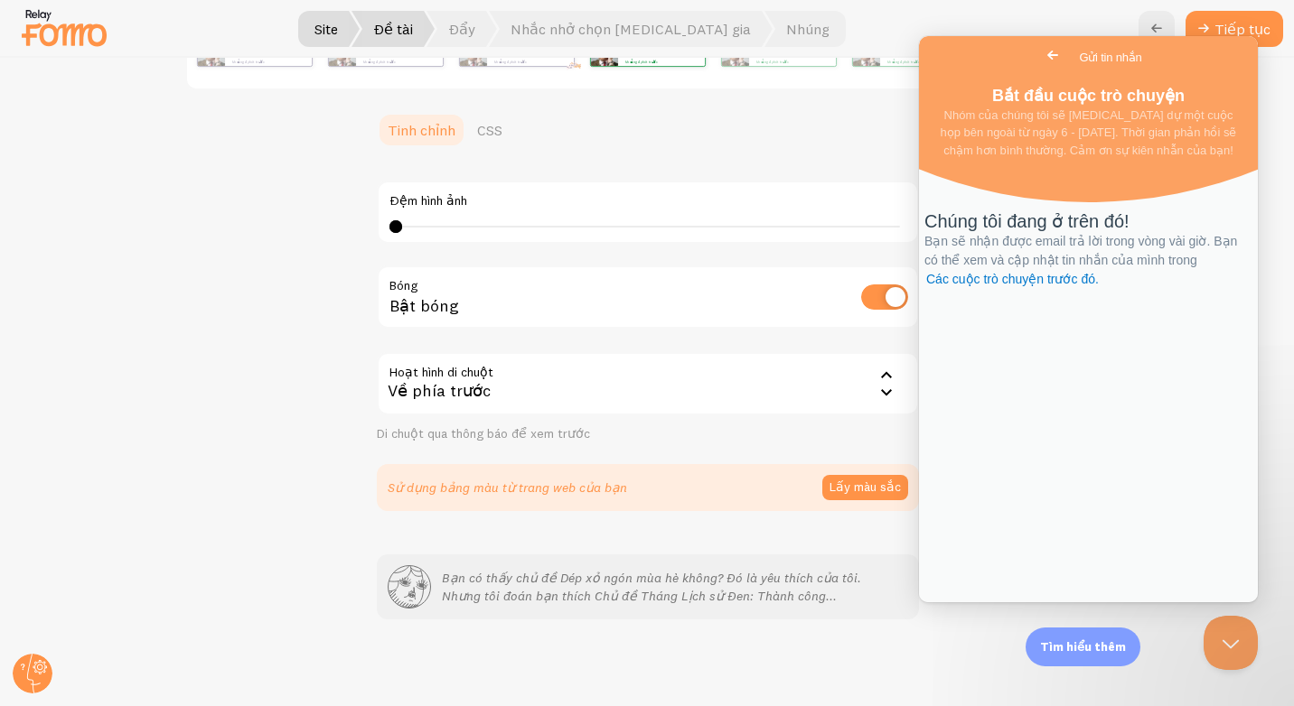
click at [1042, 47] on span "Quay lại" at bounding box center [1053, 55] width 22 height 22
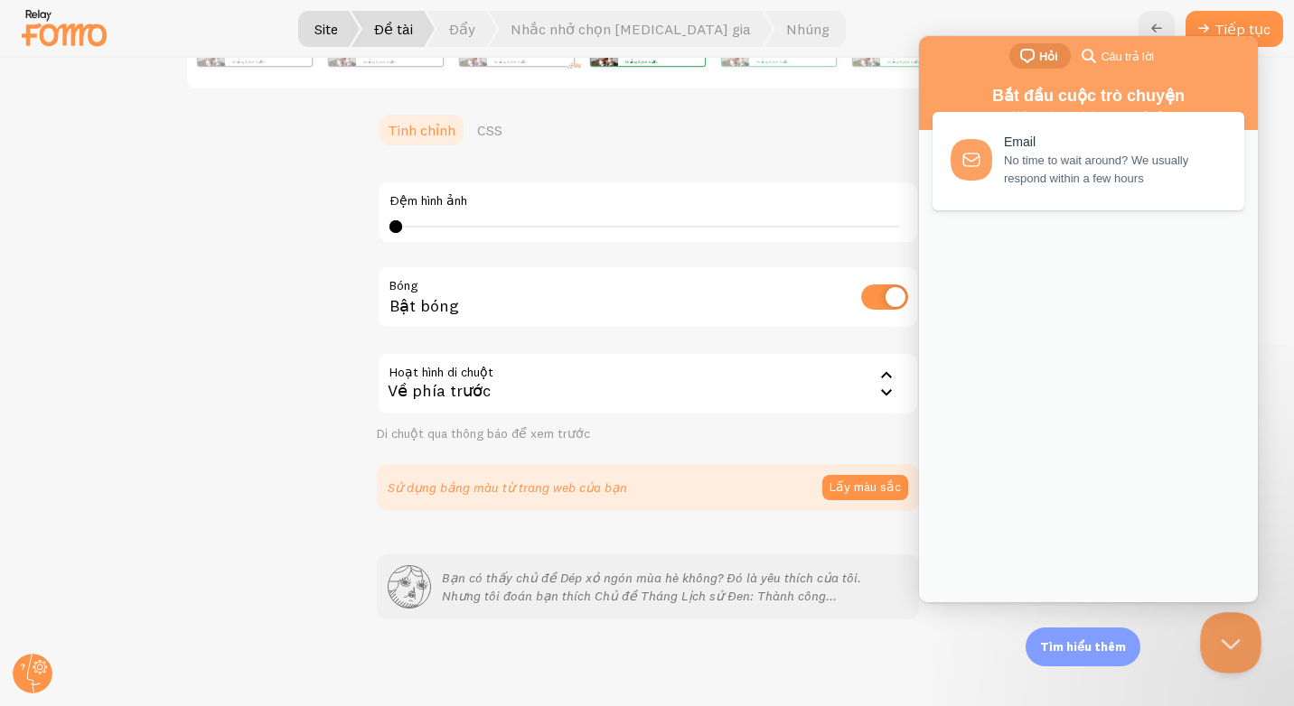
click at [1206, 626] on button "Đóng cửa sổ bật lên Beacon" at bounding box center [1227, 639] width 54 height 54
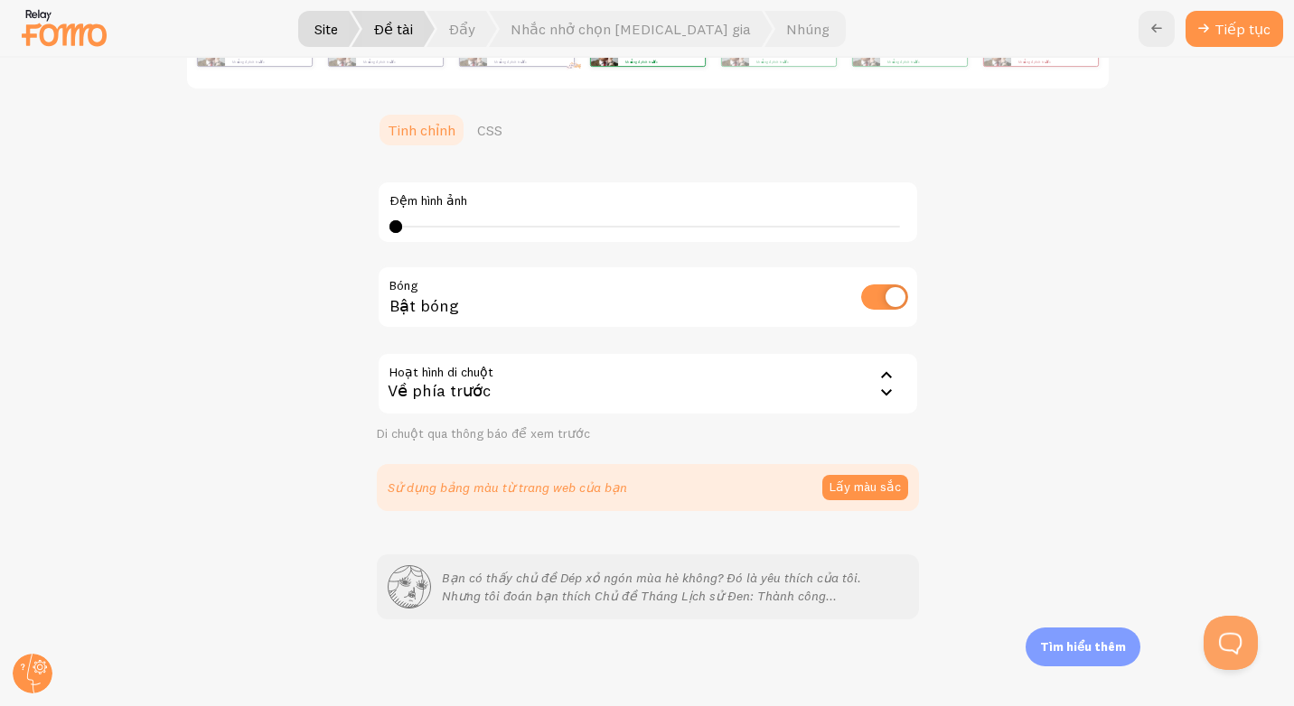
scroll to position [113, 0]
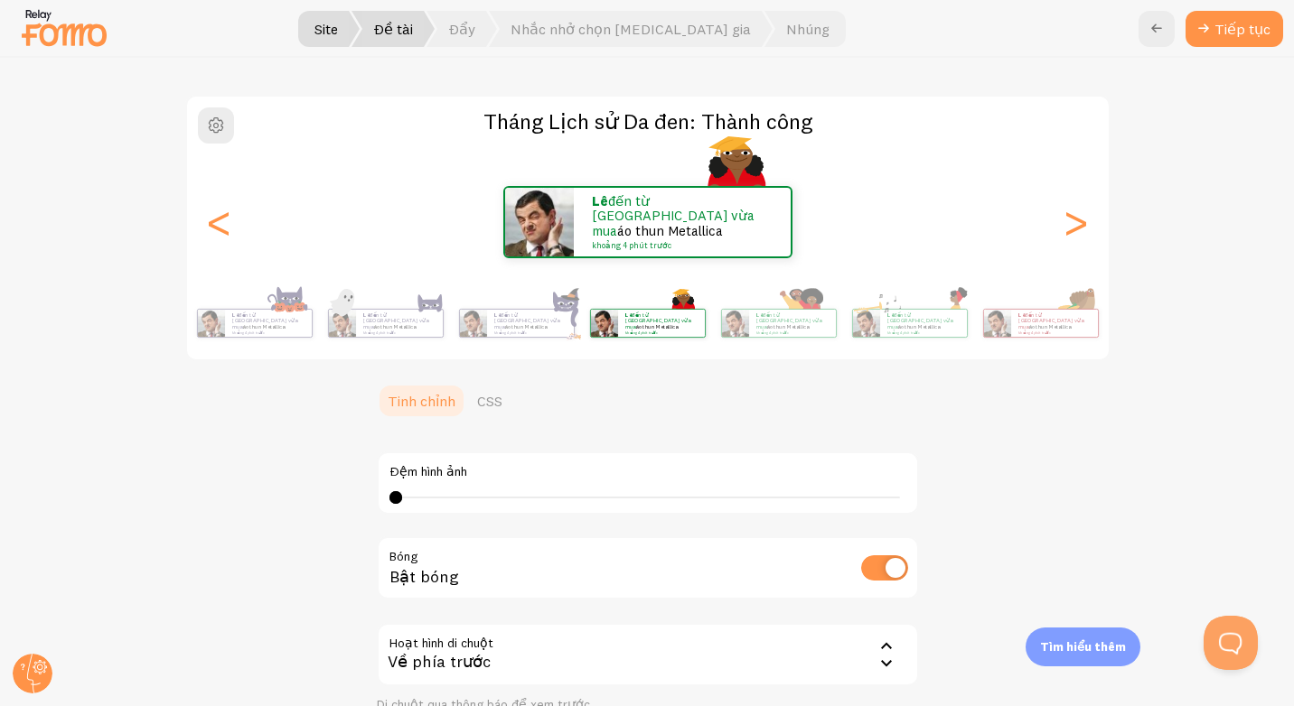
click at [187, 121] on h2 "Tháng Lịch sử Da đen: Thành công" at bounding box center [647, 121] width 921 height 28
click at [475, 23] on font "Đẩy" at bounding box center [461, 29] width 27 height 14
click at [624, 32] on font "Nhắc nhở chọn [MEDICAL_DATA] gia" at bounding box center [630, 29] width 240 height 14
click at [653, 16] on span "Nhắc nhở chọn [MEDICAL_DATA] gia" at bounding box center [631, 29] width 284 height 36
click at [653, 32] on font "Nhắc nhở chọn [MEDICAL_DATA] gia" at bounding box center [630, 29] width 240 height 14
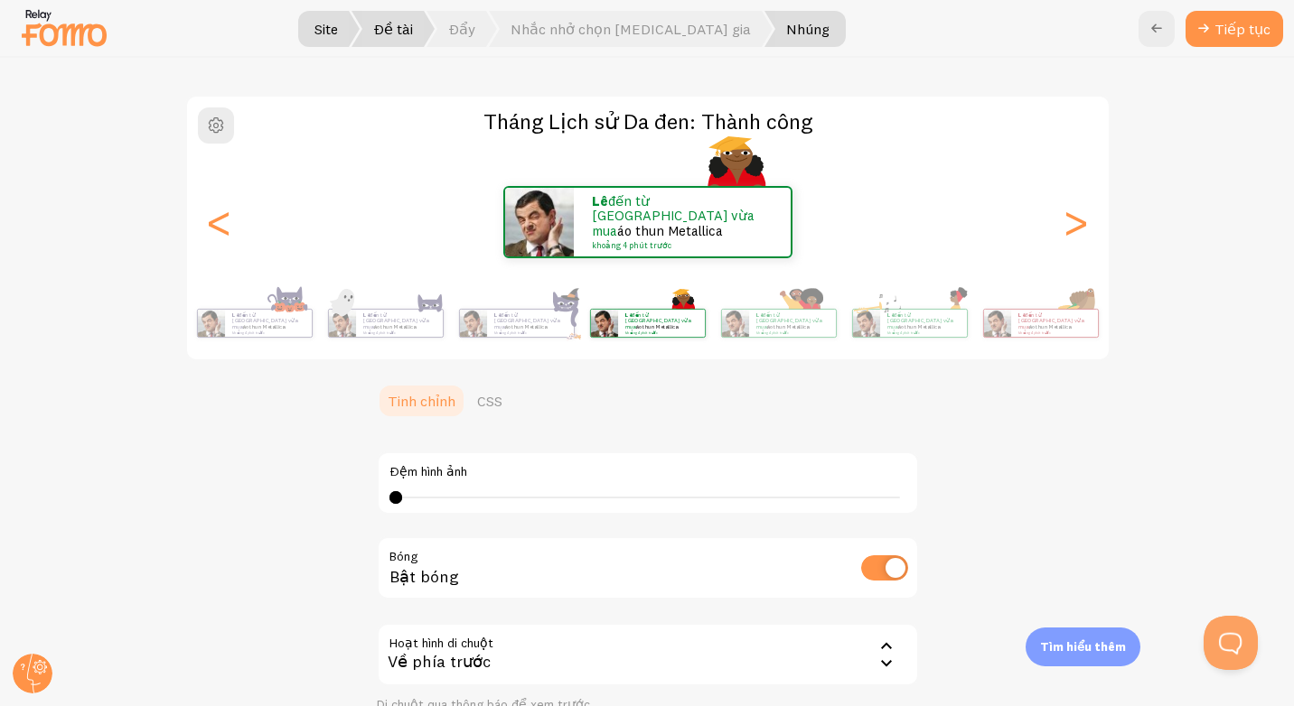
click at [786, 36] on font "Nhúng" at bounding box center [807, 29] width 43 height 14
drag, startPoint x: 677, startPoint y: 33, endPoint x: 586, endPoint y: 44, distance: 91.1
click at [676, 32] on font "Nhắc nhở chọn [MEDICAL_DATA] gia" at bounding box center [630, 29] width 240 height 14
click at [569, 43] on span "Nhắc nhở chọn [MEDICAL_DATA] gia" at bounding box center [631, 29] width 284 height 36
click at [475, 35] on font "Đẩy" at bounding box center [461, 29] width 27 height 14
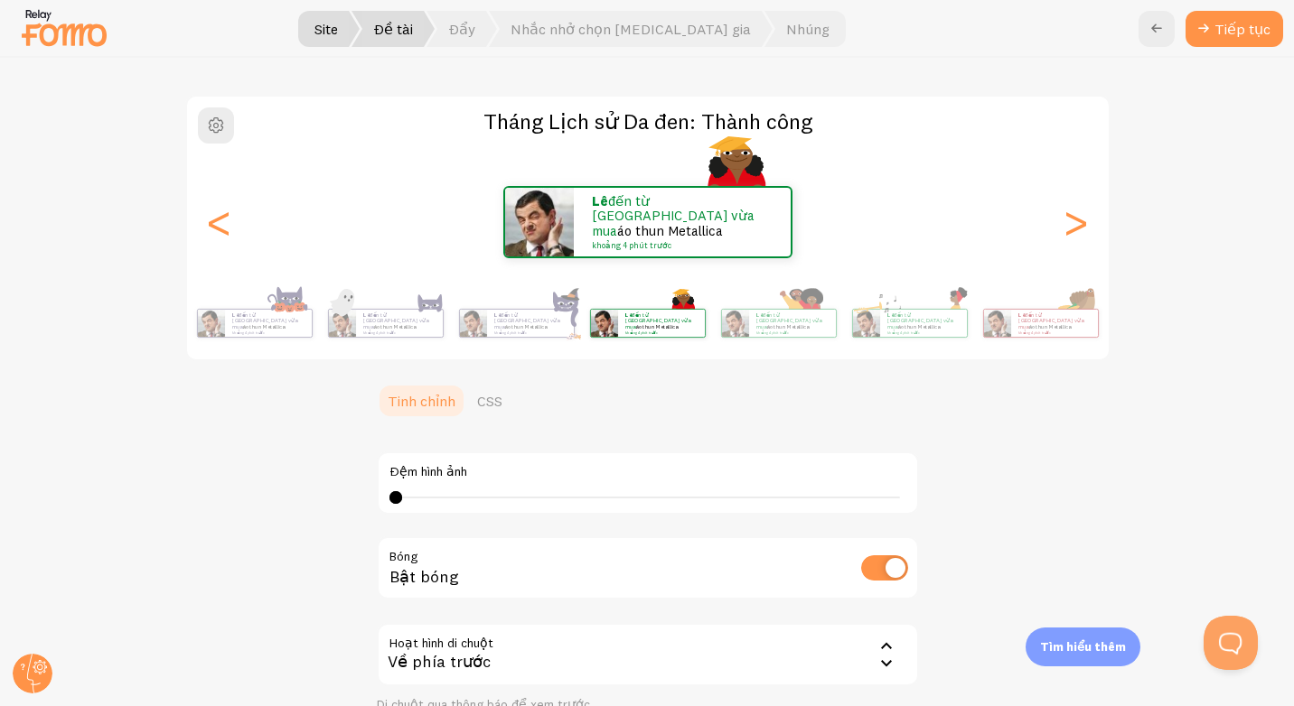
drag, startPoint x: 476, startPoint y: 31, endPoint x: 440, endPoint y: 34, distance: 36.3
click at [437, 31] on span at bounding box center [431, 29] width 11 height 36
click at [413, 34] on font "Đề tài" at bounding box center [393, 29] width 40 height 14
click at [338, 28] on font "Site" at bounding box center [325, 29] width 23 height 14
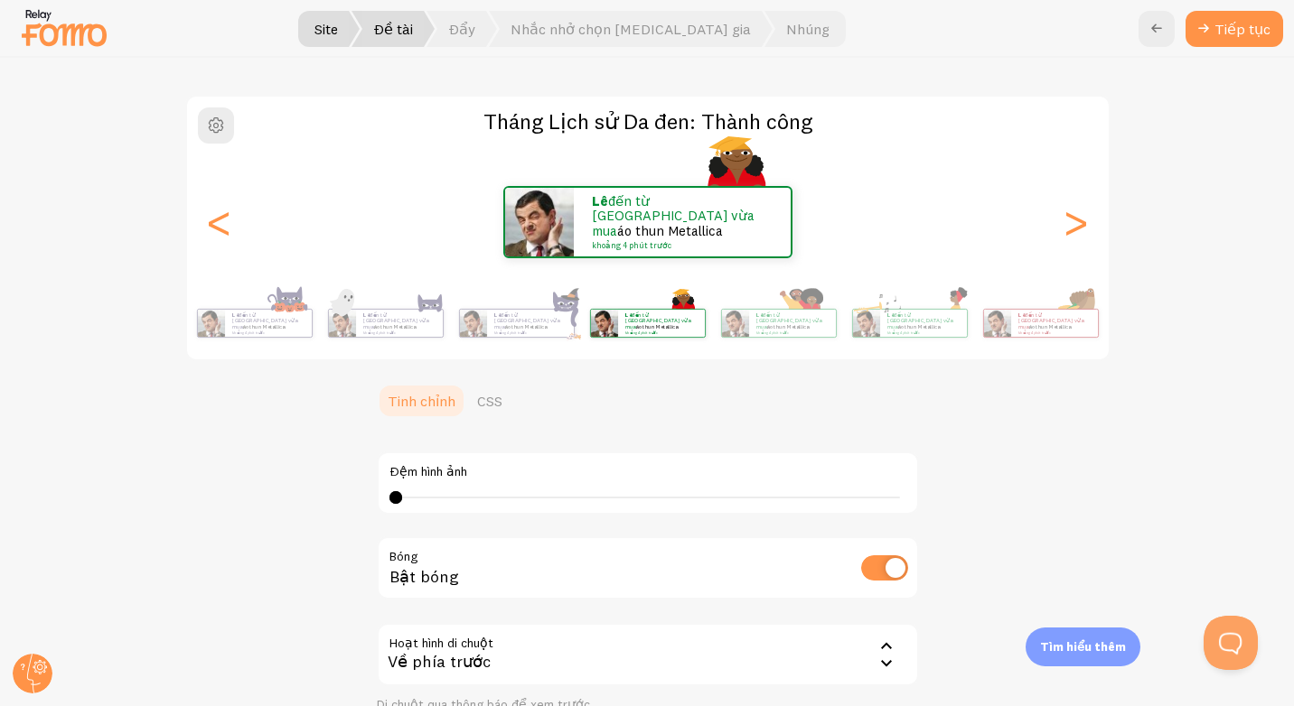
click at [338, 28] on font "Site" at bounding box center [325, 29] width 23 height 14
click at [338, 30] on font "Site" at bounding box center [325, 29] width 23 height 14
click at [338, 31] on font "Site" at bounding box center [325, 29] width 23 height 14
click at [61, 19] on img at bounding box center [64, 28] width 90 height 46
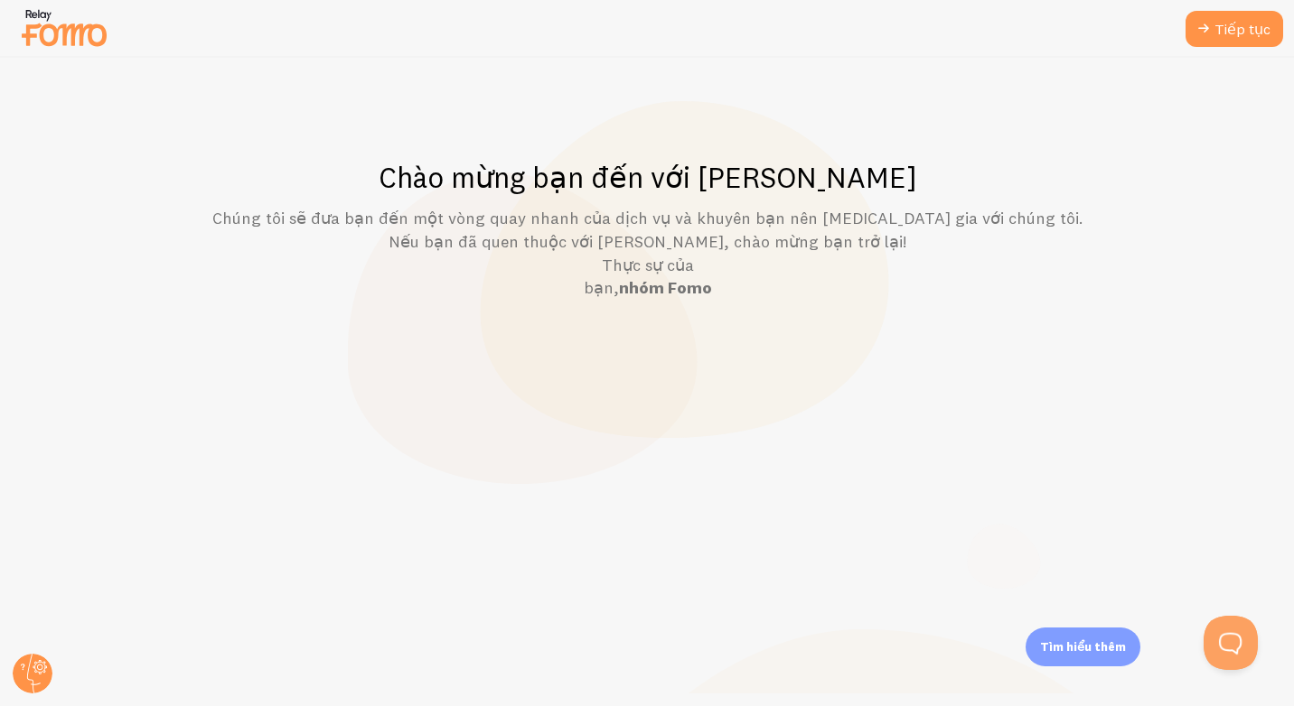
click at [16, 17] on div at bounding box center [647, 29] width 1294 height 58
click at [50, 27] on img at bounding box center [64, 28] width 90 height 46
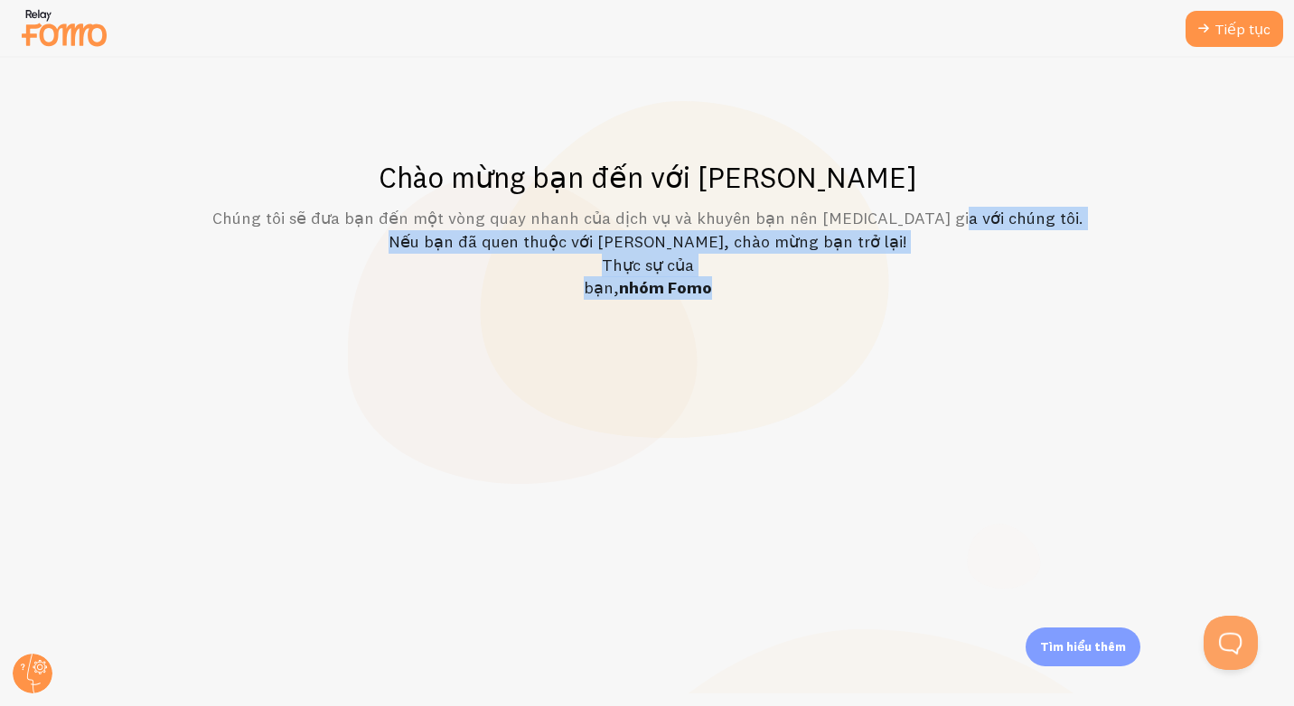
drag, startPoint x: 971, startPoint y: 214, endPoint x: 830, endPoint y: 285, distance: 158.0
click at [830, 285] on p "Chúng tôi sẽ đưa bạn đến một vòng quay nhanh của dịch vụ và khuyên bạn nên [MED…" at bounding box center [647, 253] width 1206 height 93
drag, startPoint x: 830, startPoint y: 285, endPoint x: 696, endPoint y: 291, distance: 133.8
click at [696, 291] on strong "nhóm Fomo" at bounding box center [665, 287] width 93 height 21
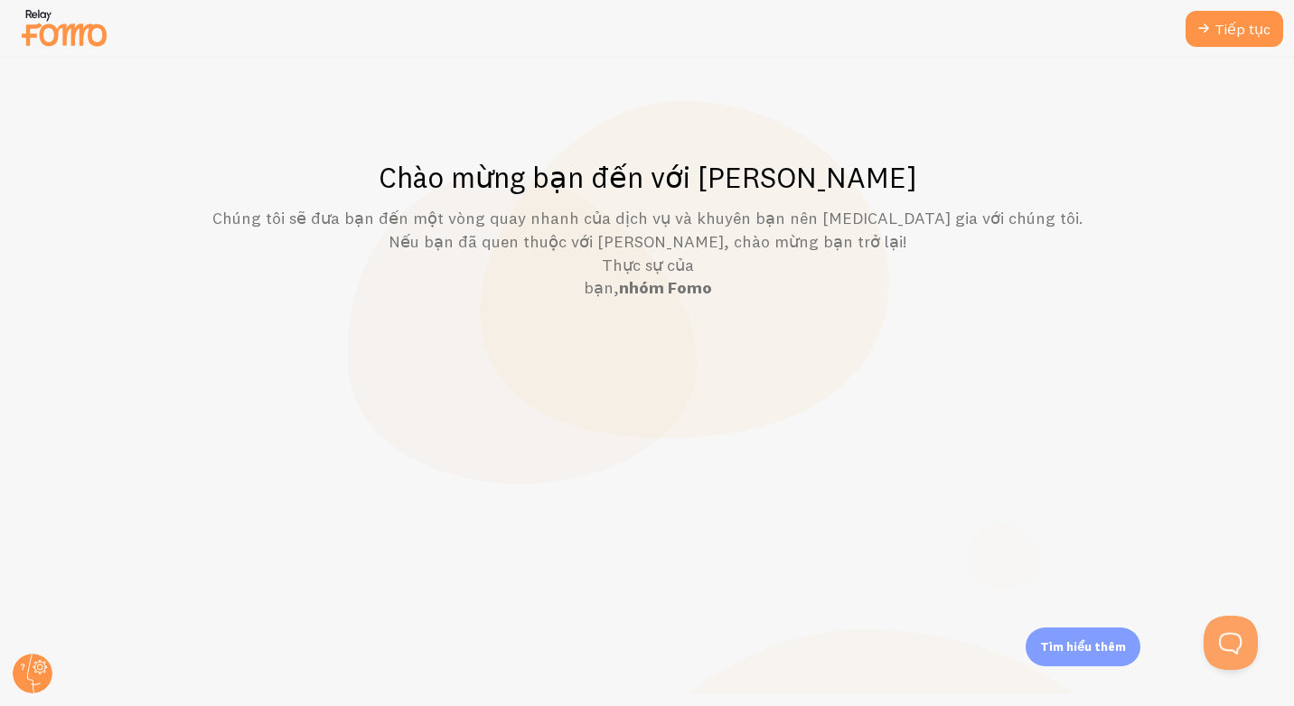
click at [46, 39] on img at bounding box center [64, 28] width 90 height 46
click at [35, 3] on div at bounding box center [64, 27] width 90 height 53
click at [1247, 45] on link "Tiếp tục" at bounding box center [1234, 29] width 98 height 36
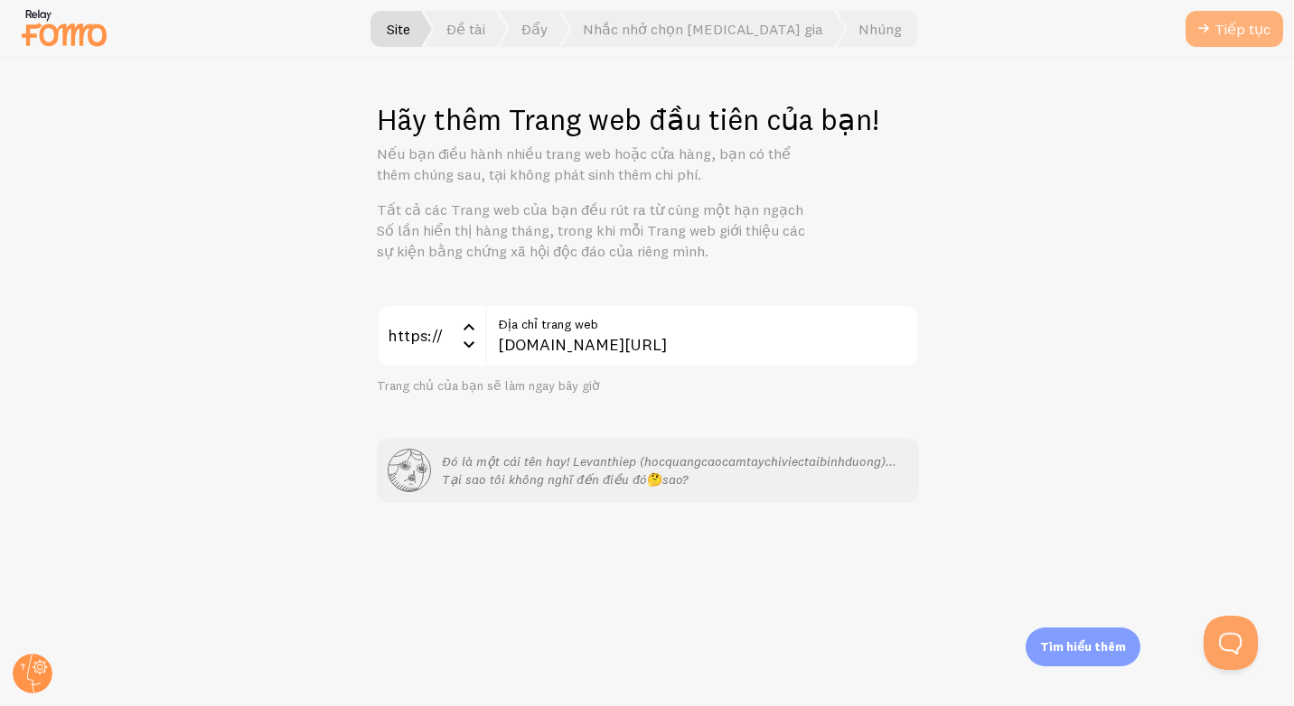
click at [1227, 25] on font "Tiếp tục" at bounding box center [1242, 28] width 56 height 11
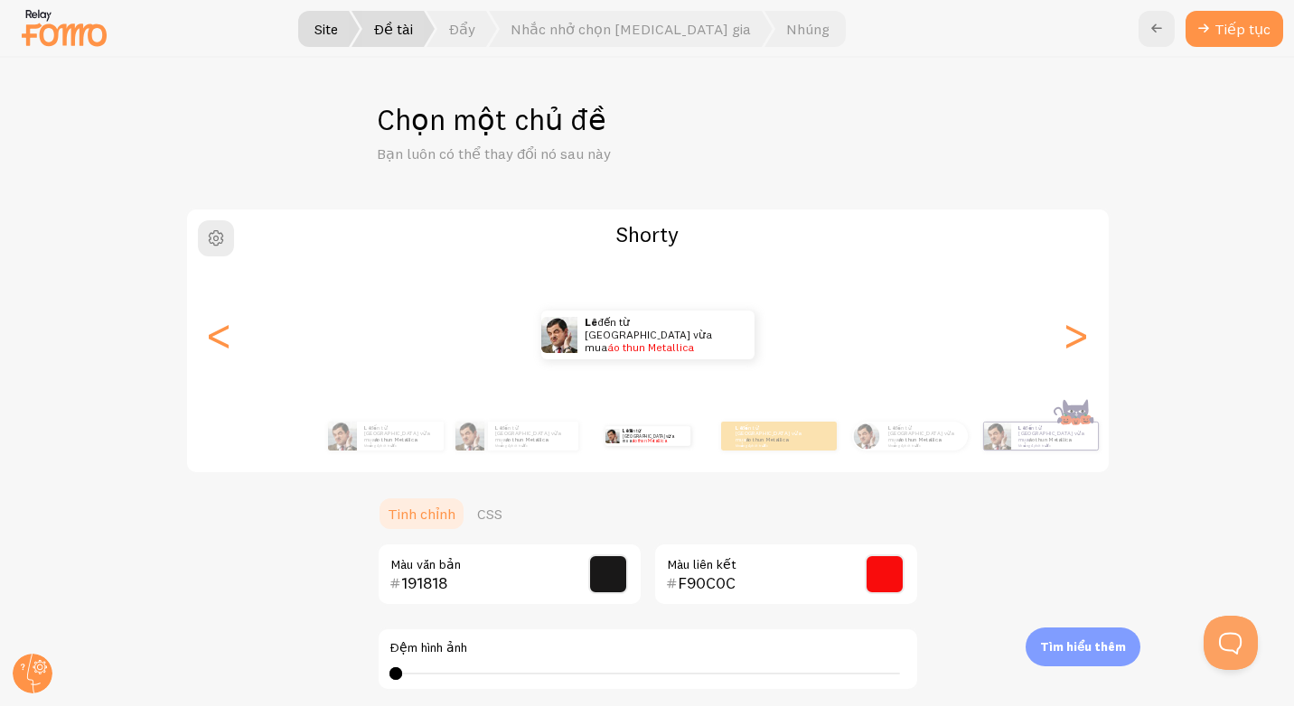
scroll to position [447, 0]
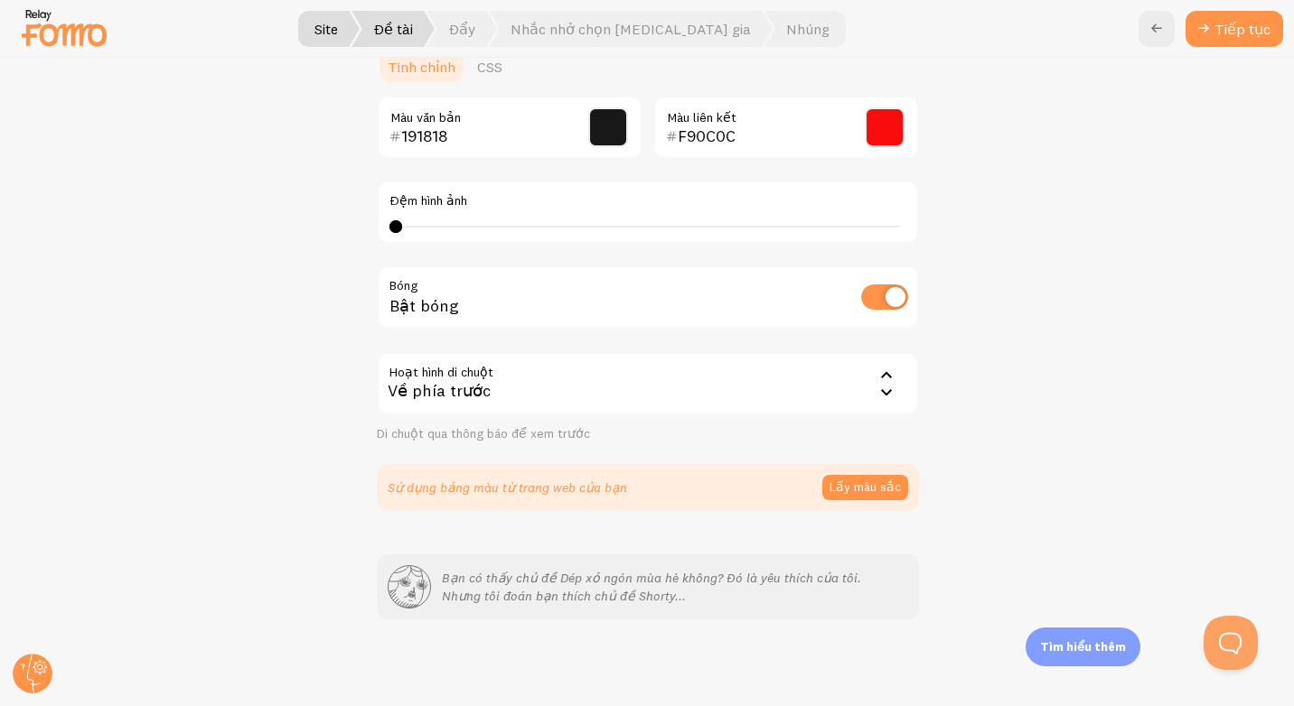
click at [521, 500] on div "Sử dụng bảng màu từ trang web của bạn Lấy màu sắc" at bounding box center [648, 487] width 542 height 47
click at [497, 438] on div "Di chuột qua thông báo để xem trước" at bounding box center [648, 434] width 542 height 16
click at [576, 605] on div "Bạn có thấy chủ đề Dép xỏ ngón mùa hè không? Đó là yêu thích của tôi. Nhưng tôi…" at bounding box center [648, 586] width 520 height 43
click at [388, 580] on icon at bounding box center [409, 587] width 42 height 42
click at [388, 582] on icon at bounding box center [409, 587] width 42 height 42
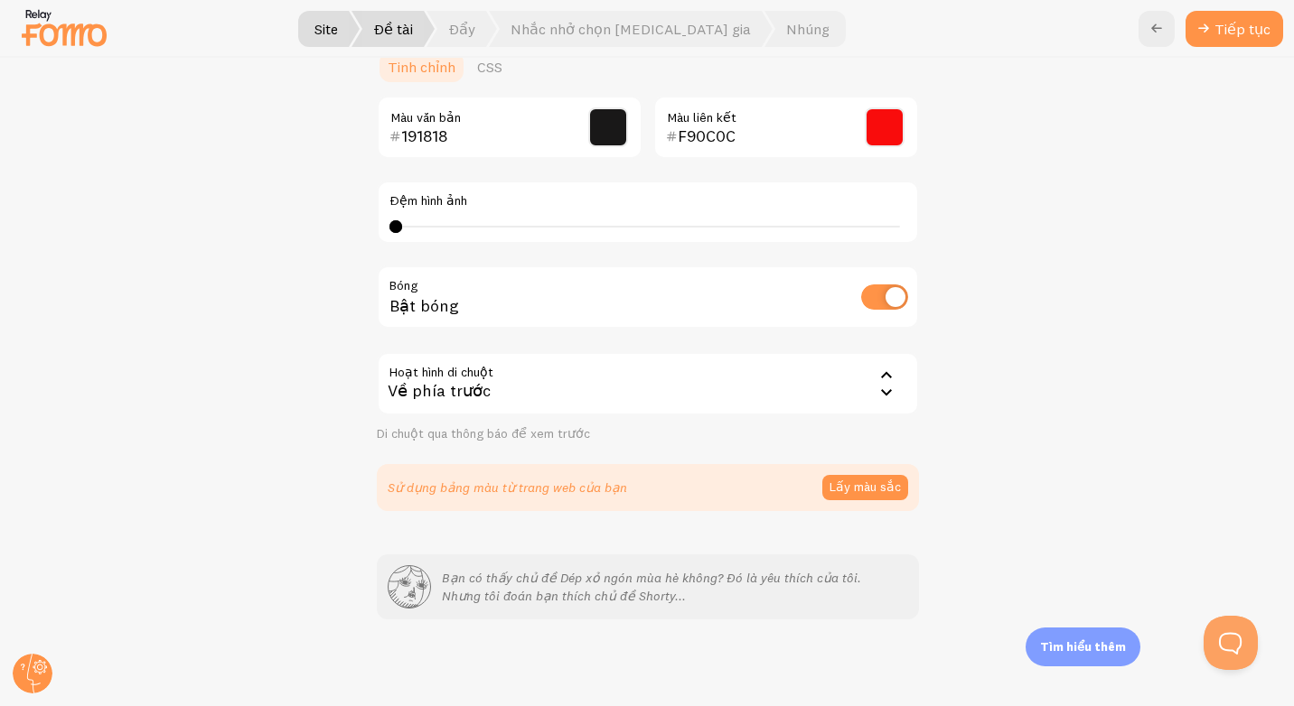
drag, startPoint x: 384, startPoint y: 582, endPoint x: 434, endPoint y: 582, distance: 49.7
click at [385, 582] on icon at bounding box center [401, 570] width 41 height 23
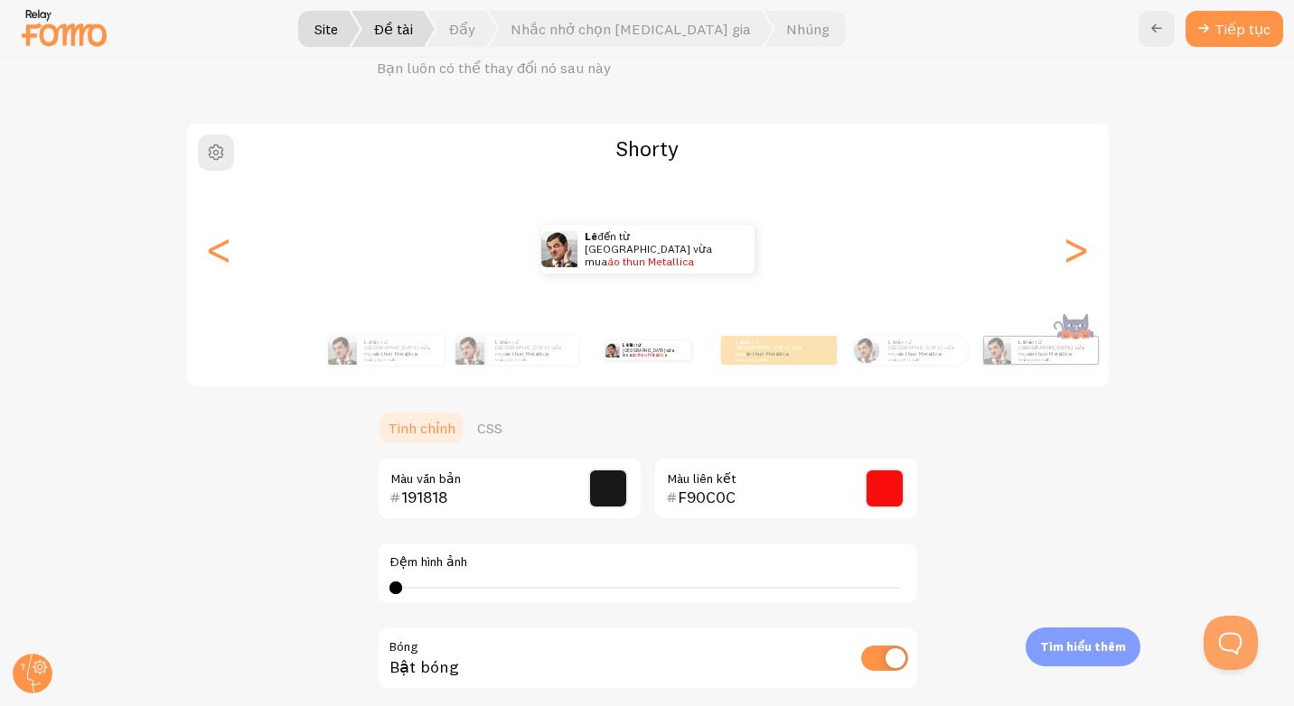
scroll to position [0, 0]
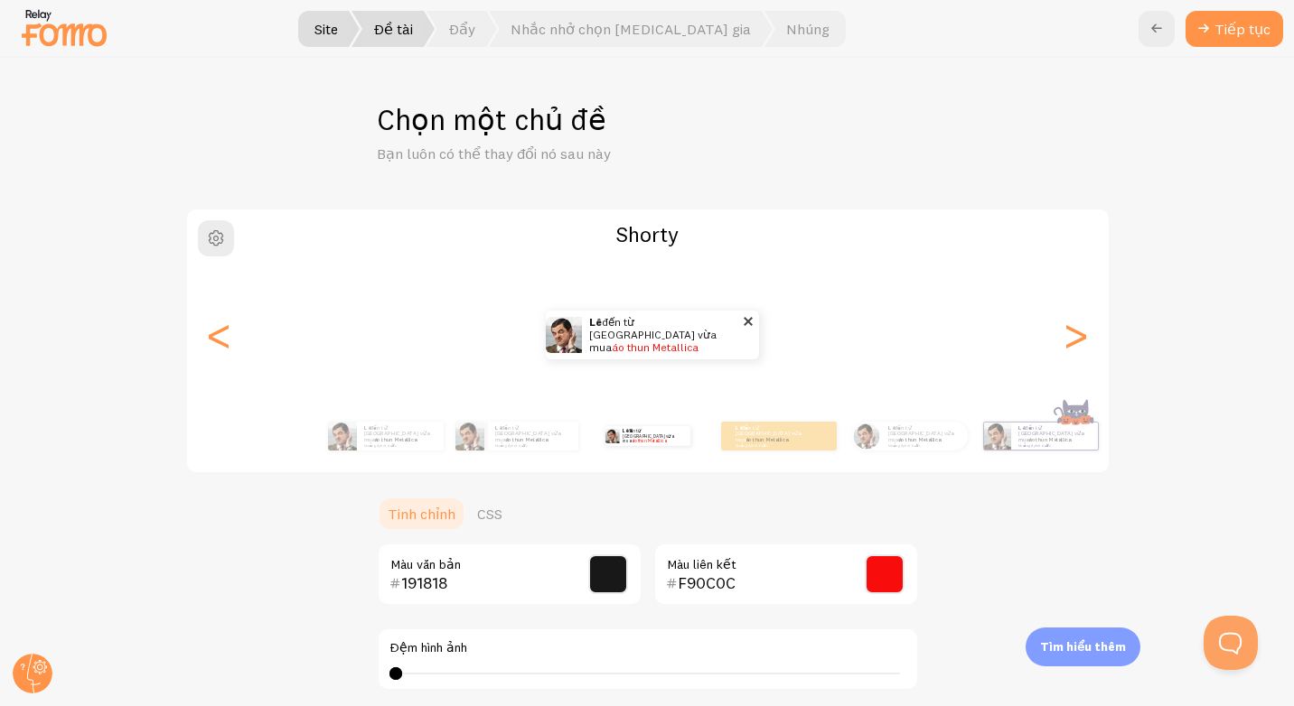
click at [612, 341] on link "áo thun Metallica" at bounding box center [655, 348] width 87 height 14
click at [641, 250] on div "Shorty Lê đến từ [GEOGRAPHIC_DATA] vừa mua áo thun Metallica khoảng 4 phút trướ…" at bounding box center [647, 341] width 925 height 266
click at [645, 240] on h2 "Shorty" at bounding box center [647, 234] width 921 height 28
click at [622, 313] on div "Lê đến từ [GEOGRAPHIC_DATA] vừa mua áo thun Metallica khoảng 4 phút trước Lê đế…" at bounding box center [647, 335] width 921 height 130
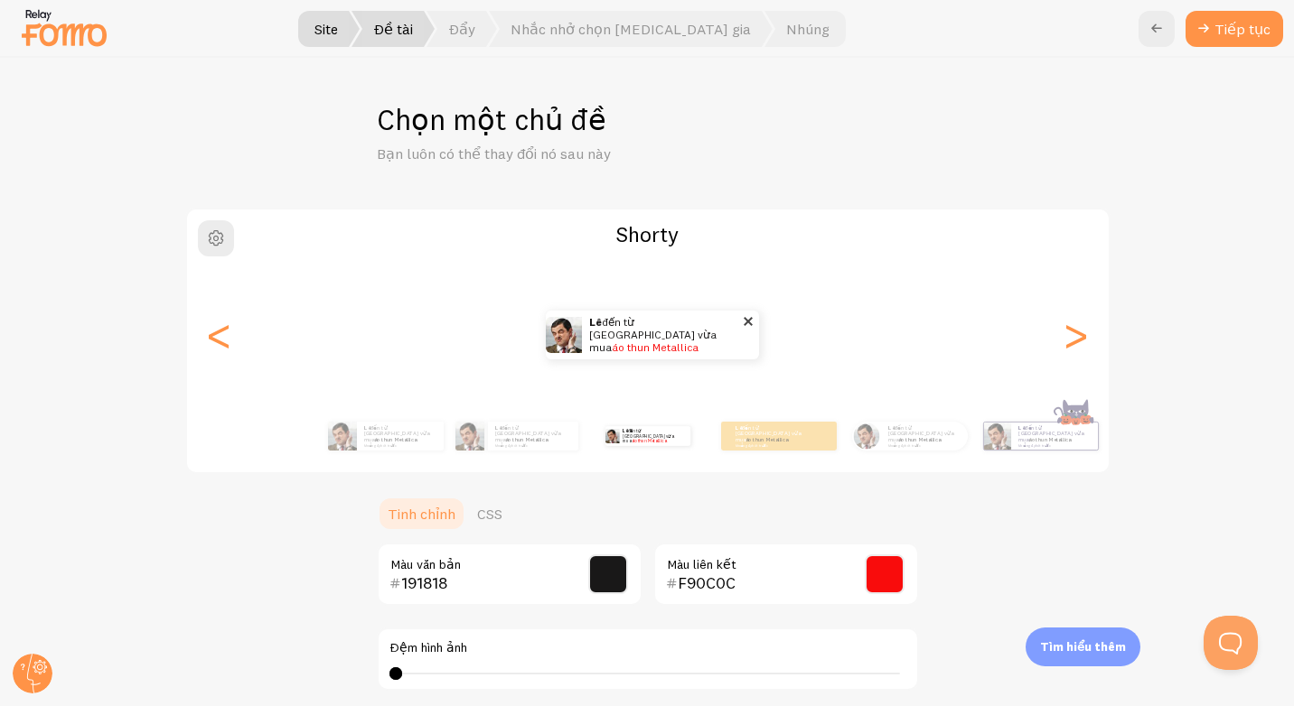
click at [603, 349] on p "Lê đến từ [GEOGRAPHIC_DATA] vừa mua áo thun Metallica about 4 minutes ago" at bounding box center [665, 335] width 152 height 49
click at [246, 343] on div "Lê đến từ [GEOGRAPHIC_DATA] vừa mua áo thun Metallica about 4 minutes ago" at bounding box center [647, 335] width 921 height 49
click at [212, 346] on div "<" at bounding box center [220, 335] width 22 height 130
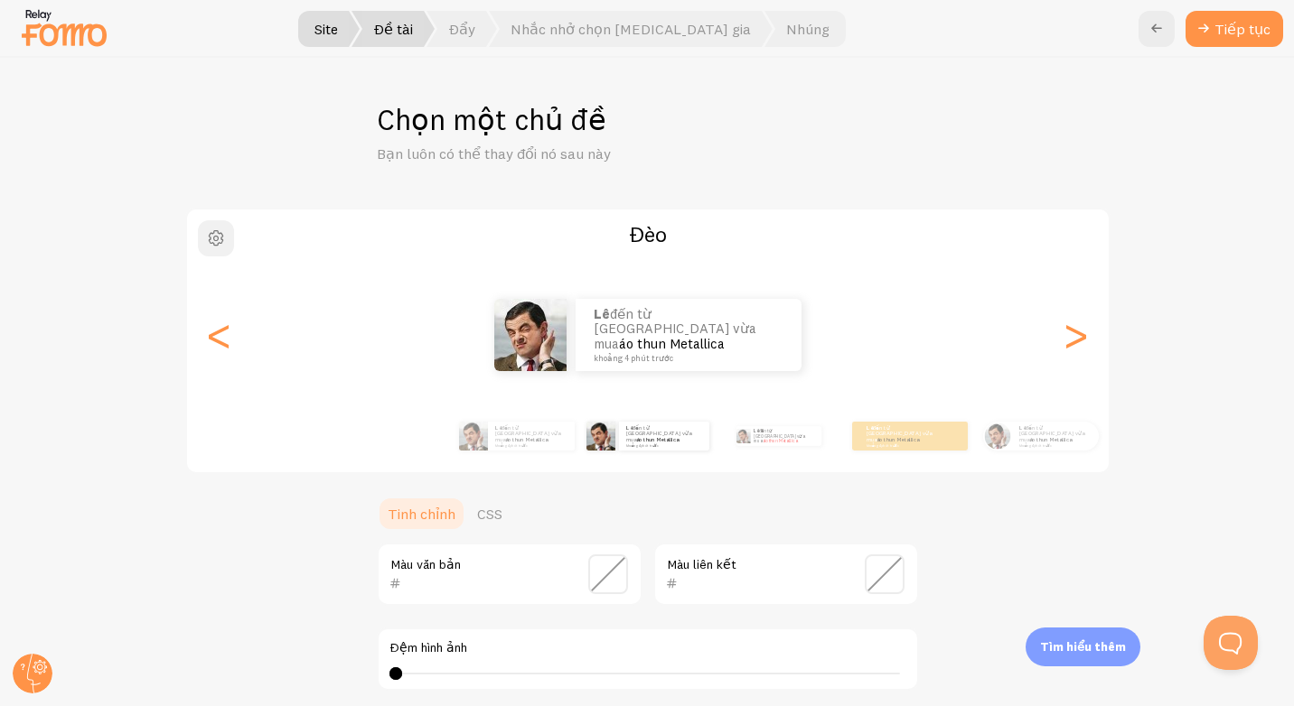
click at [198, 238] on button "button" at bounding box center [216, 238] width 36 height 36
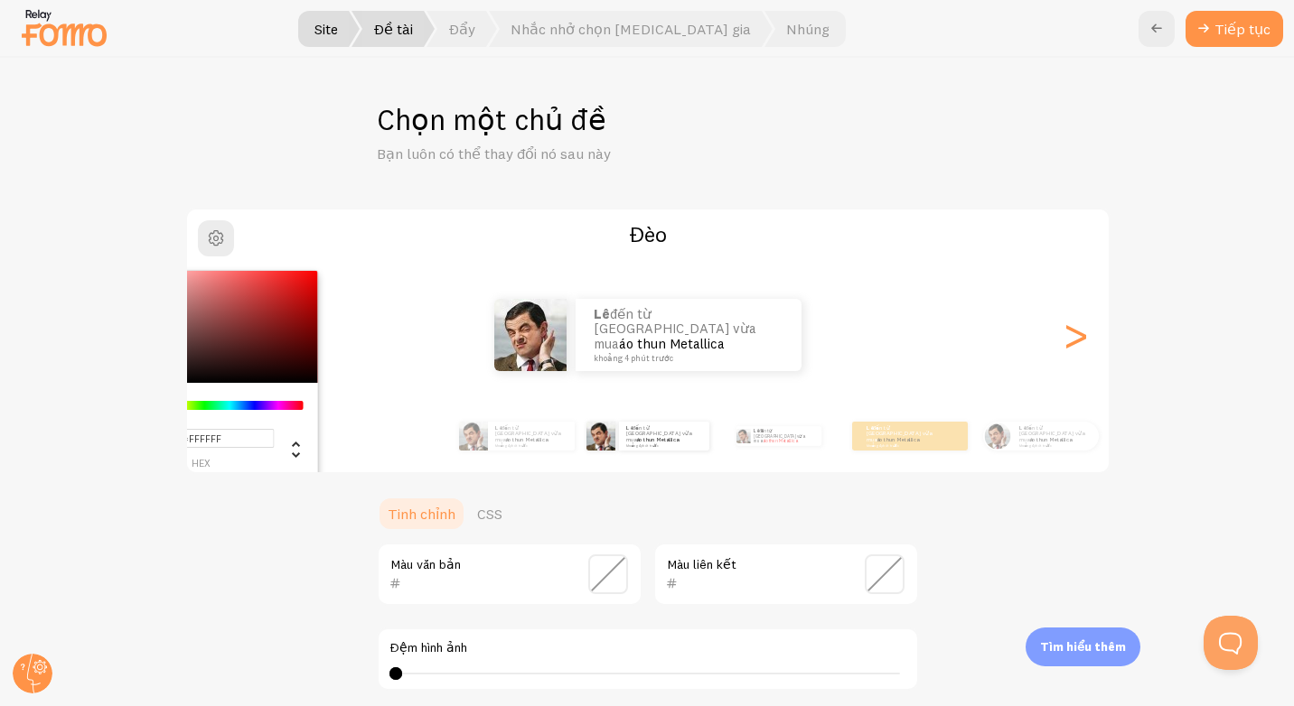
click at [503, 234] on h2 "Đèo" at bounding box center [647, 234] width 921 height 28
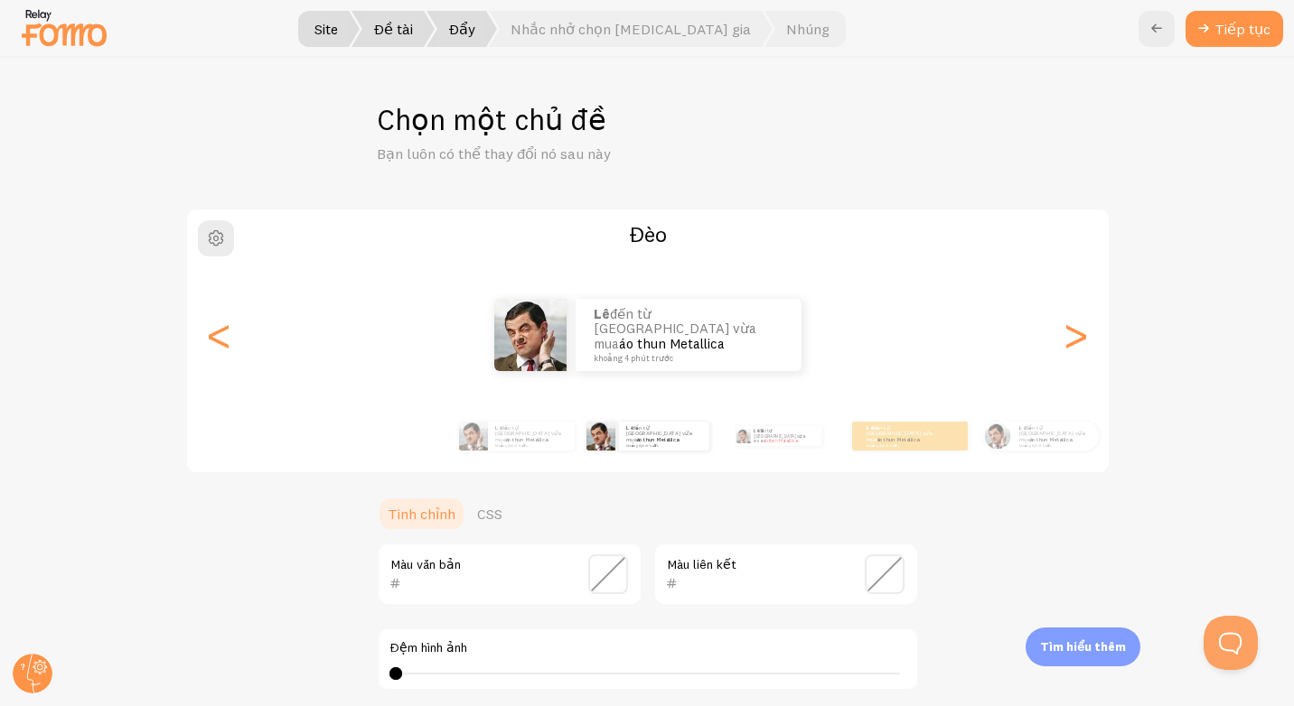
click at [475, 35] on font "Đẩy" at bounding box center [461, 29] width 27 height 14
click at [582, 32] on font "Nhắc nhở chọn [MEDICAL_DATA] gia" at bounding box center [630, 29] width 240 height 14
click at [786, 33] on font "Nhúng" at bounding box center [807, 29] width 43 height 14
